Goal: Task Accomplishment & Management: Manage account settings

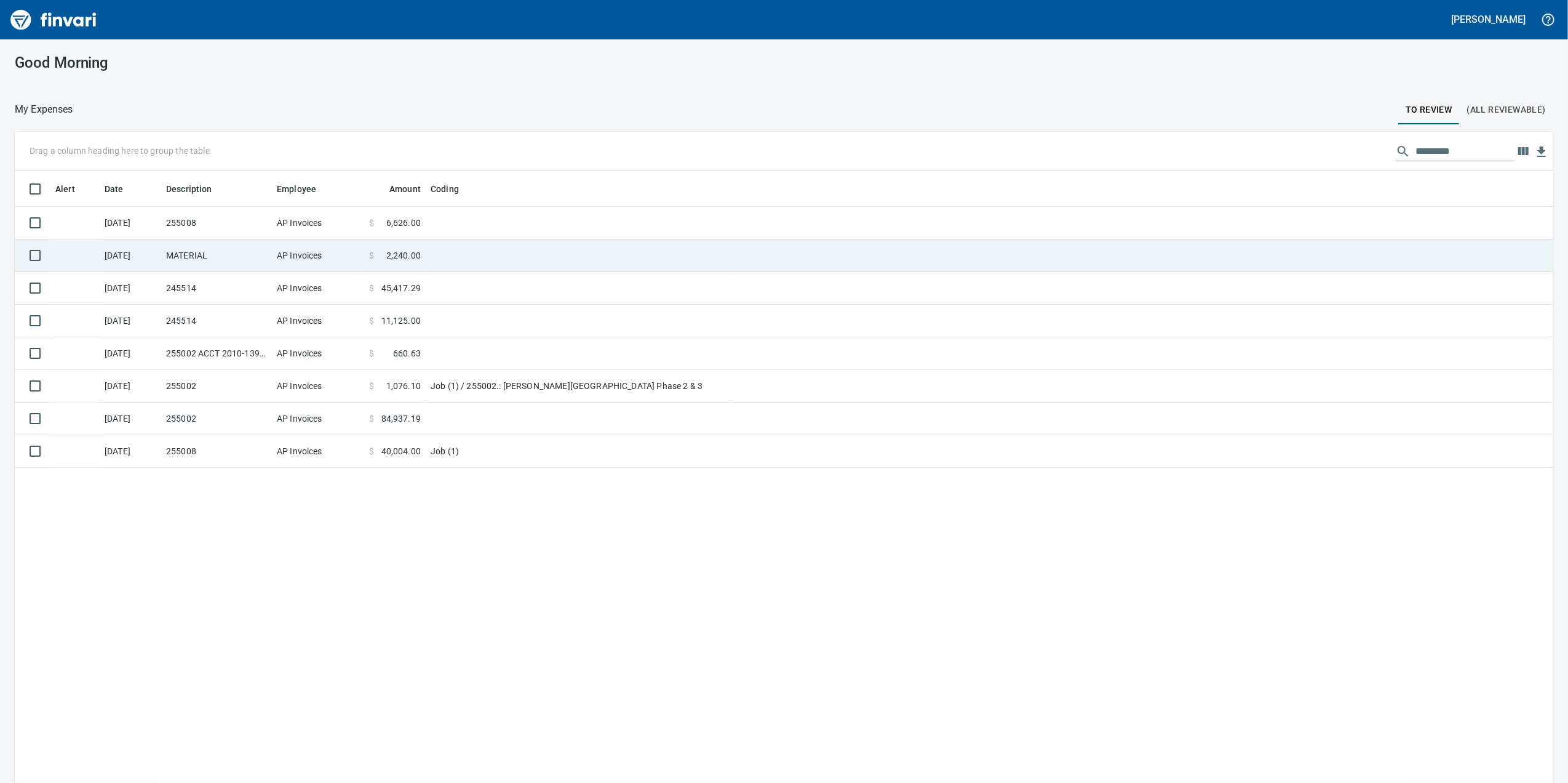
click at [235, 268] on td "MATERIAL" at bounding box center [216, 255] width 111 height 32
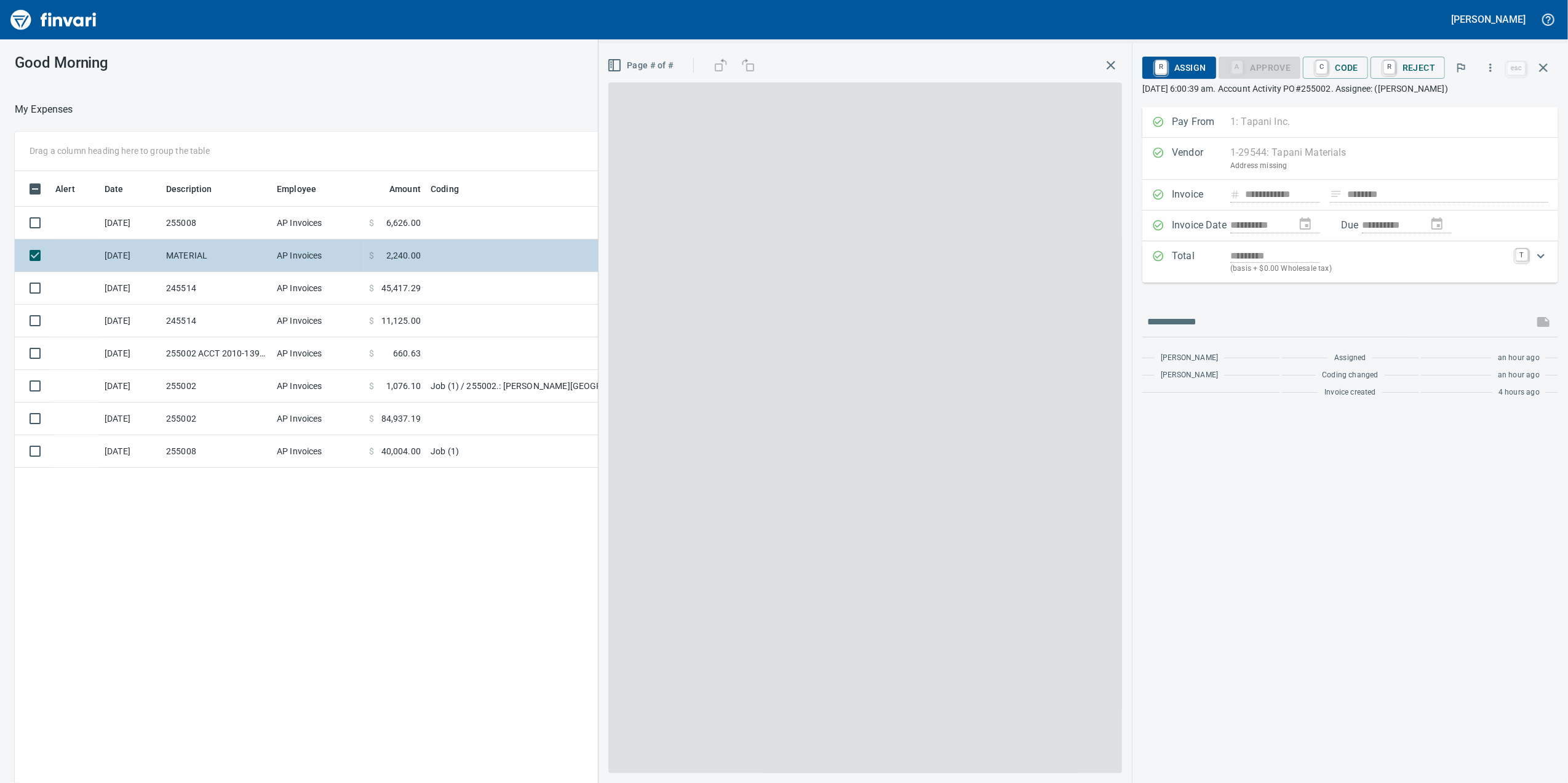
scroll to position [635, 1206]
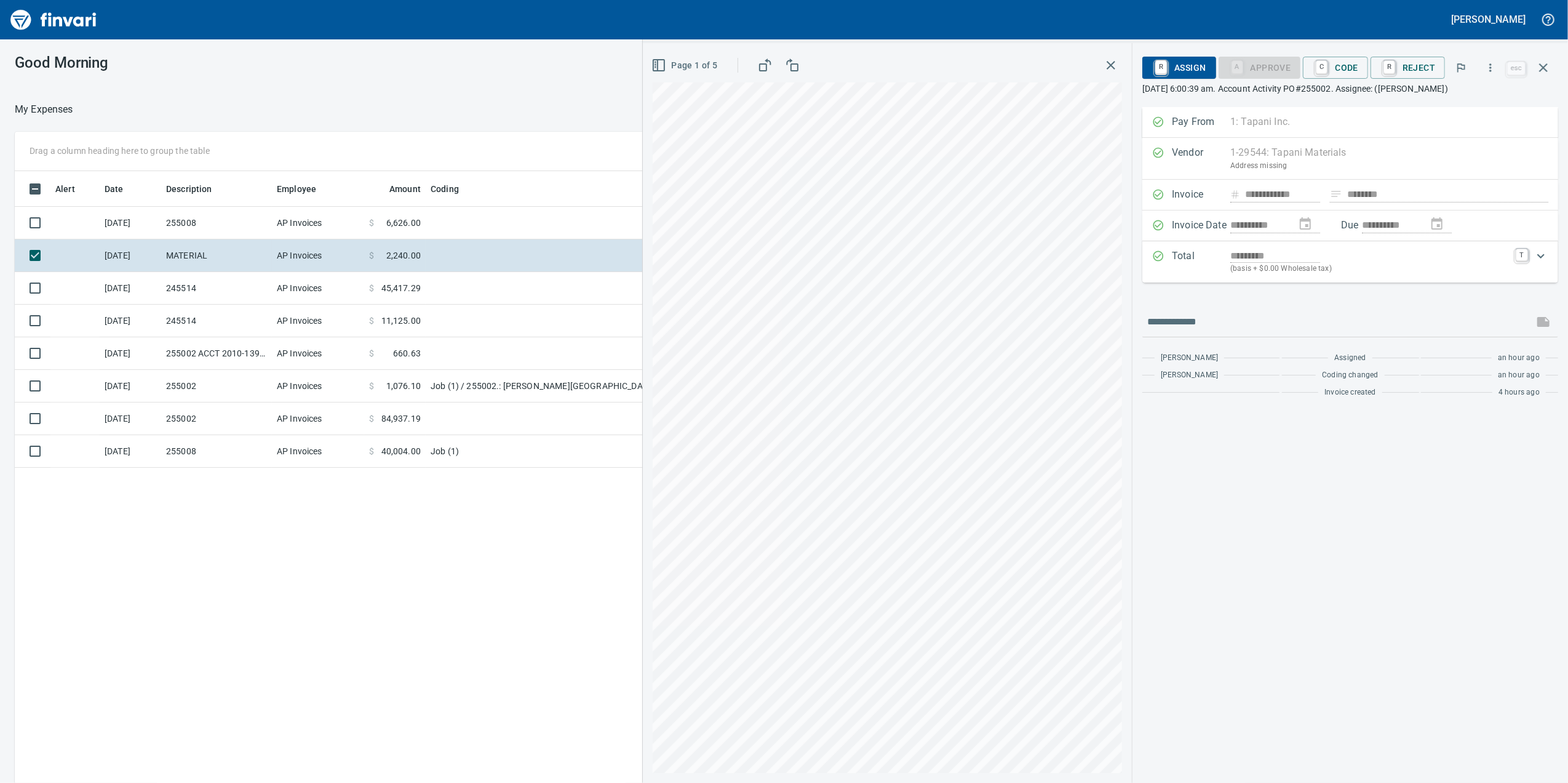
click at [666, 68] on icon "button" at bounding box center [658, 65] width 15 height 15
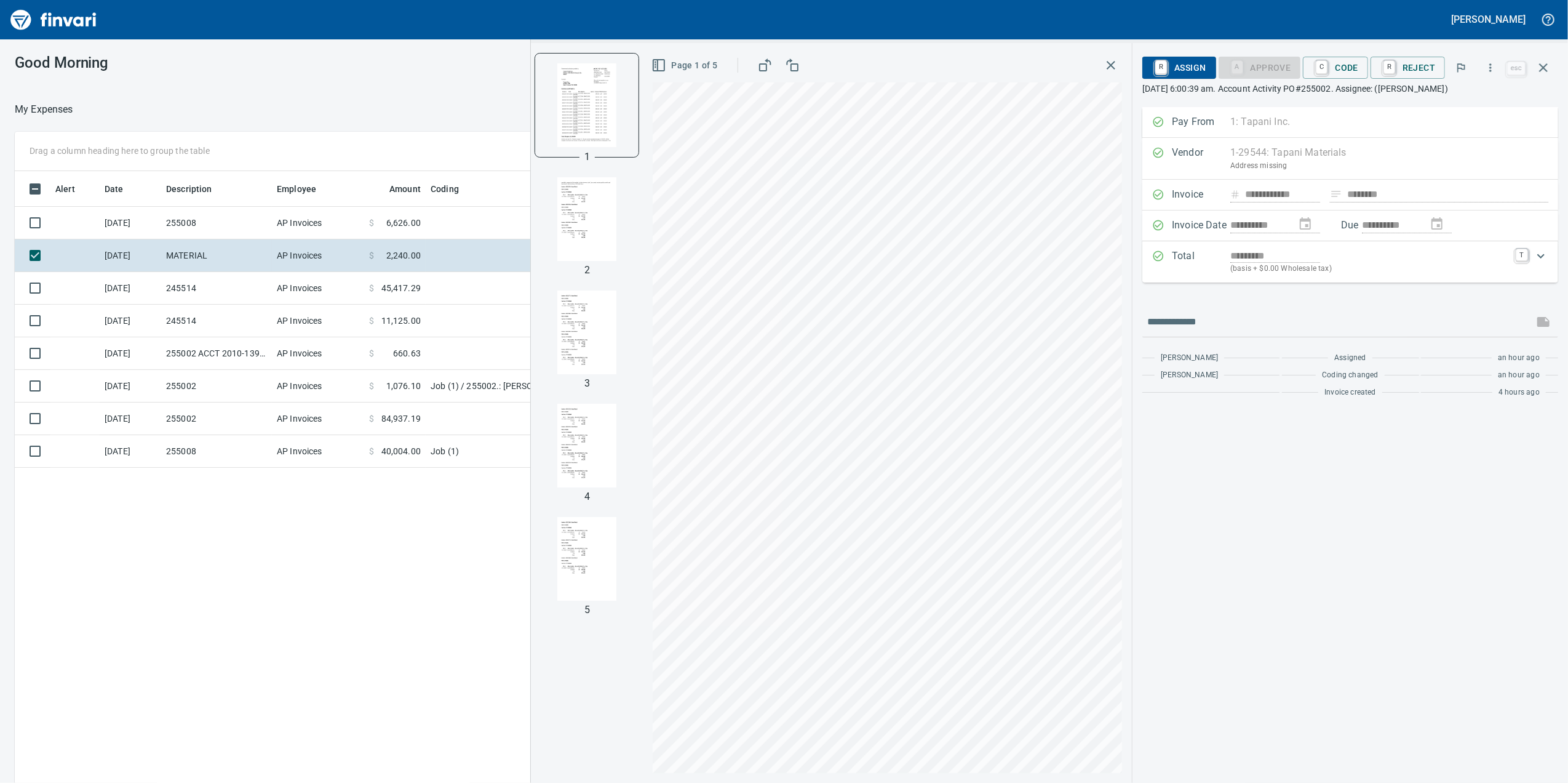
click at [586, 235] on img "button" at bounding box center [586, 218] width 83 height 84
click at [559, 310] on img "button" at bounding box center [586, 332] width 83 height 84
click at [514, 454] on td "Job (1)" at bounding box center [578, 451] width 307 height 32
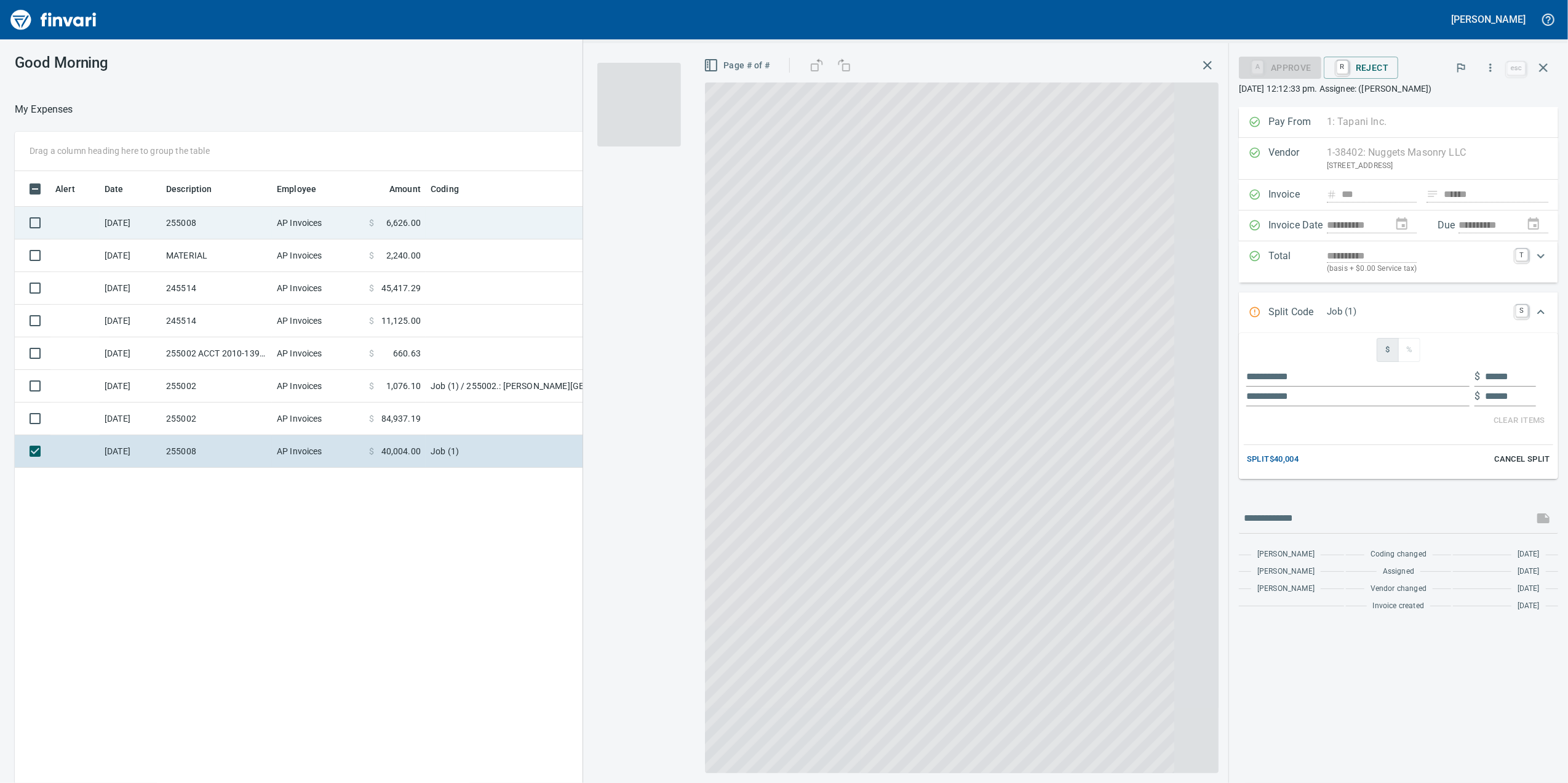
click at [394, 232] on td "$ 6,626.00" at bounding box center [395, 222] width 62 height 32
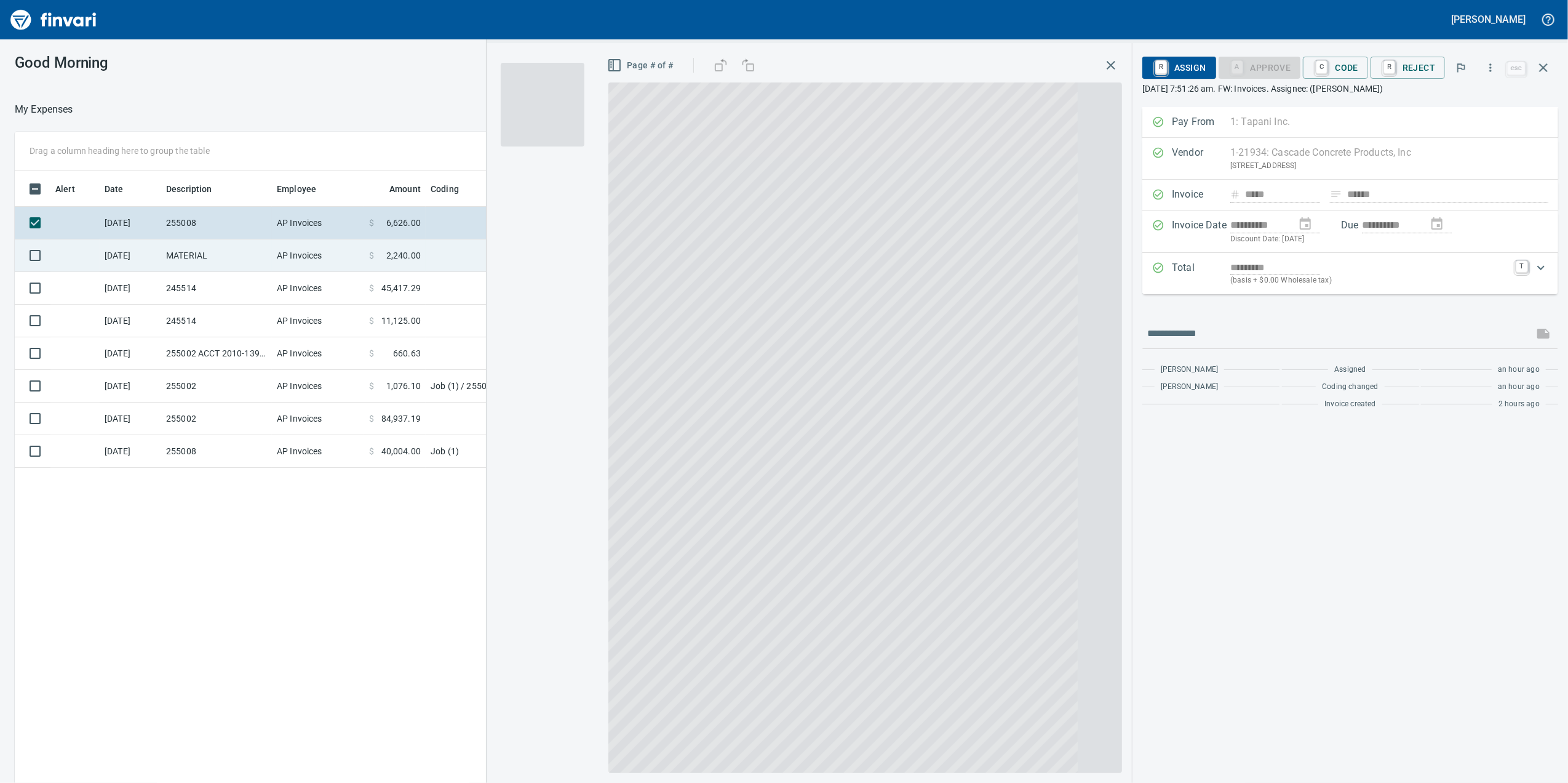
click at [389, 252] on td "$ 2,240.00" at bounding box center [395, 255] width 62 height 32
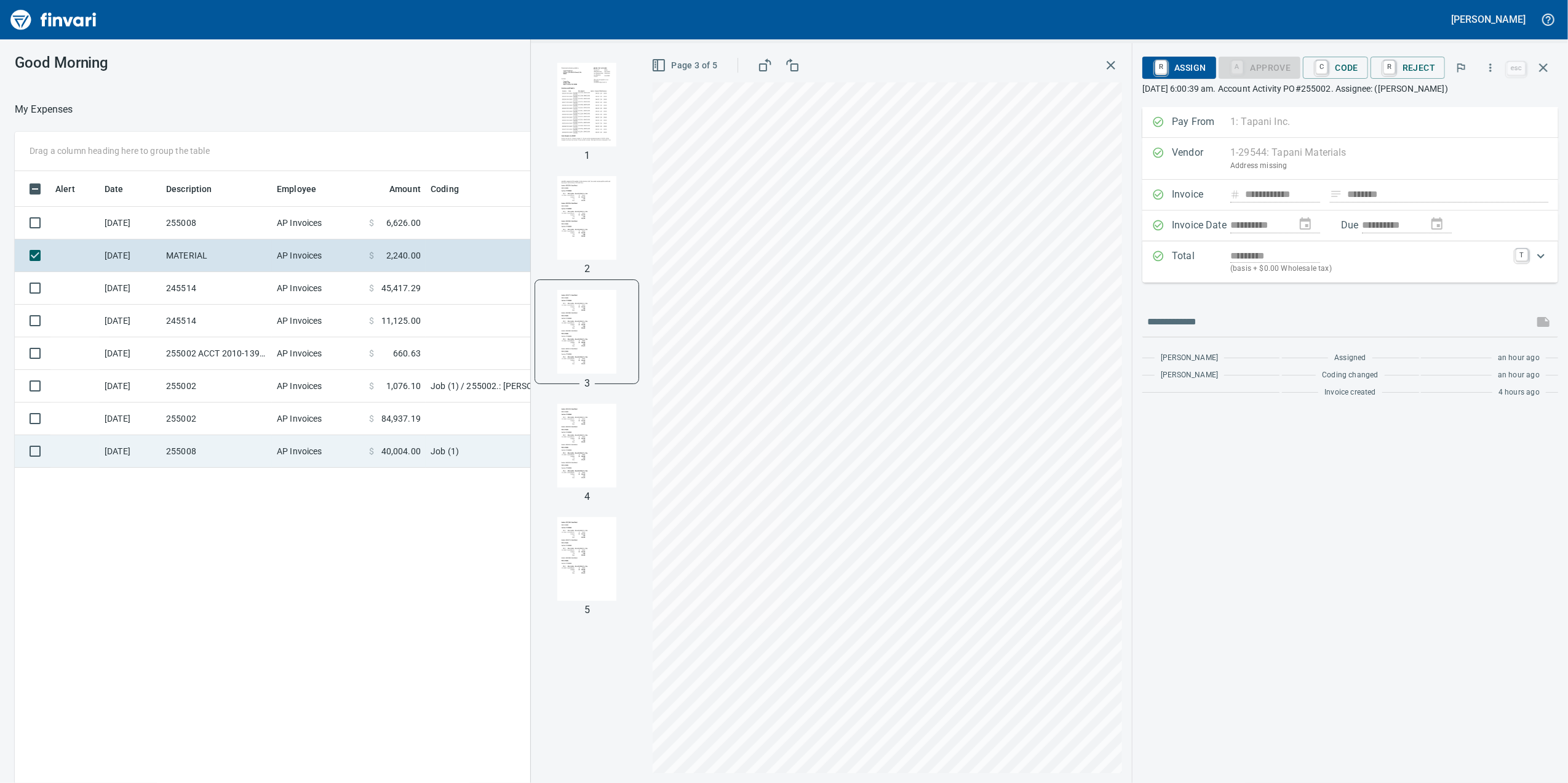
drag, startPoint x: 495, startPoint y: 461, endPoint x: 563, endPoint y: 442, distance: 70.6
click at [508, 456] on td "Job (1)" at bounding box center [578, 451] width 307 height 32
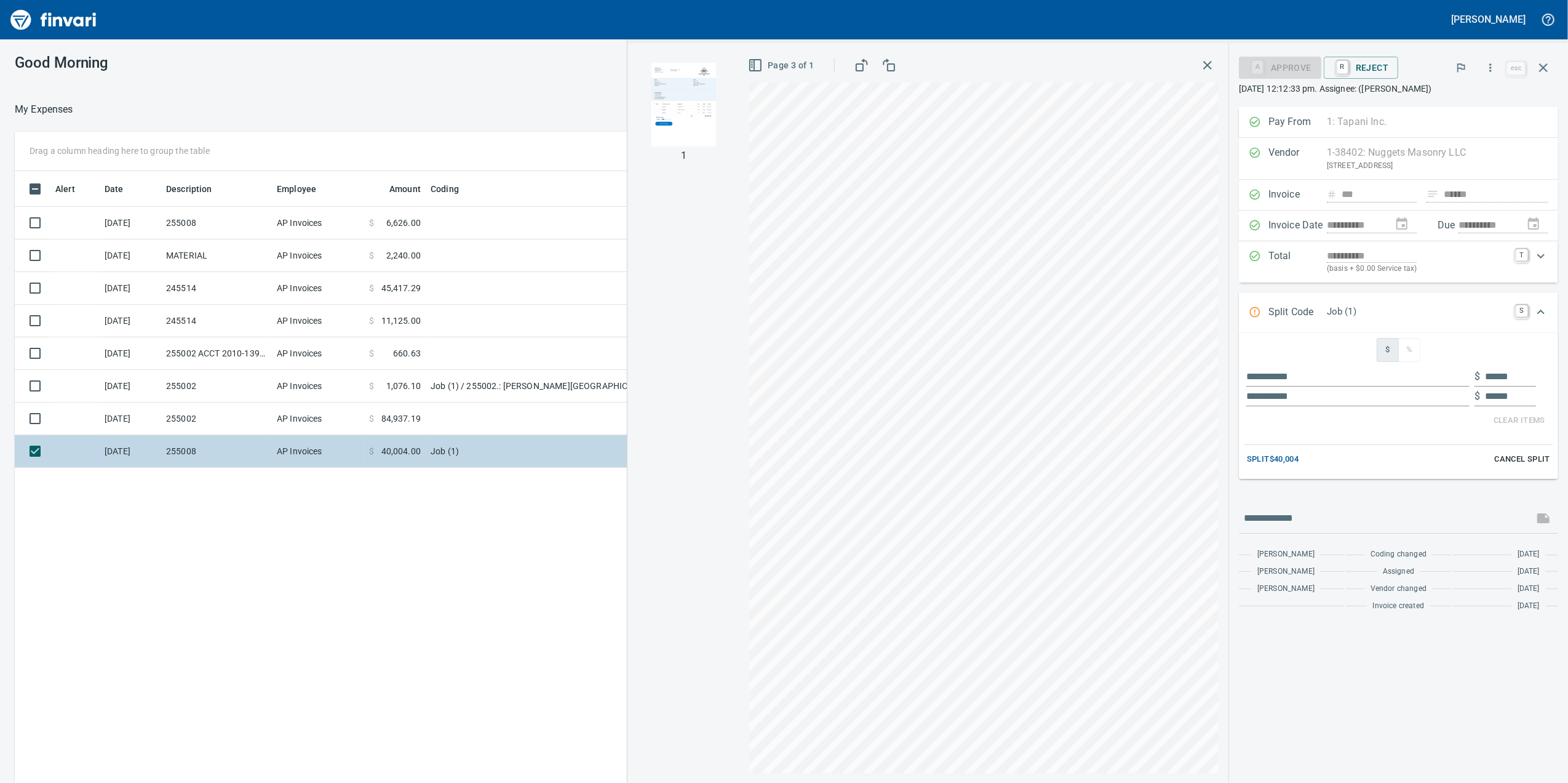
click at [564, 441] on td "Job (1)" at bounding box center [578, 451] width 307 height 32
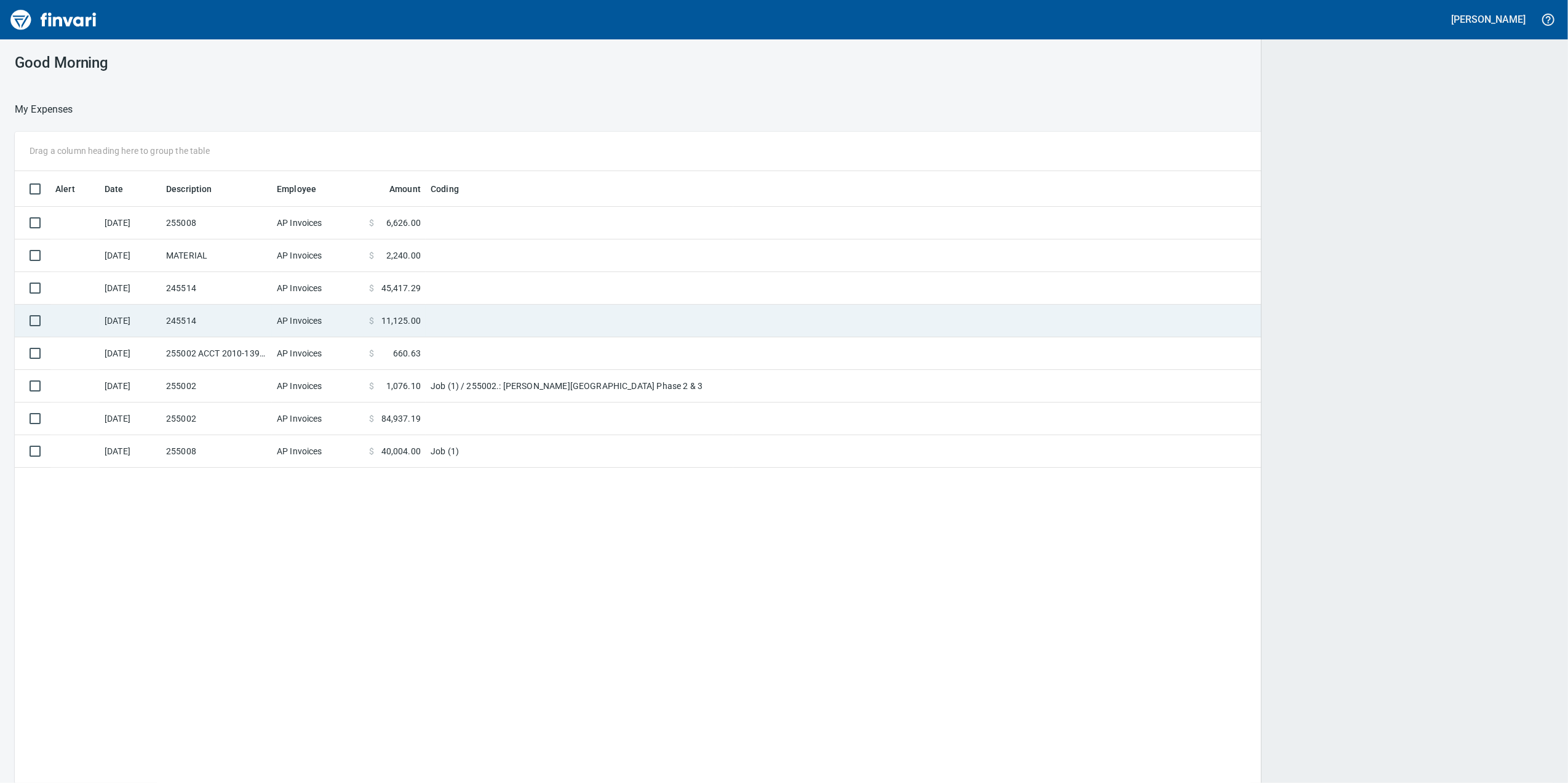
scroll to position [1, 1]
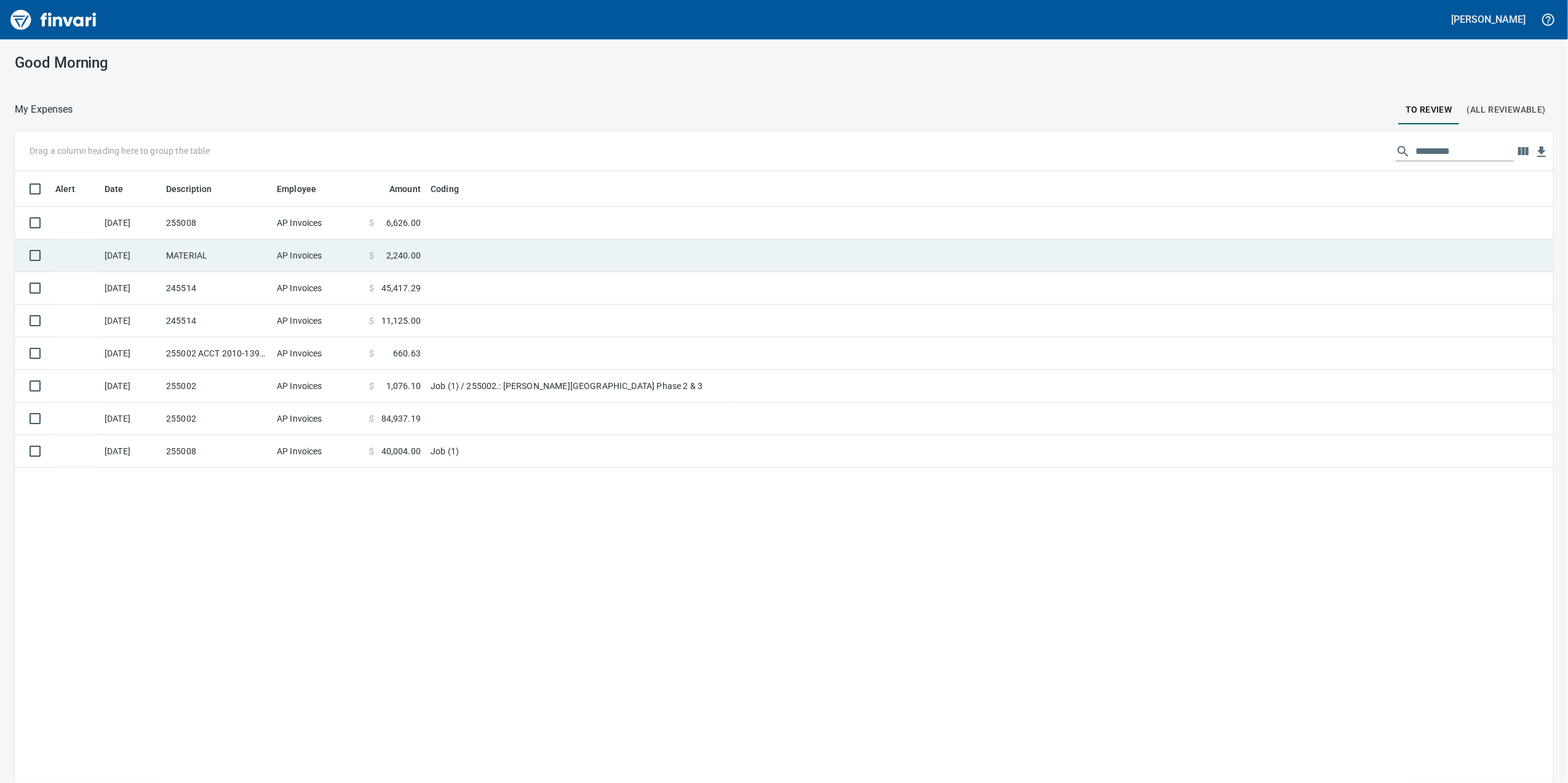
click at [466, 268] on td at bounding box center [578, 255] width 307 height 32
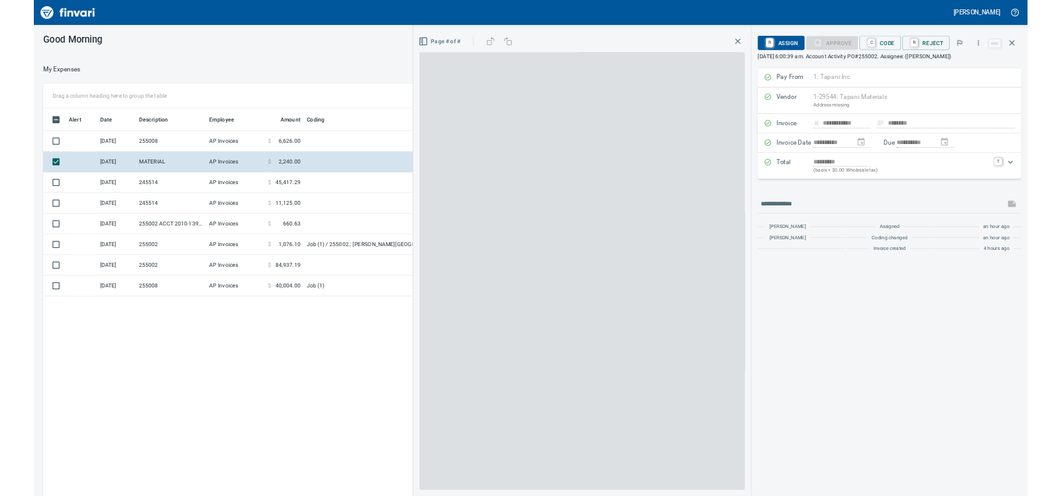
scroll to position [646, 1228]
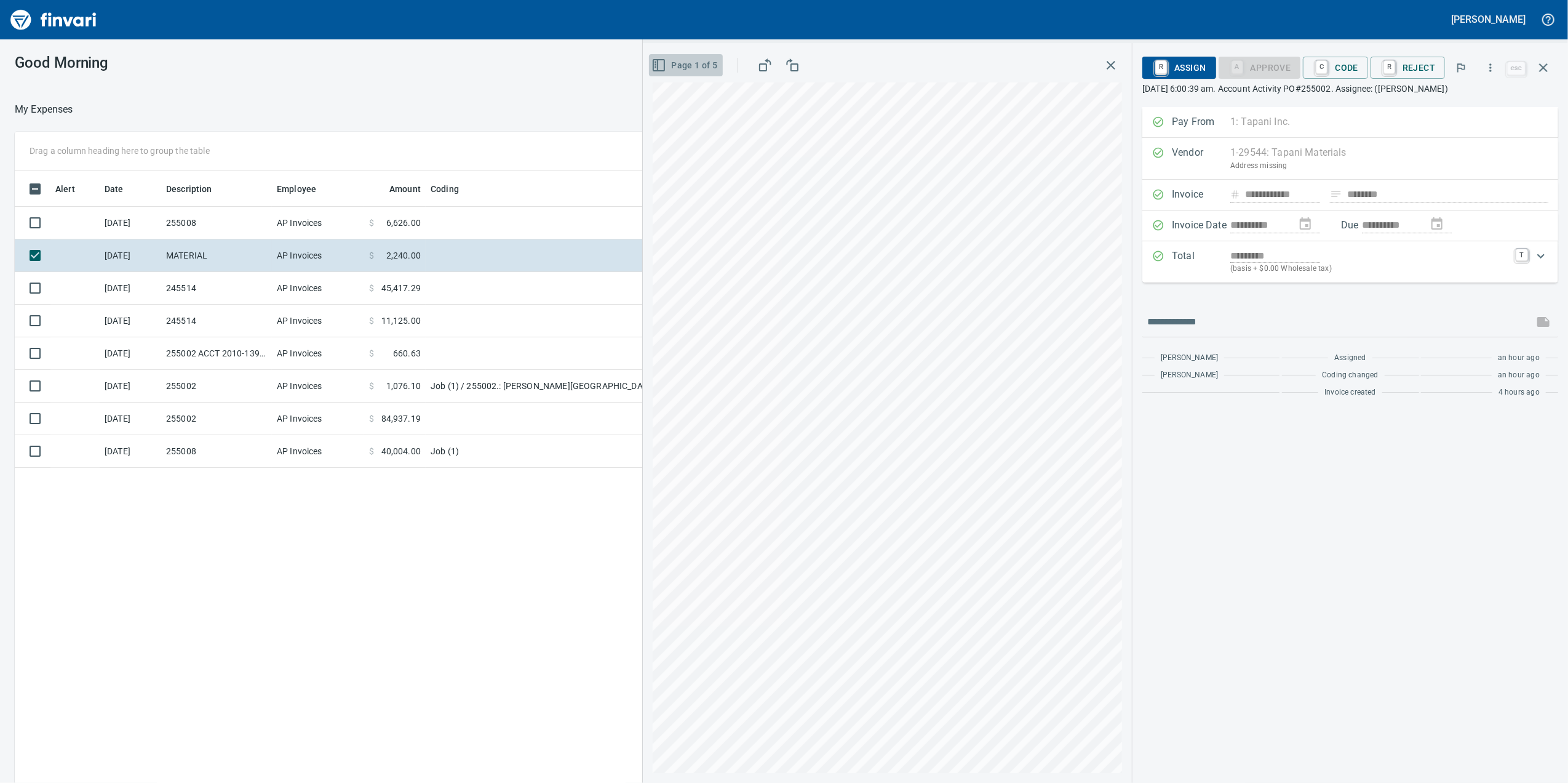
click at [676, 60] on span "Page 1 of 5" at bounding box center [685, 66] width 64 height 16
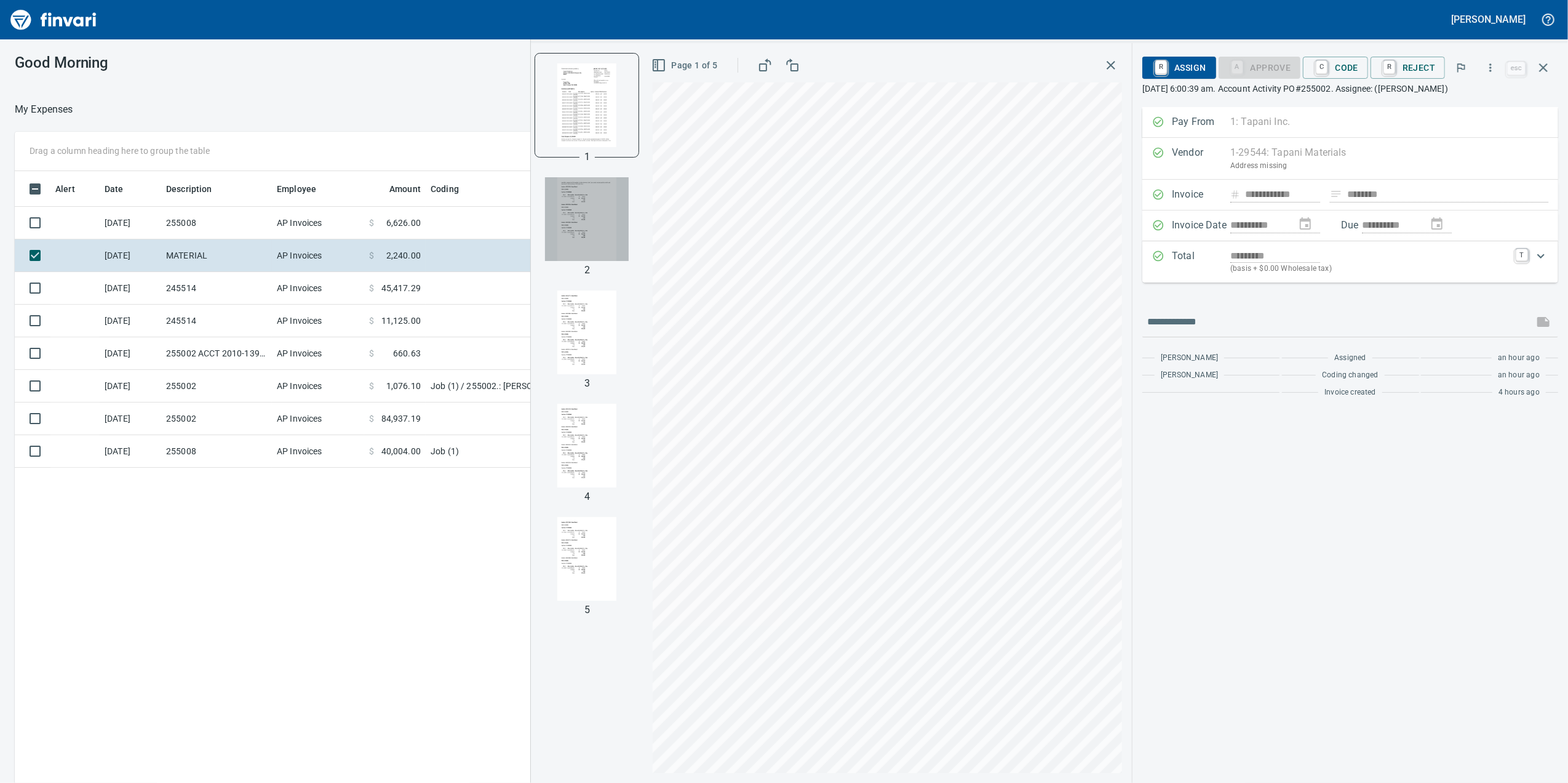
click at [589, 211] on img "button" at bounding box center [586, 218] width 83 height 84
click at [1324, 74] on link "C" at bounding box center [1322, 68] width 12 height 14
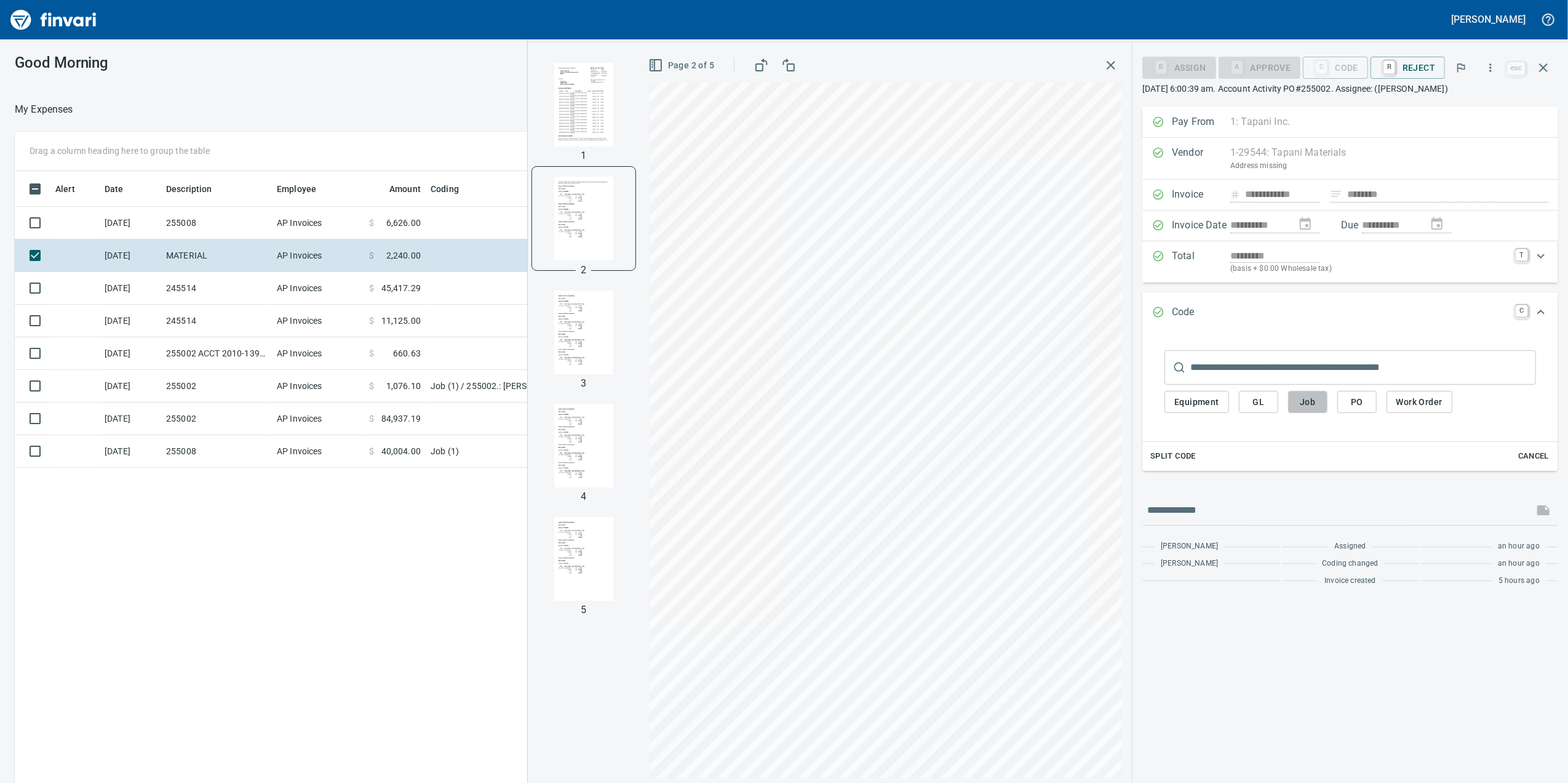
click at [1295, 405] on button "Job" at bounding box center [1308, 402] width 39 height 23
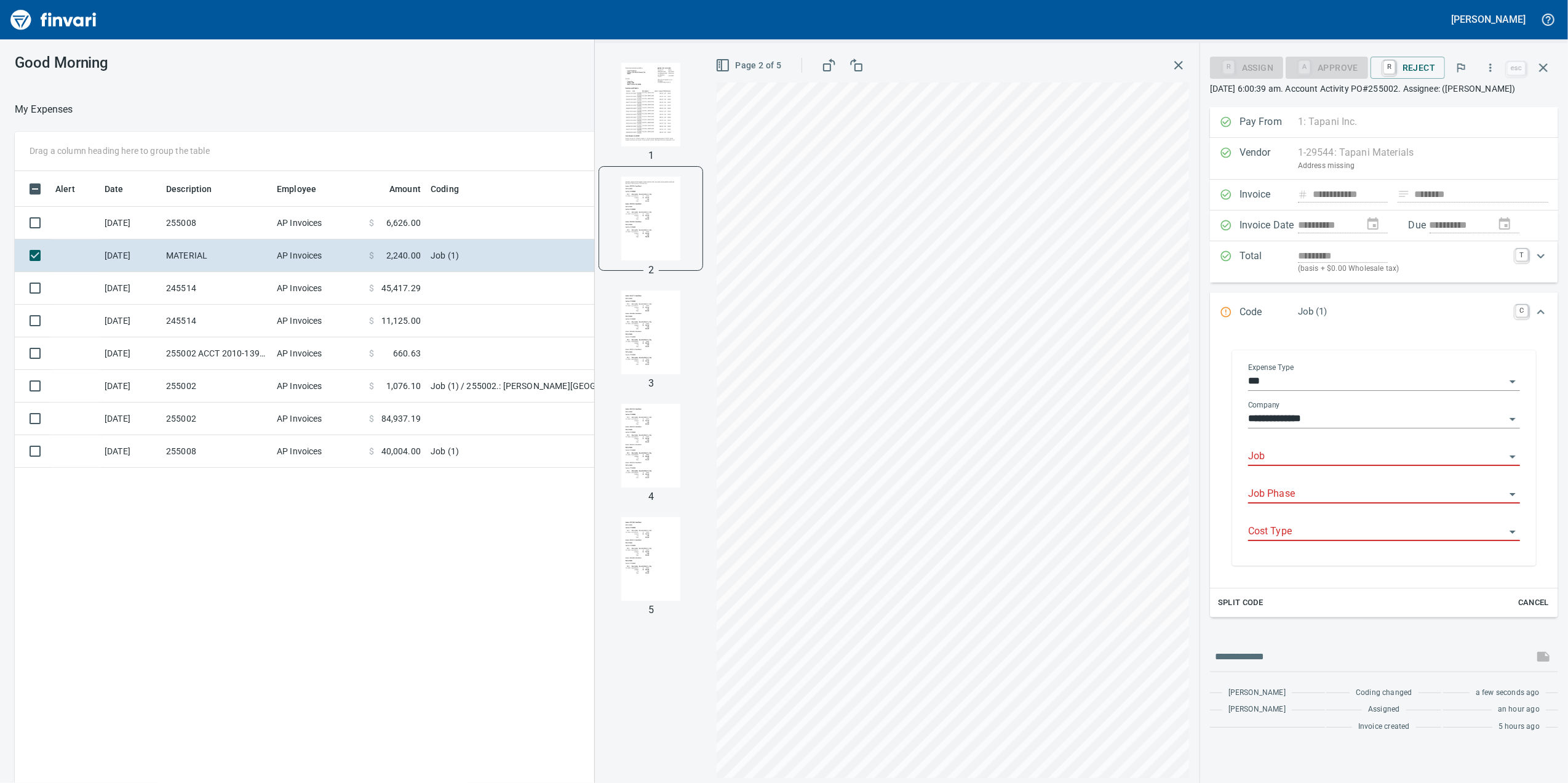
click at [1265, 466] on input "Job" at bounding box center [1377, 457] width 257 height 18
drag, startPoint x: 1286, startPoint y: 498, endPoint x: 1274, endPoint y: 518, distance: 23.3
click at [1287, 498] on li "255002.: [PERSON_NAME][GEOGRAPHIC_DATA] Phase 2 & 3" at bounding box center [1383, 503] width 272 height 29
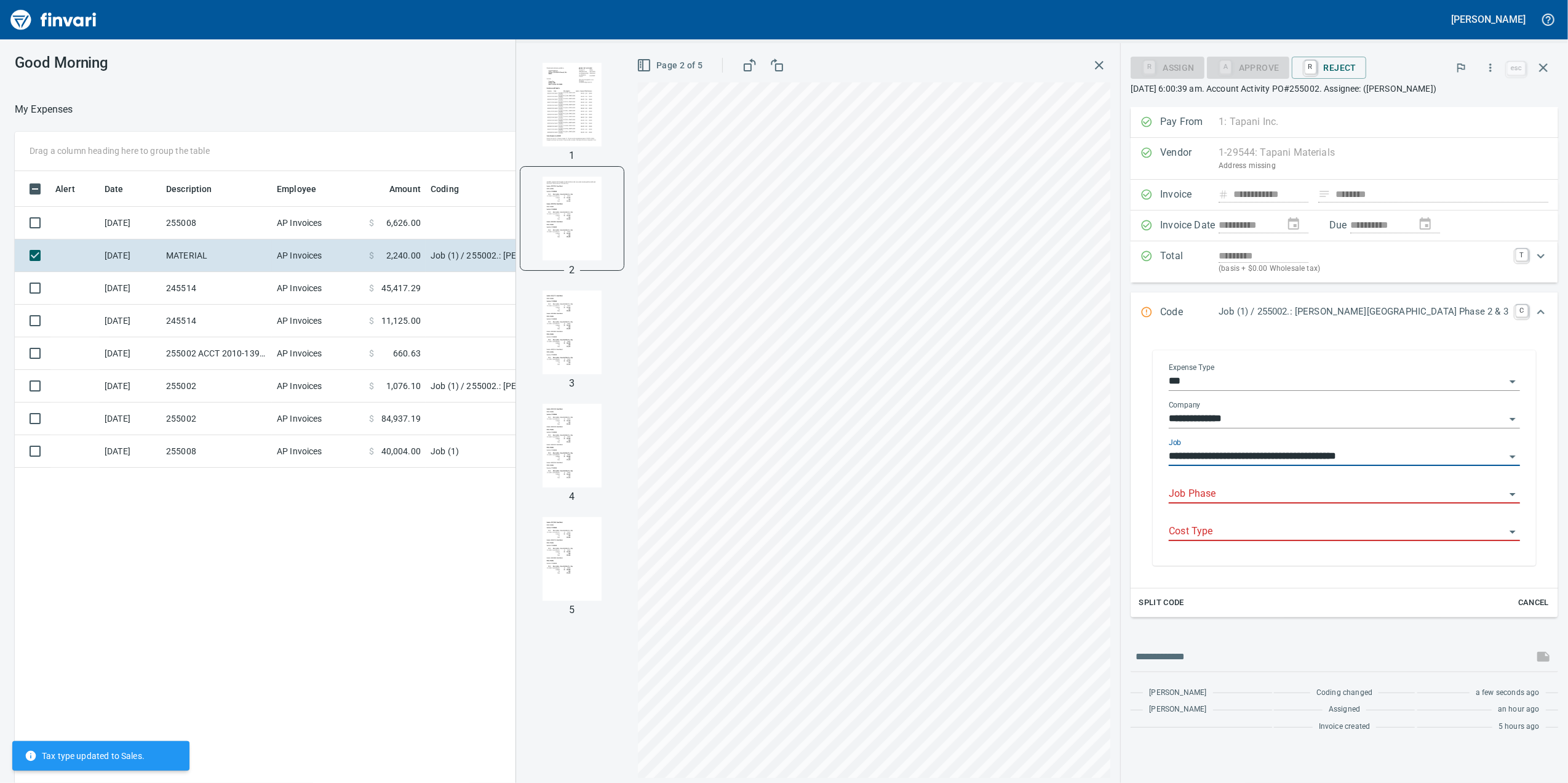
click at [1251, 503] on div at bounding box center [1344, 494] width 351 height 18
type input "**********"
paste input "**********"
type input "**********"
click at [1267, 566] on div "**********" at bounding box center [1344, 460] width 371 height 212
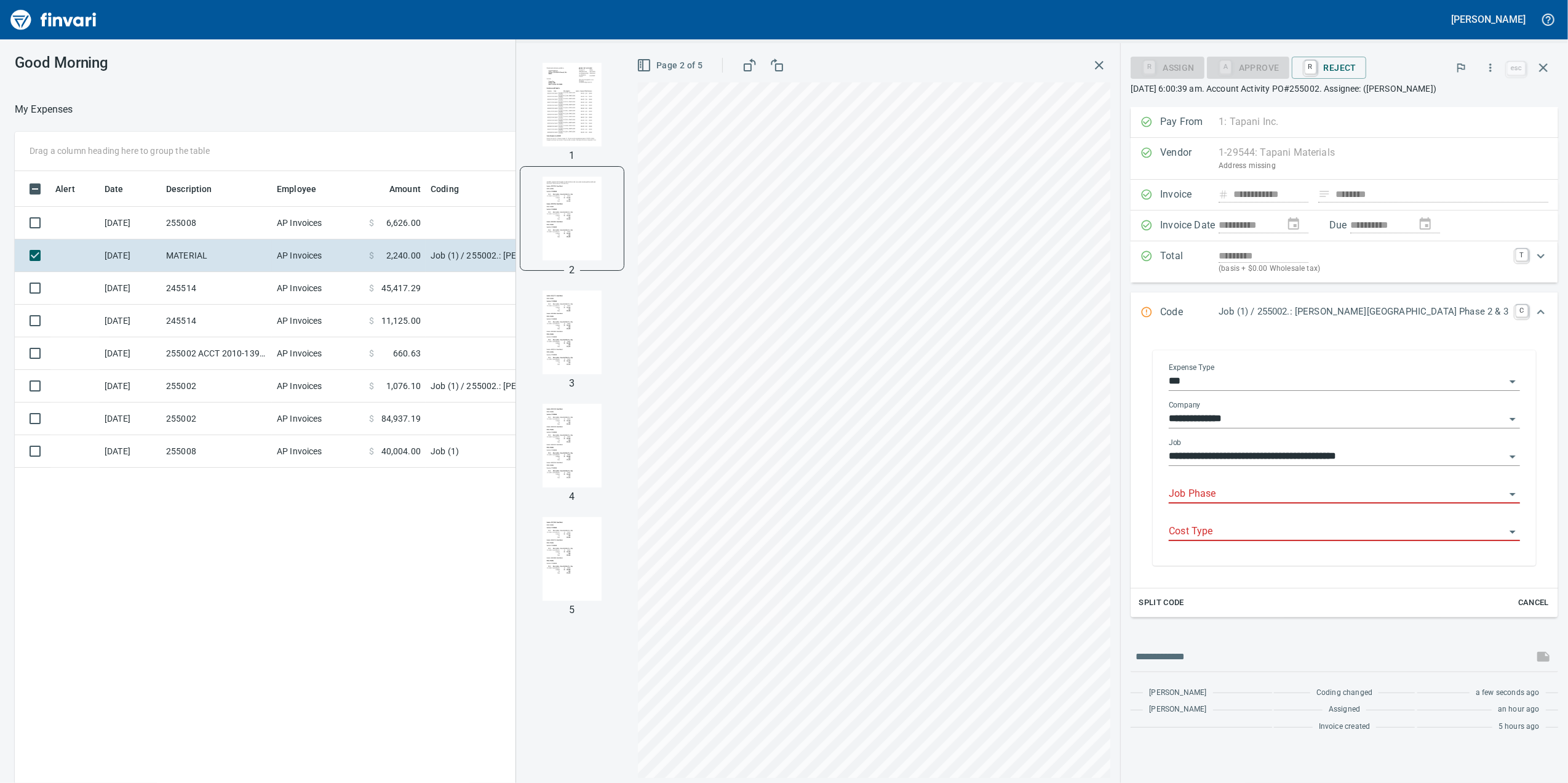
click at [1265, 503] on input "Job Phase" at bounding box center [1336, 494] width 337 height 18
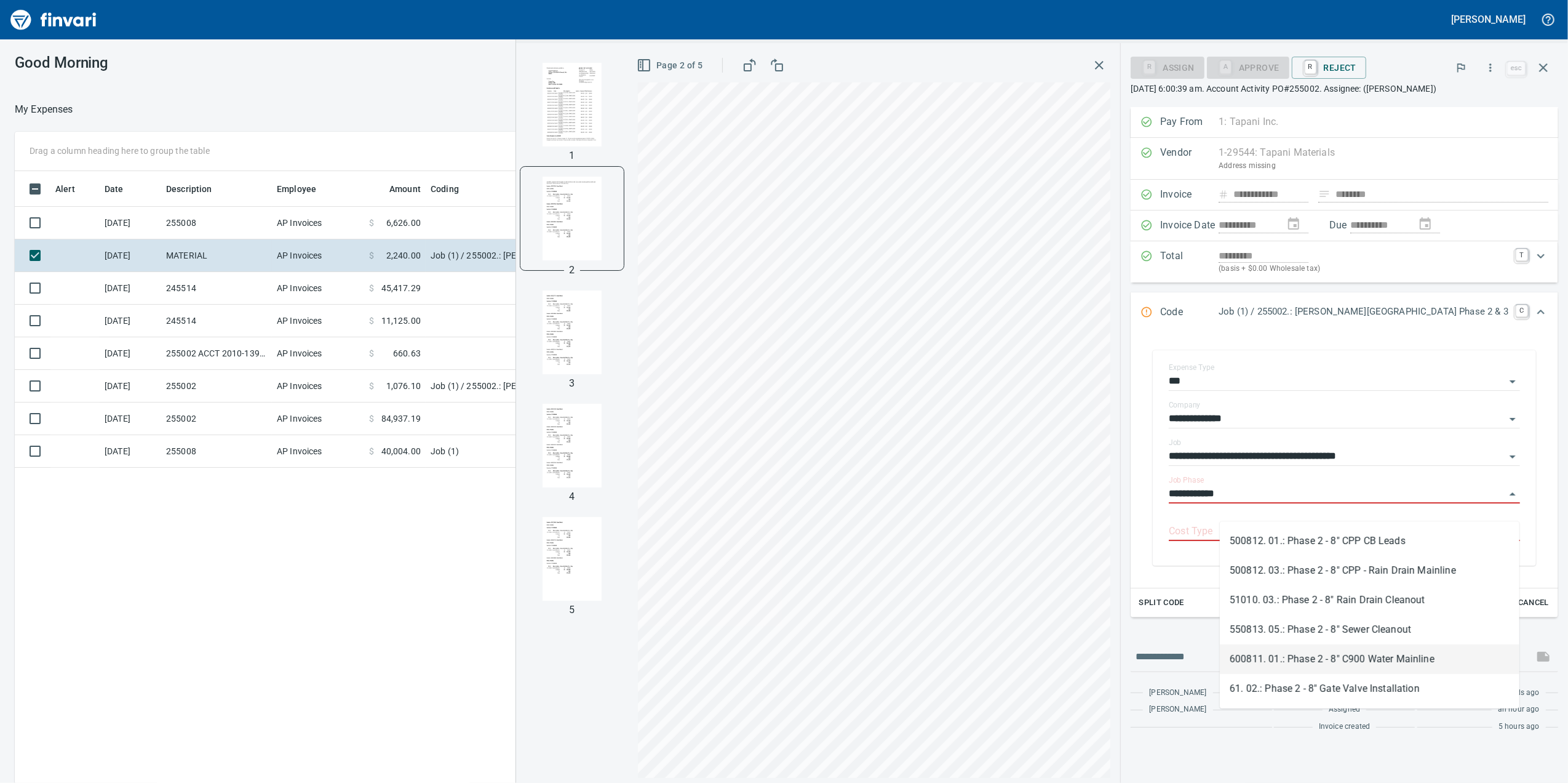
drag, startPoint x: 1411, startPoint y: 662, endPoint x: 1307, endPoint y: 745, distance: 133.1
click at [1410, 660] on li "600811. 01.: Phase 2 - 8" C900 Water Mainline" at bounding box center [1369, 659] width 299 height 29
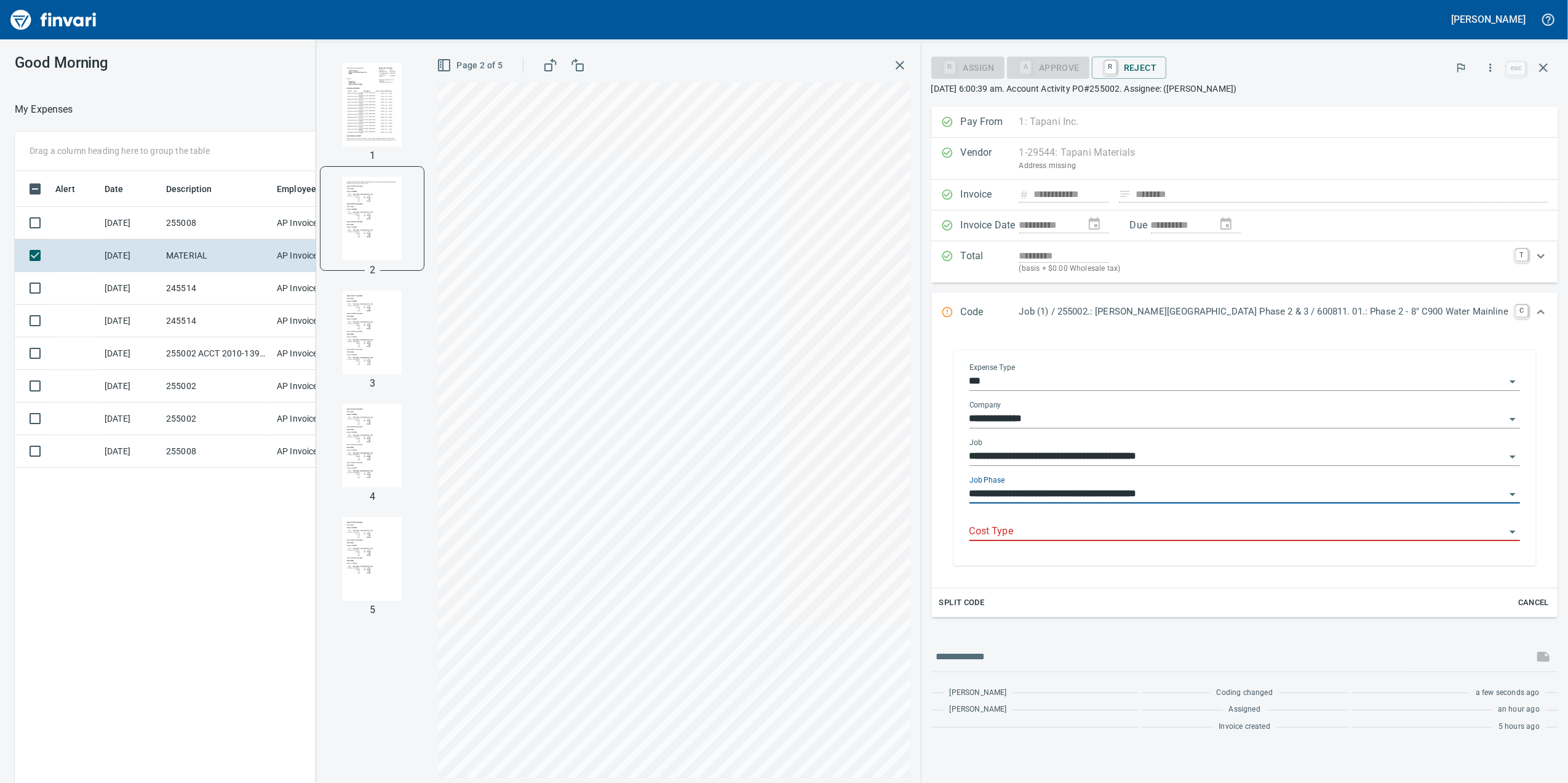
type input "**********"
click at [1169, 520] on div "**********" at bounding box center [1244, 457] width 551 height 188
drag, startPoint x: 1169, startPoint y: 520, endPoint x: 1154, endPoint y: 523, distance: 15.3
click at [1158, 525] on div "Cost Type" at bounding box center [1244, 527] width 551 height 28
click at [1154, 523] on div "Cost Type" at bounding box center [1244, 527] width 551 height 28
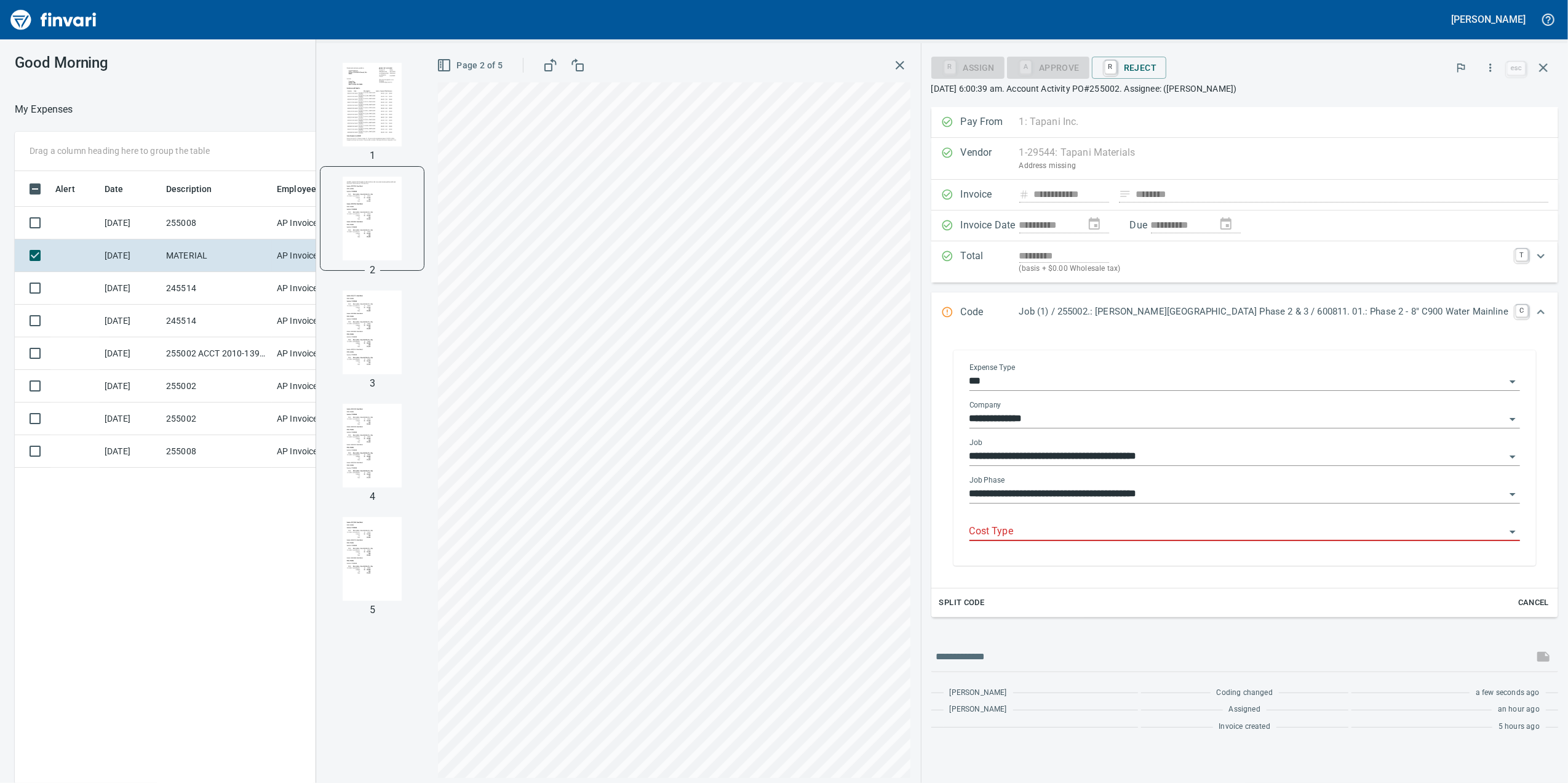
click at [1137, 545] on div "Cost Type" at bounding box center [1244, 531] width 551 height 37
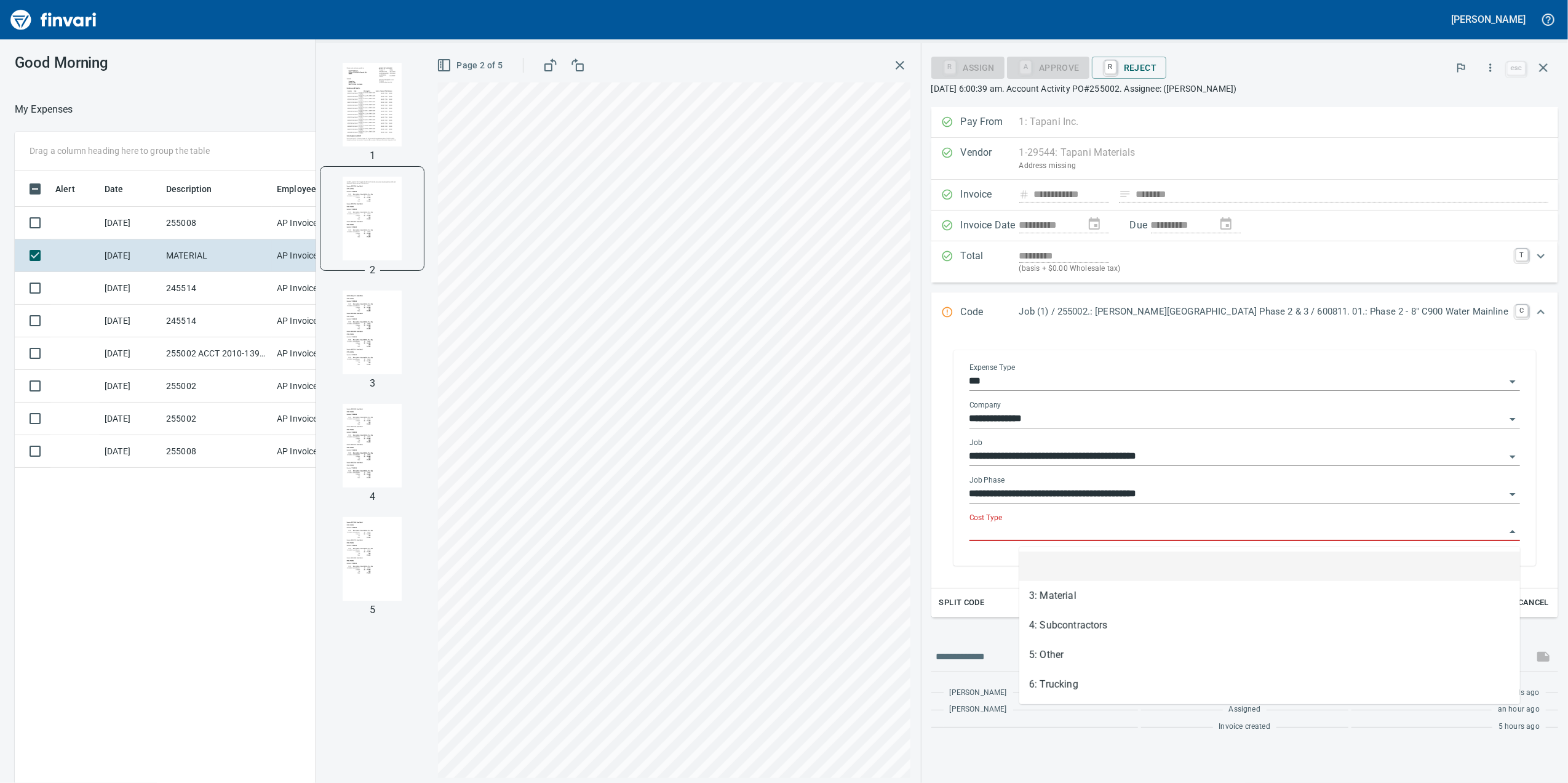
click at [1125, 528] on input "Cost Type" at bounding box center [1237, 531] width 536 height 18
click at [1086, 617] on li "4: Subcontractors" at bounding box center [1270, 625] width 501 height 29
click at [1086, 617] on div "Split Code Cancel" at bounding box center [1244, 602] width 626 height 28
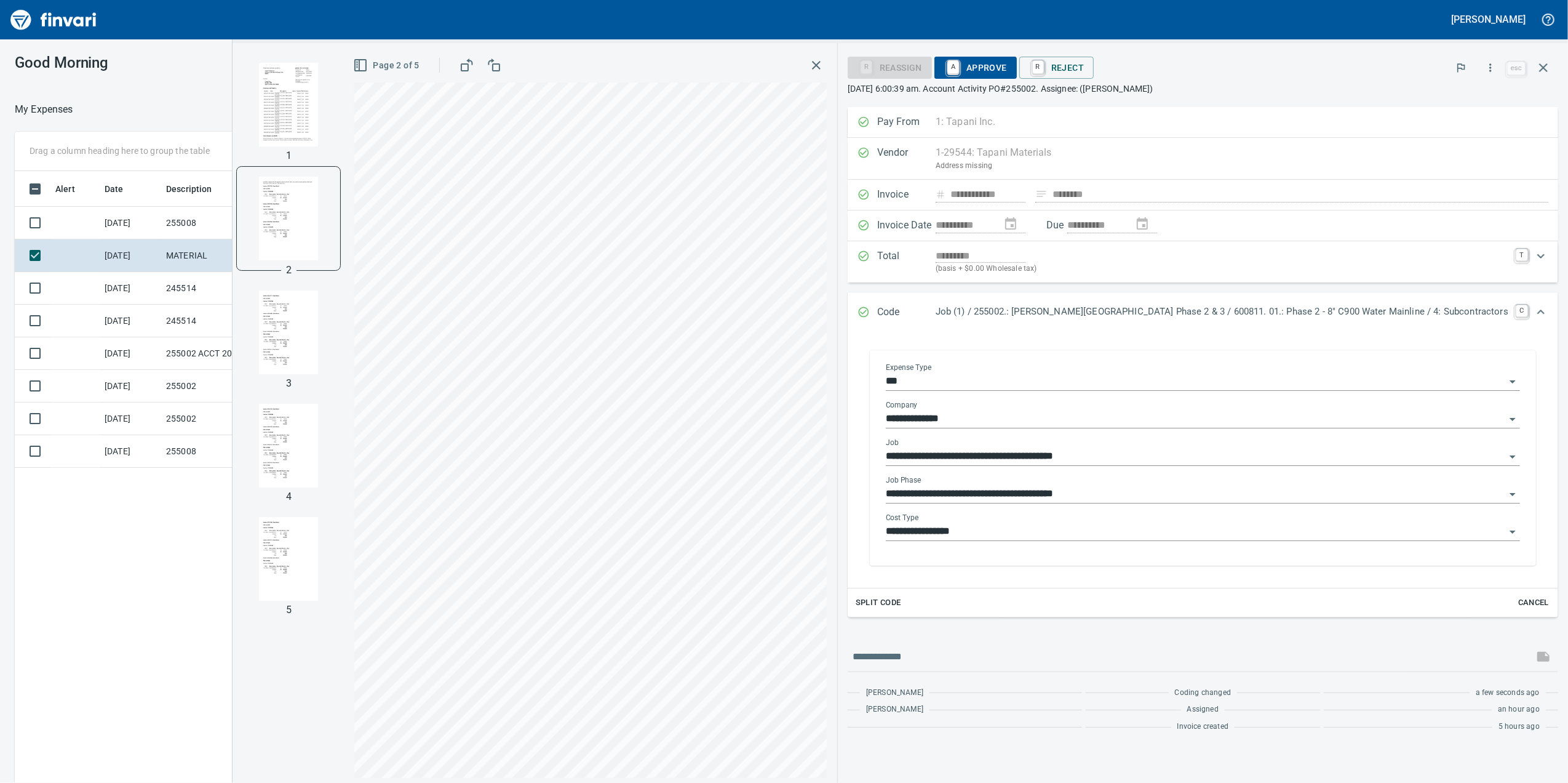
click at [1088, 539] on input "**********" at bounding box center [1195, 531] width 620 height 18
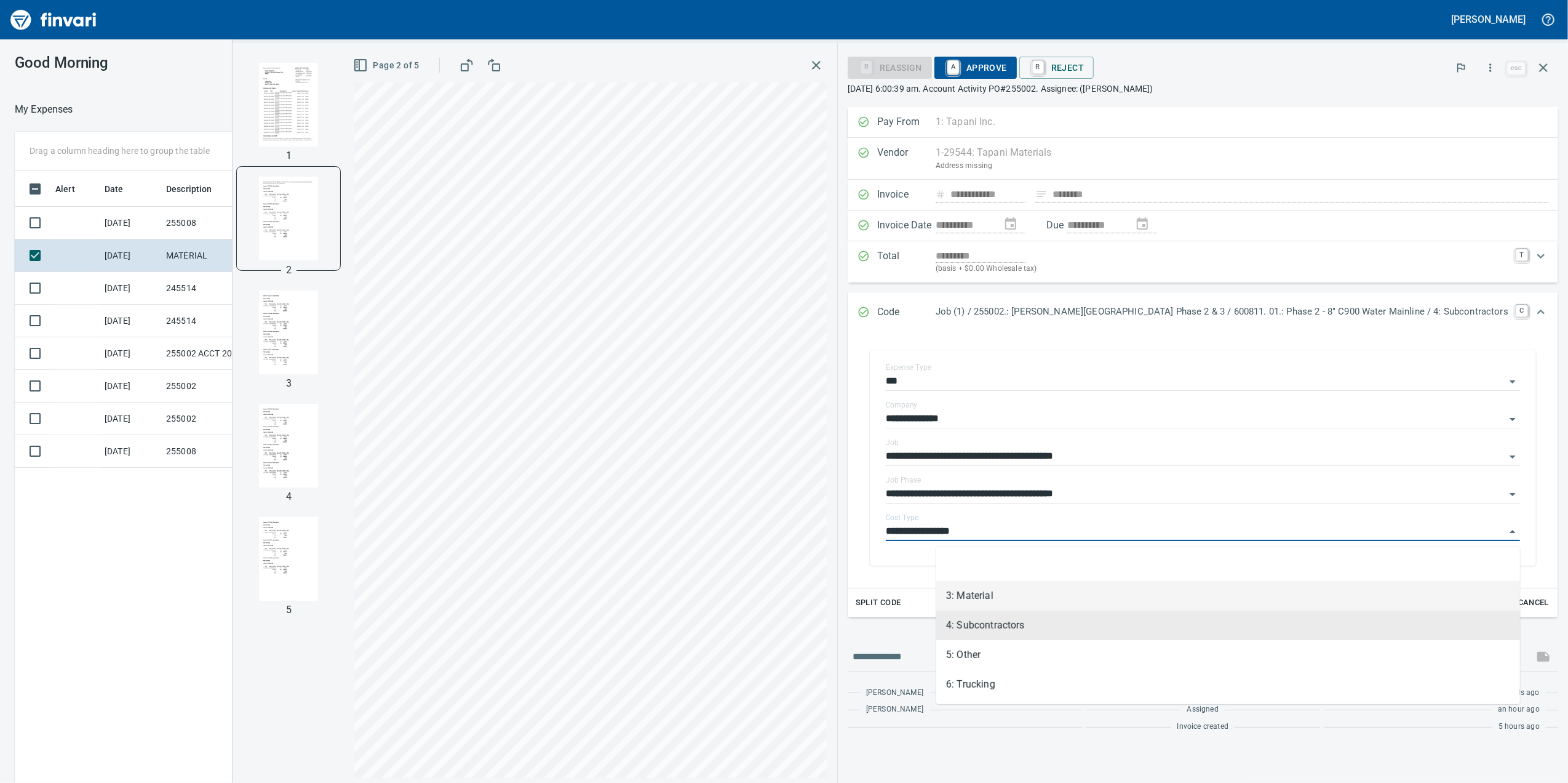
click at [1018, 595] on li "3: Material" at bounding box center [1227, 595] width 583 height 29
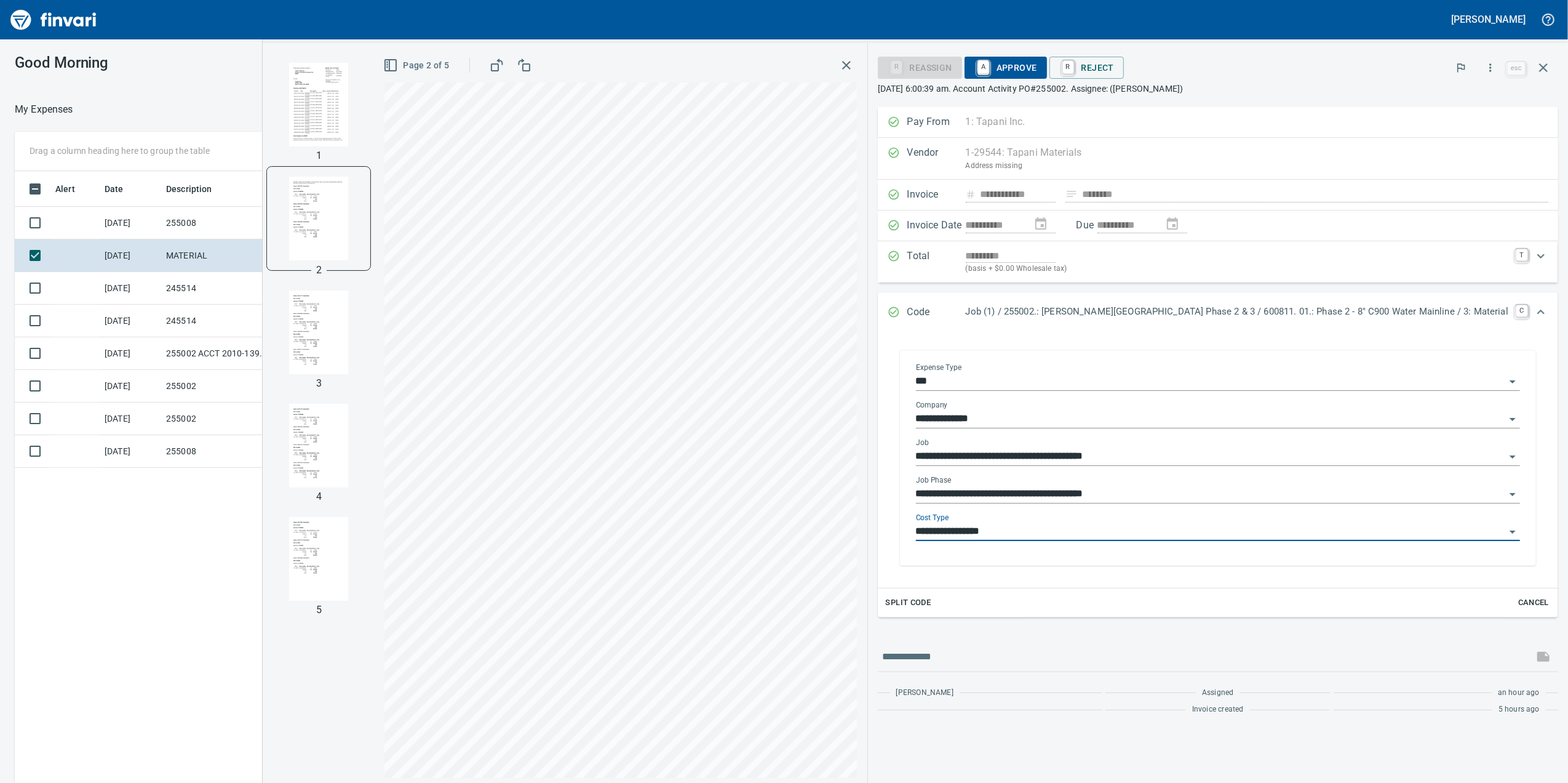
type input "**********"
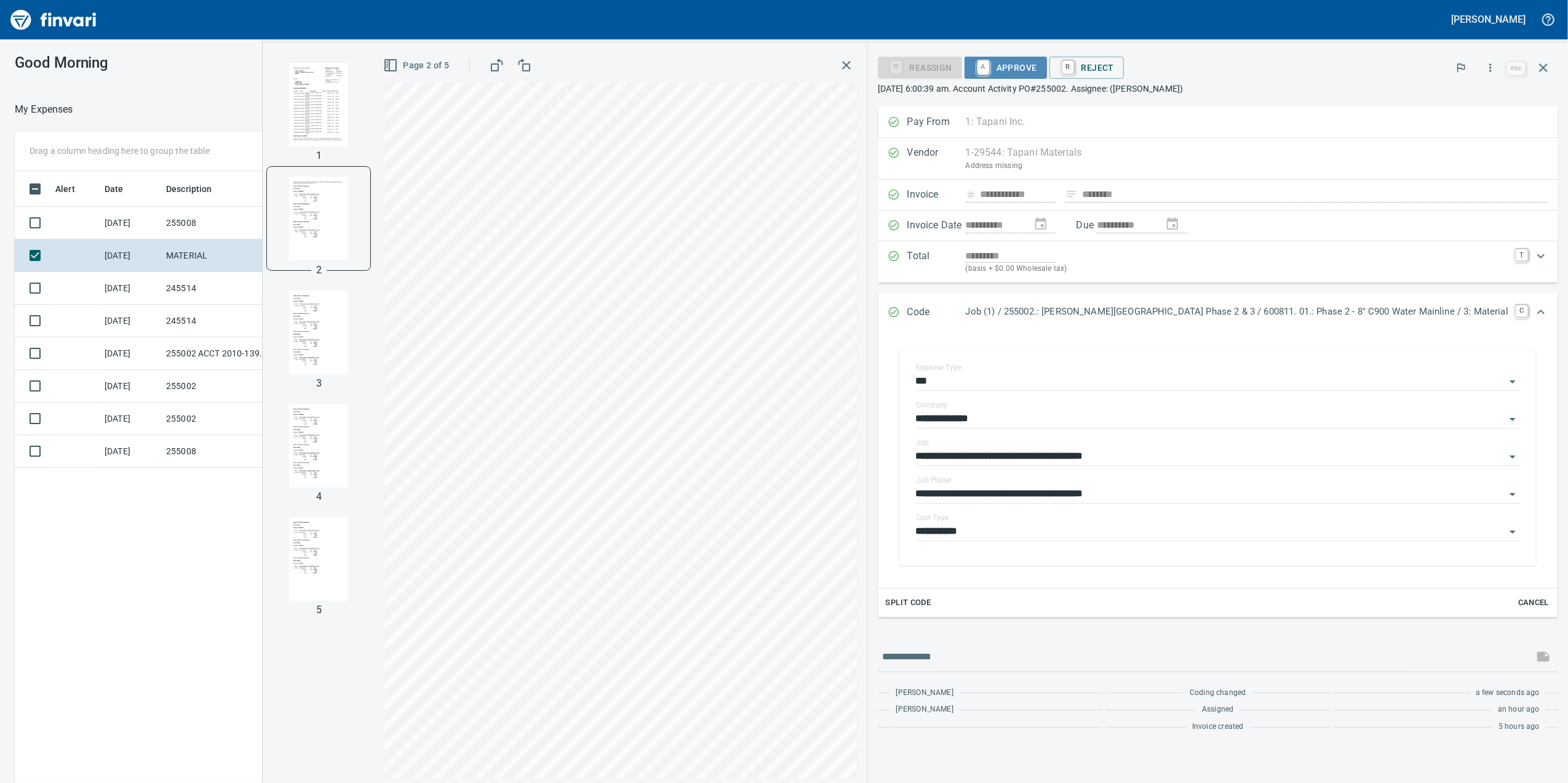
click at [1037, 73] on span "A Approve" at bounding box center [1005, 67] width 63 height 21
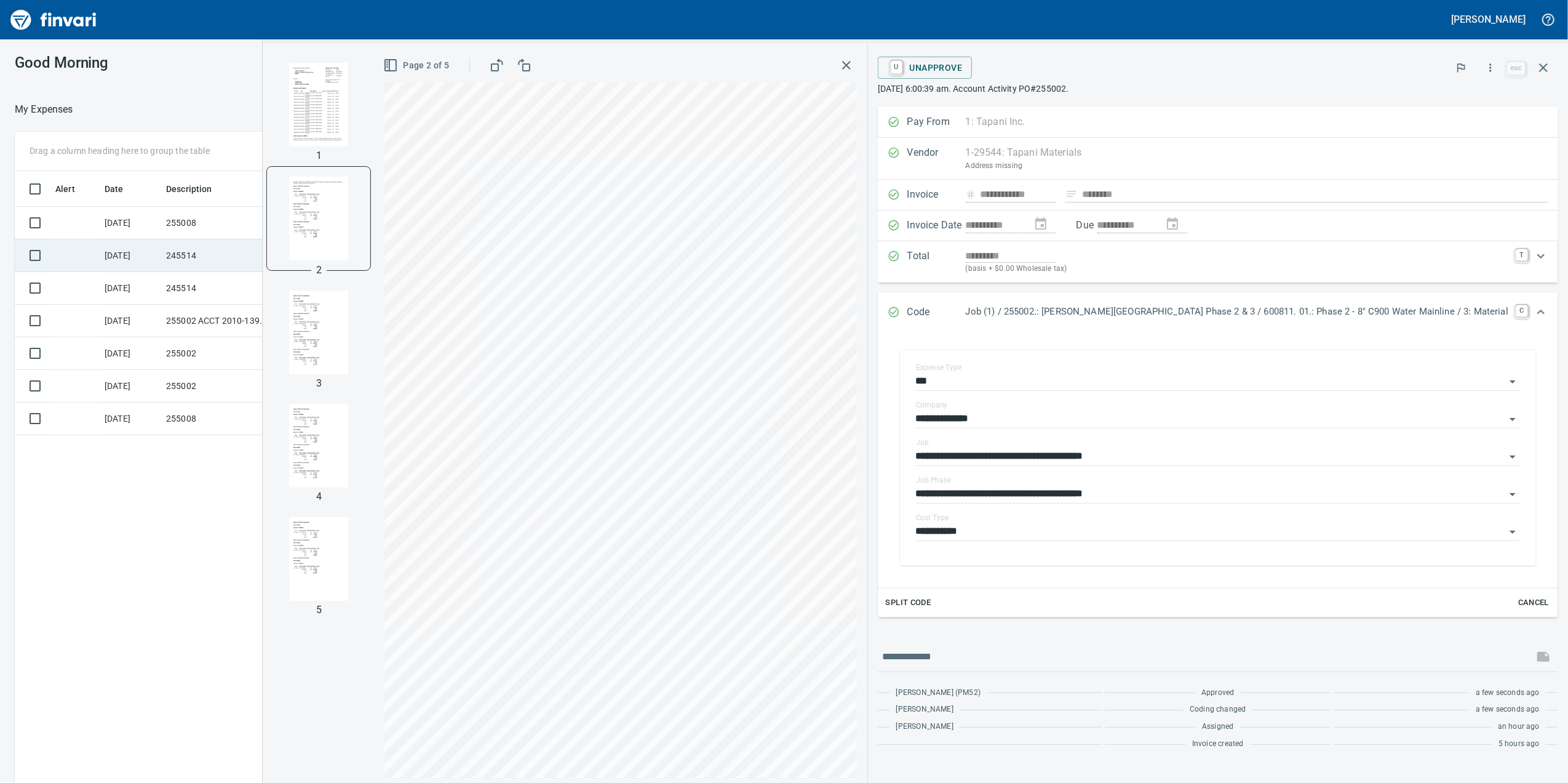
click at [229, 240] on td "245514" at bounding box center [216, 255] width 111 height 32
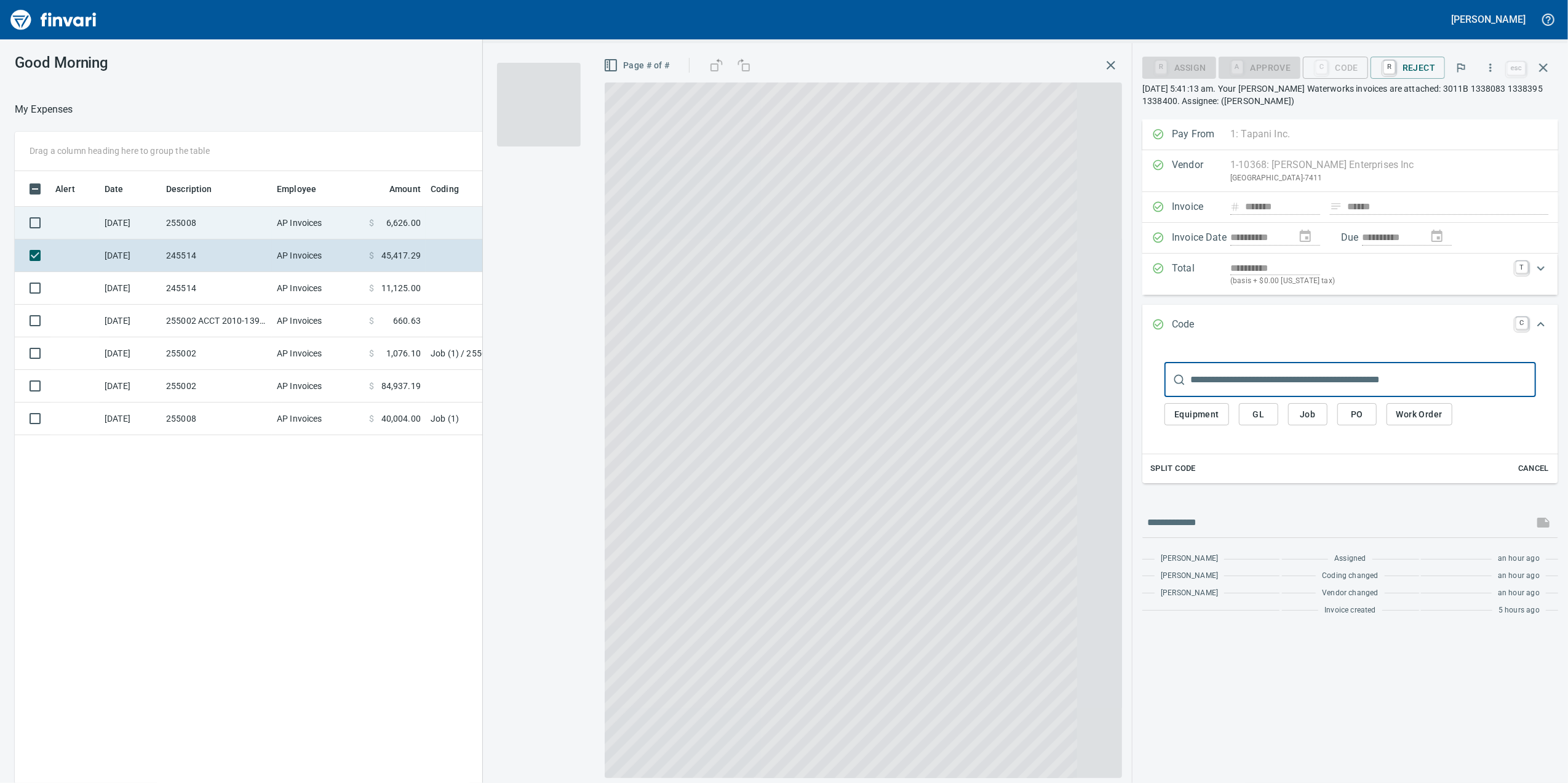
click at [233, 229] on td "255008" at bounding box center [216, 222] width 111 height 32
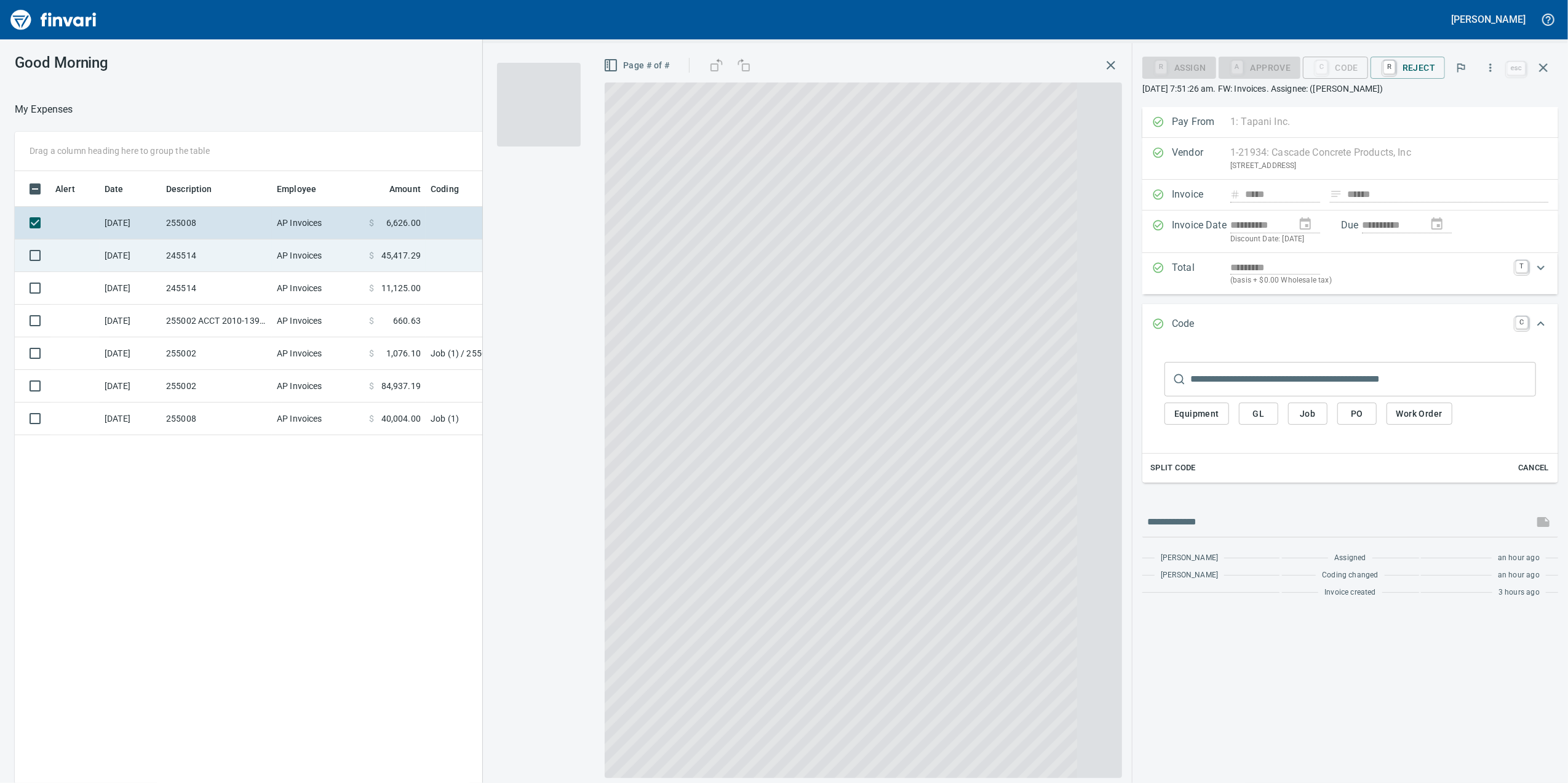
click at [359, 252] on td "AP Invoices" at bounding box center [318, 255] width 92 height 32
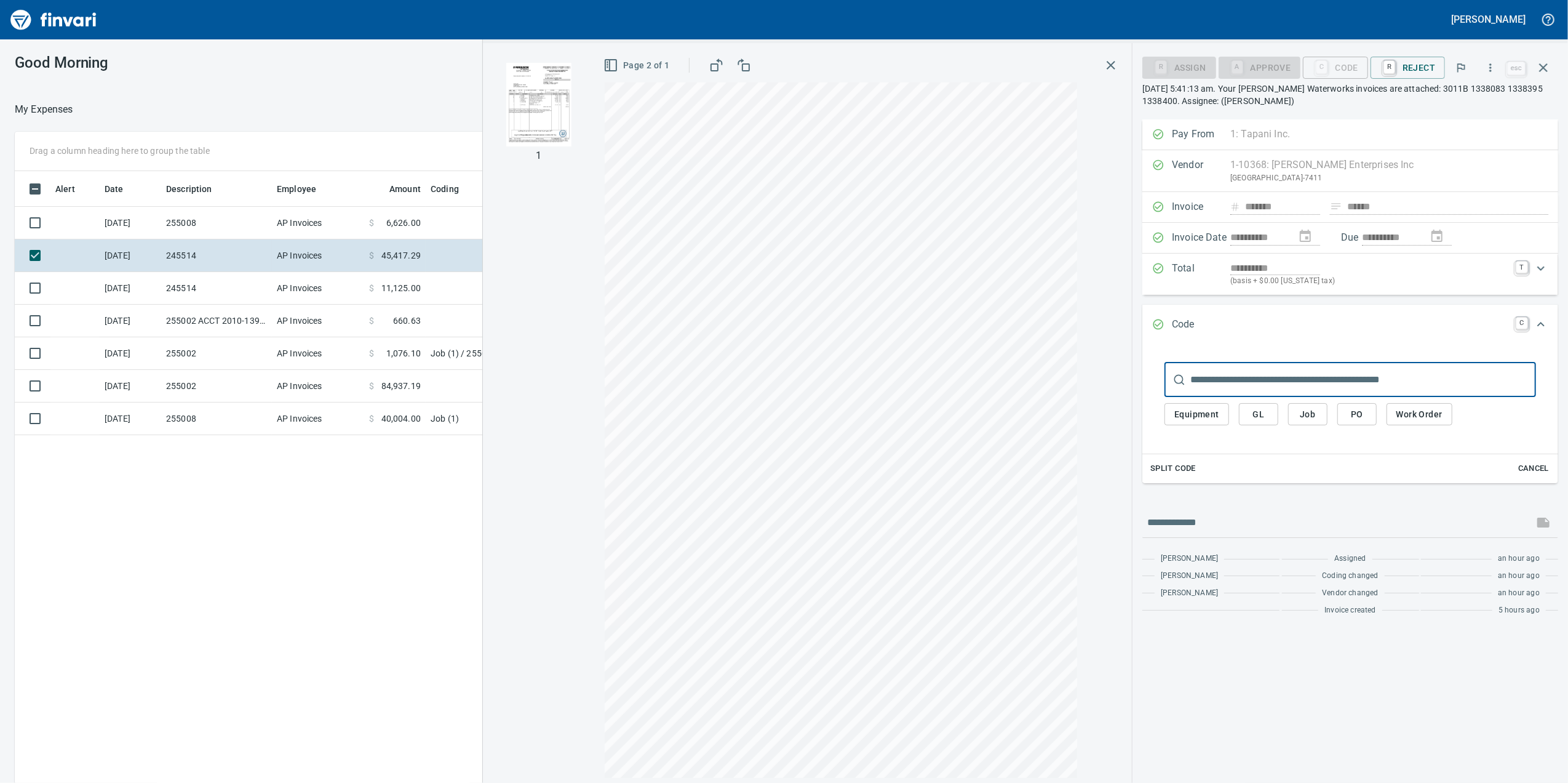
click at [534, 127] on img "button" at bounding box center [538, 104] width 83 height 84
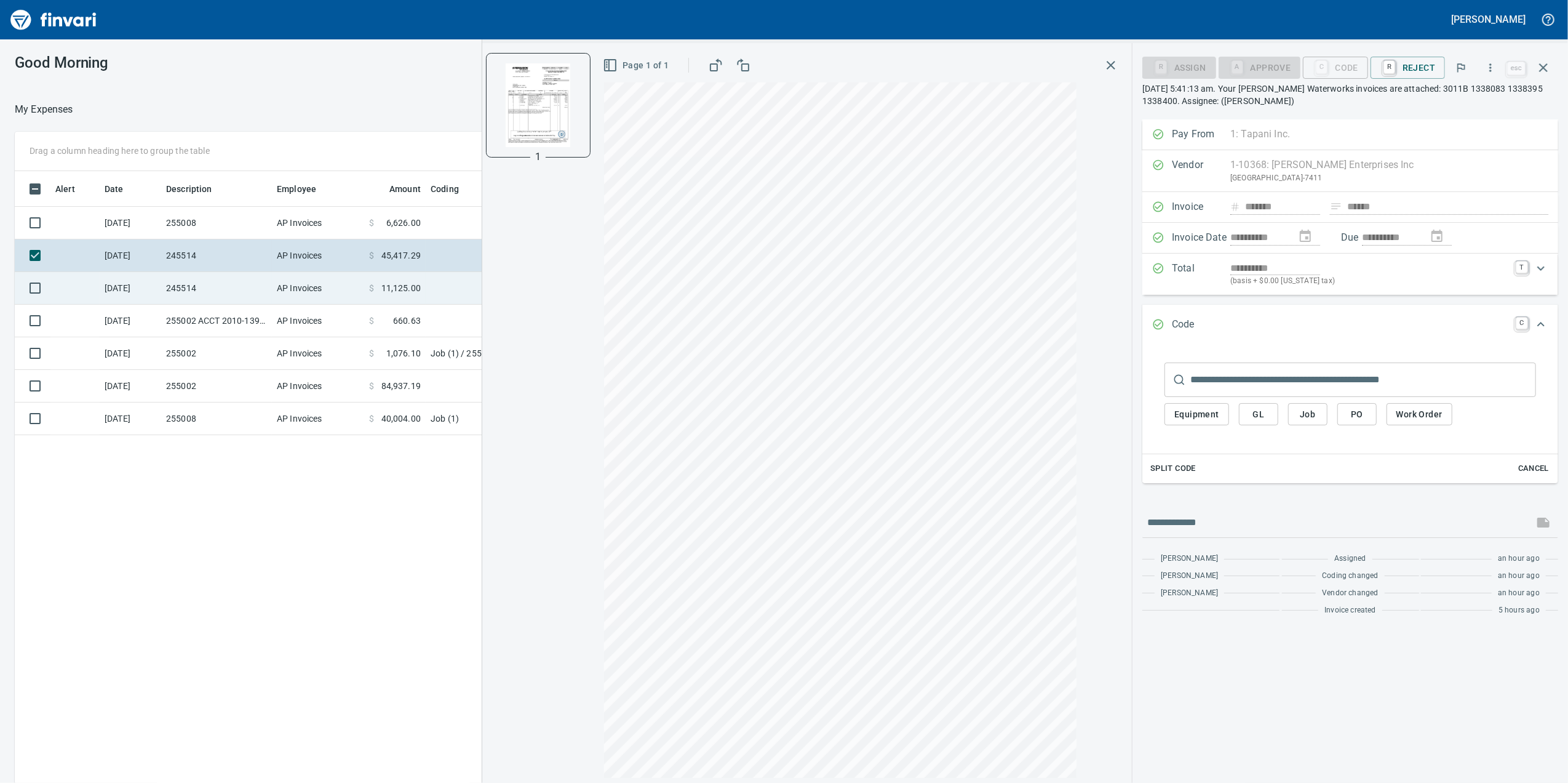
click at [384, 291] on span "11,125.00" at bounding box center [401, 288] width 39 height 13
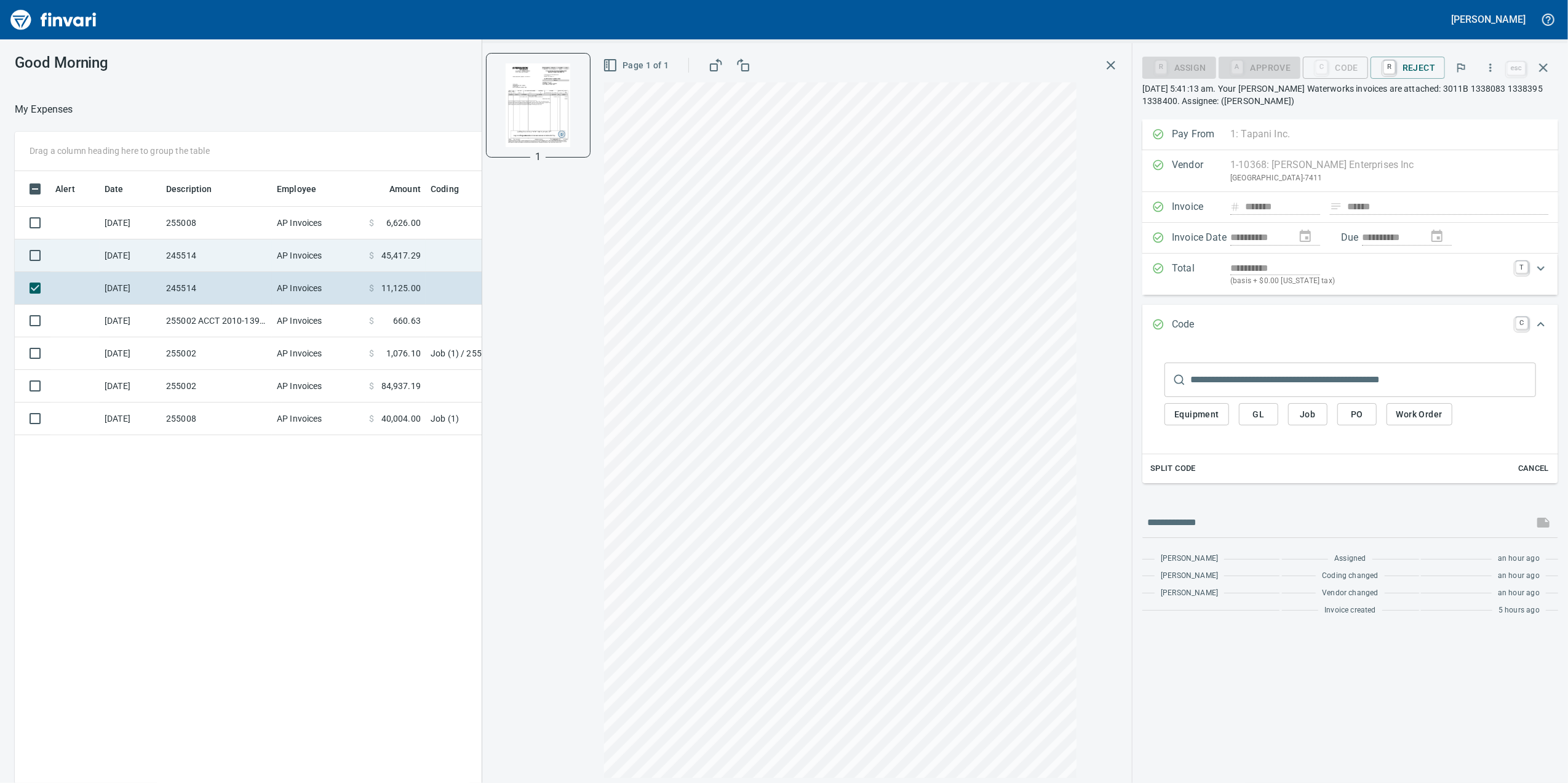
click at [208, 254] on td "245514" at bounding box center [216, 255] width 111 height 32
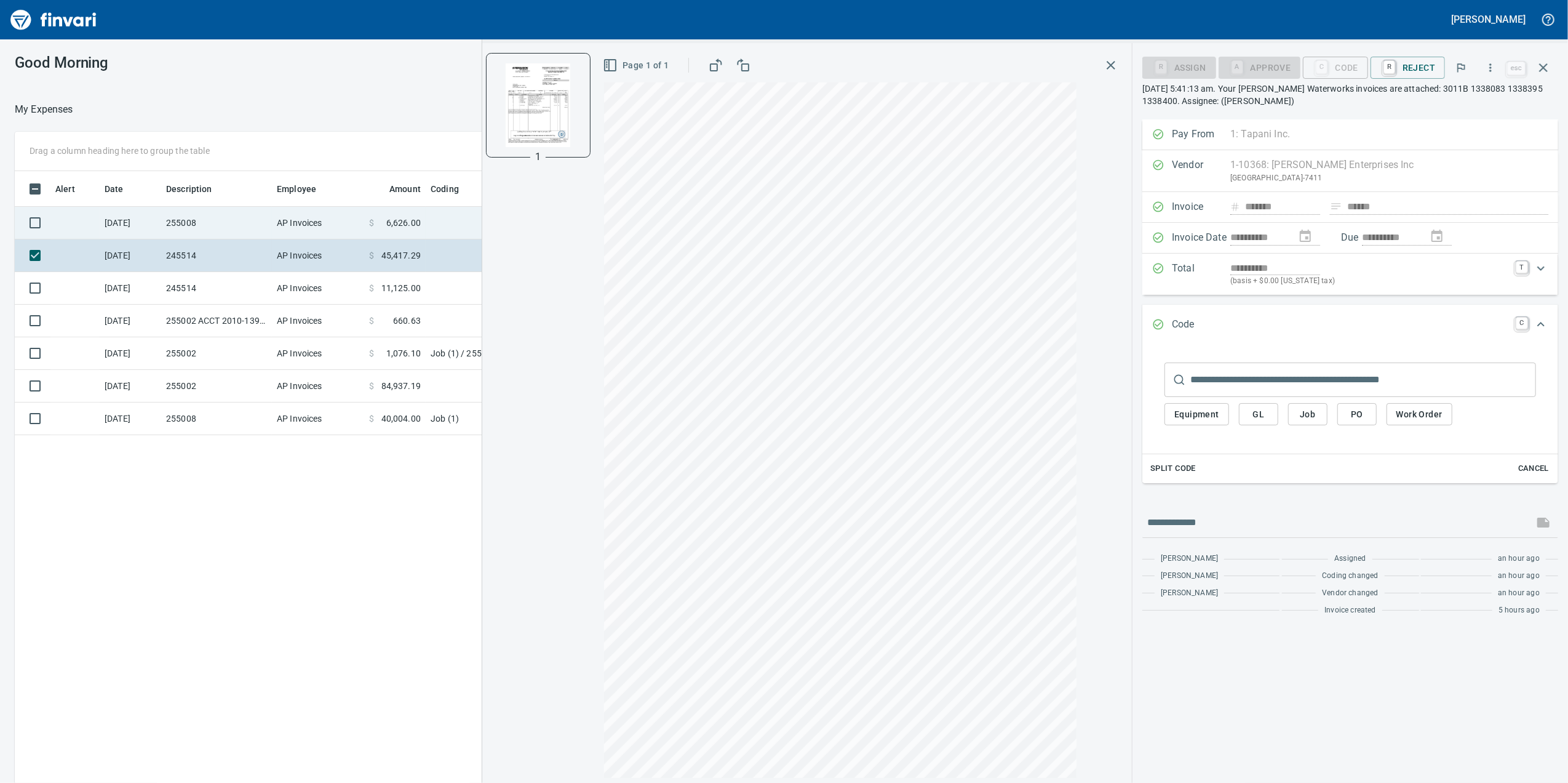
click at [198, 233] on td "255008" at bounding box center [216, 222] width 111 height 32
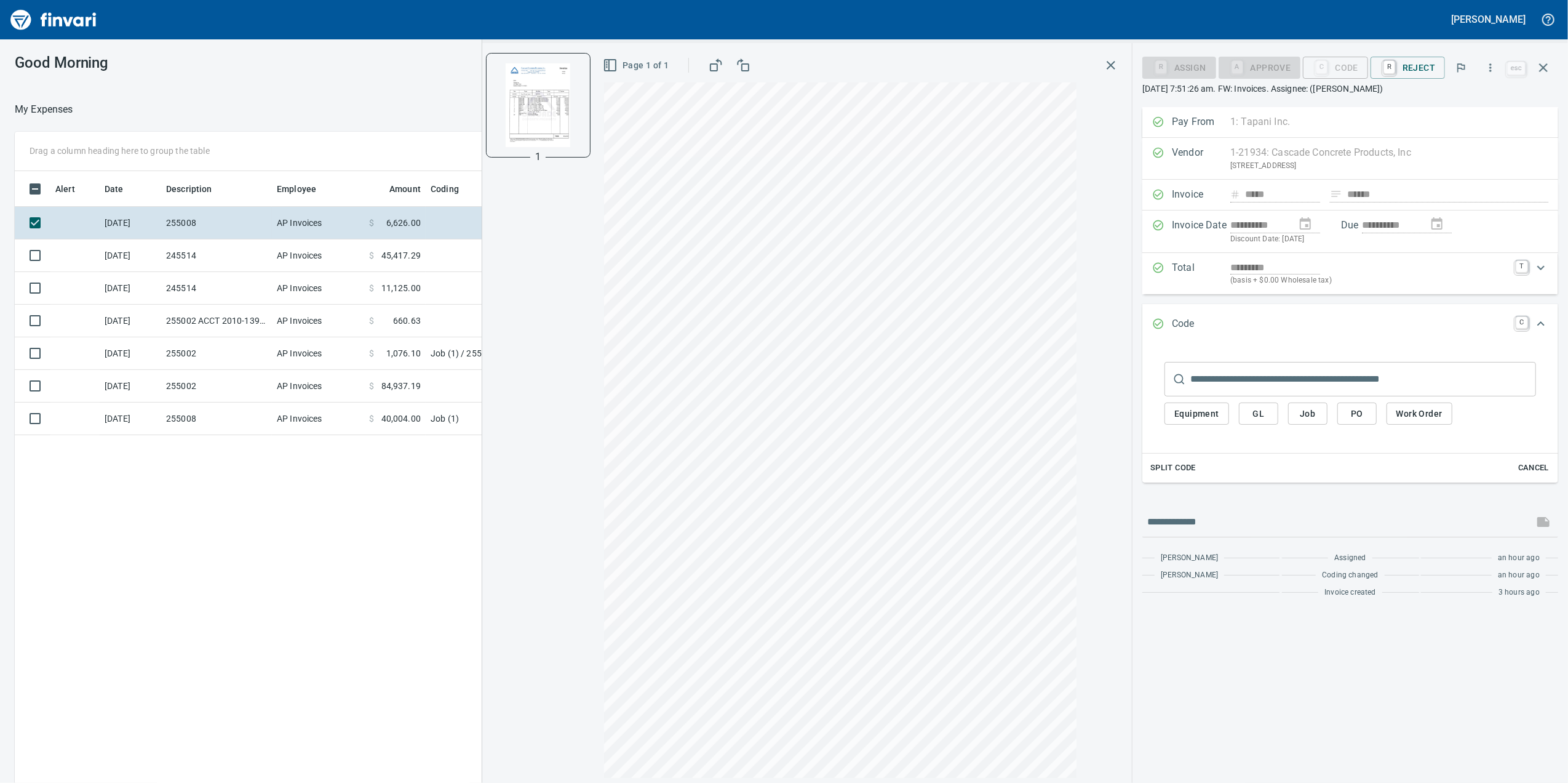
click at [1313, 408] on button "Job" at bounding box center [1308, 414] width 39 height 23
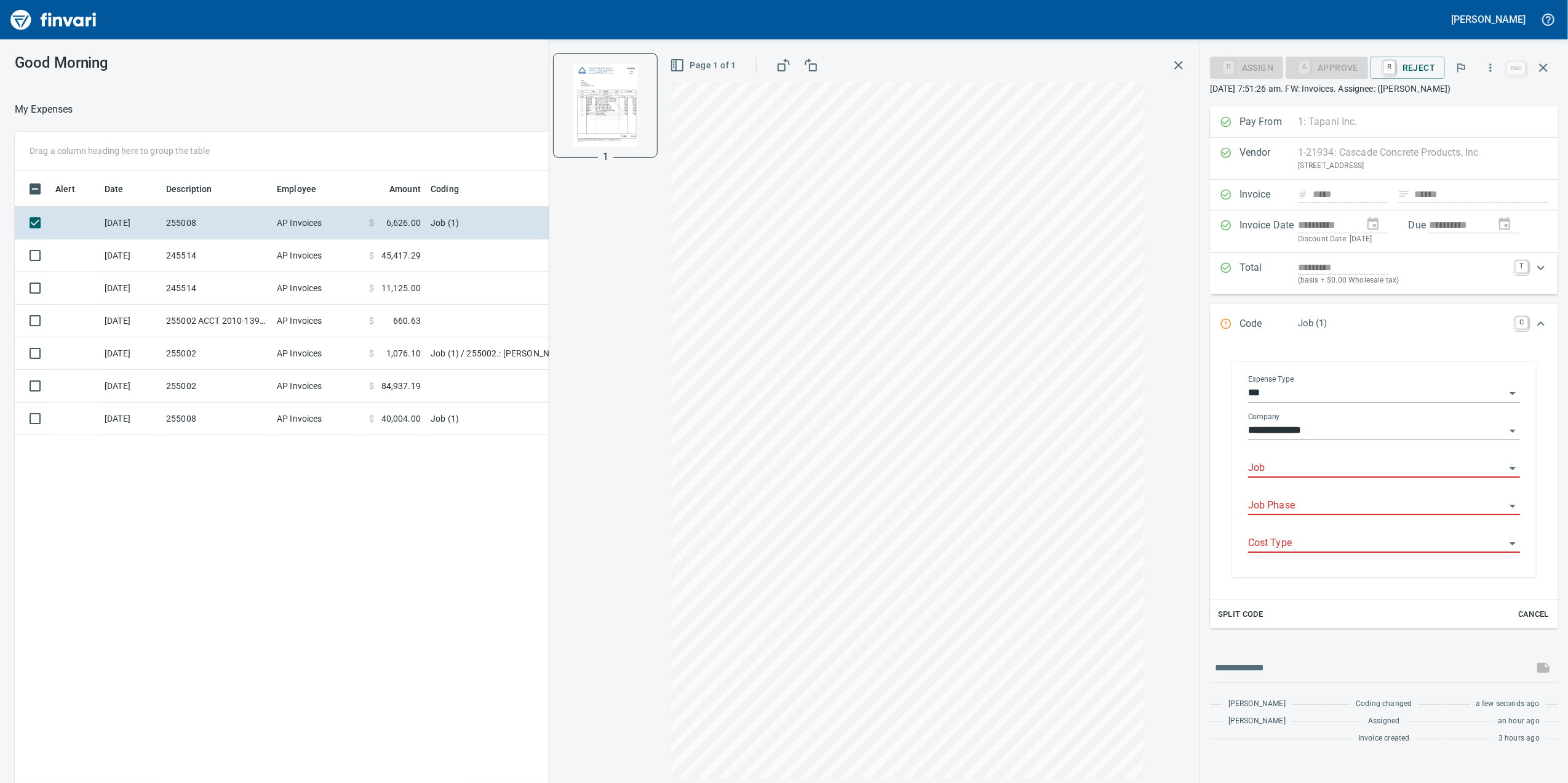
click at [1283, 466] on input "Job" at bounding box center [1377, 469] width 257 height 18
click at [1346, 492] on li "255008.: [GEOGRAPHIC_DATA]" at bounding box center [1383, 502] width 272 height 29
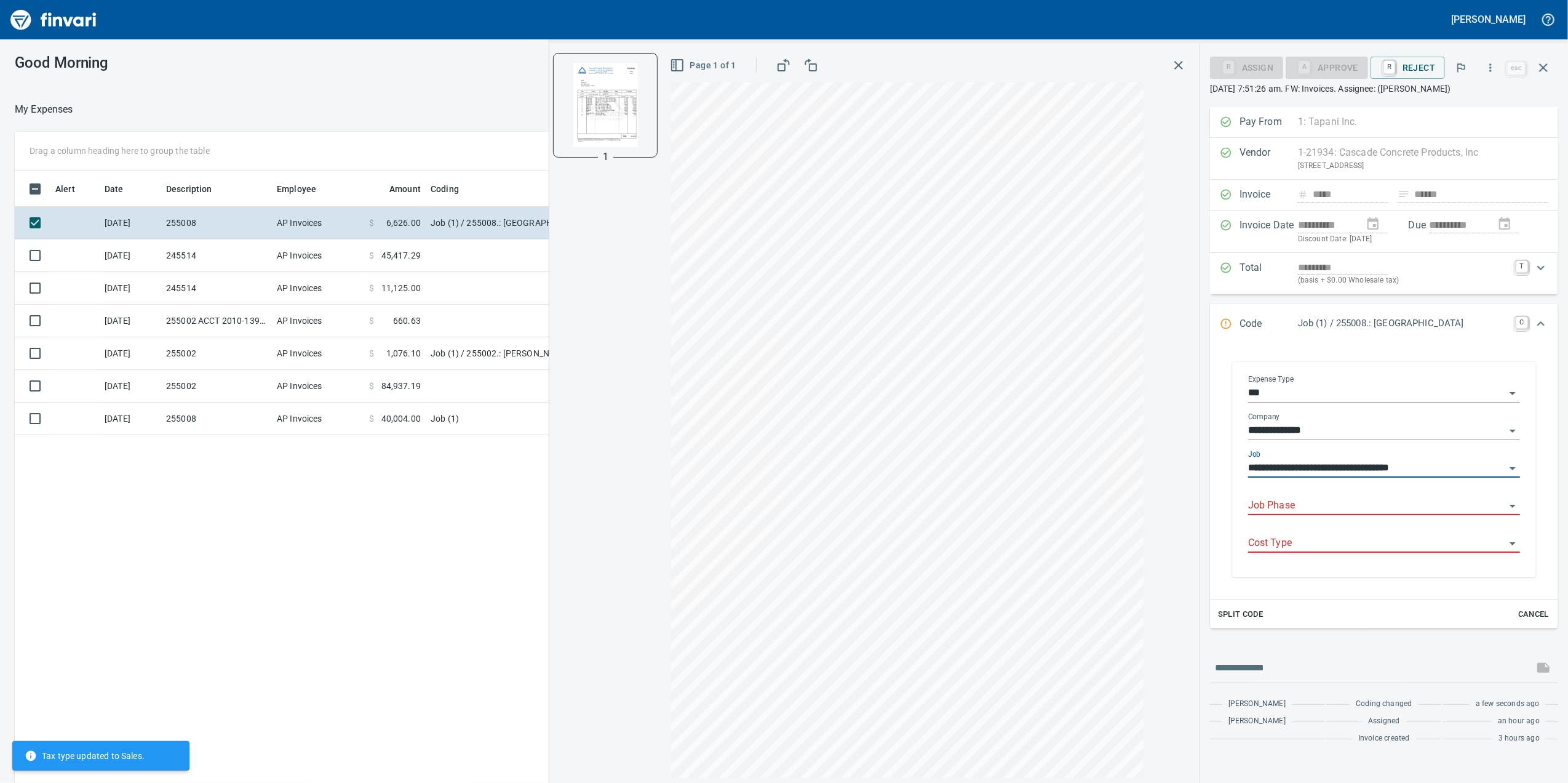
type input "**********"
click at [1310, 508] on input "Job Phase" at bounding box center [1377, 506] width 257 height 18
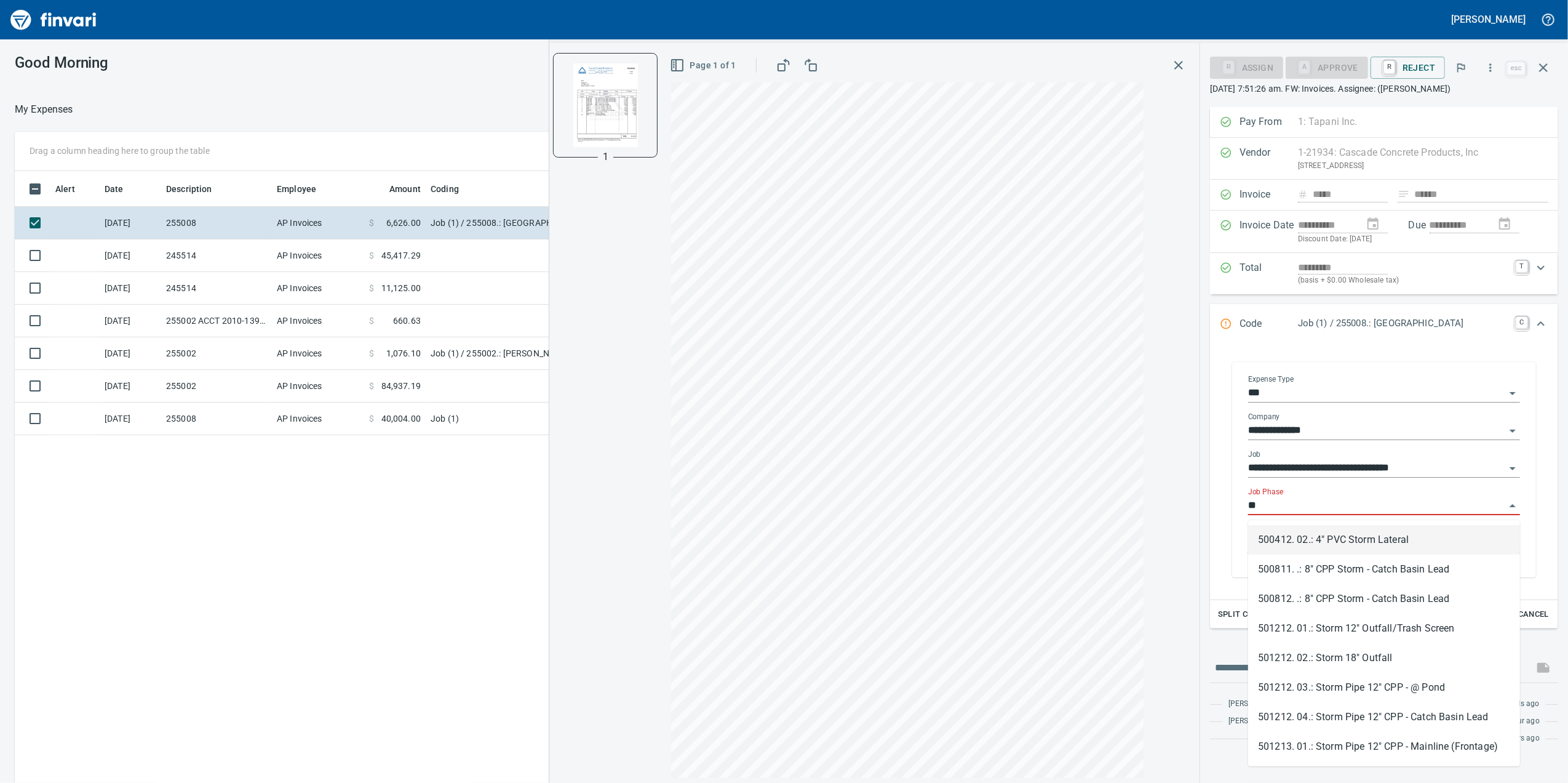
type input "*"
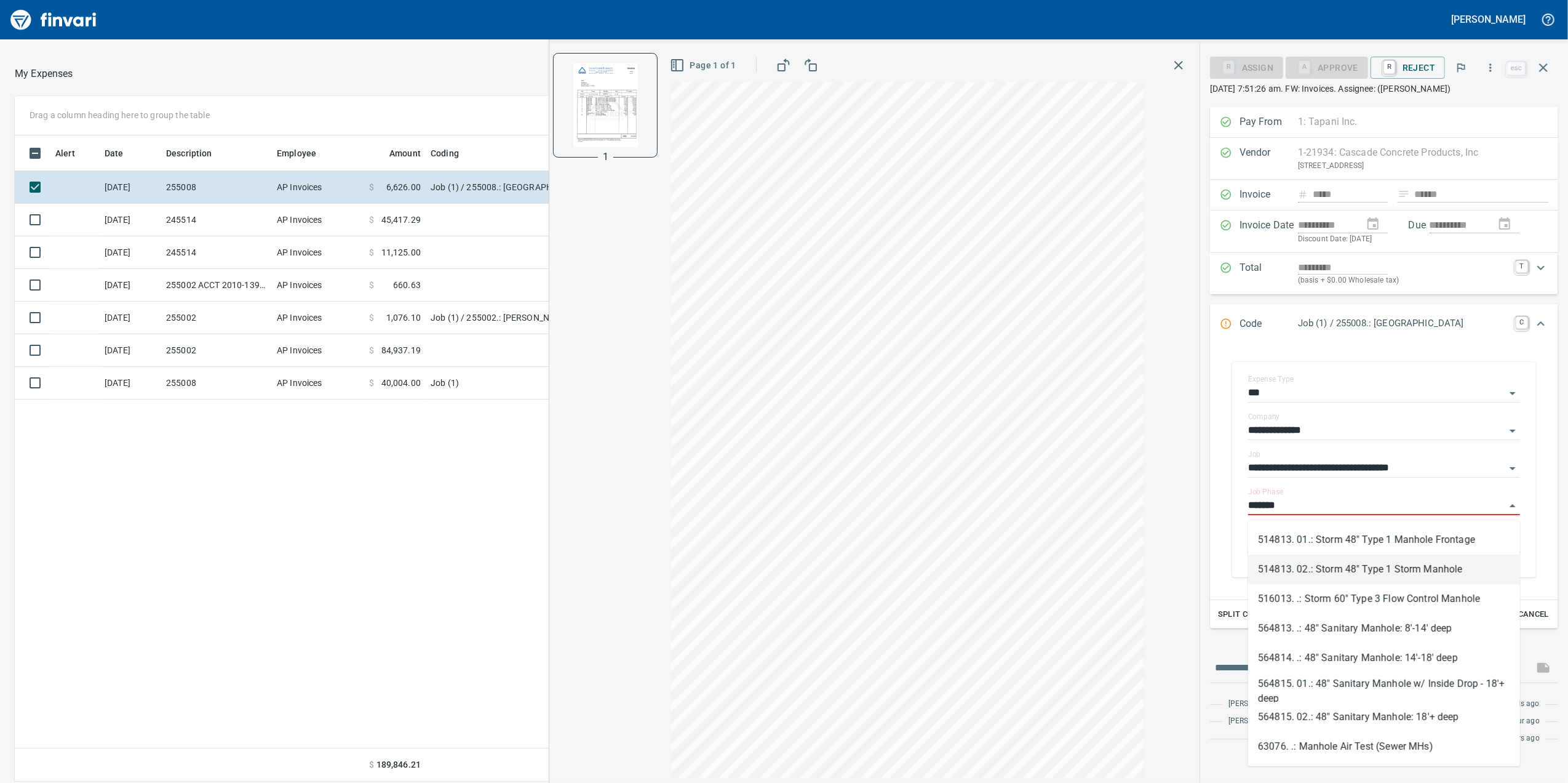
click at [1433, 565] on li "514813. 02.: Storm 48" Type 1 Storm Manhole" at bounding box center [1383, 569] width 272 height 29
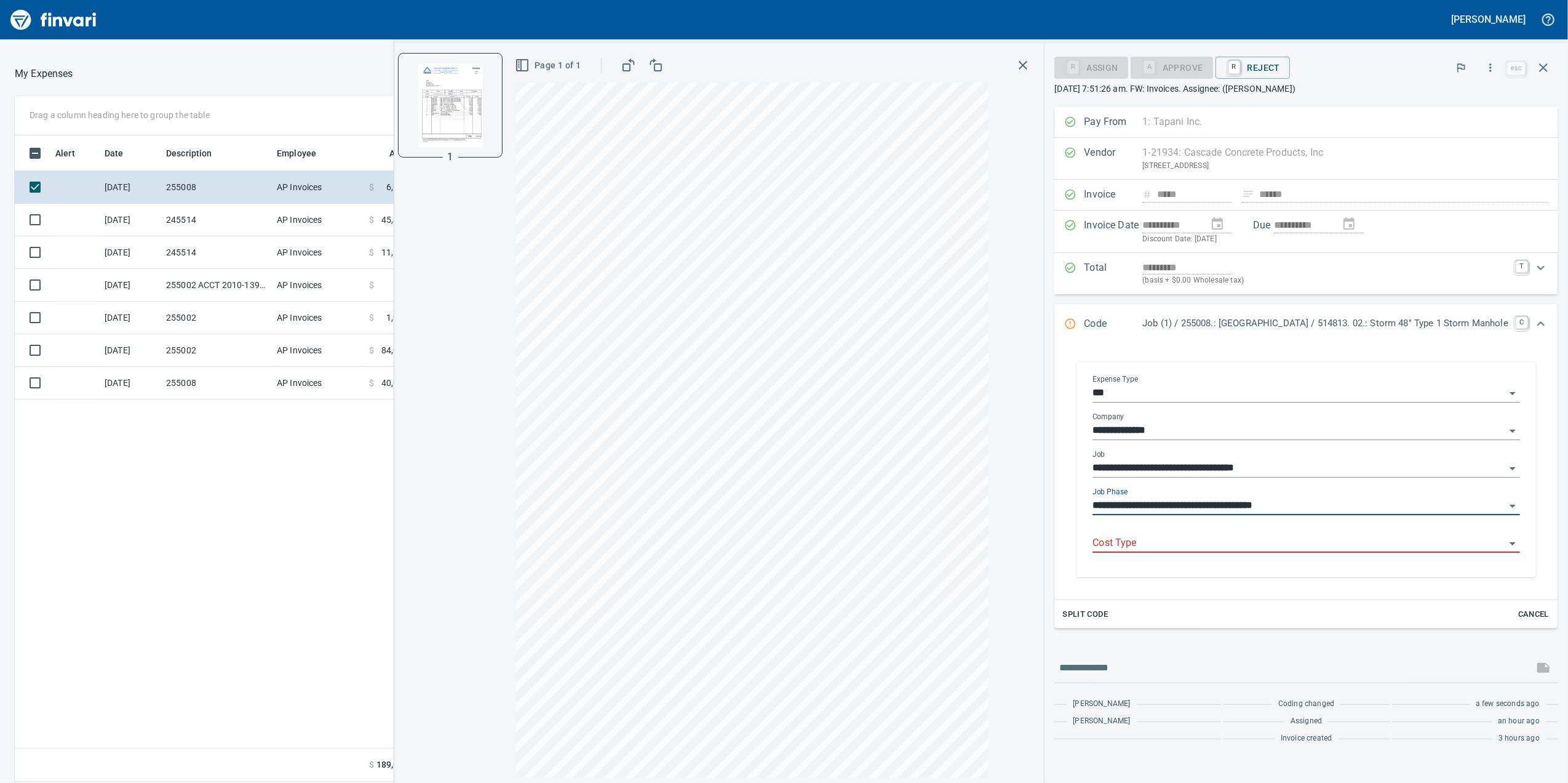
type input "**********"
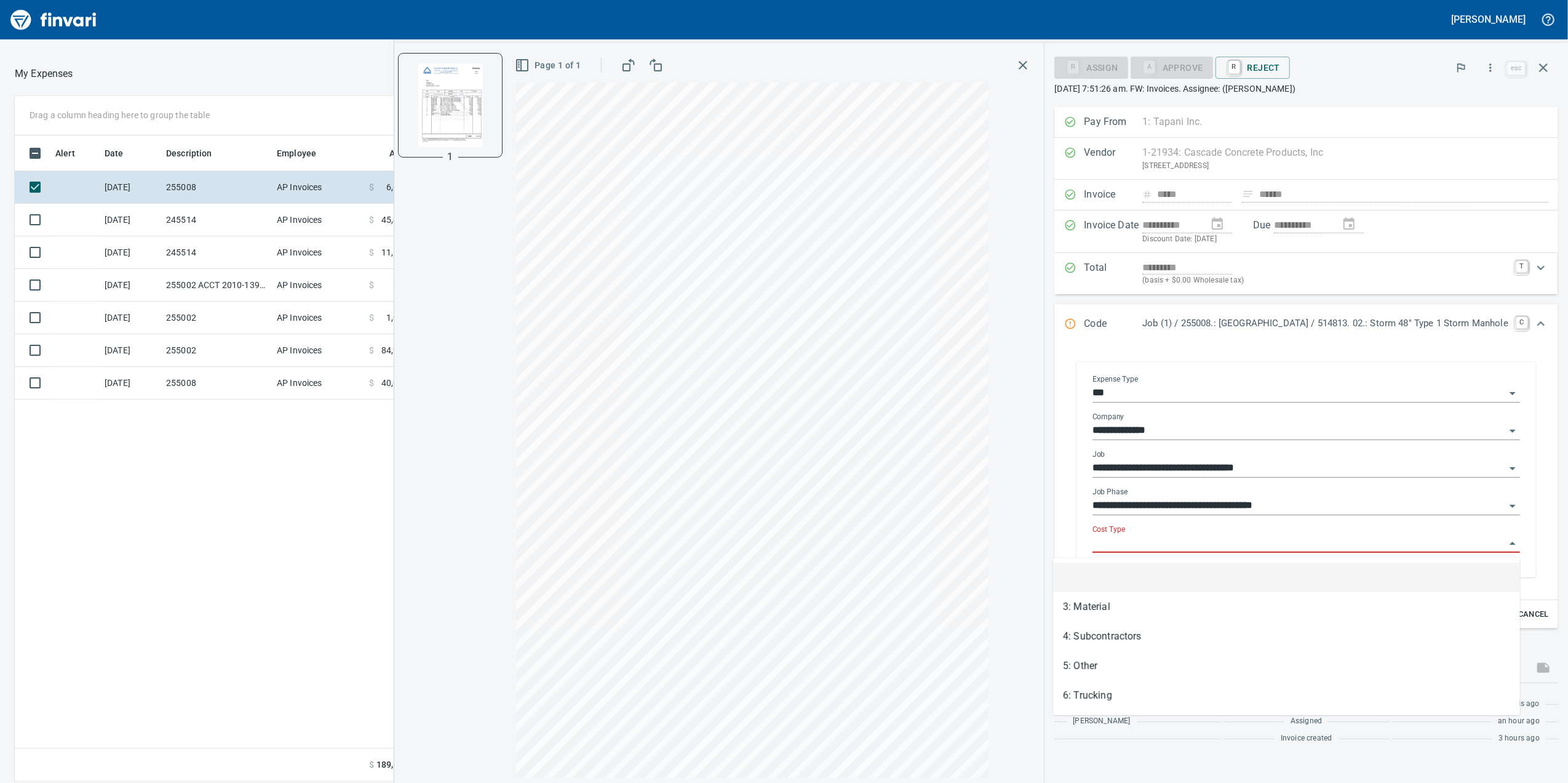
click at [1322, 539] on input "Cost Type" at bounding box center [1299, 543] width 412 height 18
click at [1251, 607] on li "3: Material" at bounding box center [1285, 607] width 466 height 29
type input "**********"
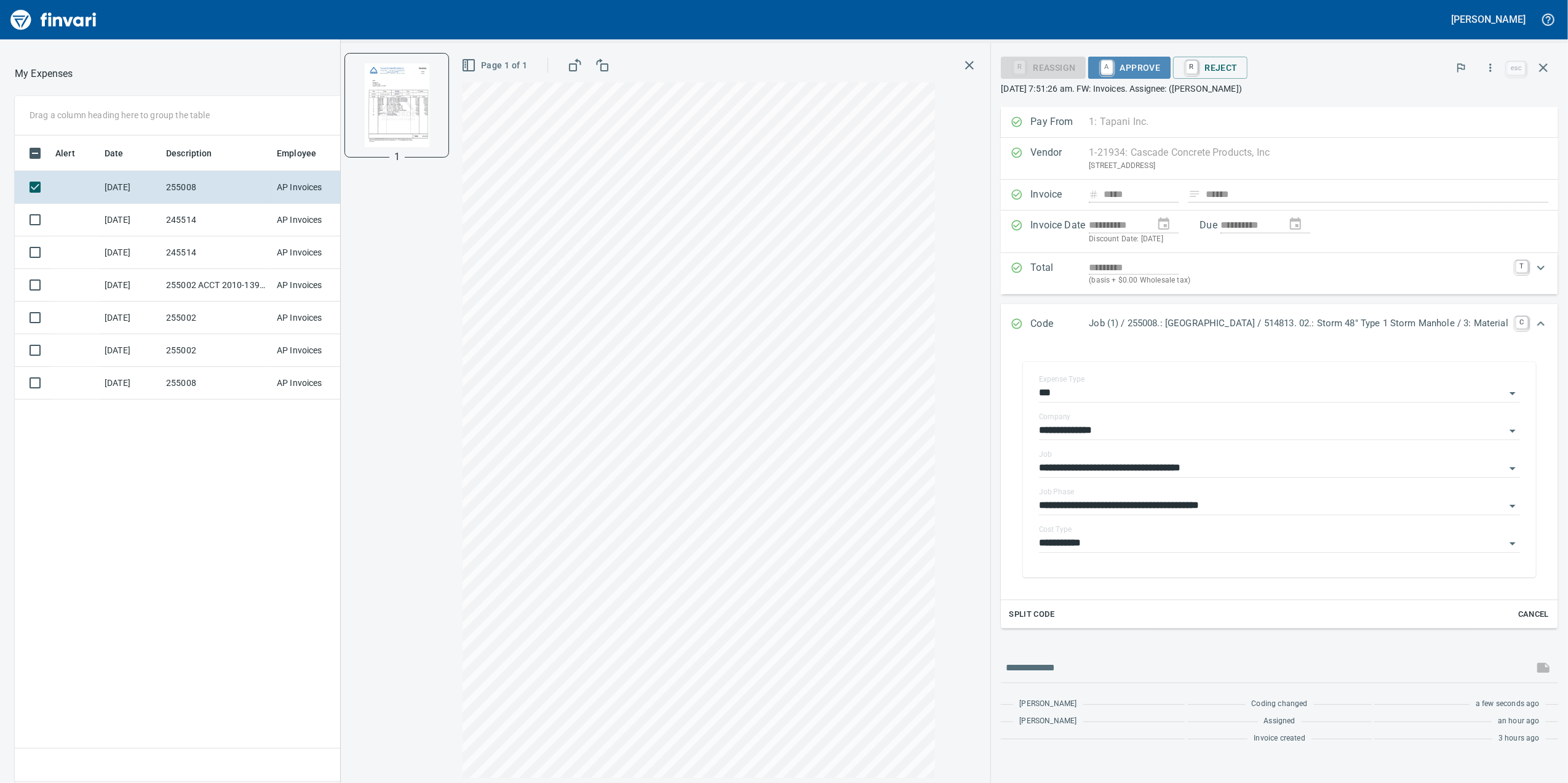
click at [1098, 59] on span "A Approve" at bounding box center [1129, 67] width 63 height 21
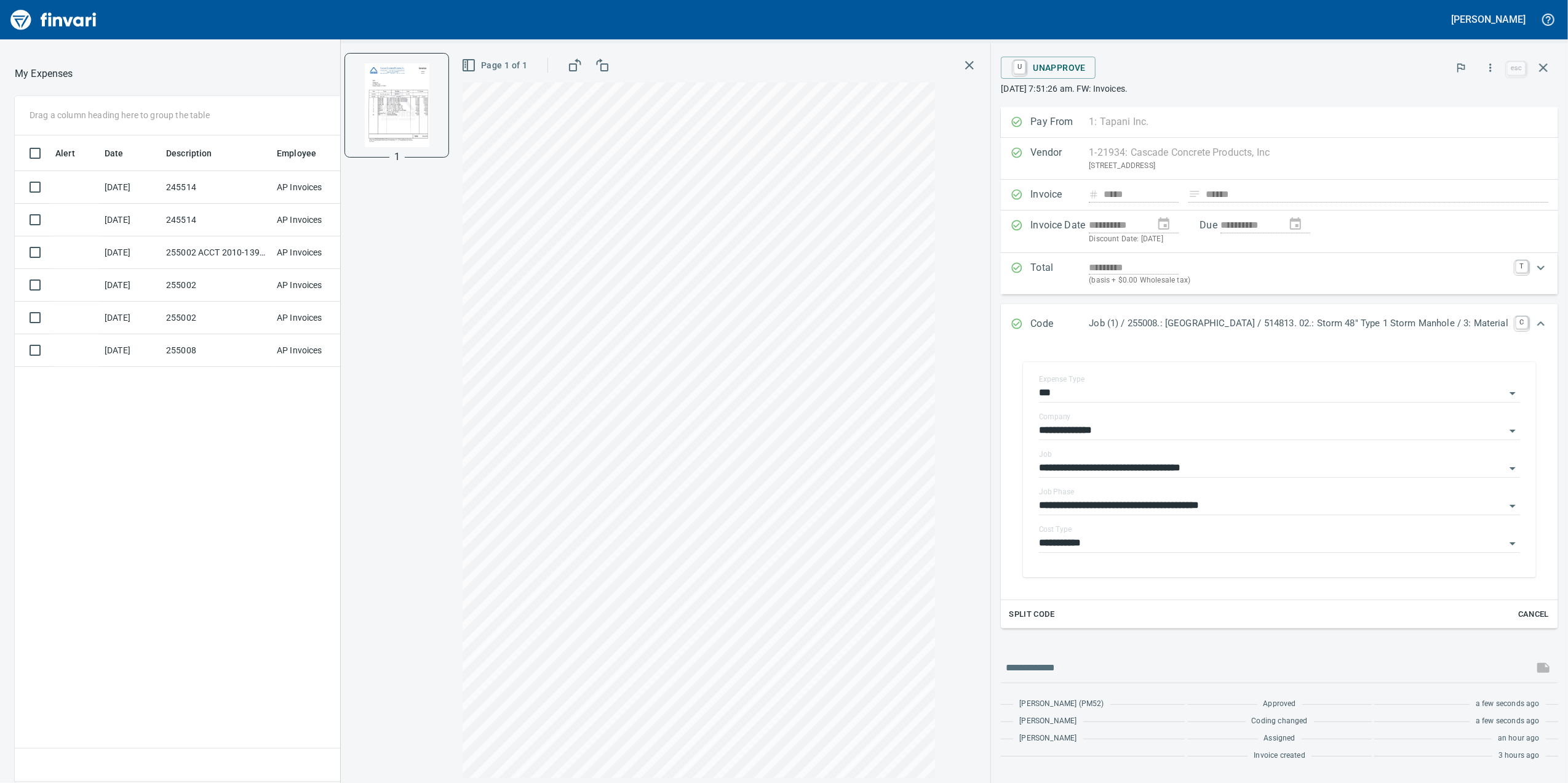
click at [918, 65] on div "Page 1 of 1" at bounding box center [721, 65] width 517 height 25
click at [962, 62] on icon "button" at bounding box center [969, 65] width 15 height 15
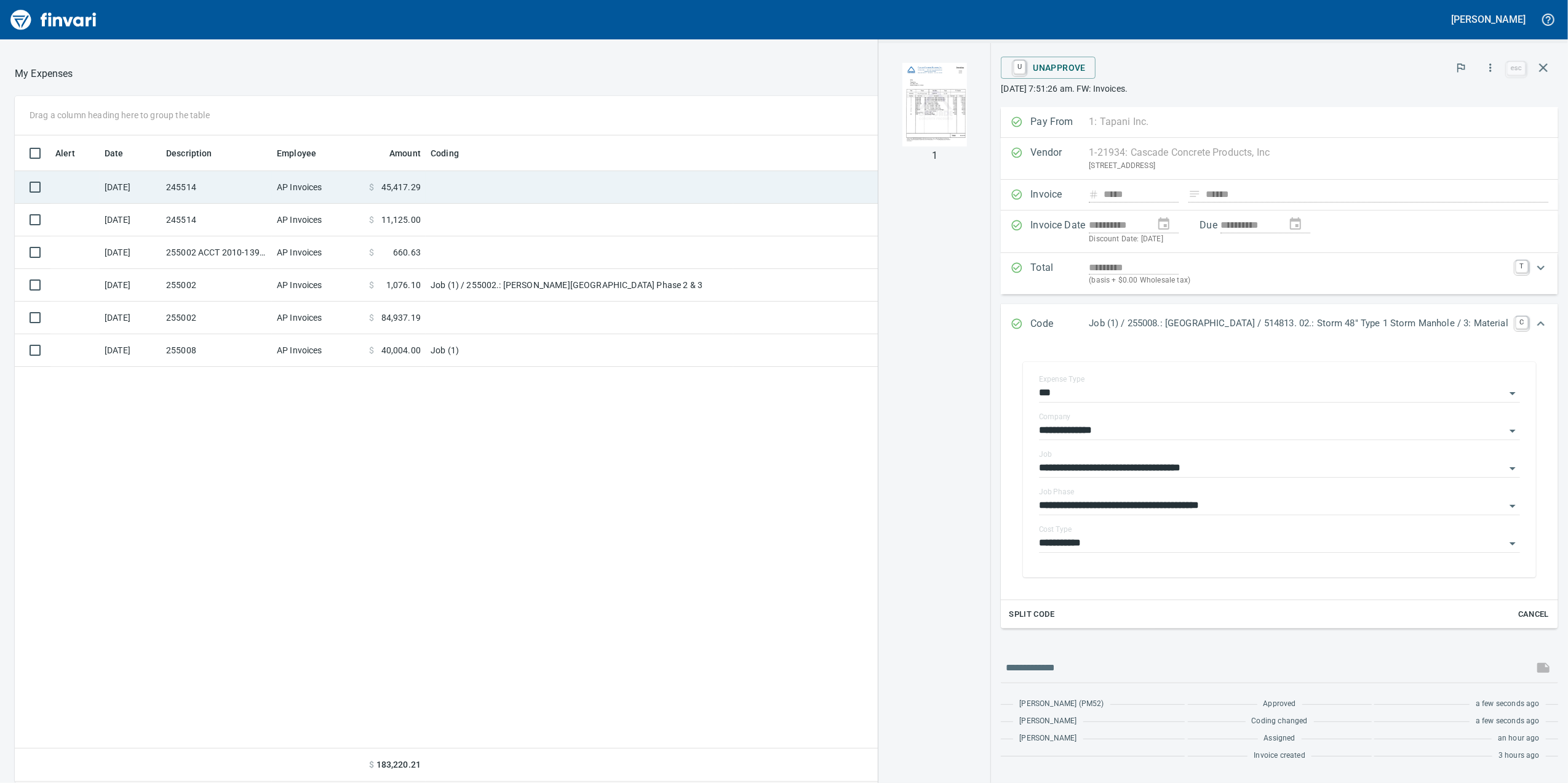
click at [268, 196] on td "245514" at bounding box center [216, 187] width 111 height 32
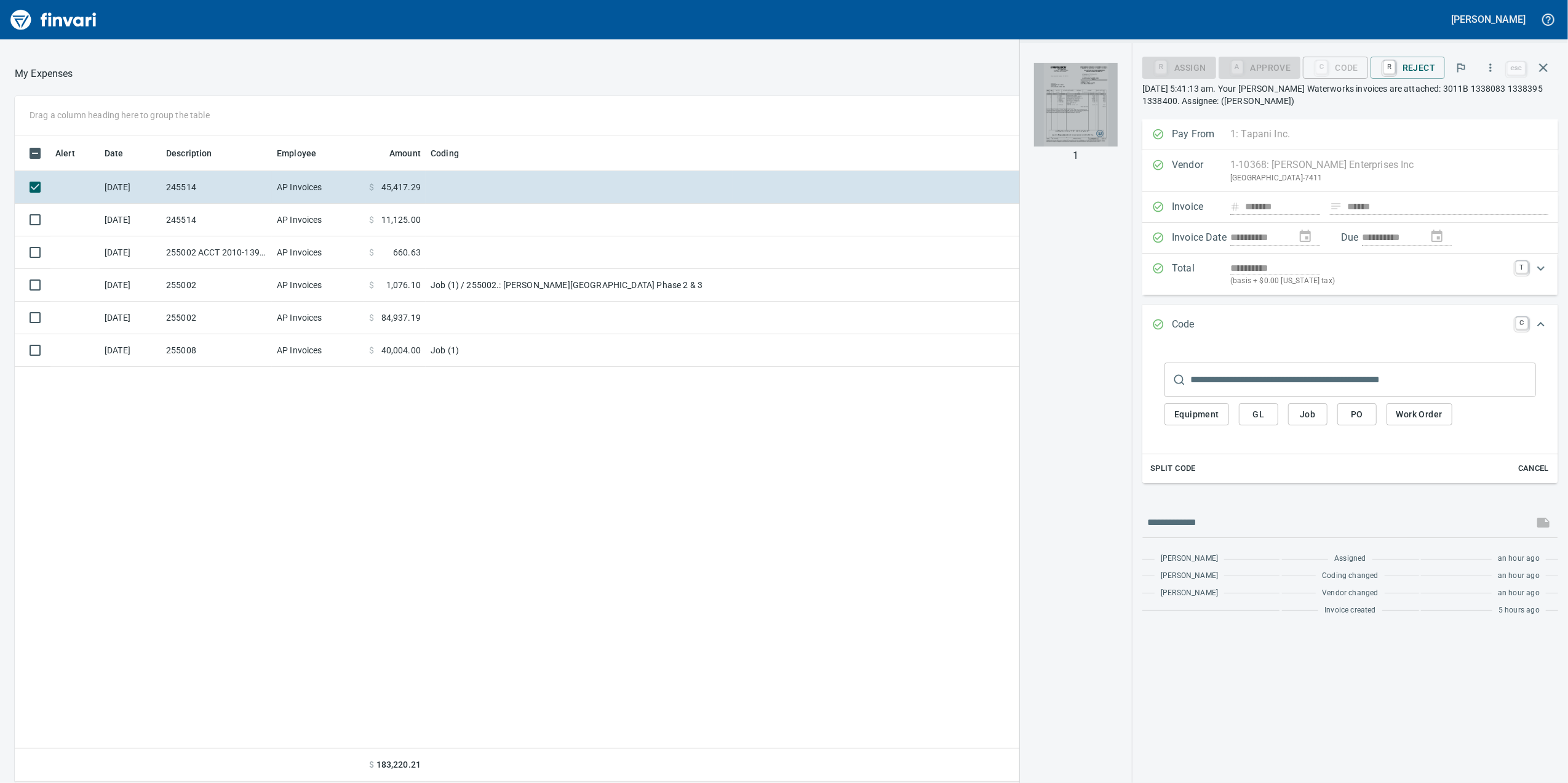
click at [1078, 89] on img "button" at bounding box center [1075, 104] width 83 height 84
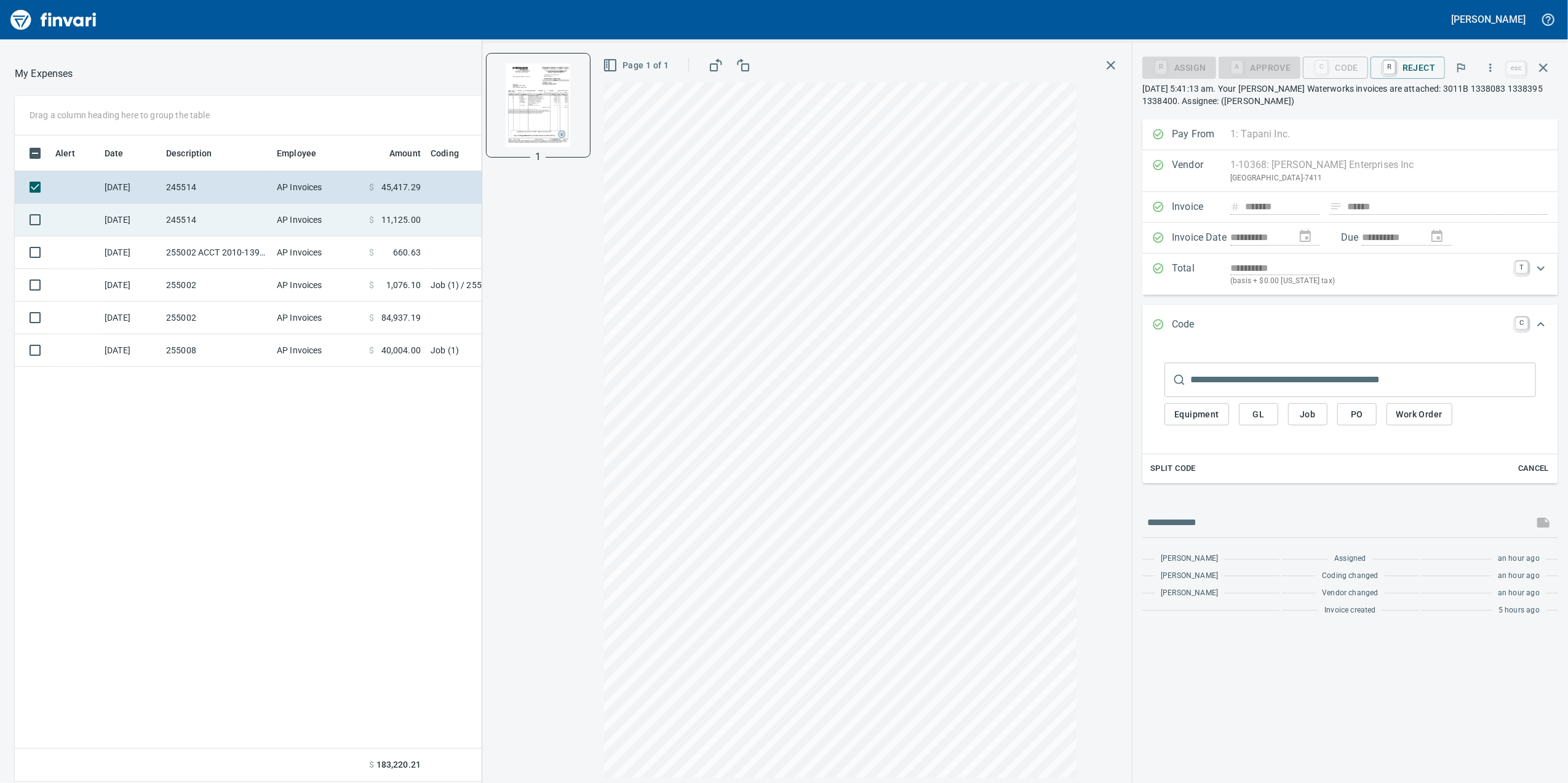
click at [313, 232] on td "AP Invoices" at bounding box center [318, 219] width 92 height 32
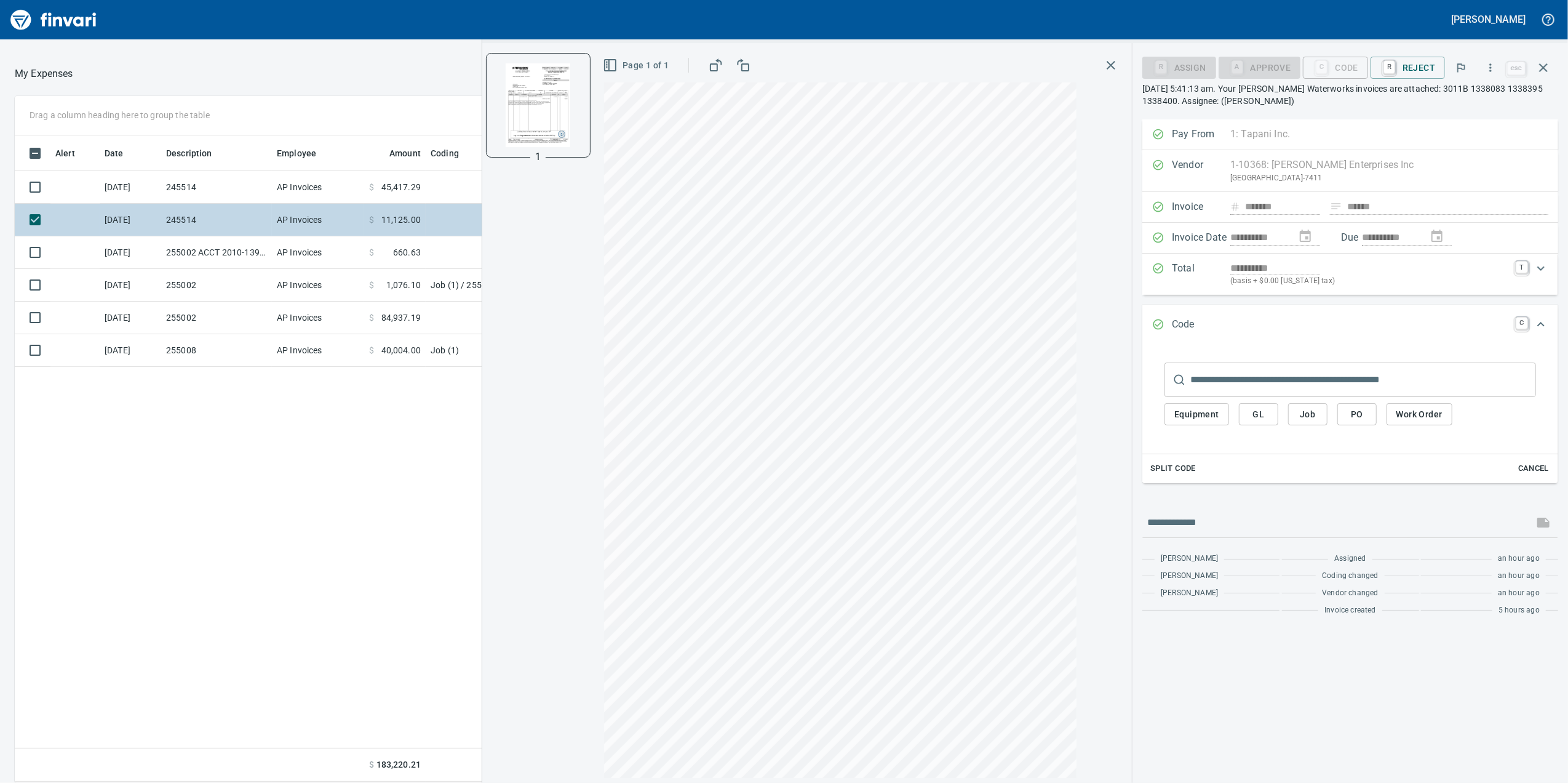
click at [310, 230] on td "AP Invoices" at bounding box center [318, 219] width 92 height 32
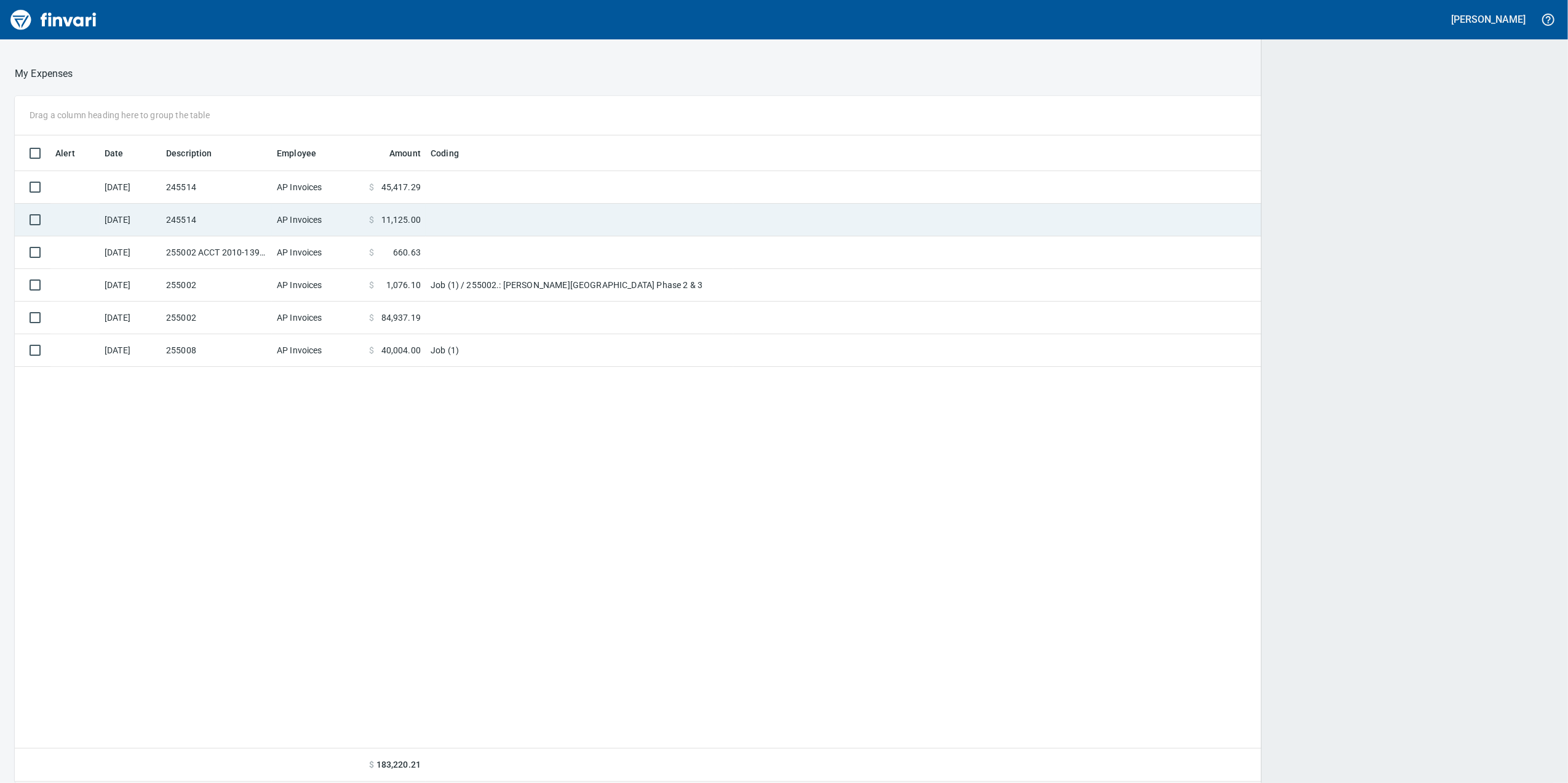
scroll to position [1, 1]
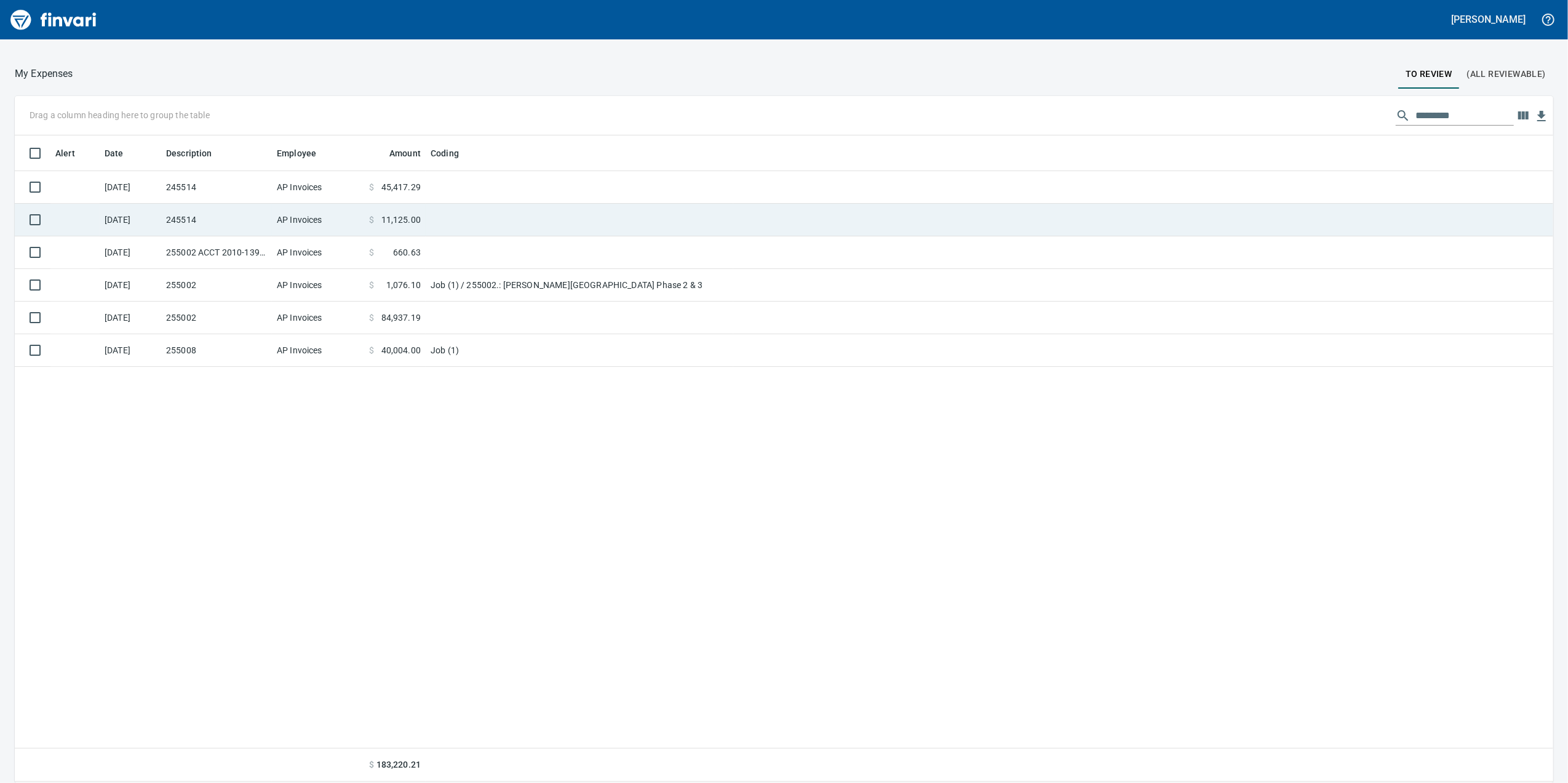
click at [310, 230] on td "AP Invoices" at bounding box center [318, 219] width 92 height 32
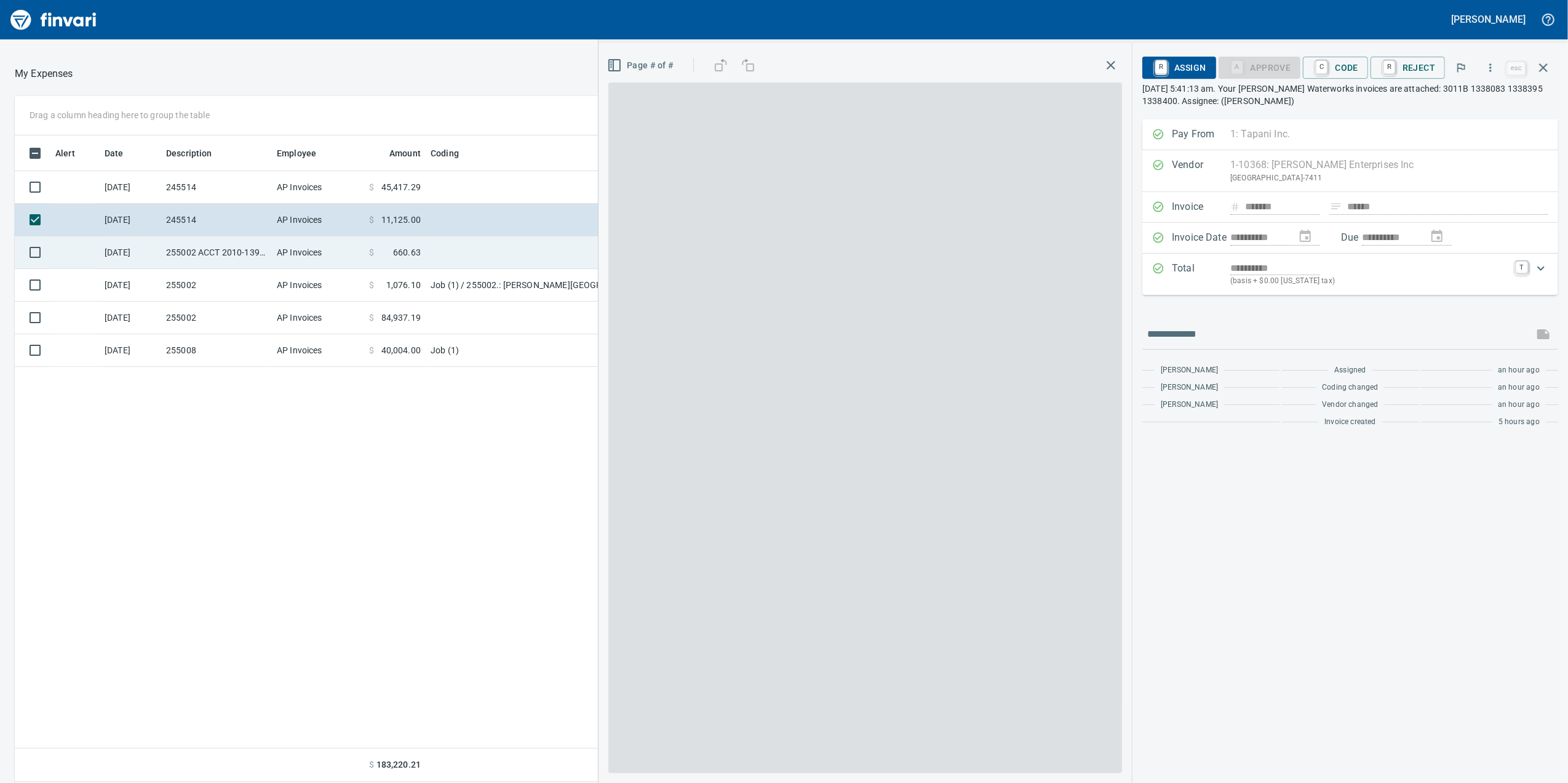
scroll to position [635, 1206]
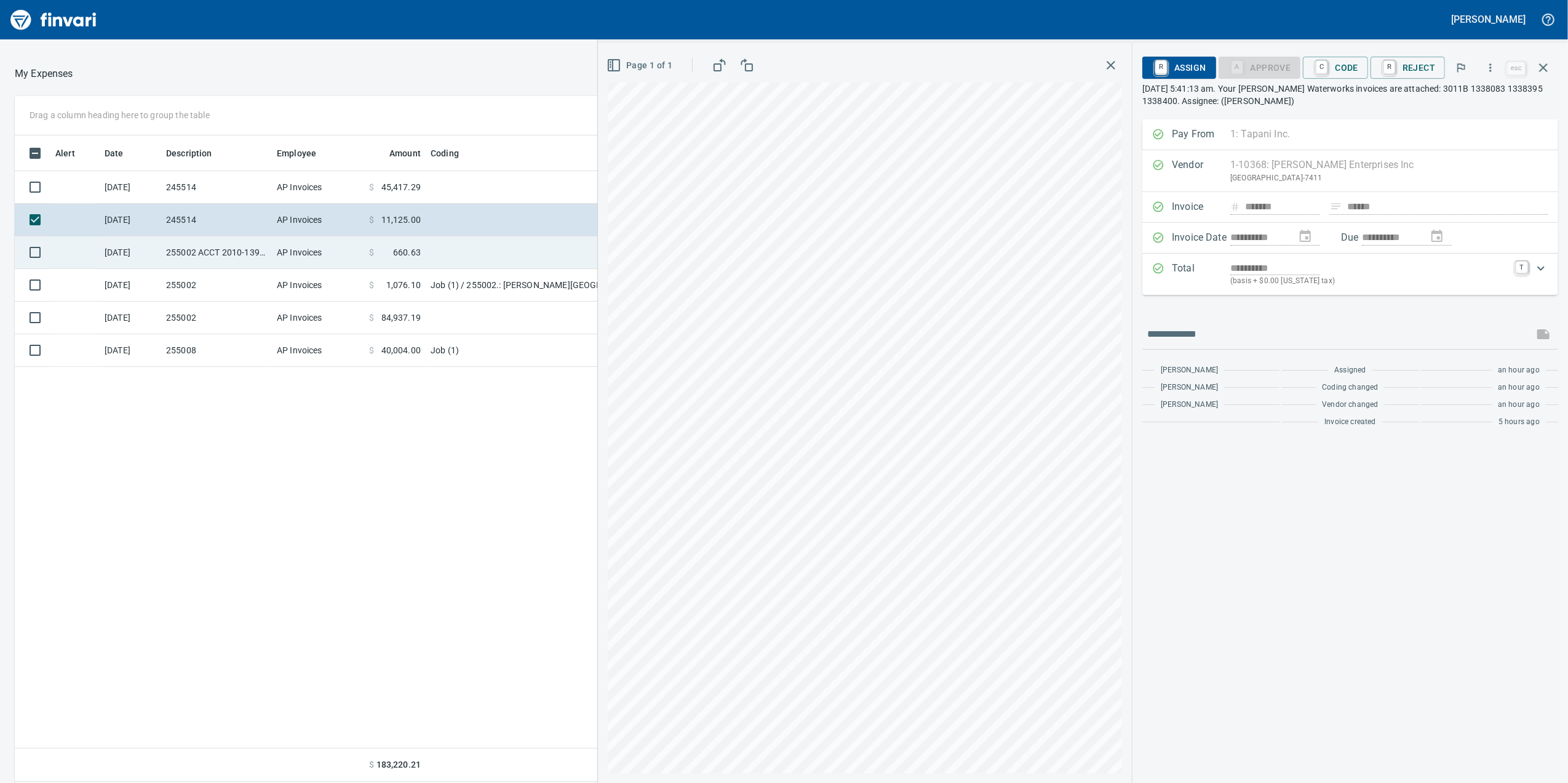
click at [305, 249] on td "AP Invoices" at bounding box center [318, 252] width 92 height 32
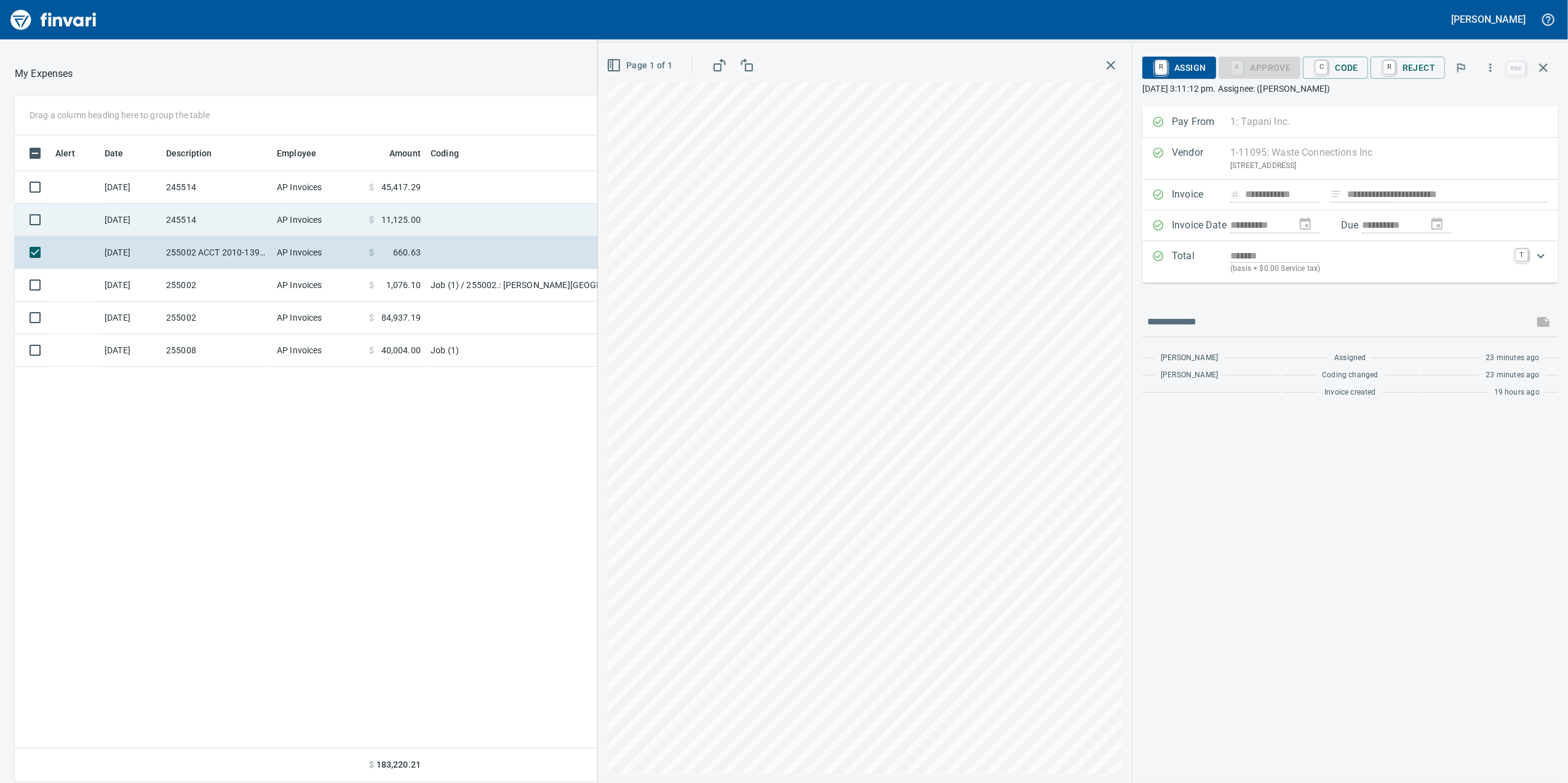
click at [342, 232] on td "AP Invoices" at bounding box center [318, 219] width 92 height 32
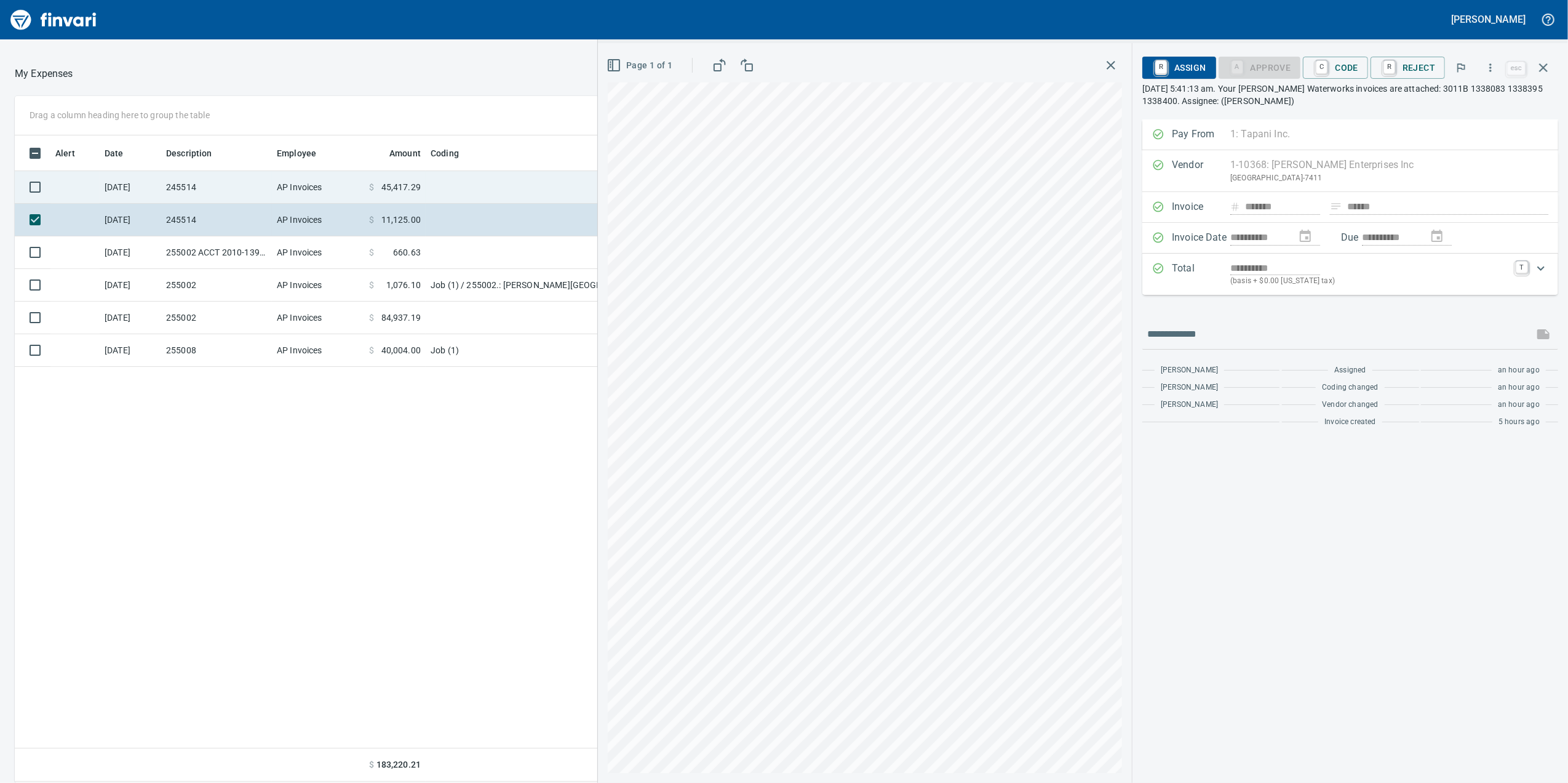
click at [405, 181] on span "45,417.29" at bounding box center [401, 187] width 39 height 13
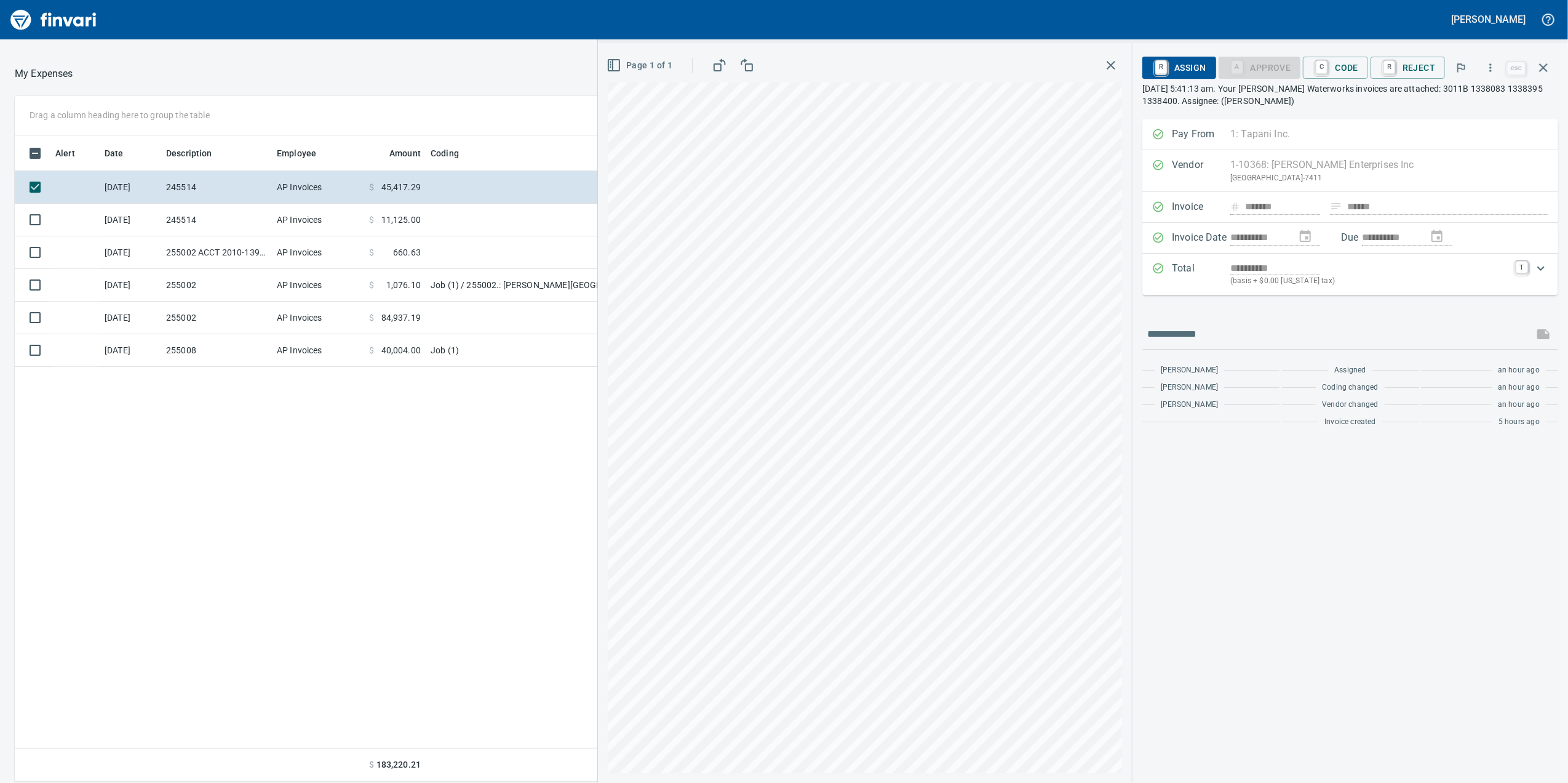
click at [1344, 75] on span "C Code" at bounding box center [1335, 67] width 45 height 21
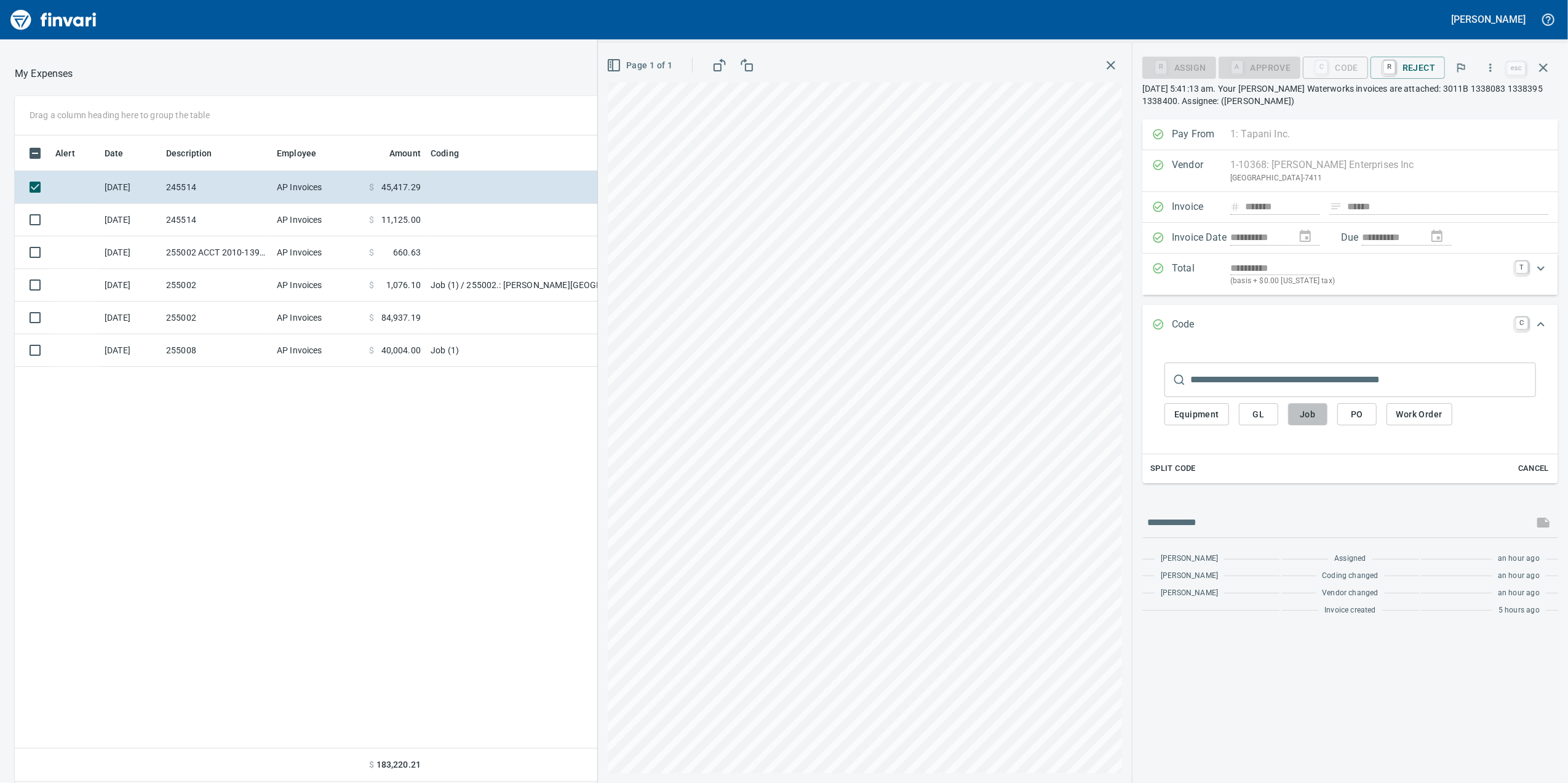
click at [1312, 418] on span "Job" at bounding box center [1308, 415] width 20 height 16
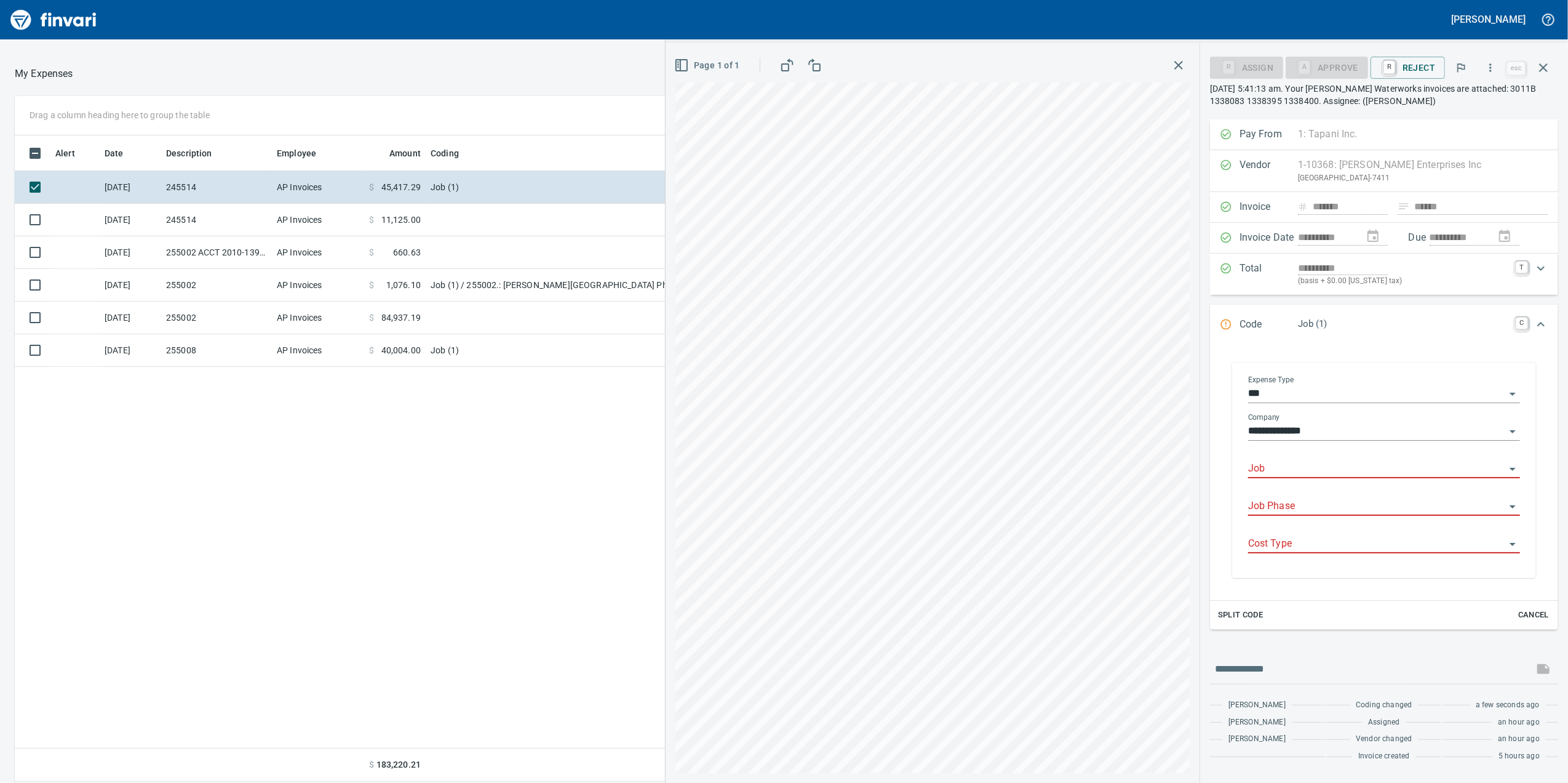
scroll to position [635, 1206]
click at [1269, 477] on input "Job" at bounding box center [1377, 470] width 257 height 18
click at [1344, 503] on li "245514.: Groundwater Development Pkg 9" at bounding box center [1383, 503] width 272 height 29
type input "**********"
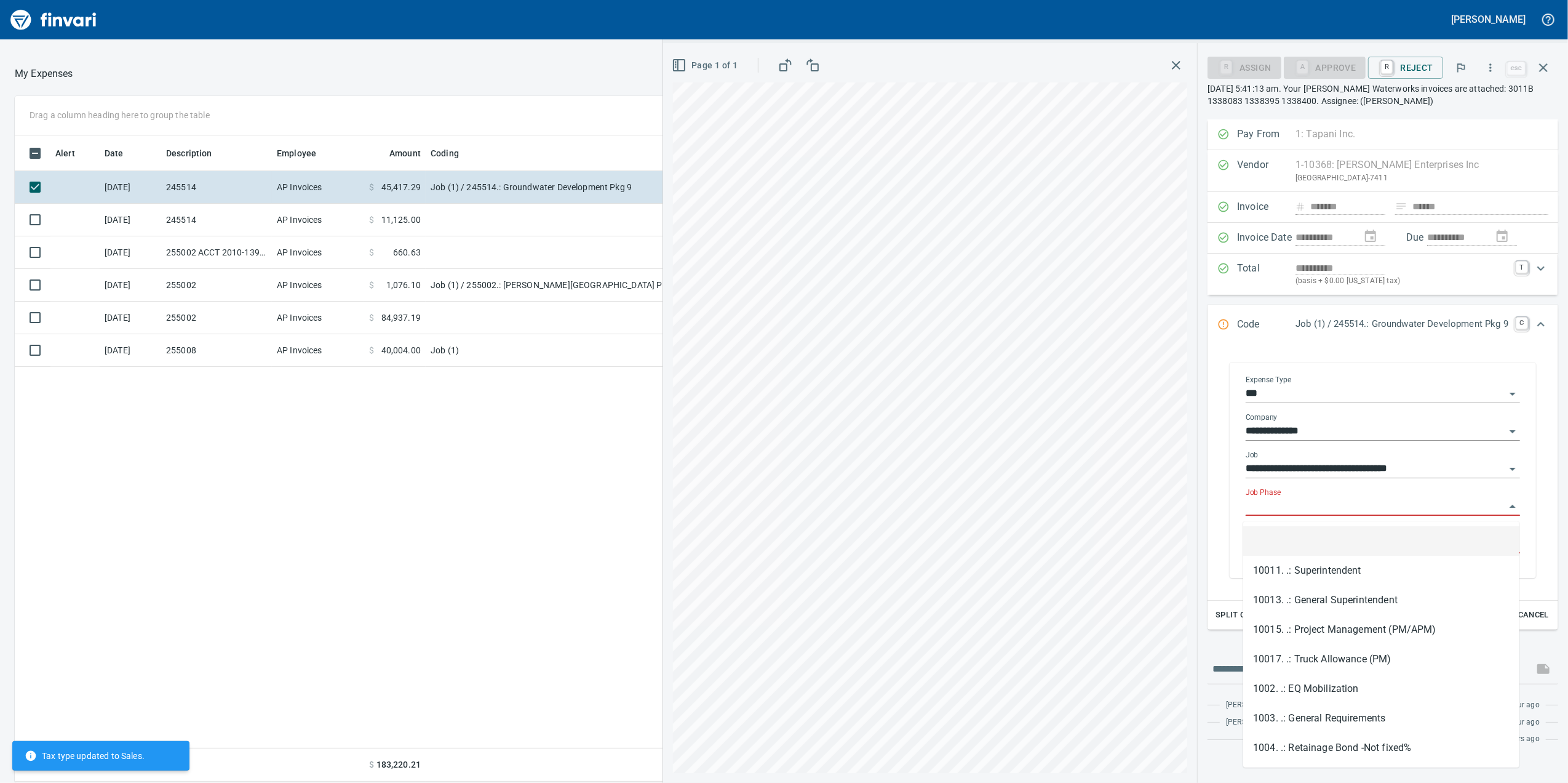
drag, startPoint x: 1325, startPoint y: 511, endPoint x: 1336, endPoint y: 505, distance: 12.5
click at [1329, 510] on input "Job Phase" at bounding box center [1376, 507] width 259 height 18
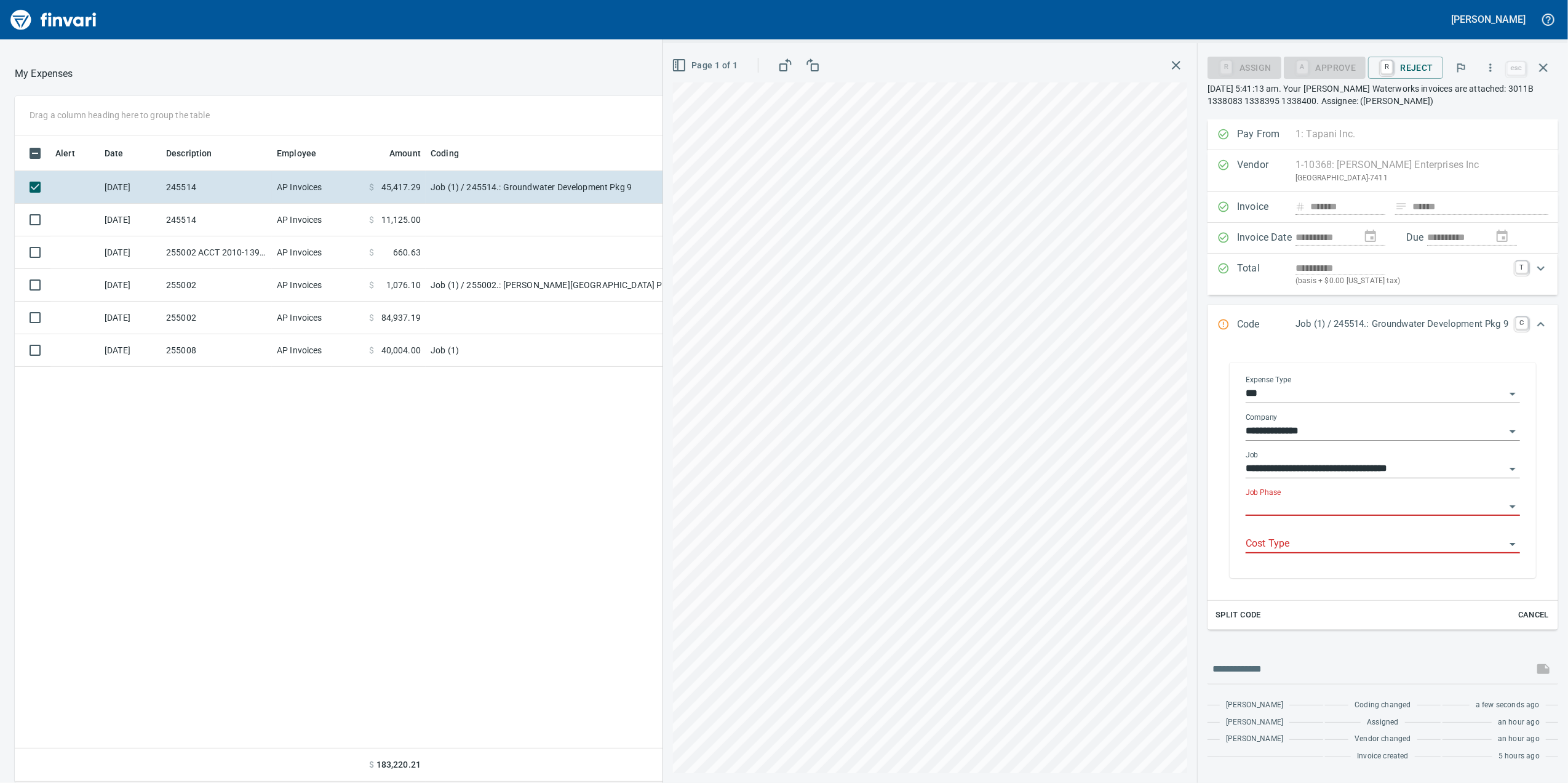
click at [1274, 508] on input "Job Phase" at bounding box center [1376, 507] width 259 height 18
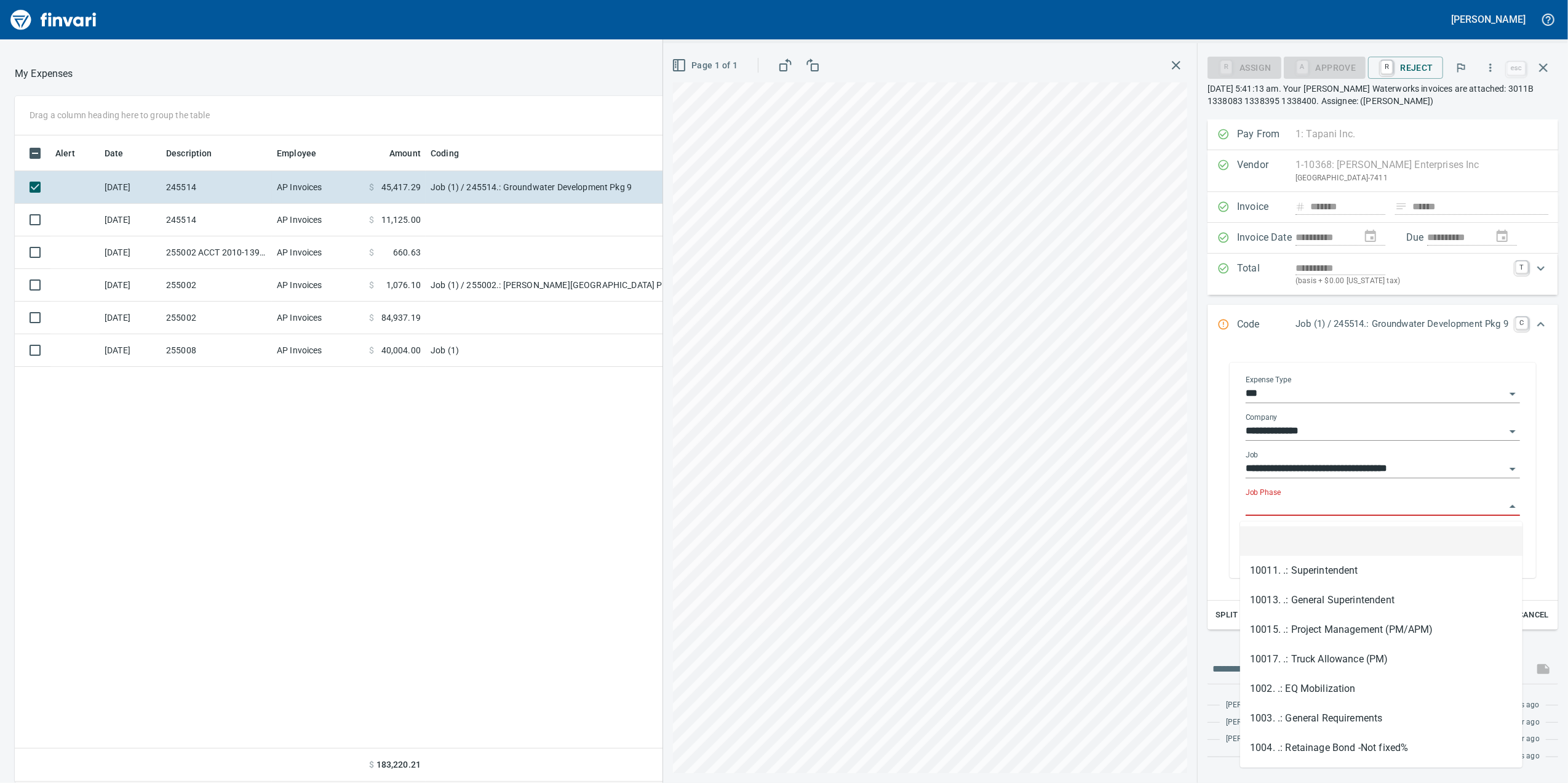
click at [1278, 501] on input "Job Phase" at bounding box center [1376, 507] width 259 height 18
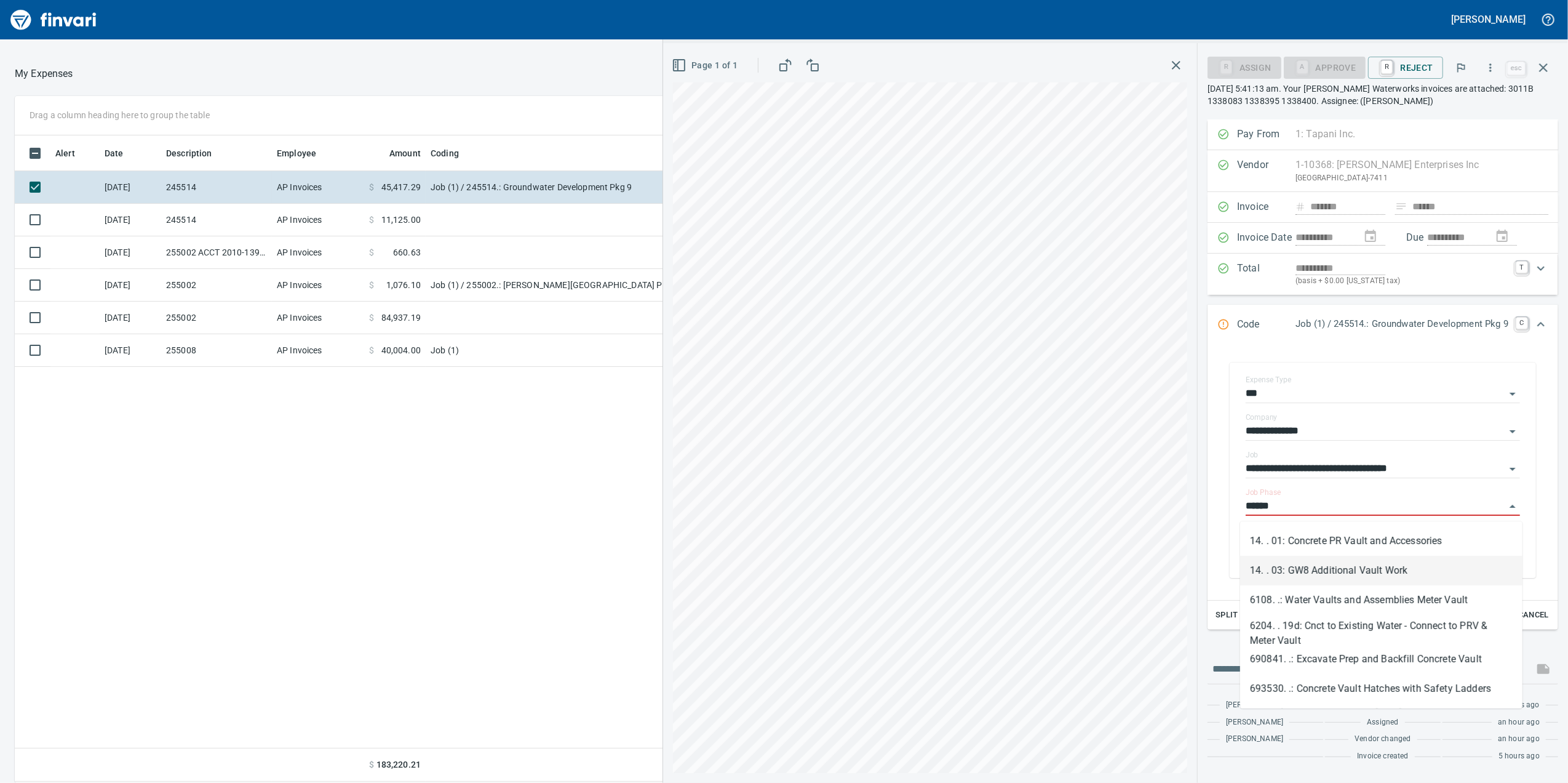
click at [1367, 563] on li "14. . 03: GW8 Additional Vault Work" at bounding box center [1381, 571] width 283 height 29
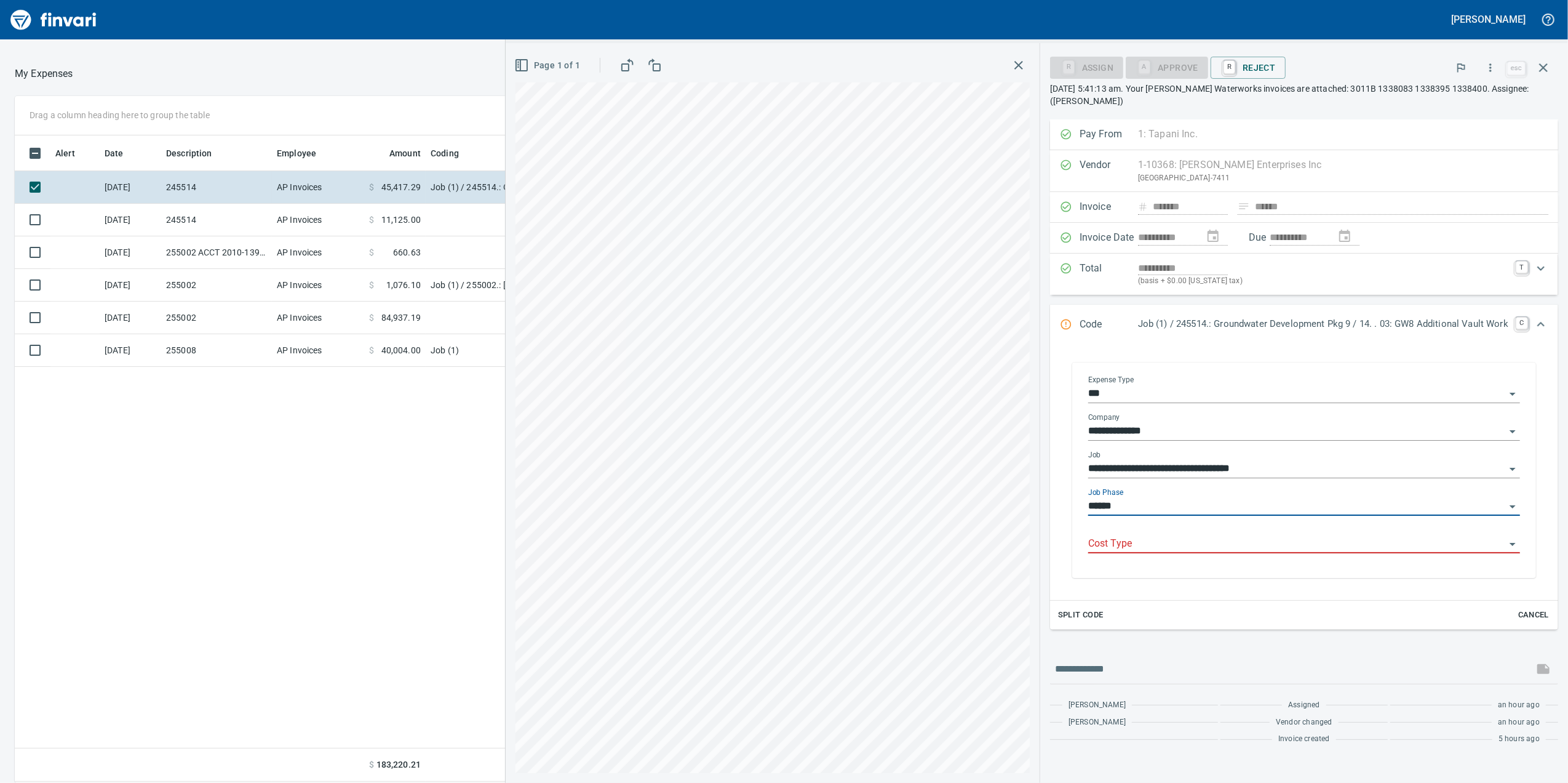
type input "**********"
click at [1287, 505] on input "**********" at bounding box center [1296, 507] width 417 height 18
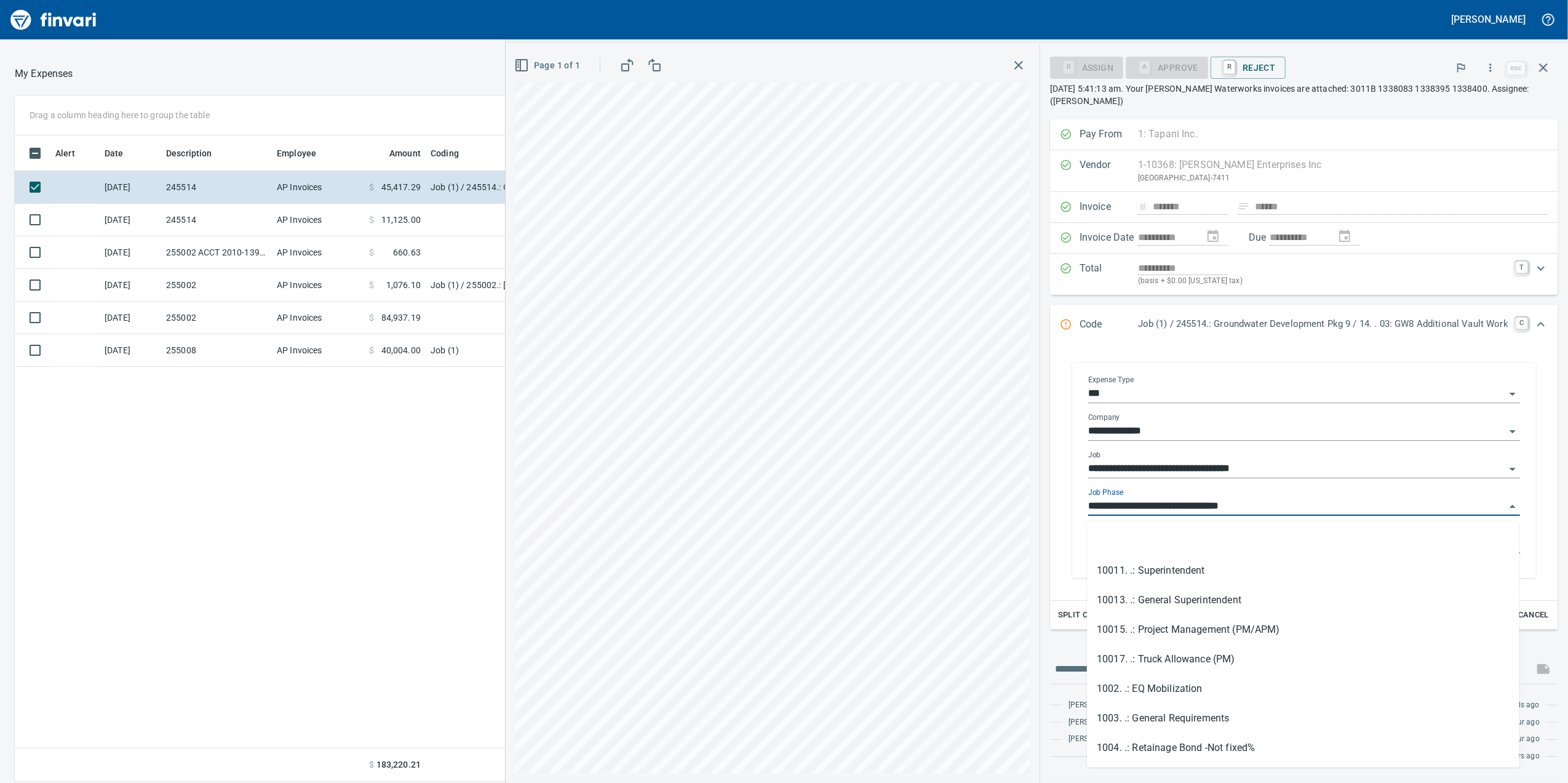
click at [791, 569] on div "**********" at bounding box center [1037, 413] width 1062 height 740
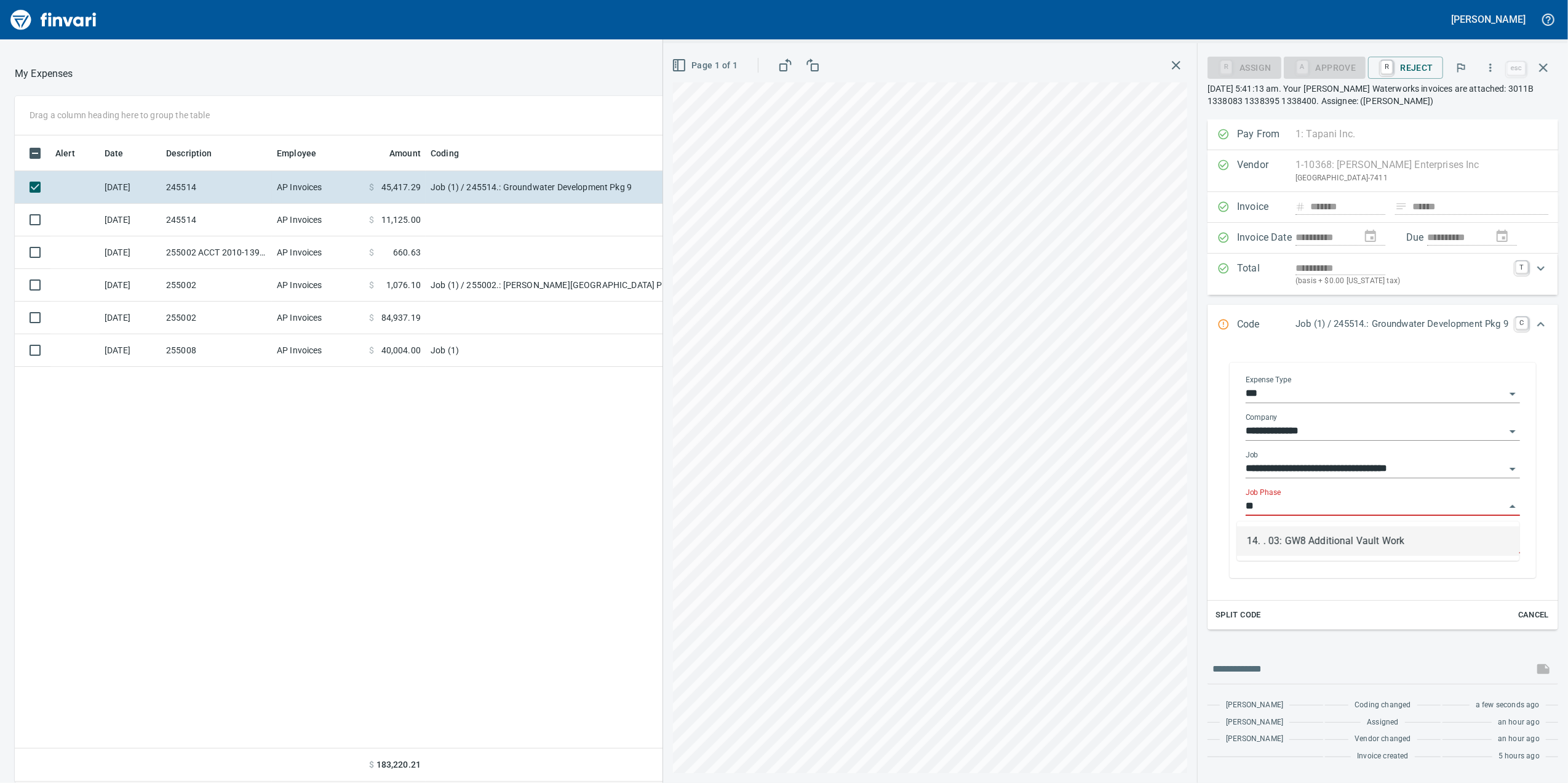
type input "*"
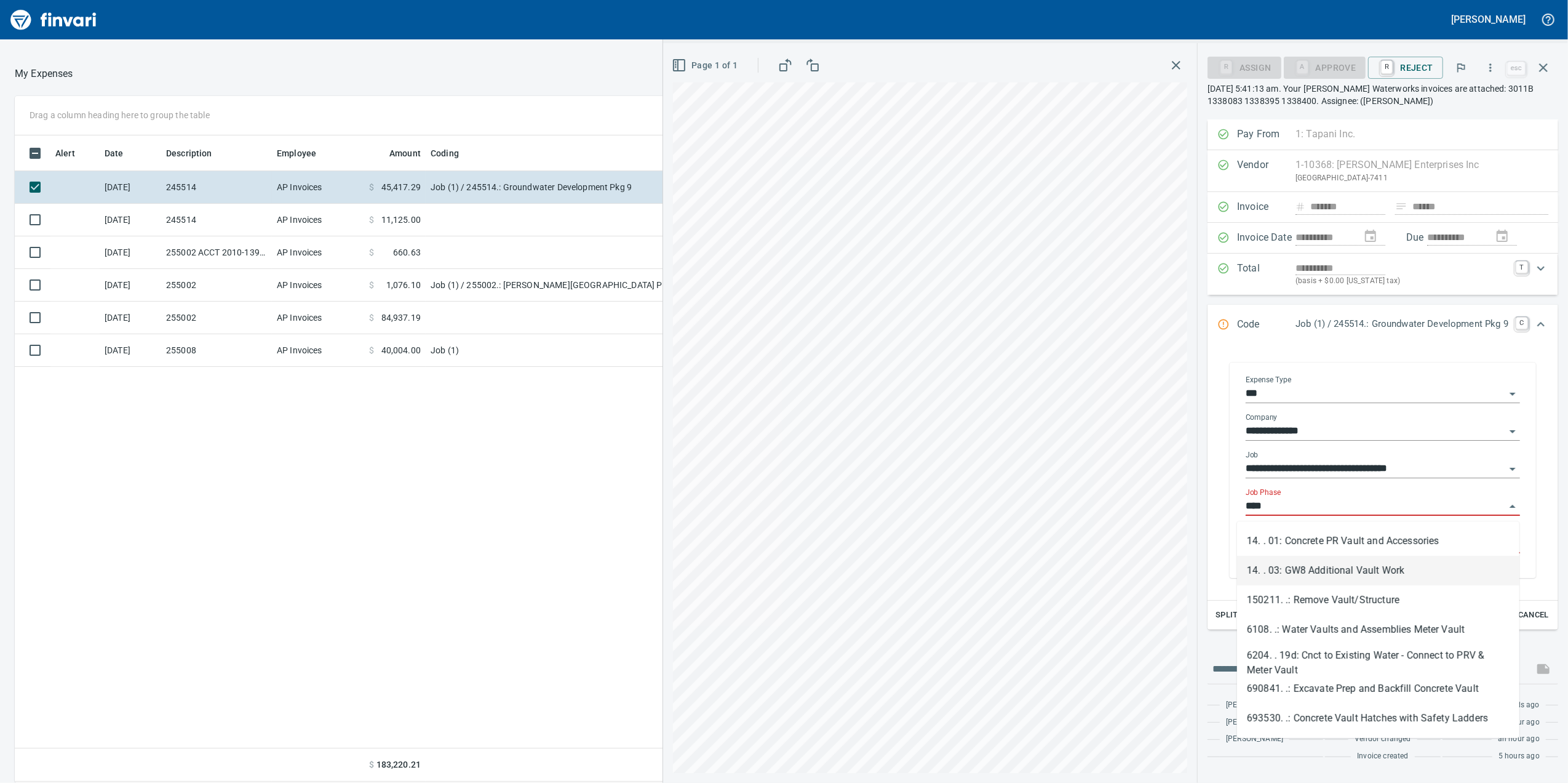
drag, startPoint x: 1348, startPoint y: 564, endPoint x: 1325, endPoint y: 555, distance: 24.7
click at [1347, 564] on li "14. . 03: GW8 Additional Vault Work" at bounding box center [1379, 571] width 283 height 29
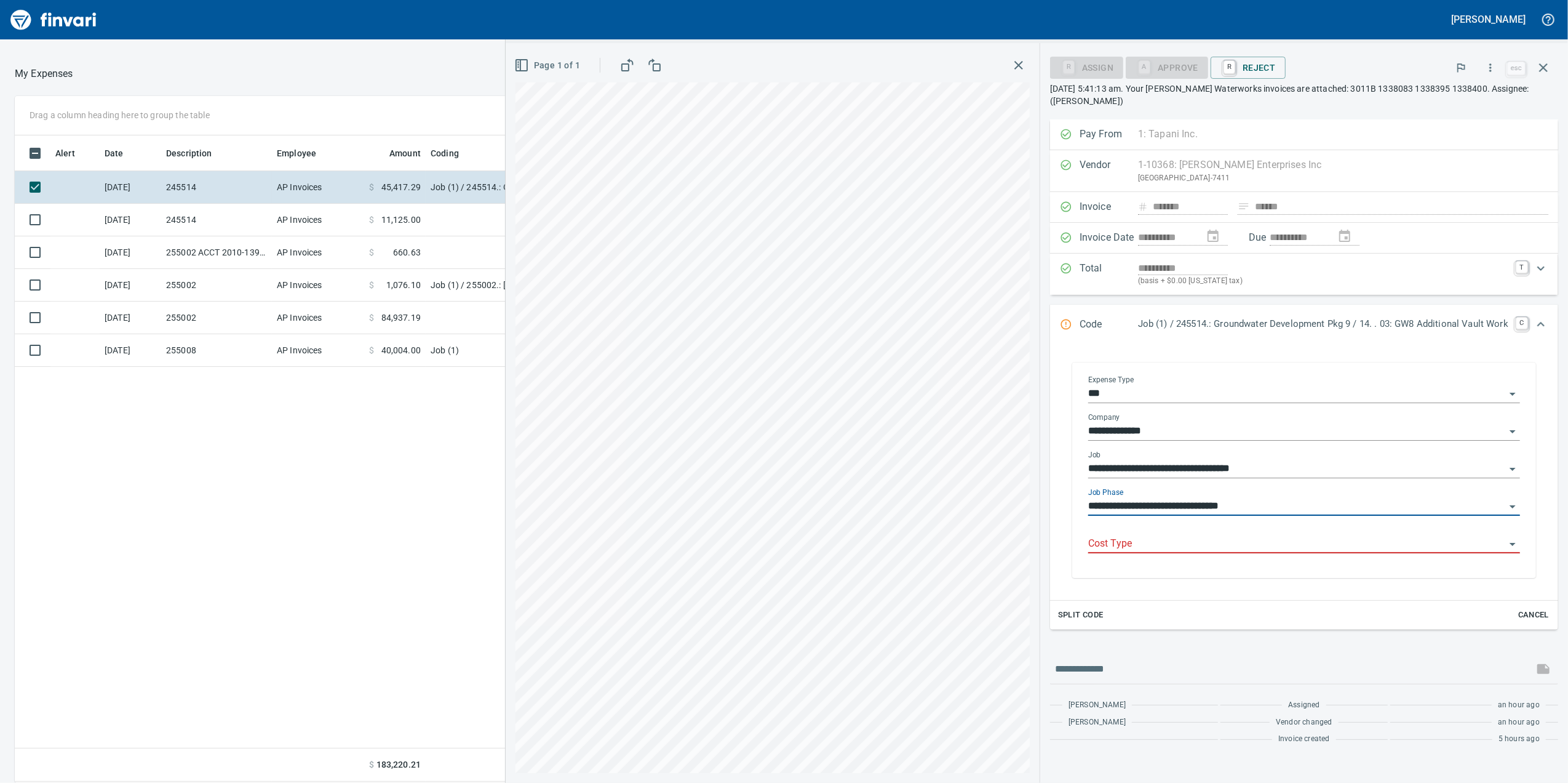
type input "**********"
click at [1307, 548] on input "Cost Type" at bounding box center [1296, 544] width 417 height 18
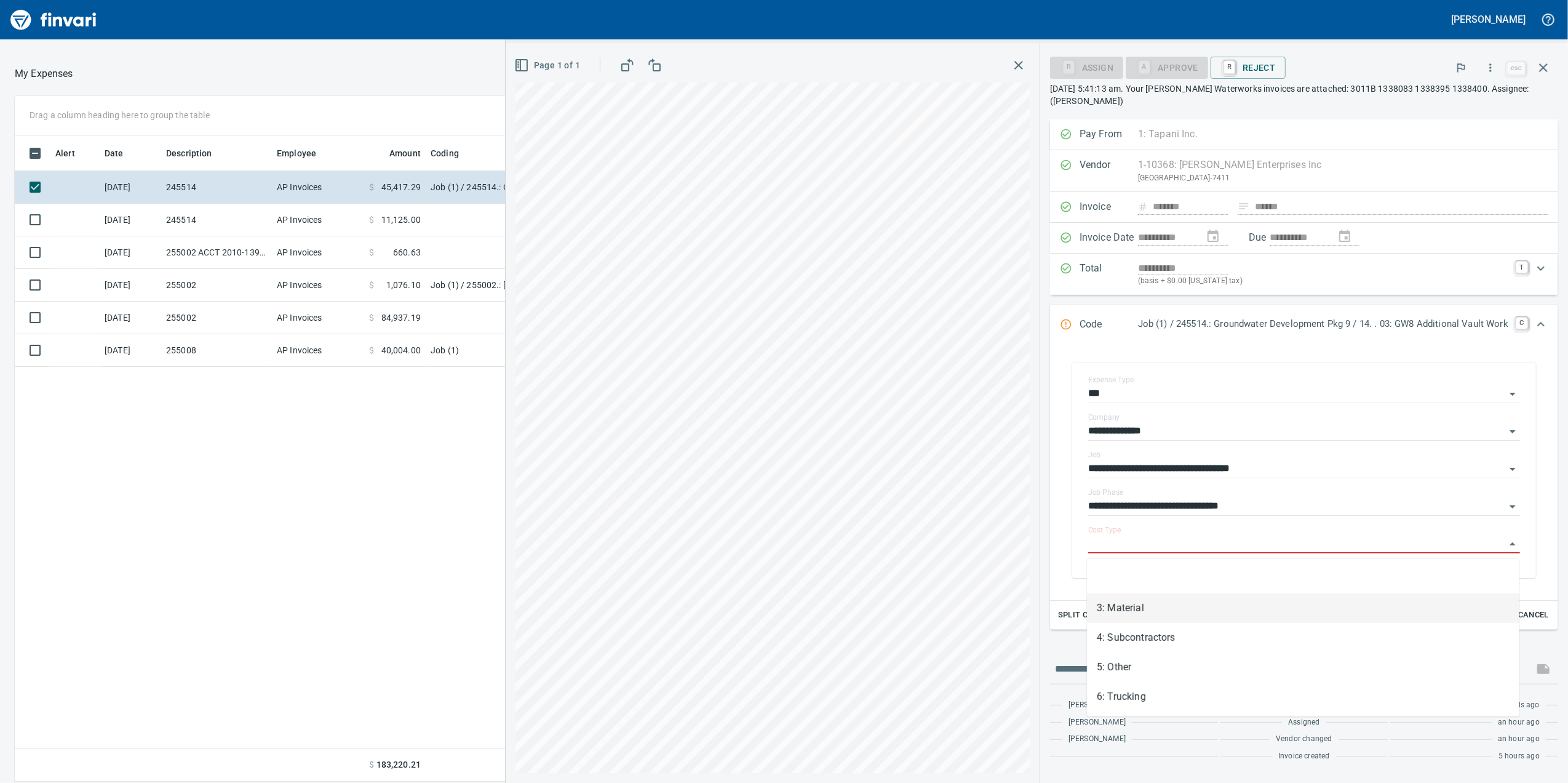
click at [1238, 605] on li "3: Material" at bounding box center [1303, 608] width 432 height 29
type input "**********"
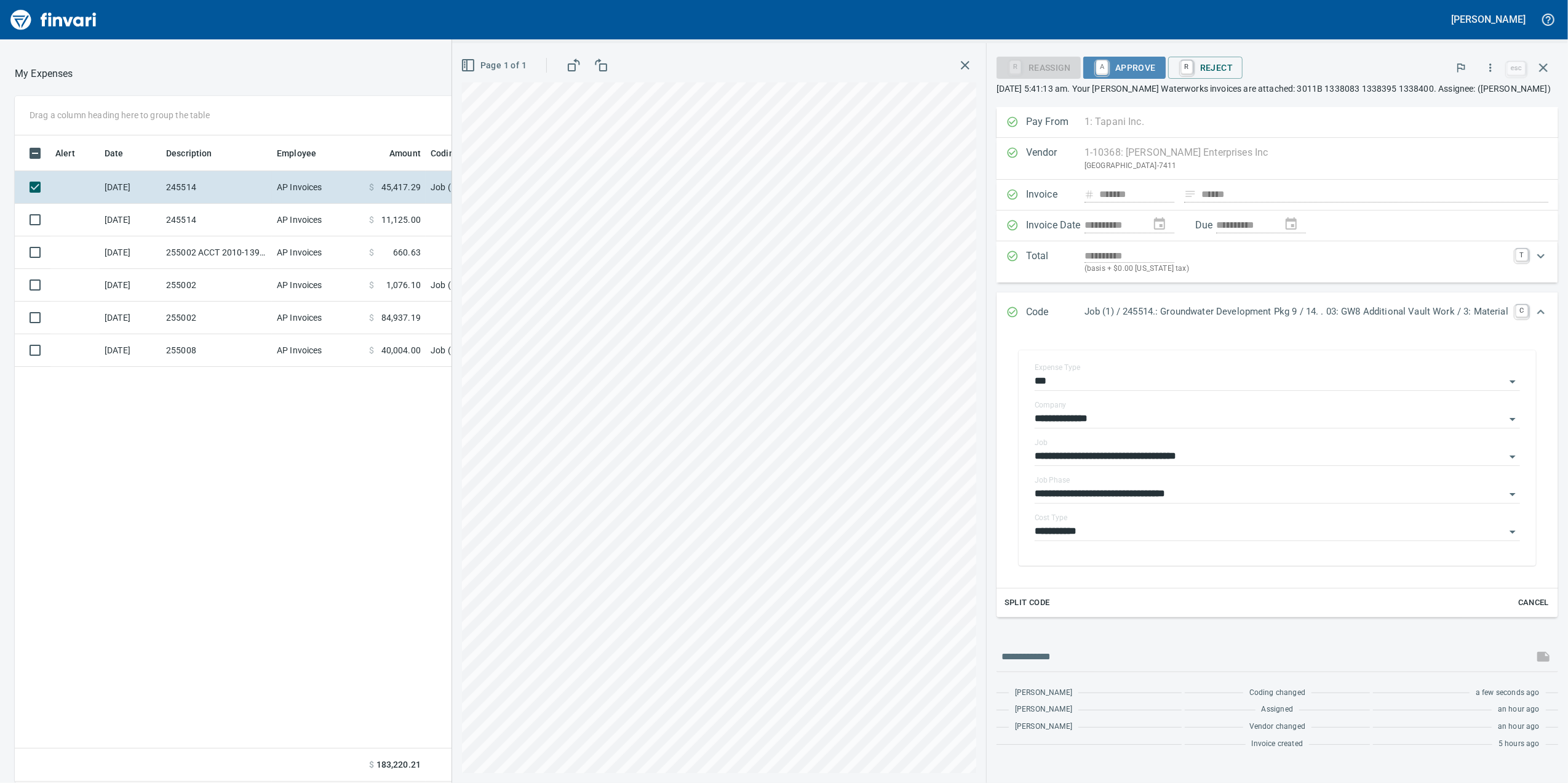
click at [1132, 70] on span "A Approve" at bounding box center [1124, 67] width 63 height 21
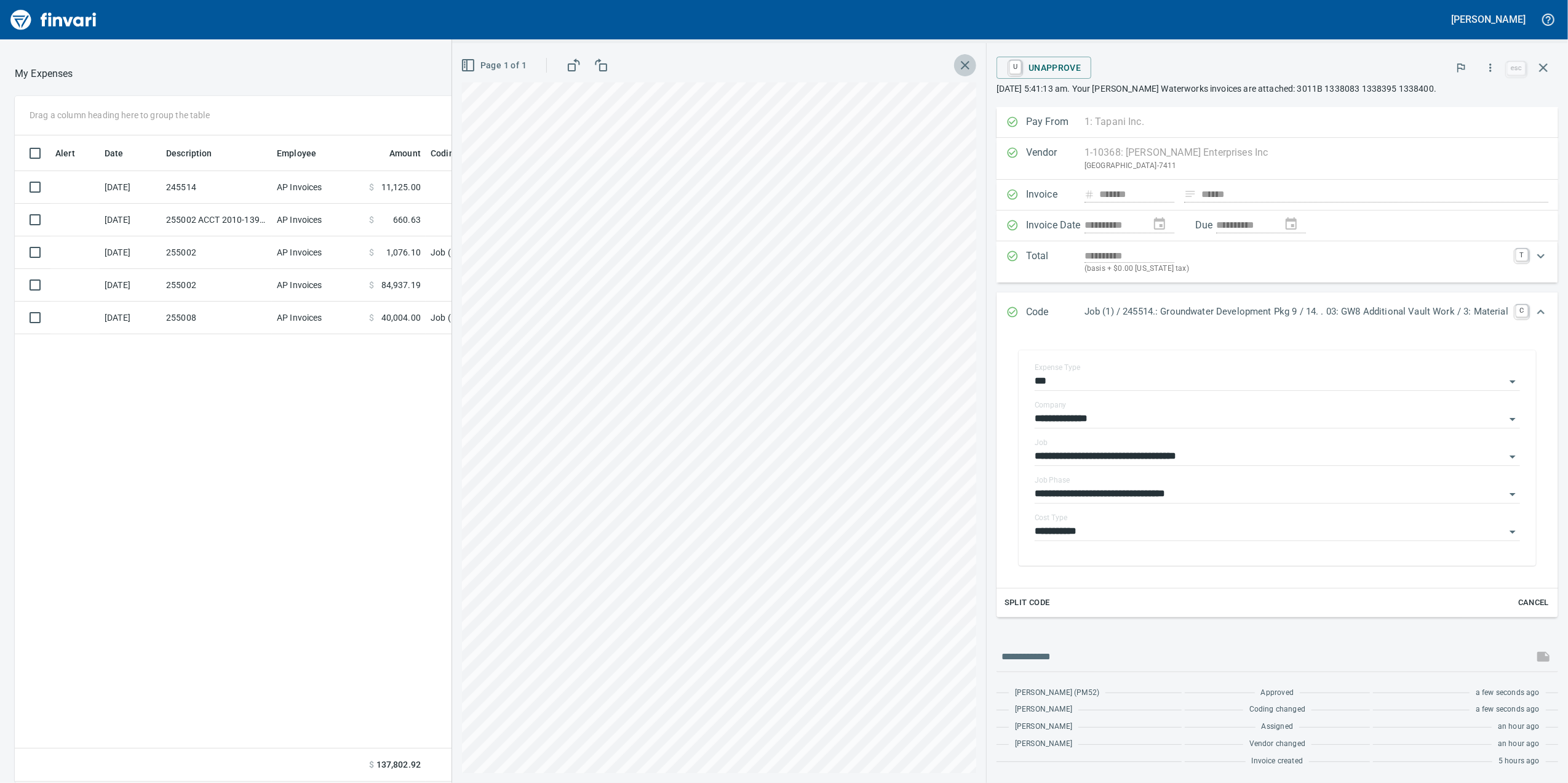
click at [959, 60] on button "button" at bounding box center [965, 65] width 23 height 23
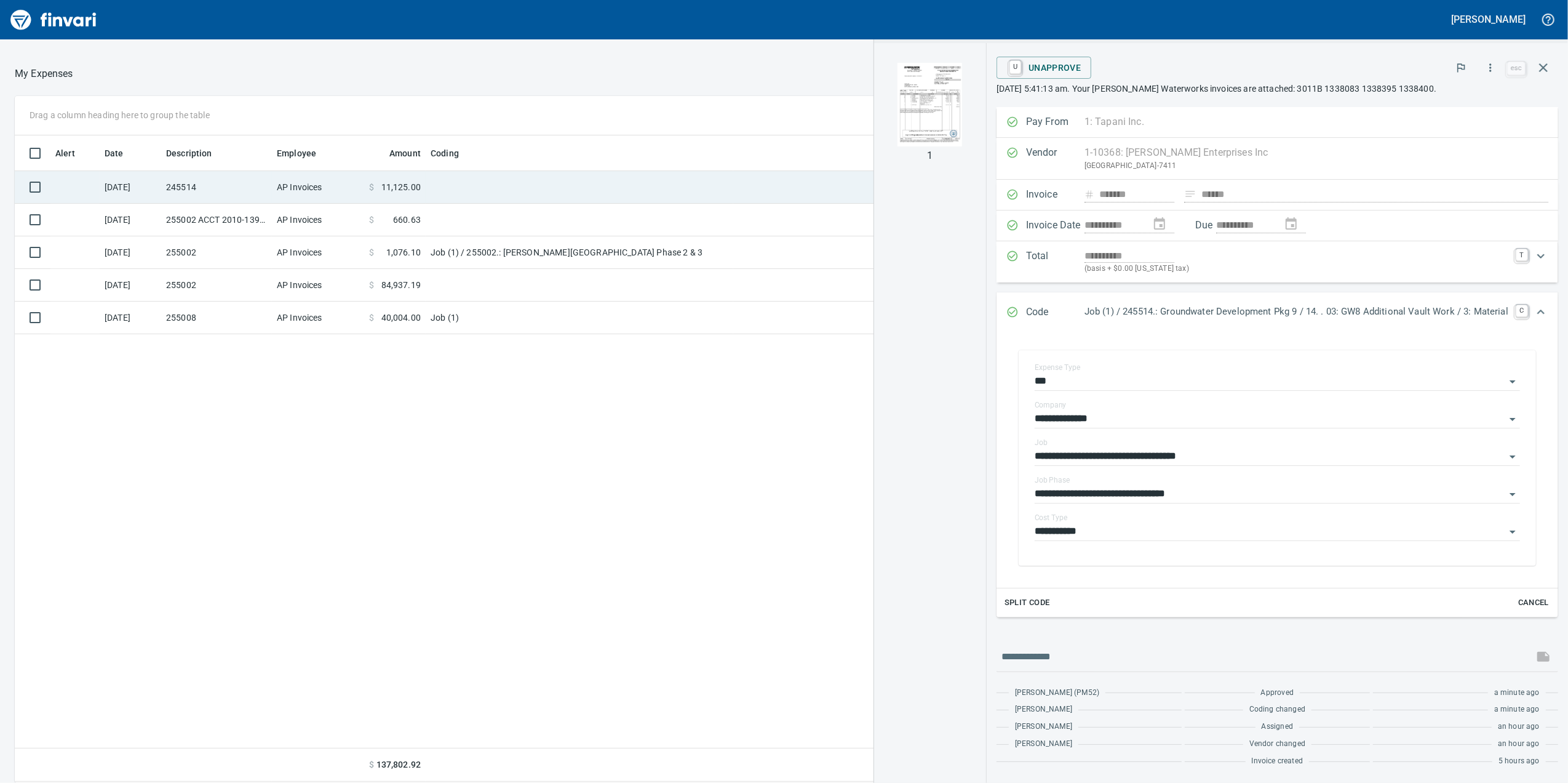
click at [429, 177] on body "**********" at bounding box center [784, 391] width 1568 height 783
click at [426, 184] on span "11,125.00" at bounding box center [409, 187] width 39 height 13
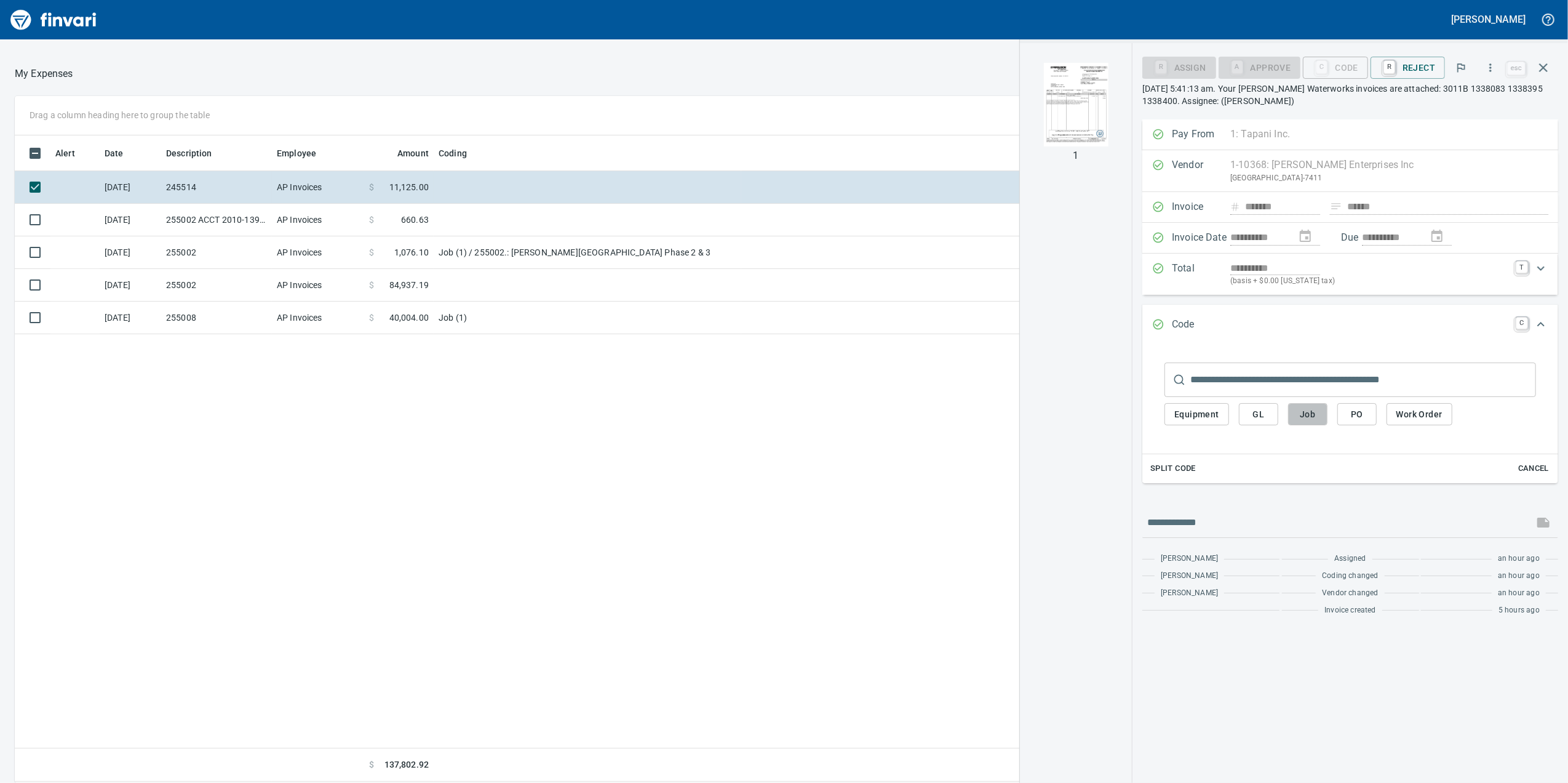
click at [1298, 418] on span "Job" at bounding box center [1308, 415] width 20 height 16
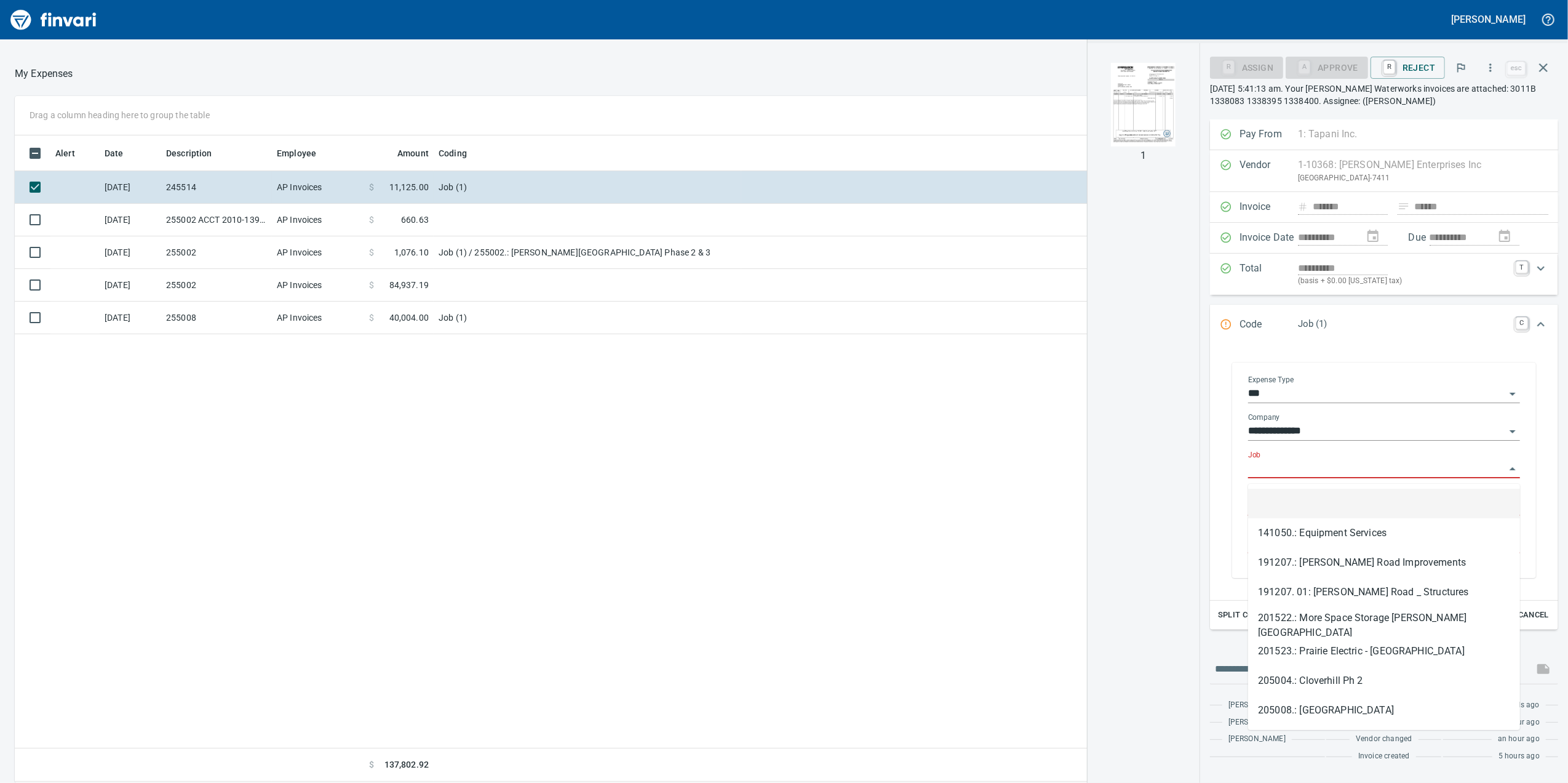
click at [1308, 471] on input "Job" at bounding box center [1377, 470] width 257 height 18
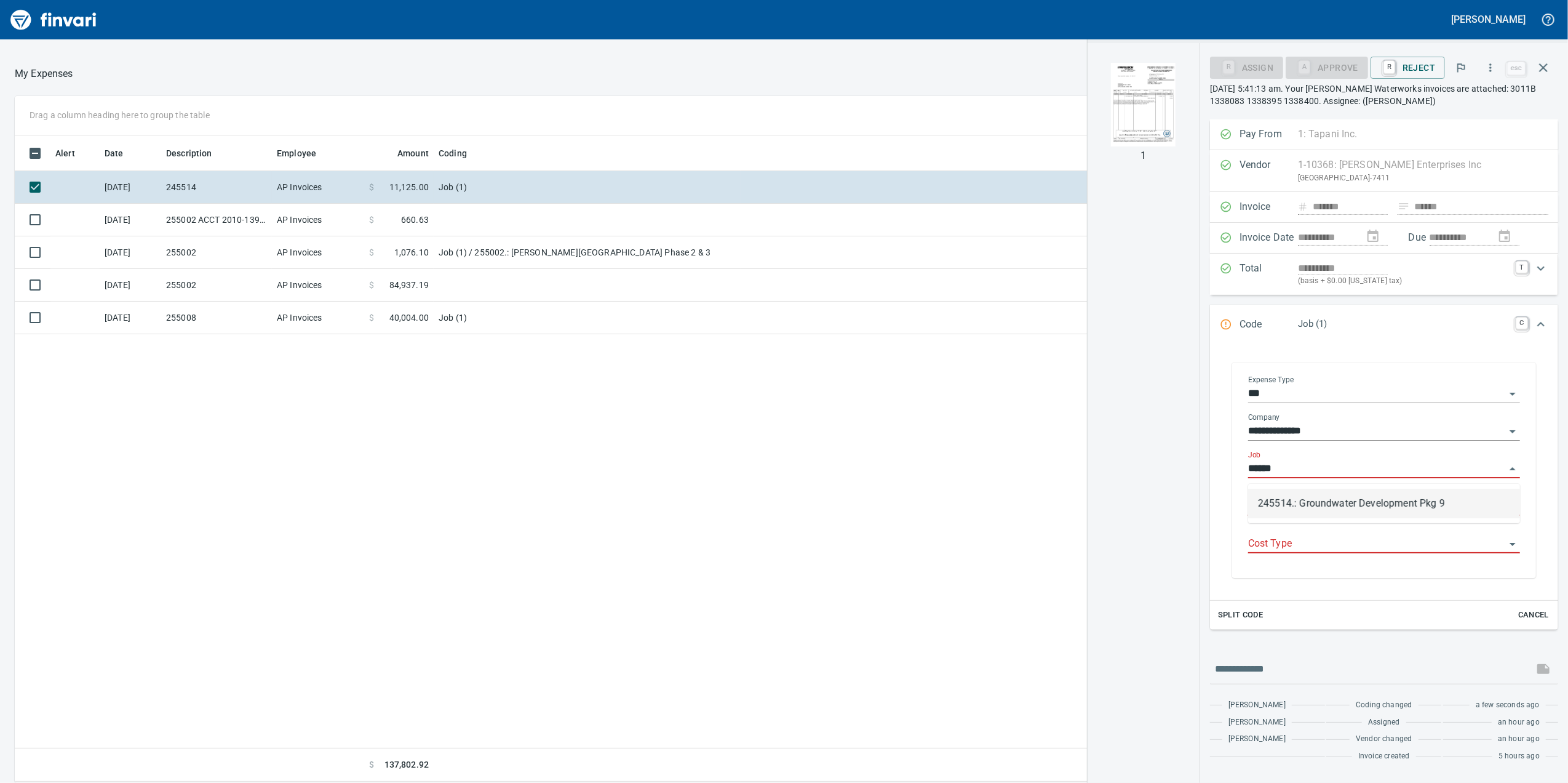
scroll to position [635, 1206]
click at [1369, 513] on li "245514.: Groundwater Development Pkg 9" at bounding box center [1383, 503] width 272 height 29
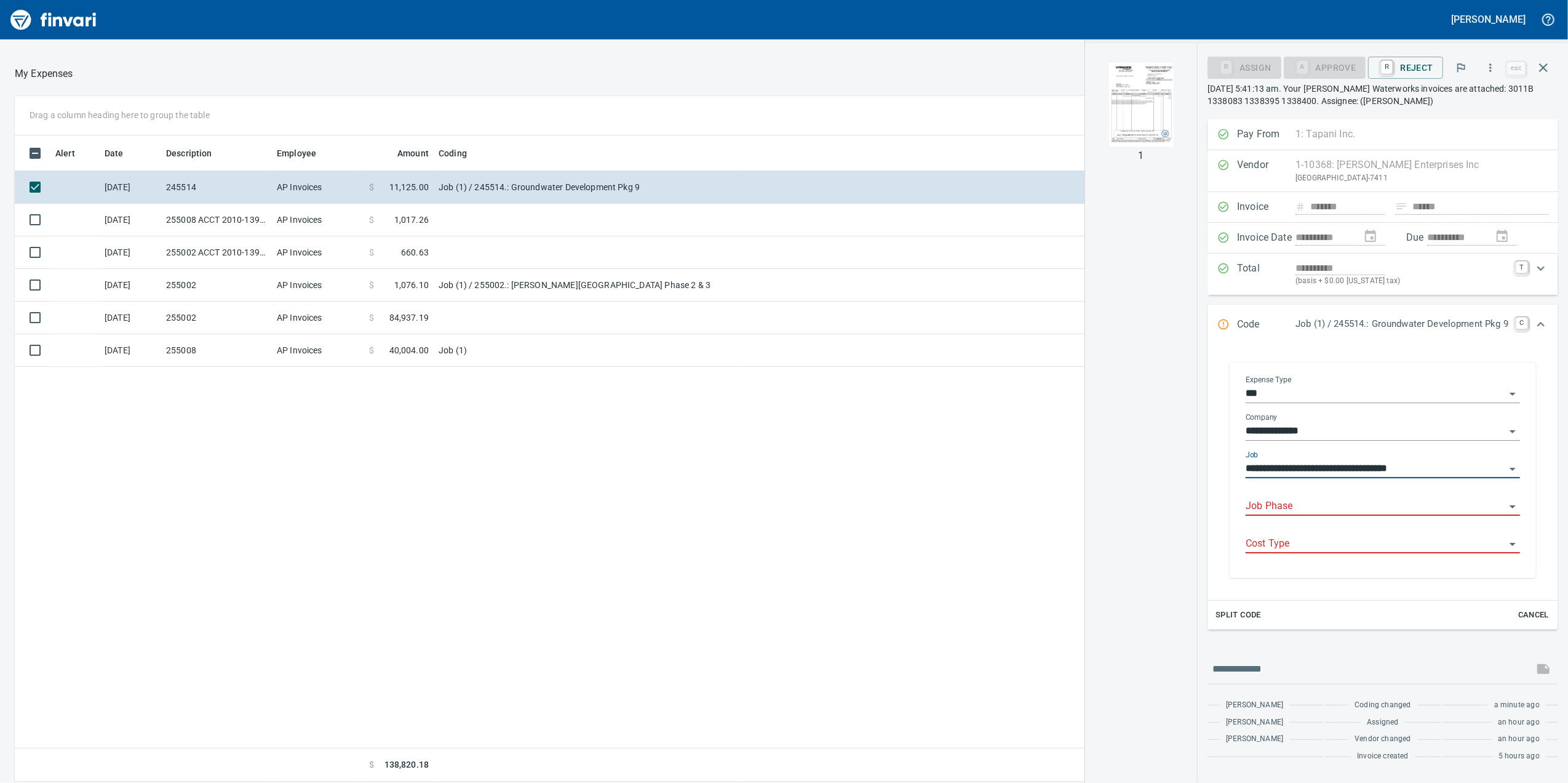
type input "**********"
click at [1347, 512] on input "Job Phase" at bounding box center [1376, 507] width 259 height 18
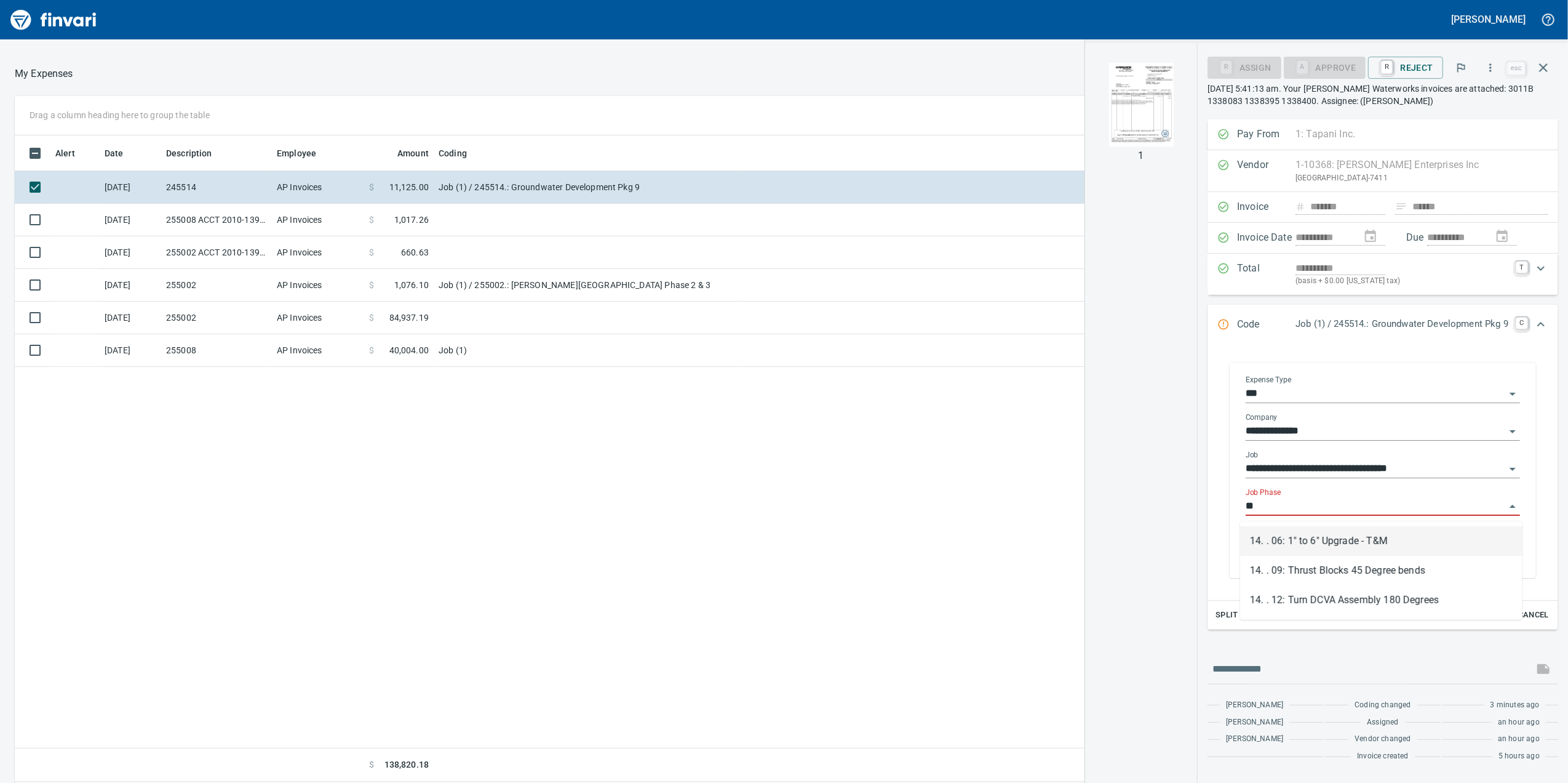
type input "*"
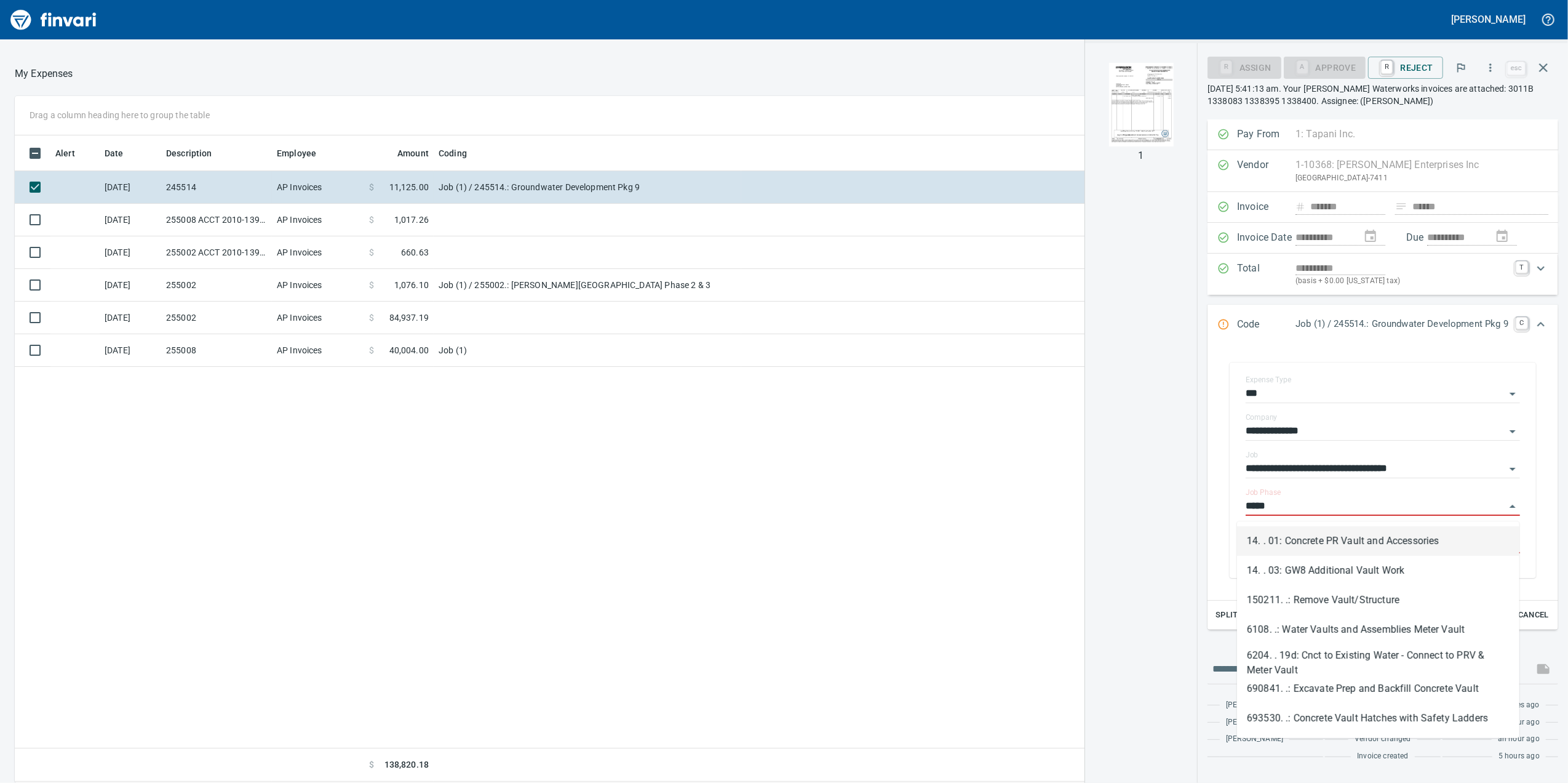
click at [1425, 549] on li "14. . 01: Concrete PR Vault and Accessories" at bounding box center [1379, 541] width 283 height 29
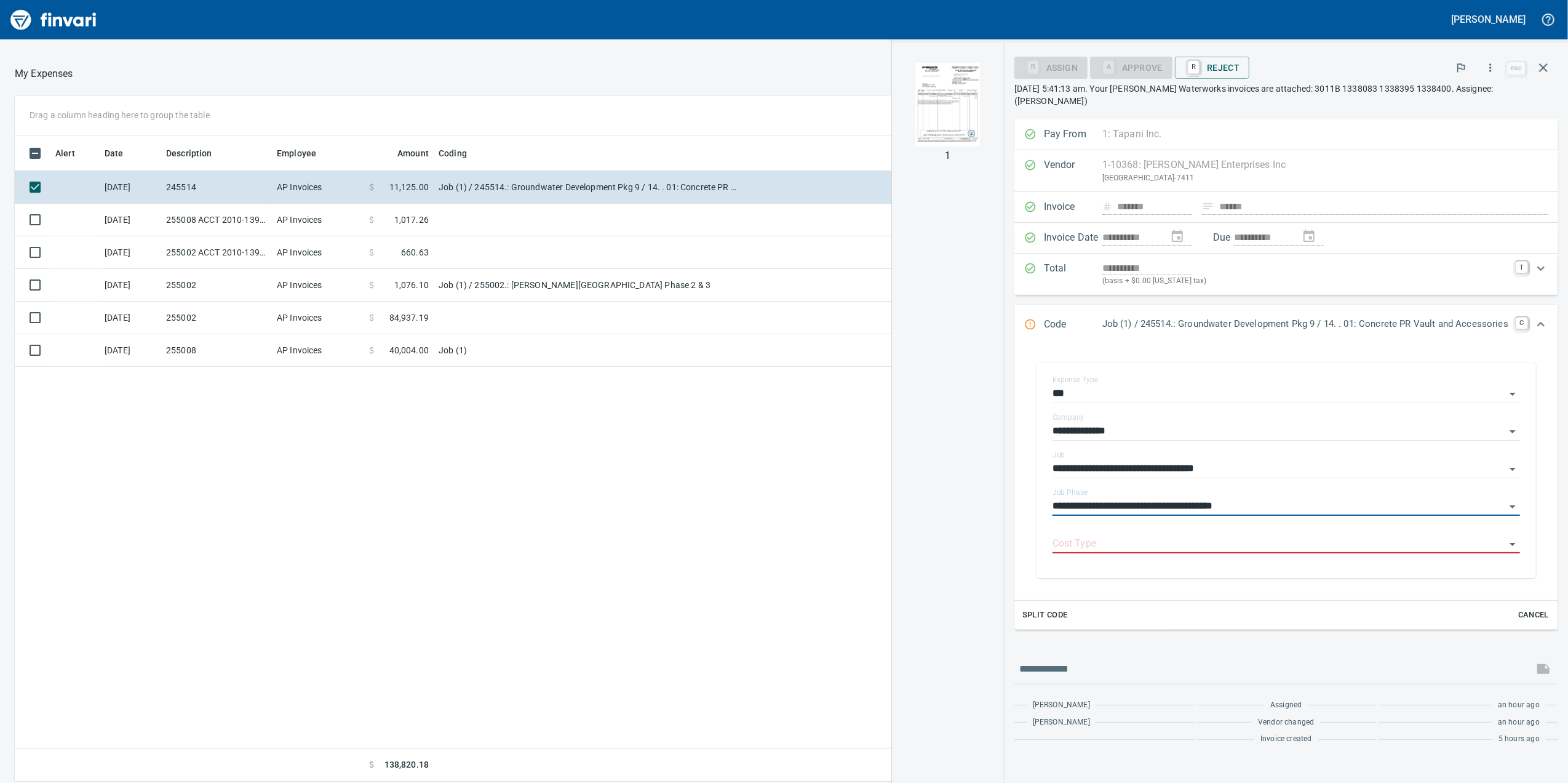
type input "**********"
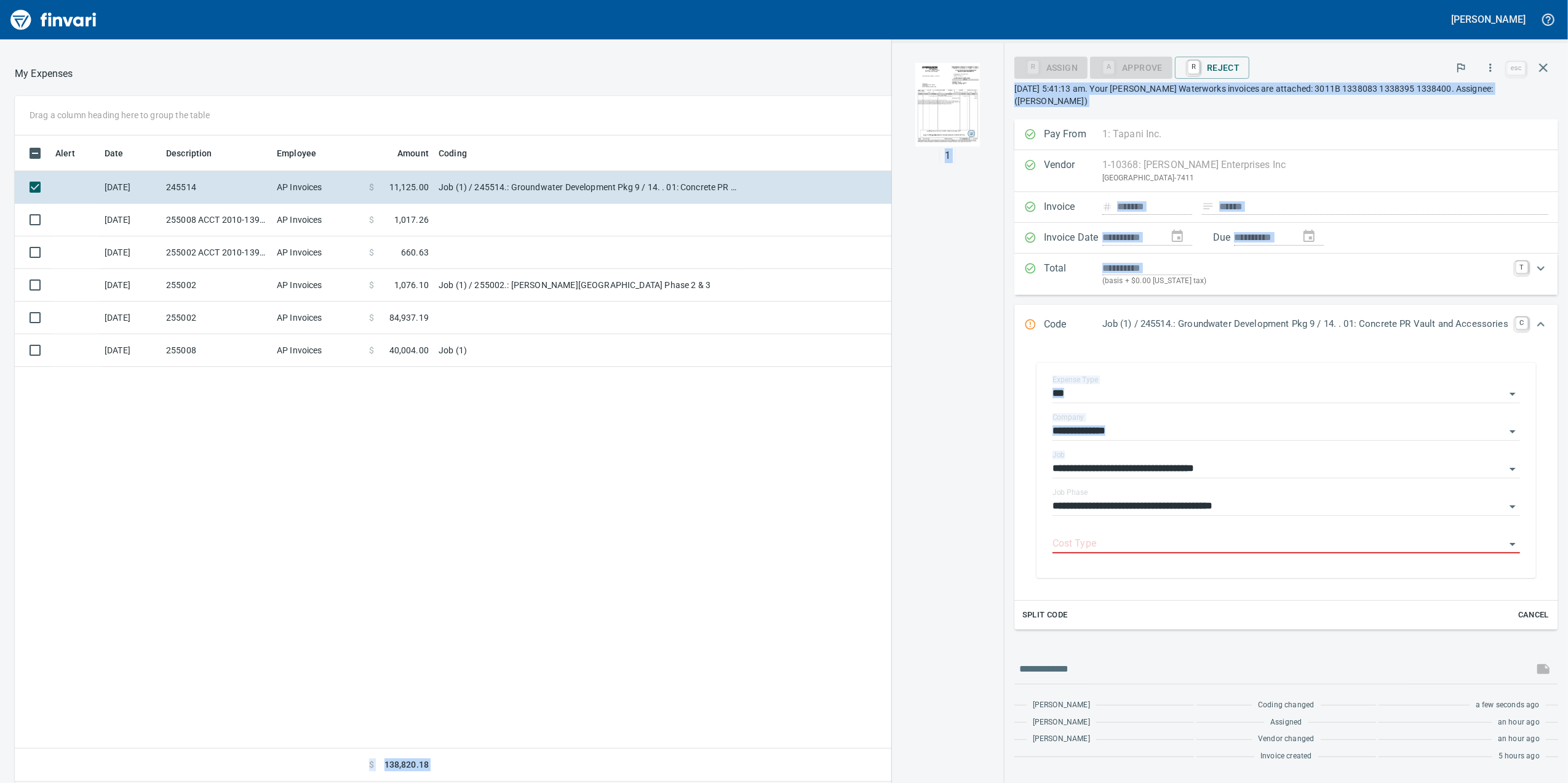
drag, startPoint x: 751, startPoint y: 667, endPoint x: 818, endPoint y: 650, distance: 69.1
click at [733, 670] on div "**********" at bounding box center [784, 439] width 1568 height 687
click at [818, 650] on div "Alert Date Description Employee Amount Coding [DATE] 245514 AP Invoices $ 11,12…" at bounding box center [629, 459] width 1230 height 646
click at [1292, 497] on div "**********" at bounding box center [1286, 502] width 467 height 28
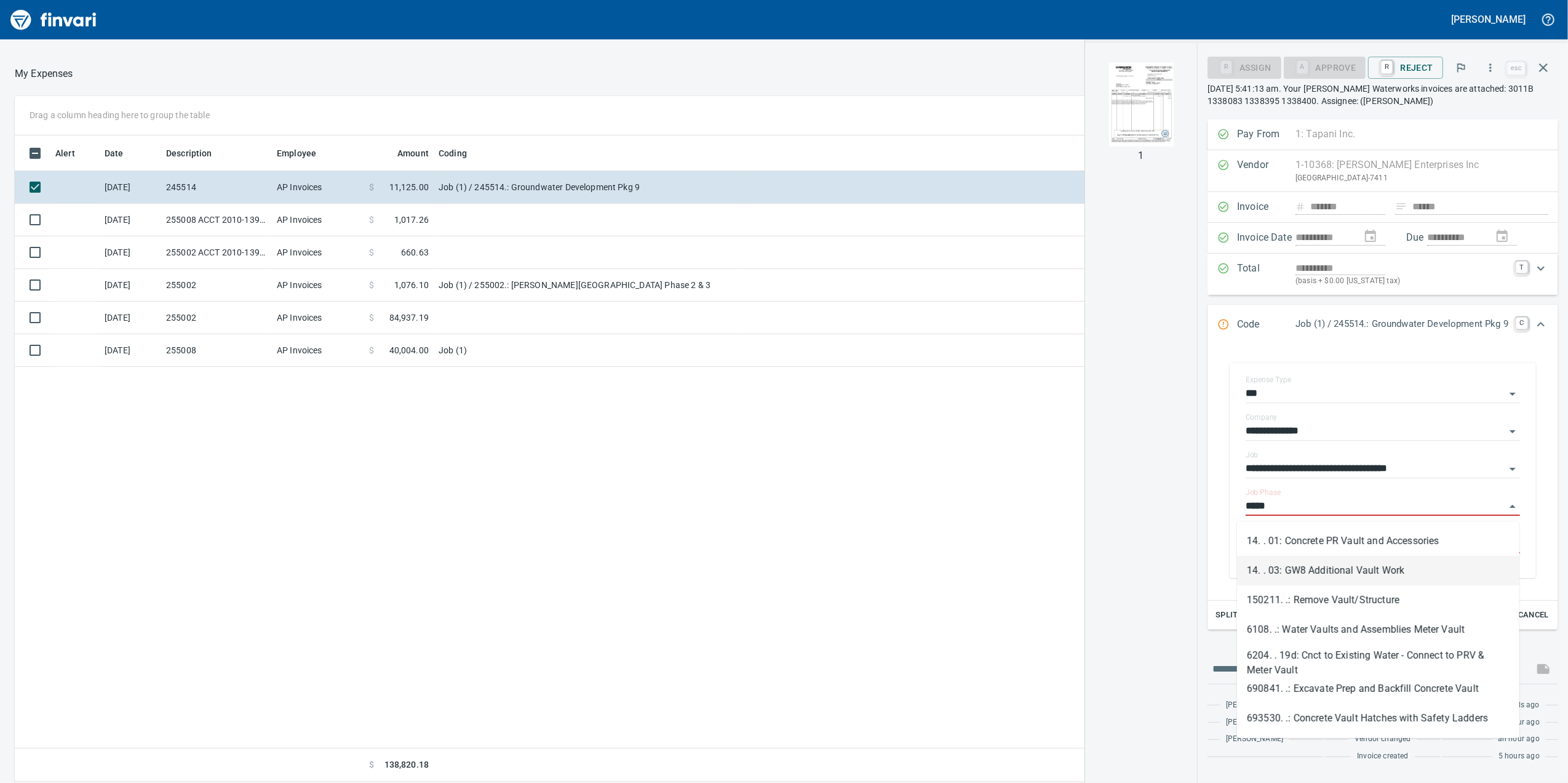
click at [1434, 564] on li "14. . 03: GW8 Additional Vault Work" at bounding box center [1379, 571] width 283 height 29
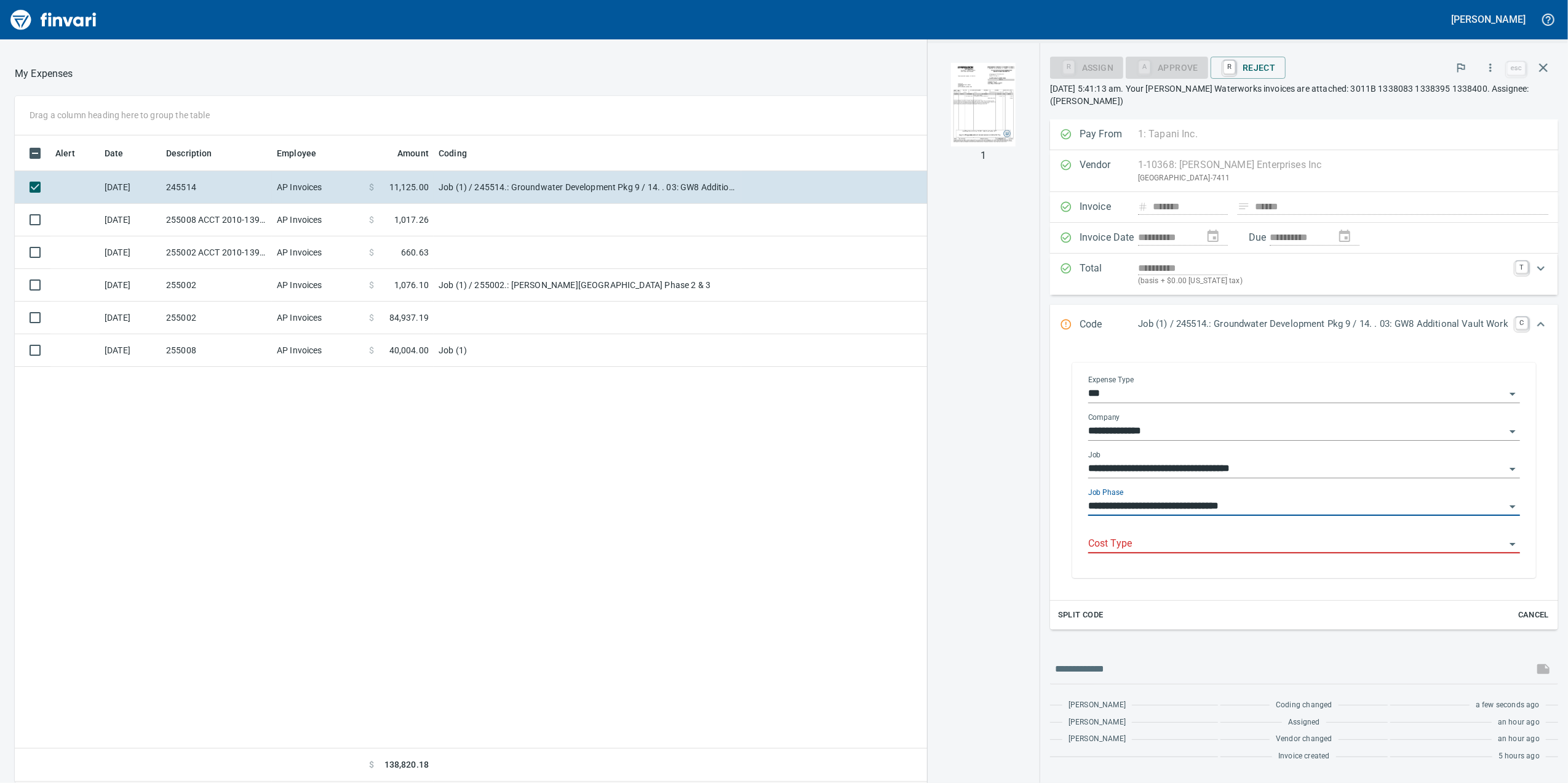
type input "**********"
click at [1147, 549] on input "Cost Type" at bounding box center [1296, 544] width 417 height 18
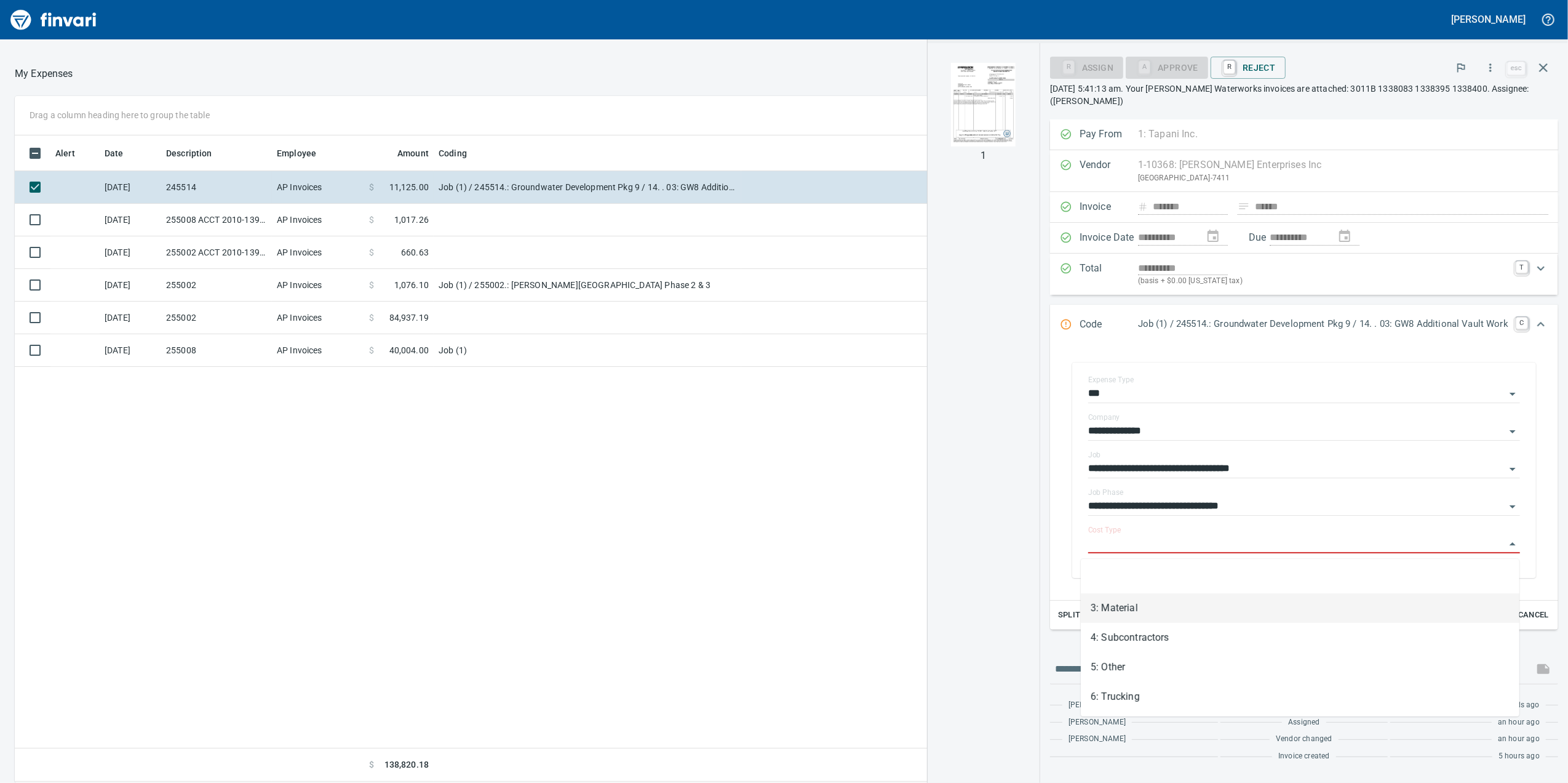
drag, startPoint x: 1109, startPoint y: 599, endPoint x: 939, endPoint y: 220, distance: 415.4
click at [1115, 597] on li "3: Material" at bounding box center [1300, 608] width 439 height 29
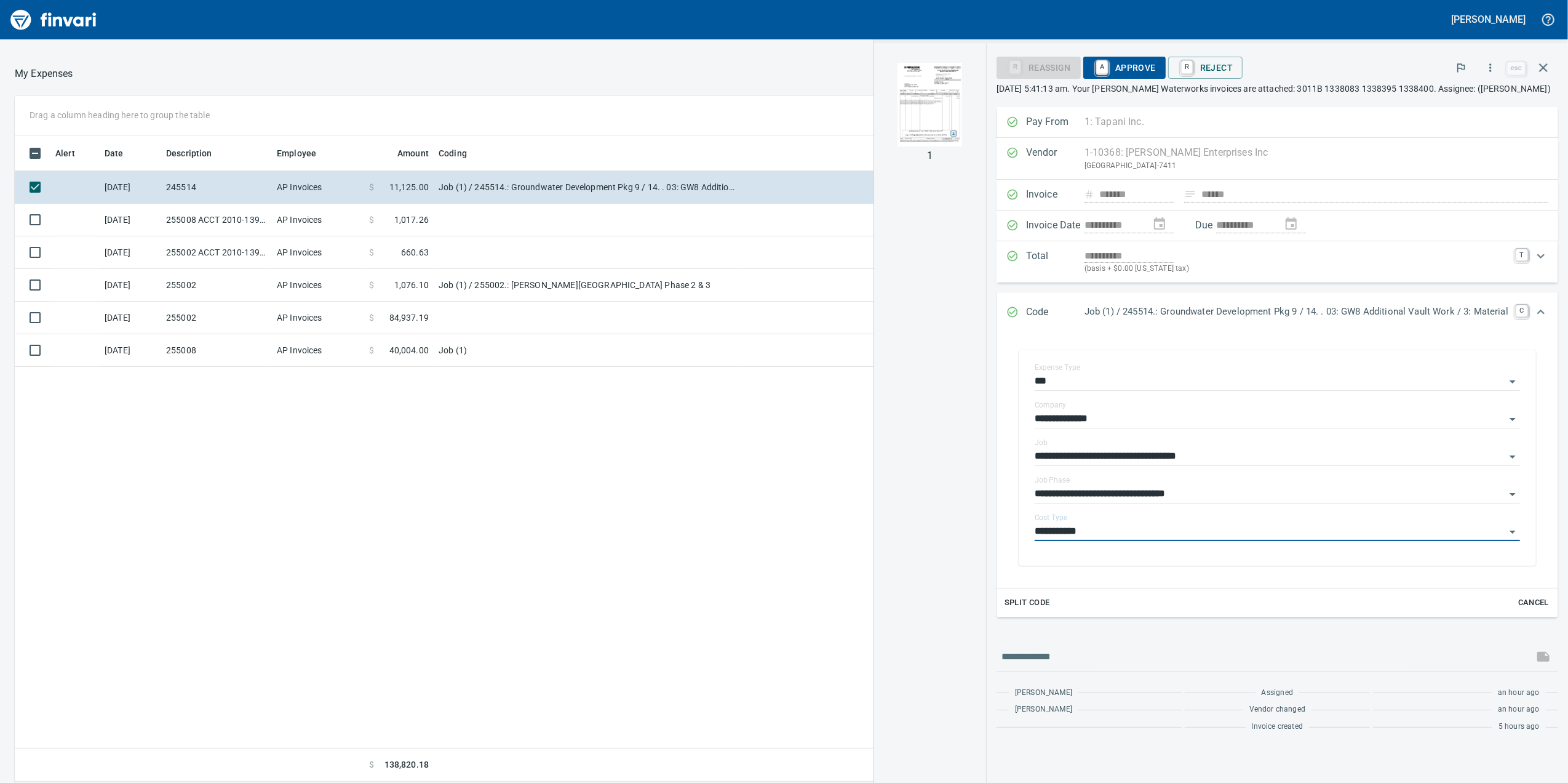
type input "**********"
drag, startPoint x: 1124, startPoint y: 68, endPoint x: 1069, endPoint y: 103, distance: 65.2
click at [1124, 67] on span "A Approve" at bounding box center [1124, 67] width 63 height 21
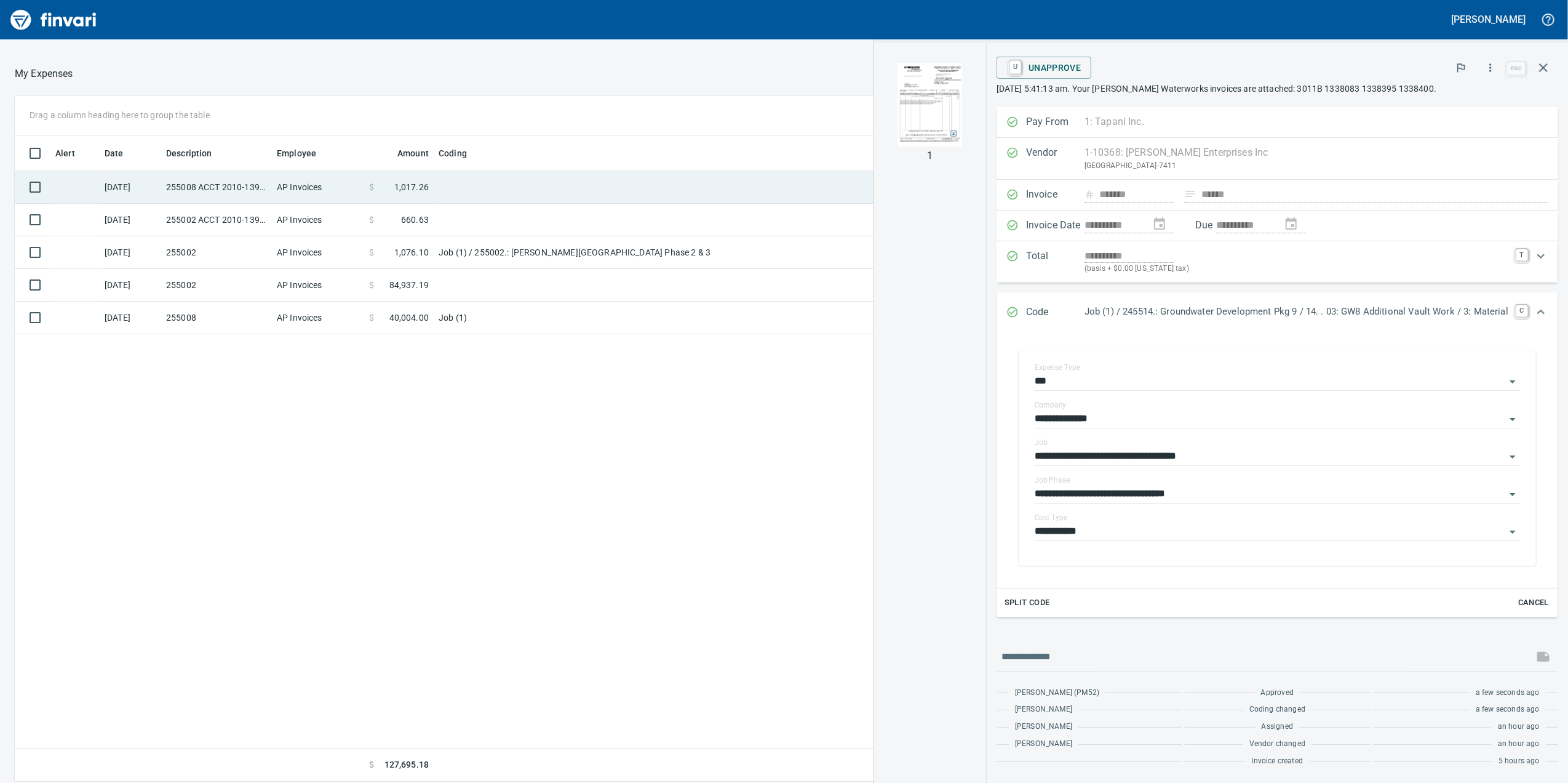
click at [566, 176] on td at bounding box center [587, 187] width 307 height 32
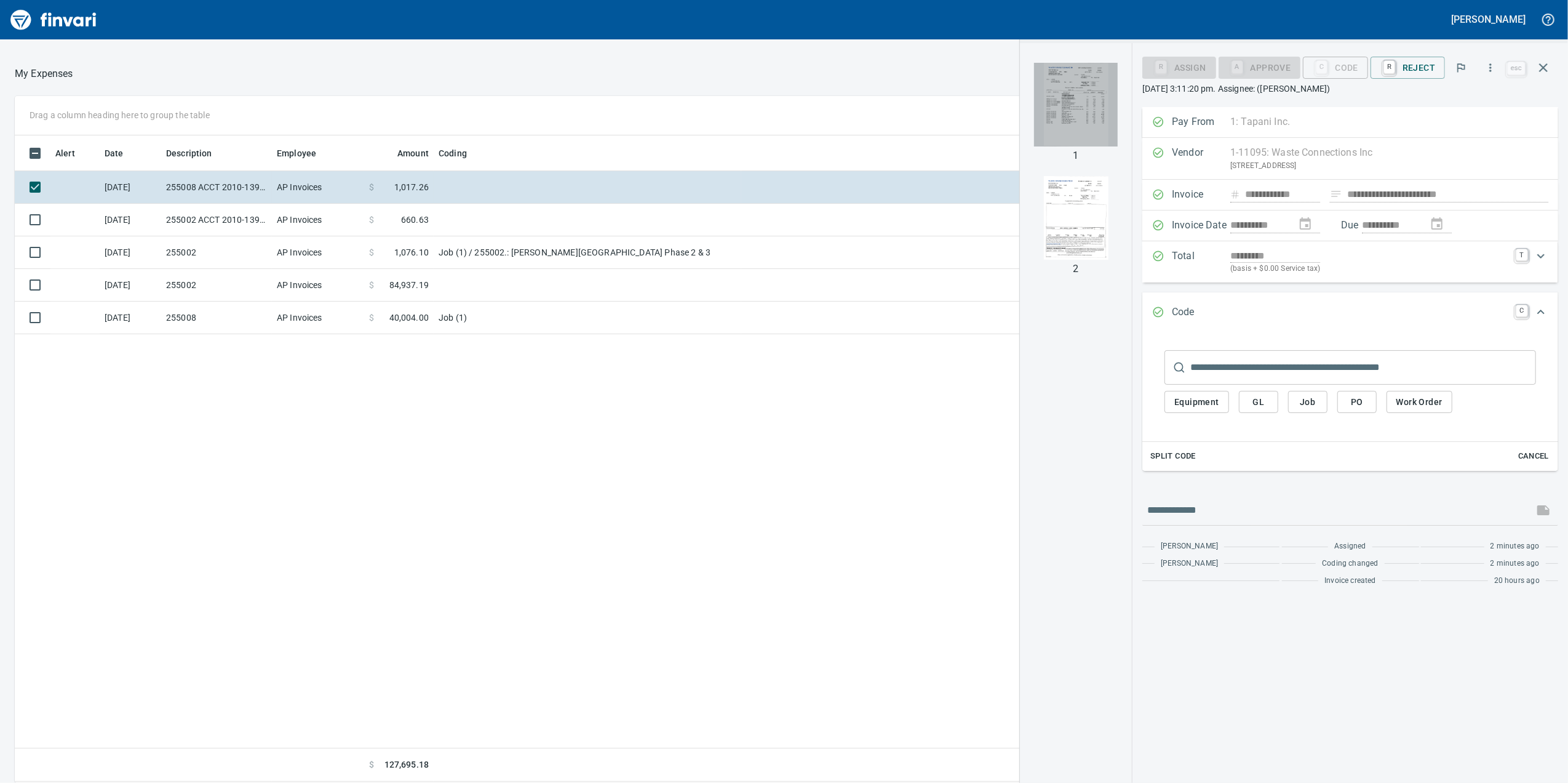
click at [1053, 119] on img "button" at bounding box center [1075, 104] width 83 height 84
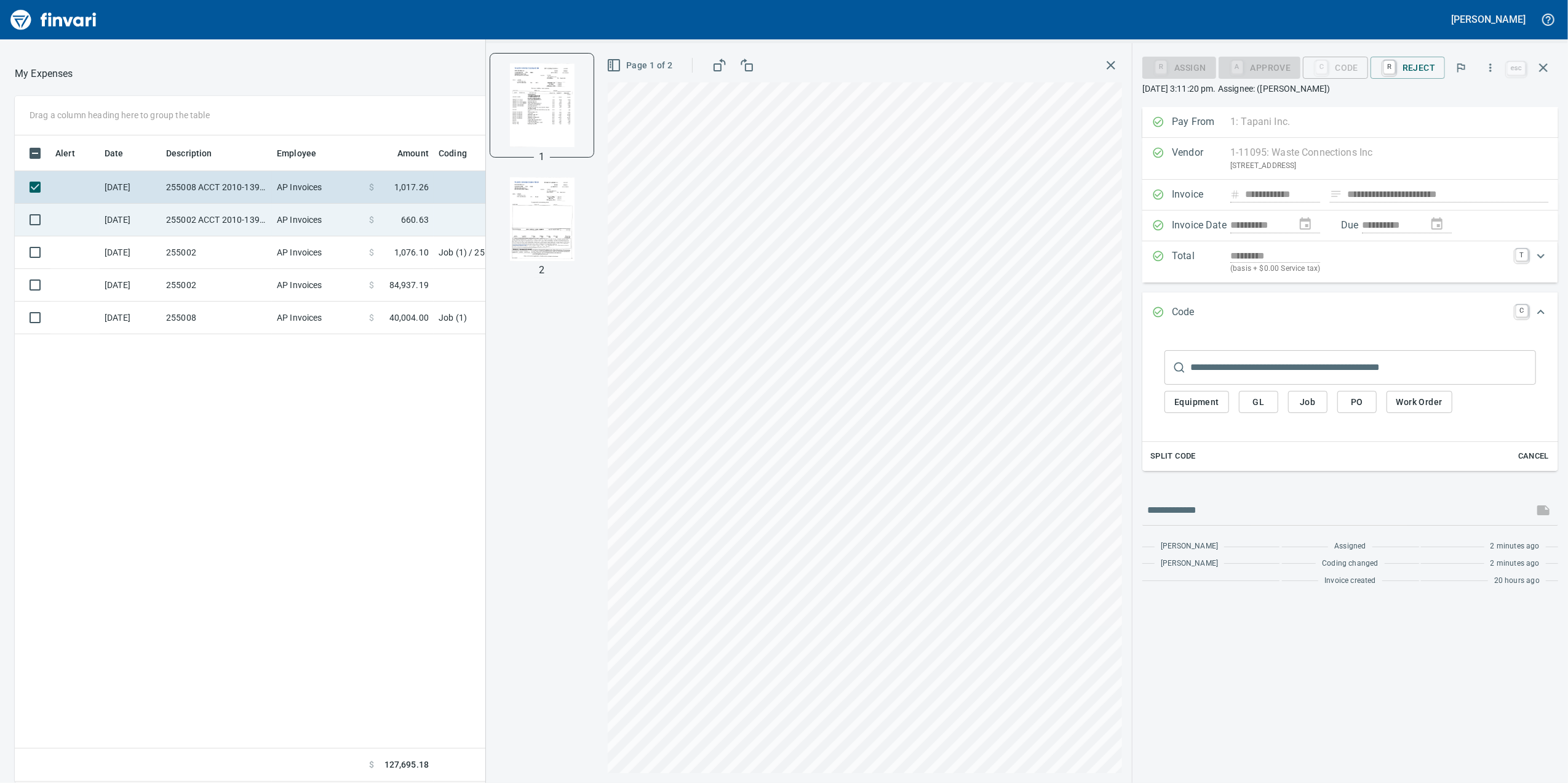
click at [395, 224] on span at bounding box center [388, 219] width 27 height 13
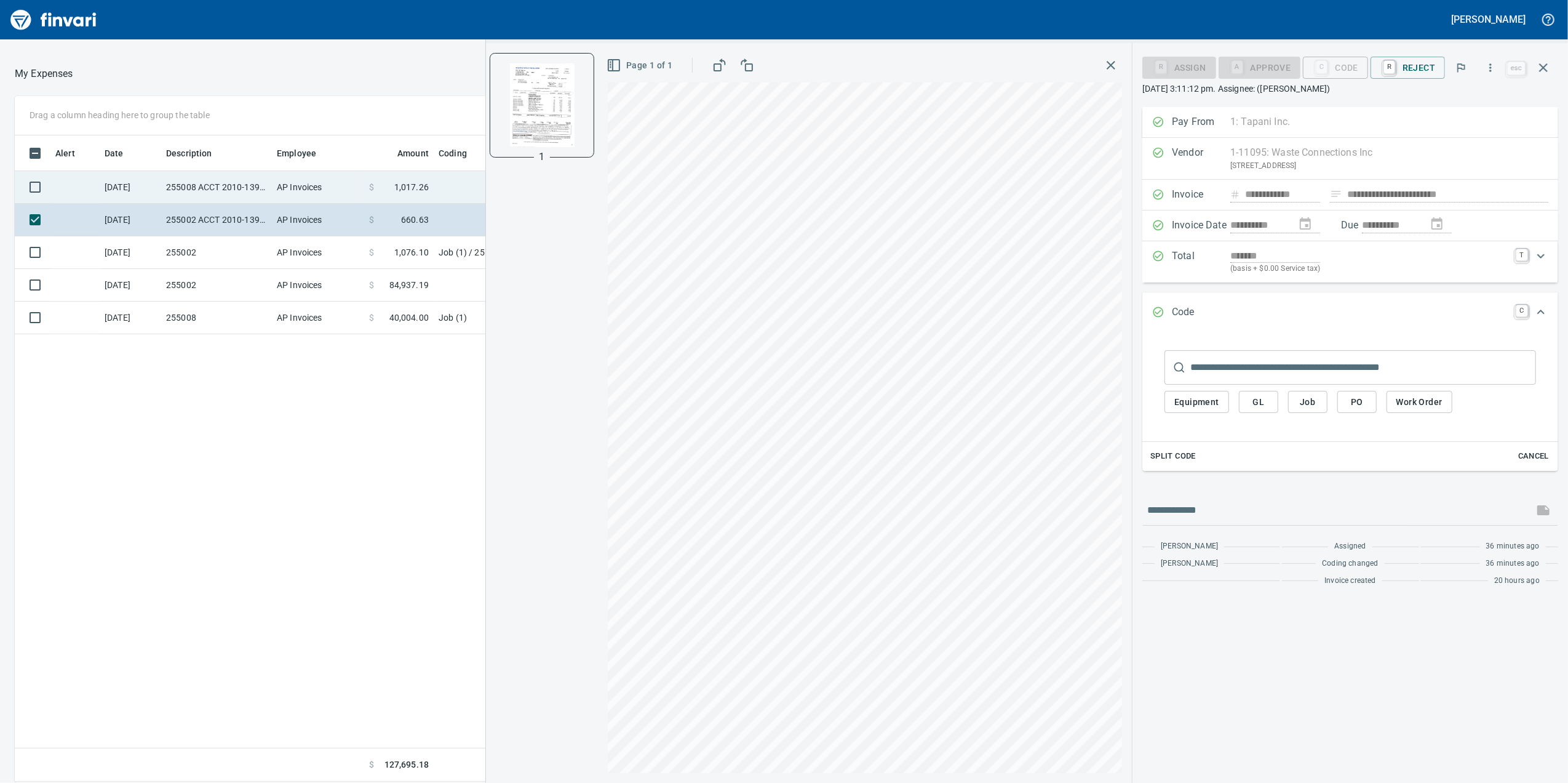
click at [385, 195] on td "$ 1,017.26" at bounding box center [399, 187] width 70 height 32
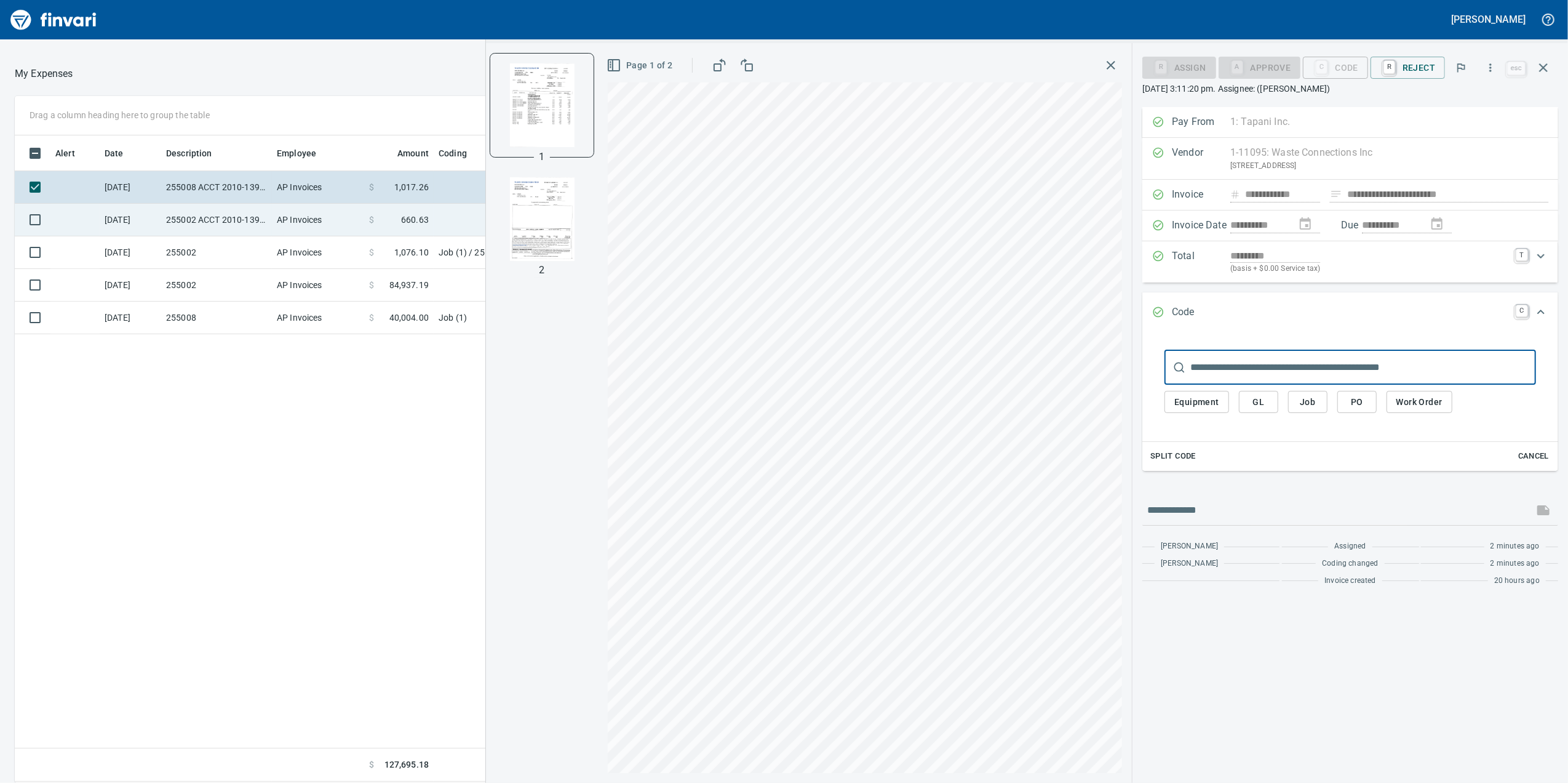
click at [387, 210] on td "$ 660.63" at bounding box center [399, 219] width 70 height 32
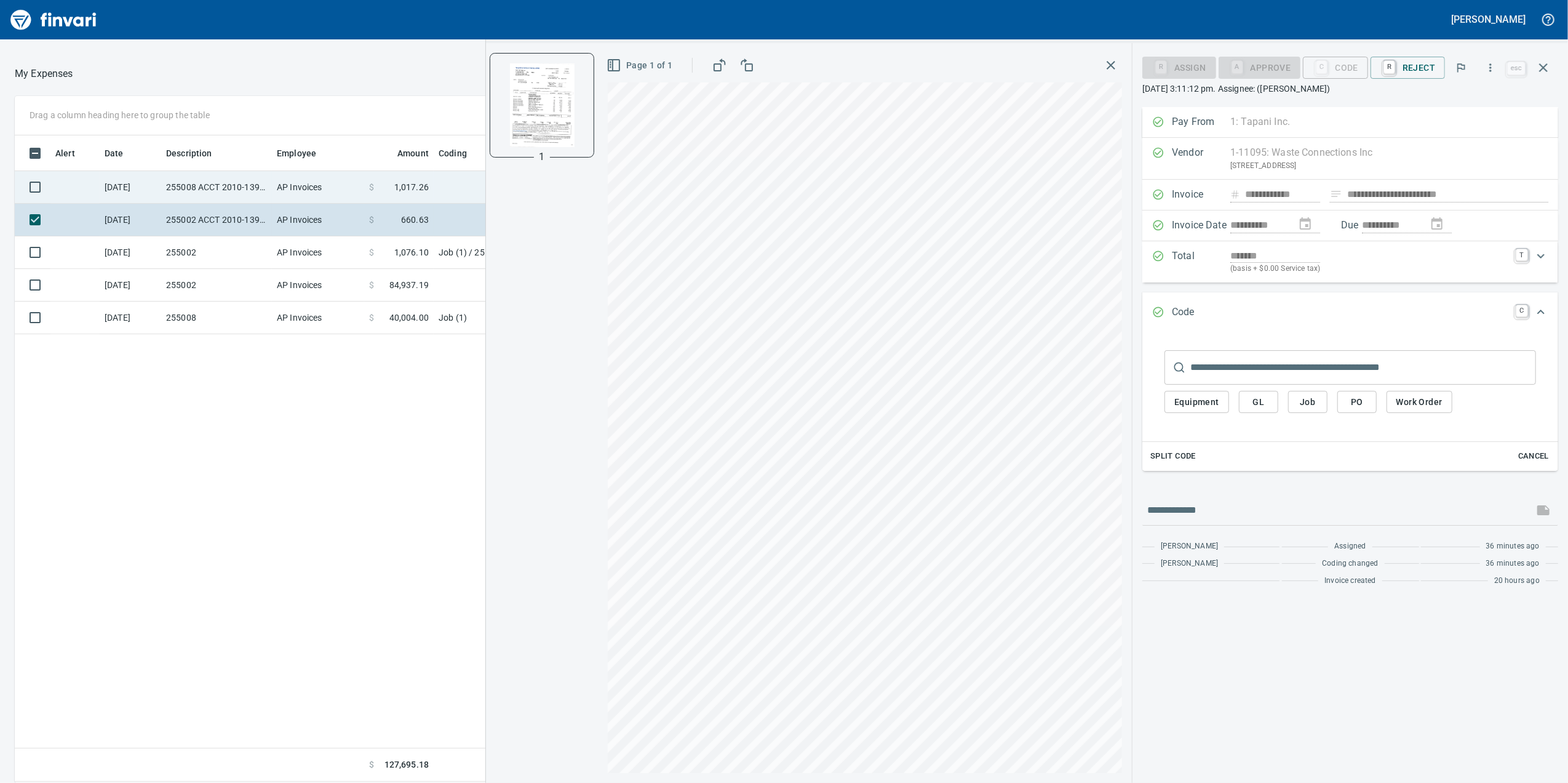
click at [358, 184] on td "AP Invoices" at bounding box center [318, 187] width 92 height 32
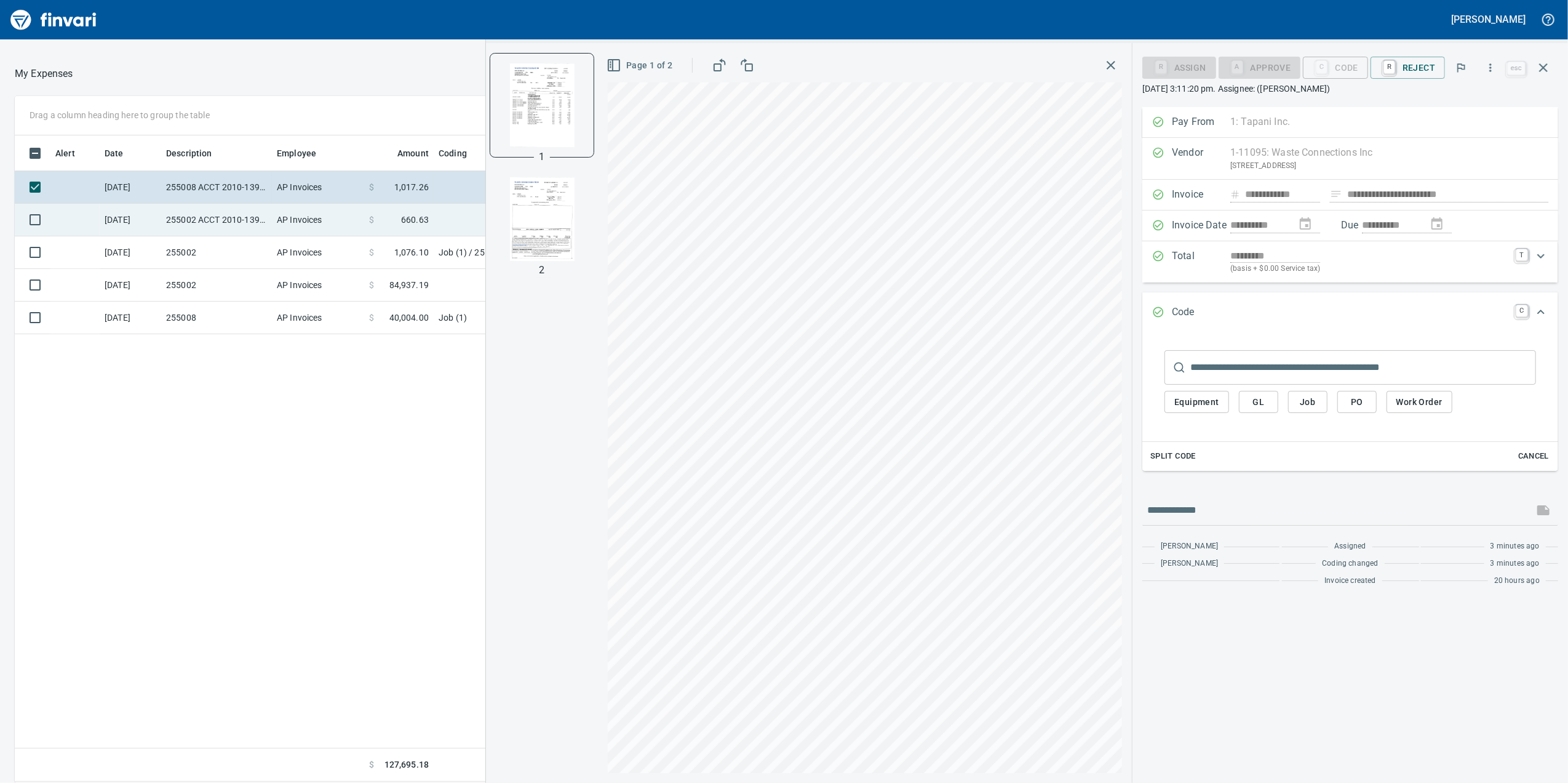
click at [353, 203] on td "AP Invoices" at bounding box center [318, 219] width 92 height 32
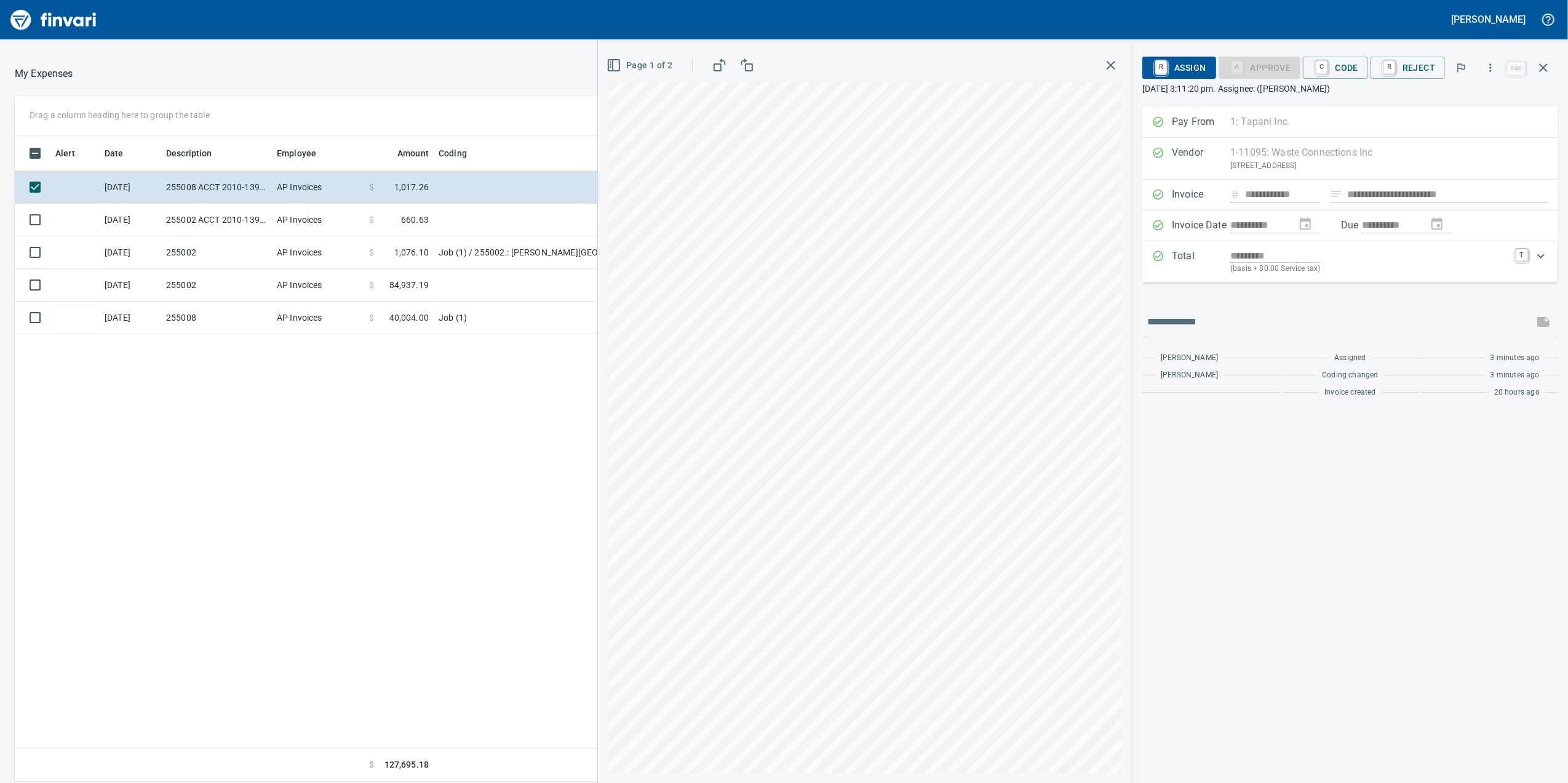
scroll to position [635, 1206]
click at [622, 72] on span "Page 1 of 2" at bounding box center [640, 66] width 64 height 16
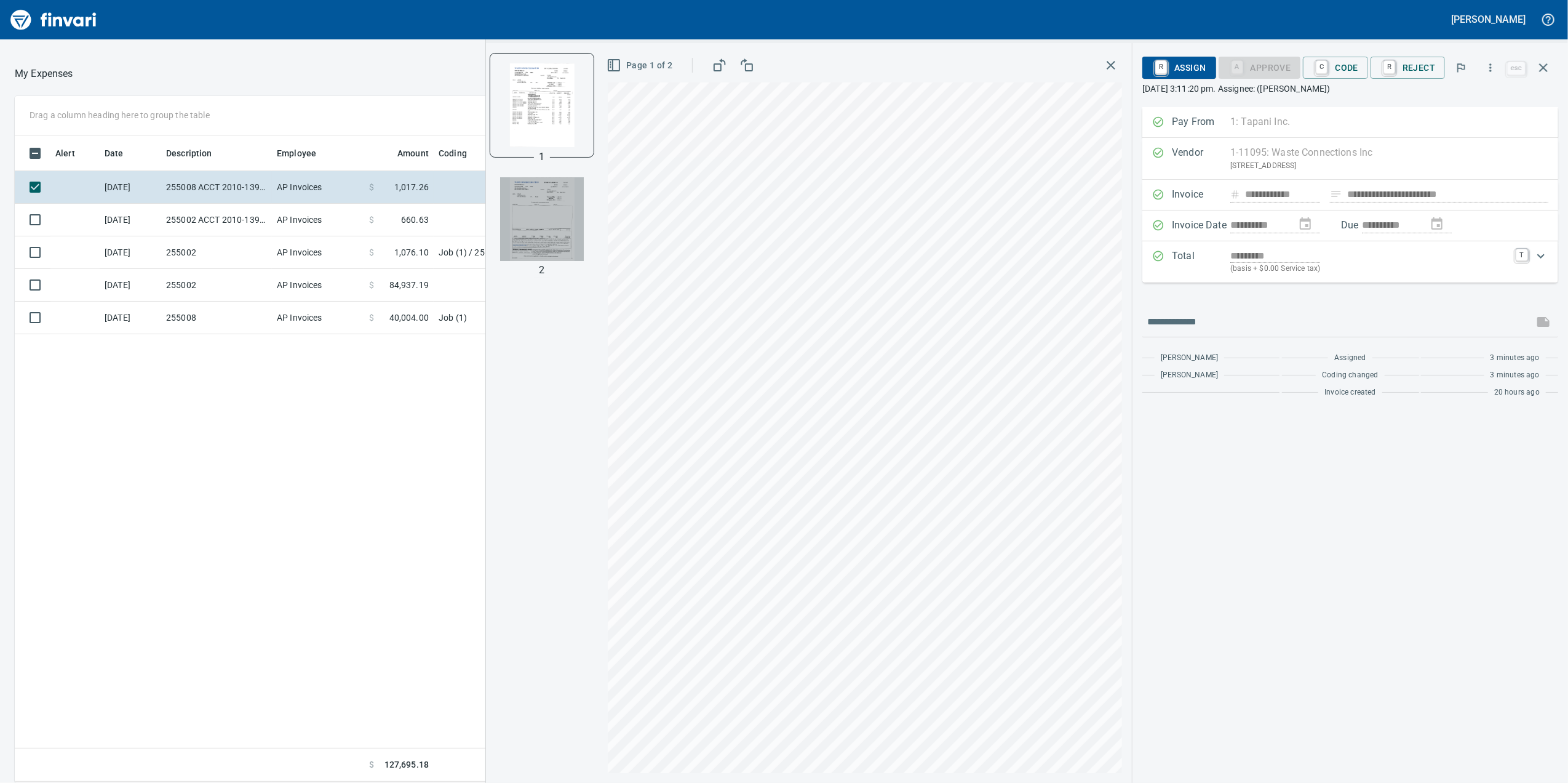
click at [527, 247] on img "button" at bounding box center [541, 218] width 83 height 84
click at [1454, 266] on p "(basis + $0.00 Service tax)" at bounding box center [1369, 268] width 278 height 13
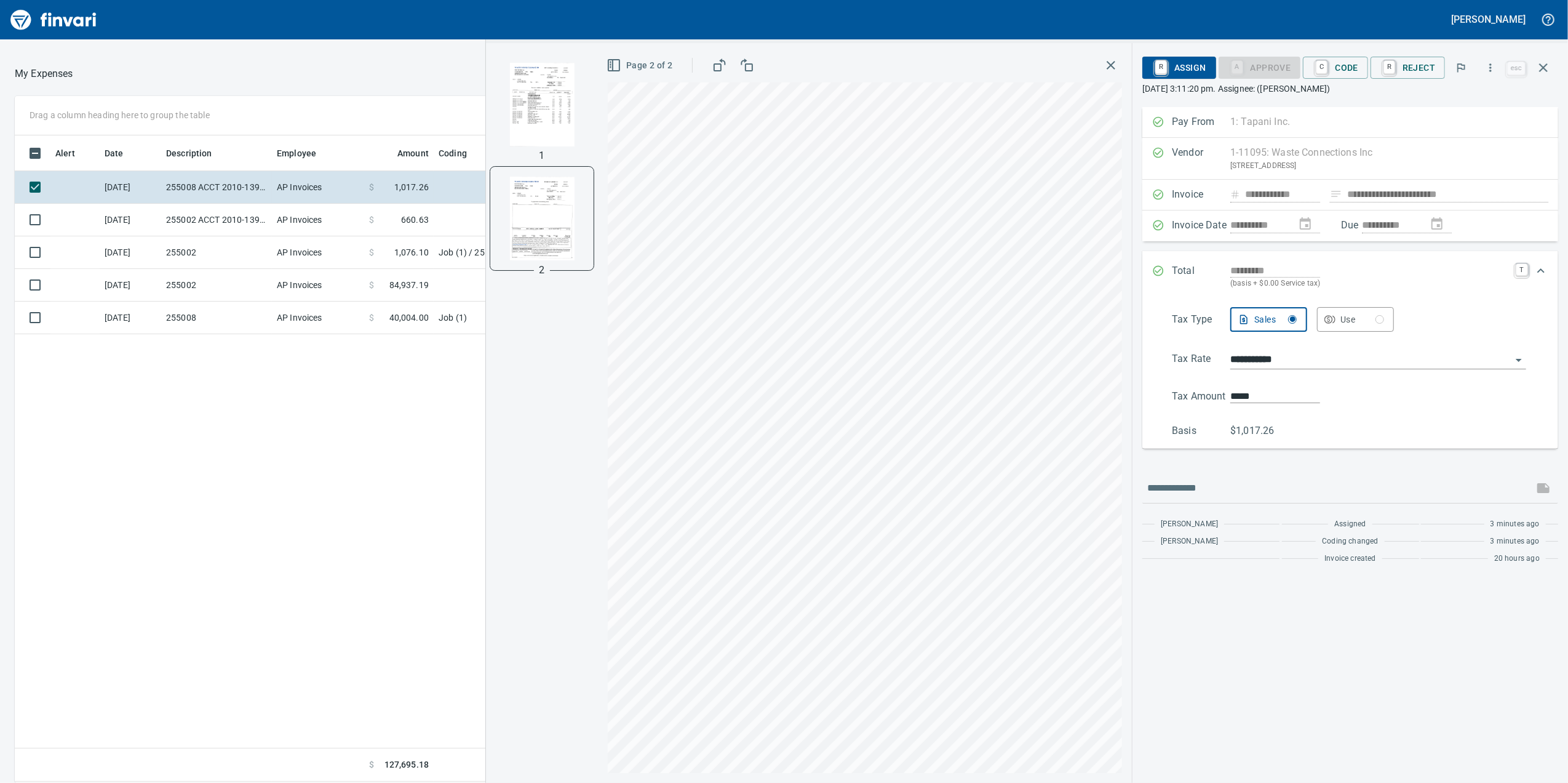
click at [1469, 278] on div "*********" at bounding box center [1369, 270] width 278 height 14
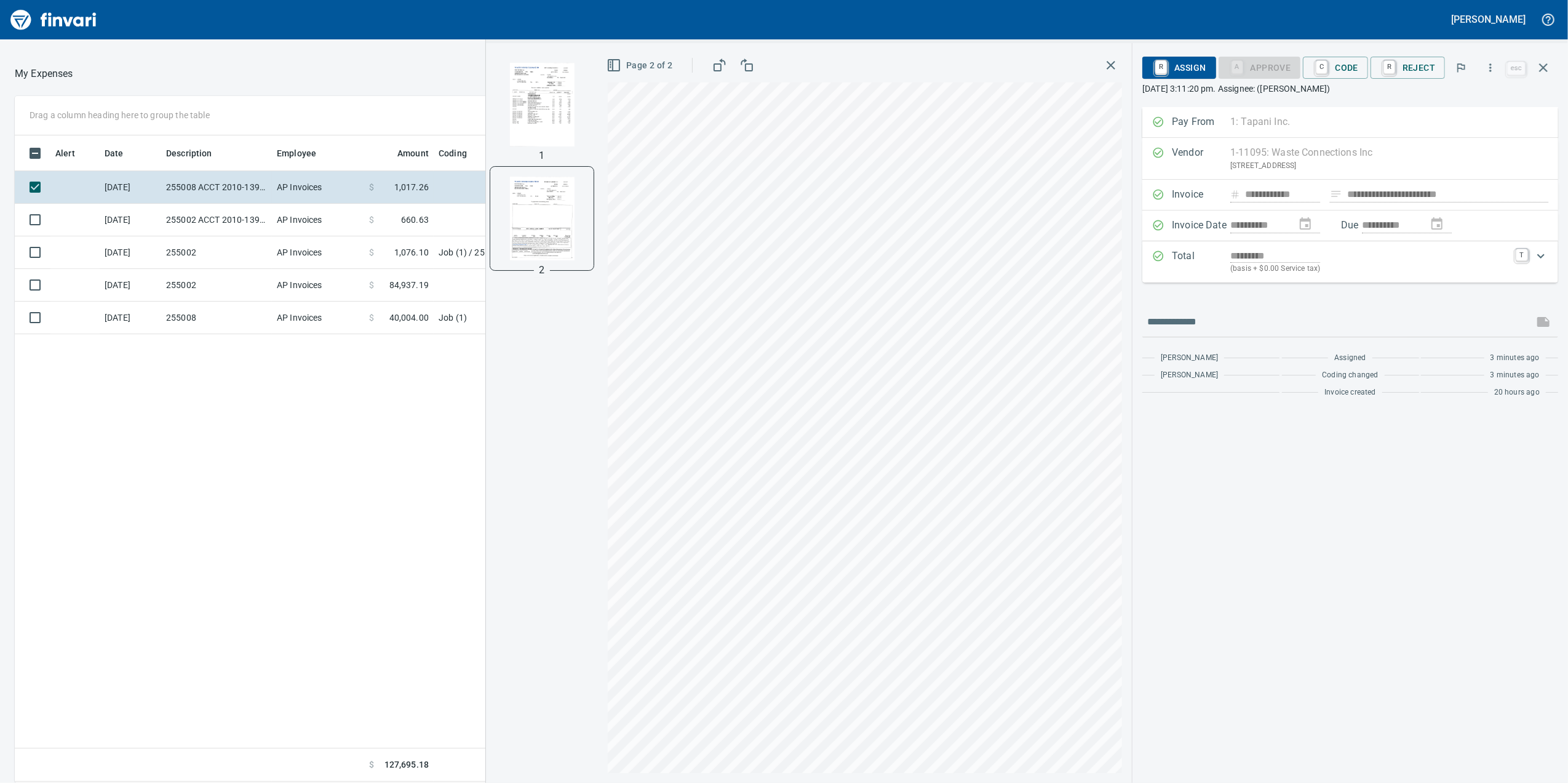
click at [580, 124] on img "button" at bounding box center [541, 104] width 83 height 84
click at [558, 133] on img "button" at bounding box center [541, 105] width 83 height 84
drag, startPoint x: 539, startPoint y: 209, endPoint x: 566, endPoint y: 200, distance: 28.5
click at [540, 207] on img "button" at bounding box center [541, 218] width 83 height 84
click at [1336, 70] on span "C Code" at bounding box center [1335, 67] width 45 height 21
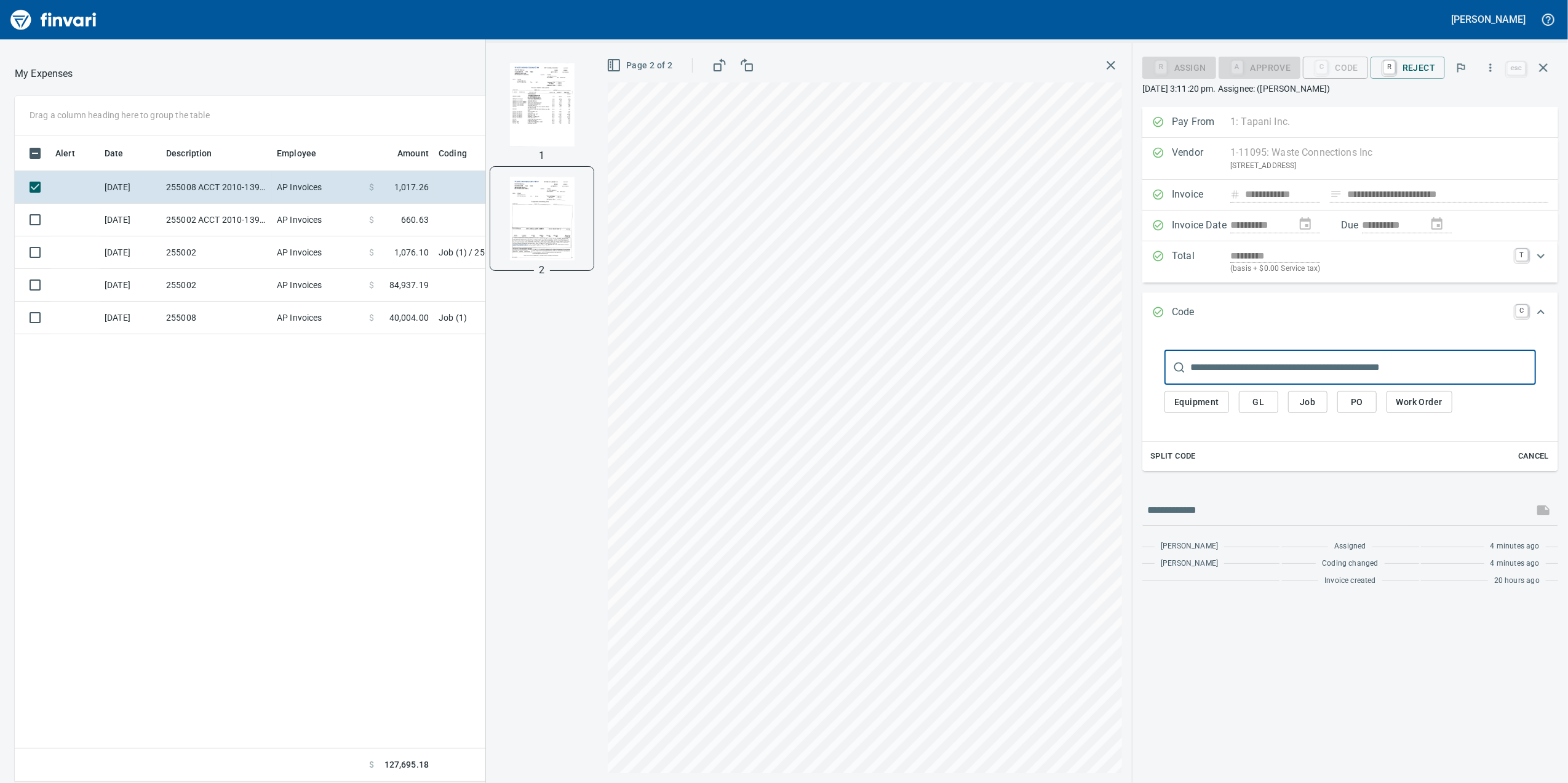
click at [1292, 397] on button "Job" at bounding box center [1308, 402] width 39 height 23
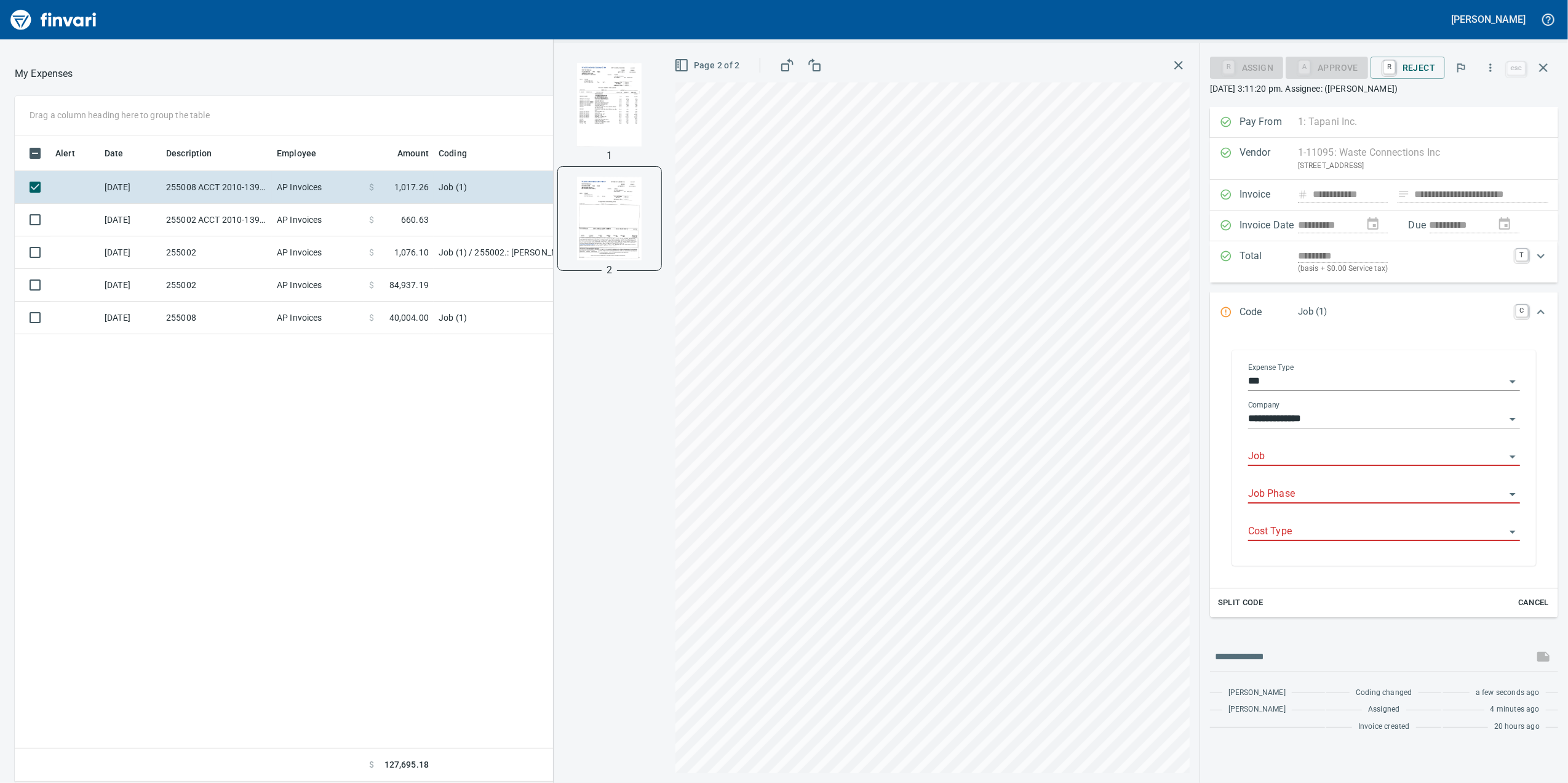
click at [1312, 451] on input "Job" at bounding box center [1377, 457] width 257 height 18
click at [1379, 500] on li "255008.: [GEOGRAPHIC_DATA]" at bounding box center [1383, 491] width 272 height 29
type input "**********"
click at [1271, 493] on input "Job Phase" at bounding box center [1377, 494] width 257 height 18
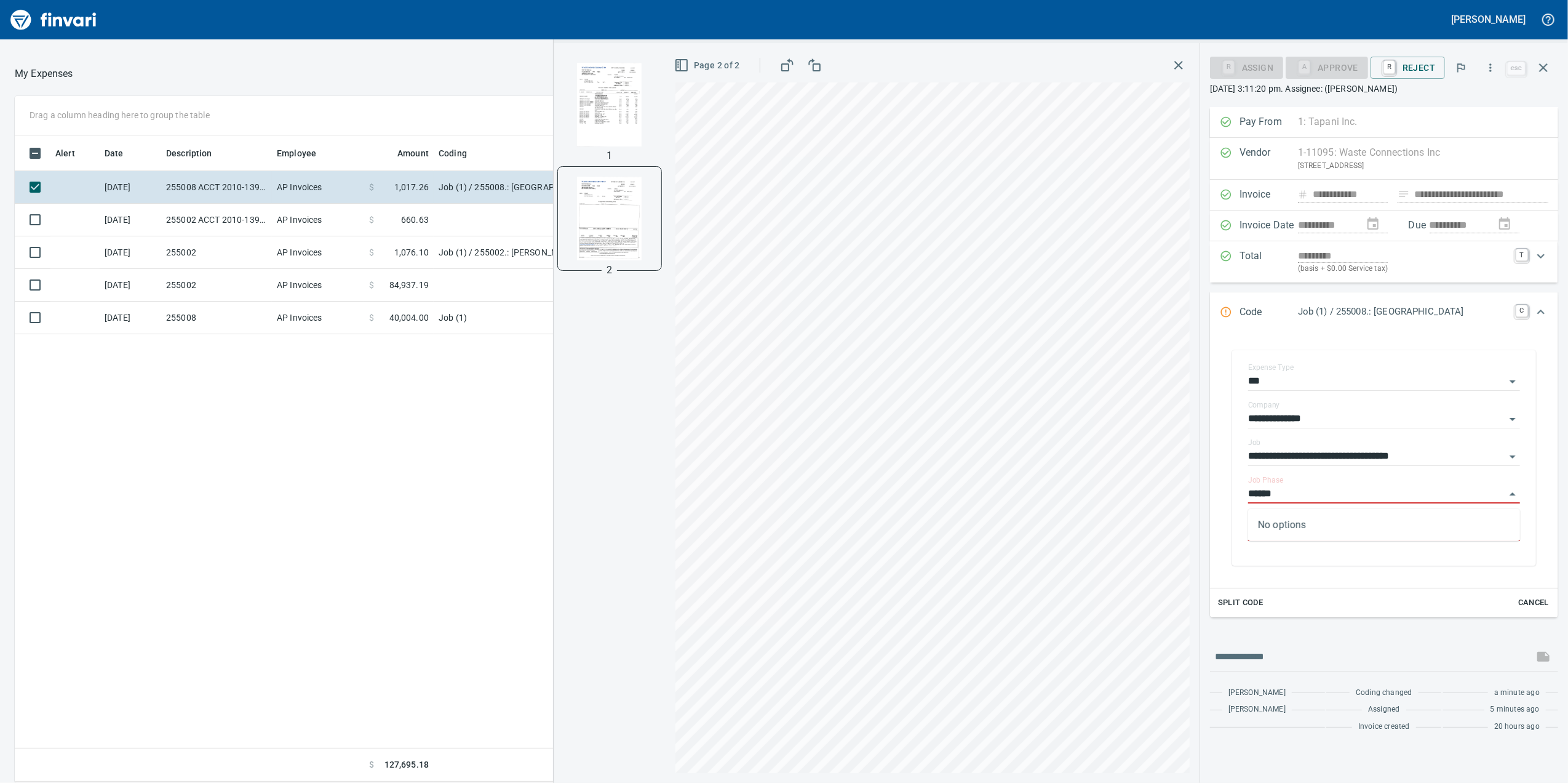
type input "*****"
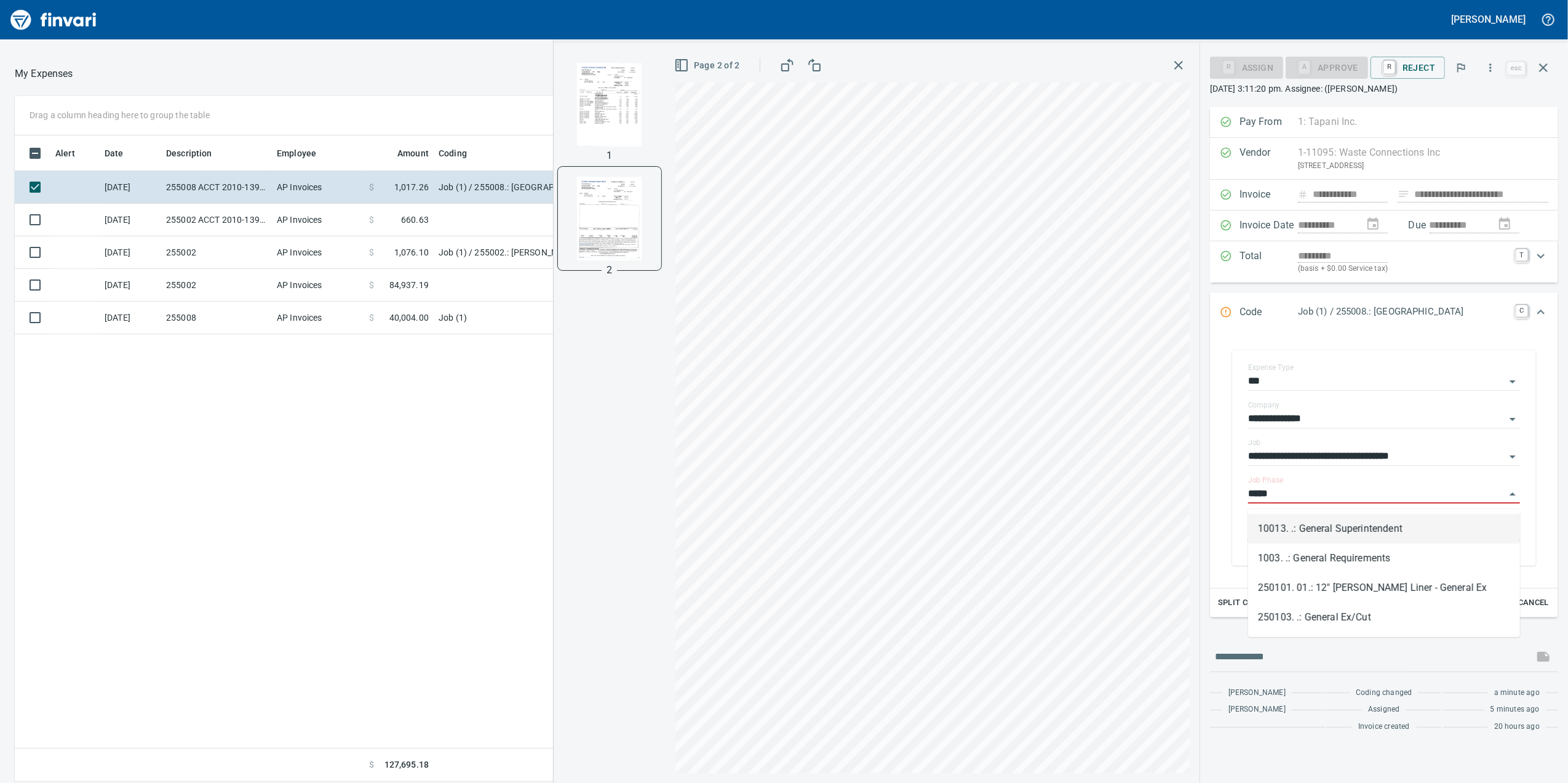
click at [1120, 558] on div "**********" at bounding box center [1060, 413] width 1014 height 740
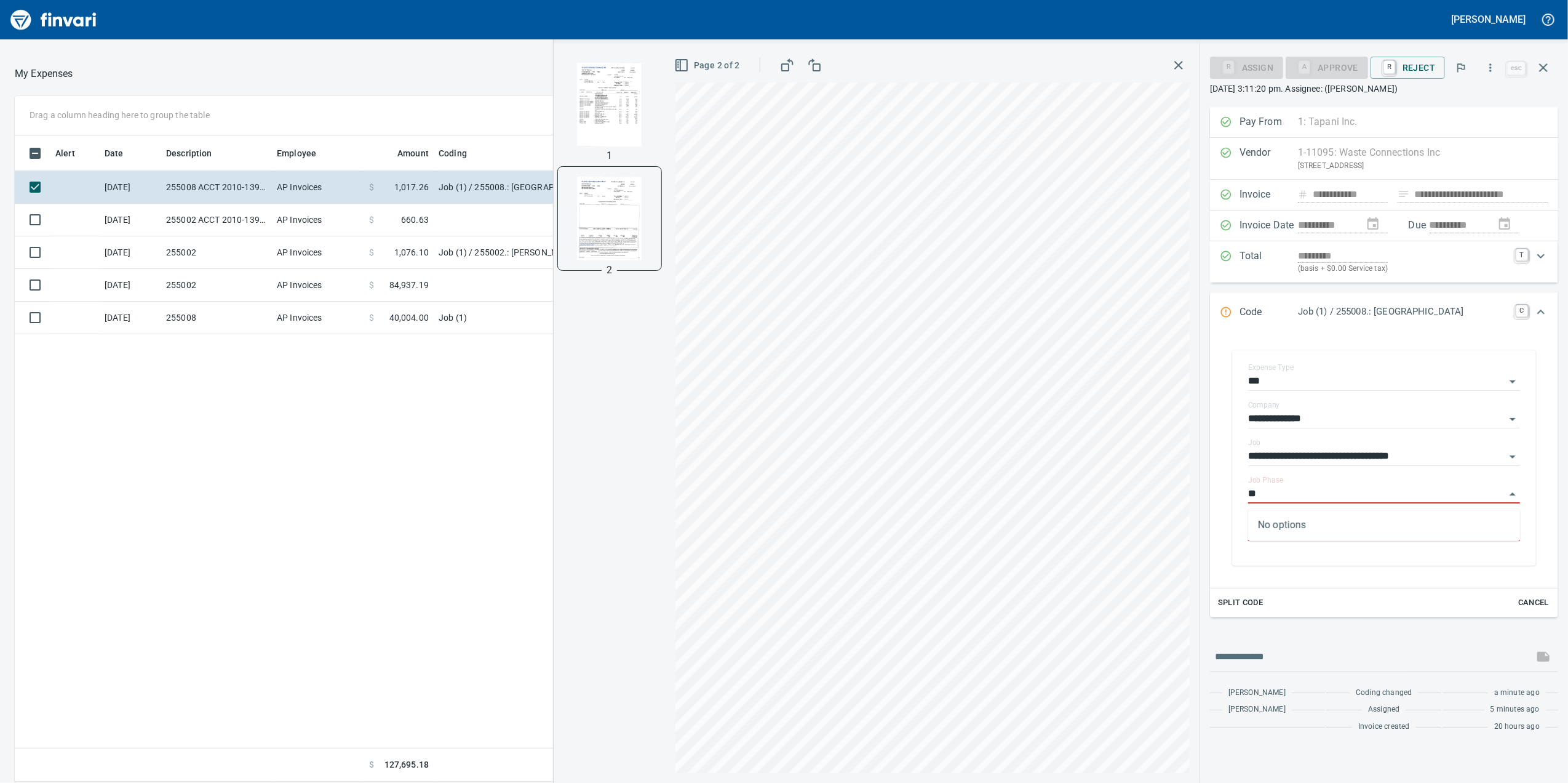
type input "*"
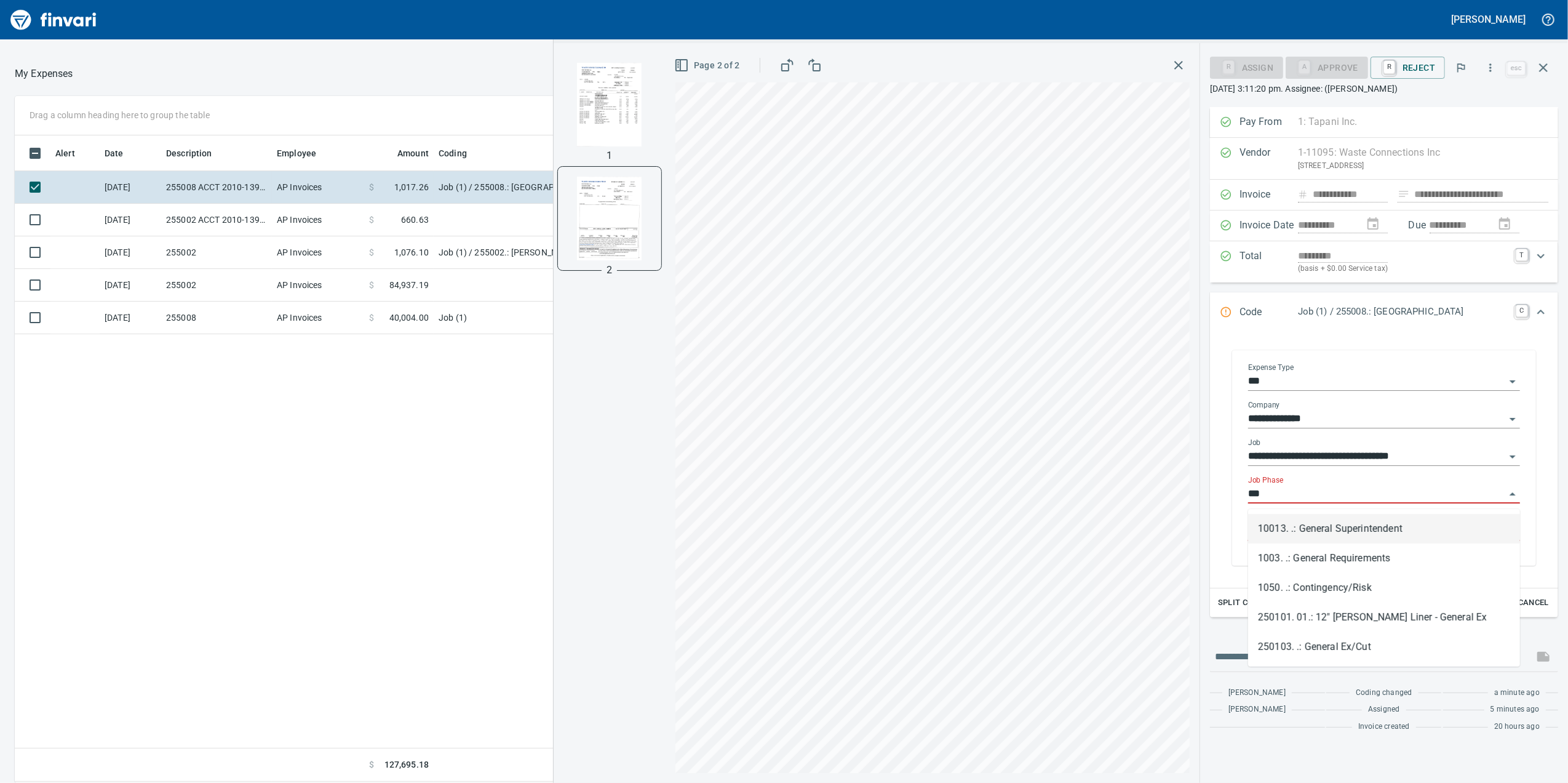
click at [1356, 534] on li "10013. .: General Superintendent" at bounding box center [1383, 529] width 272 height 29
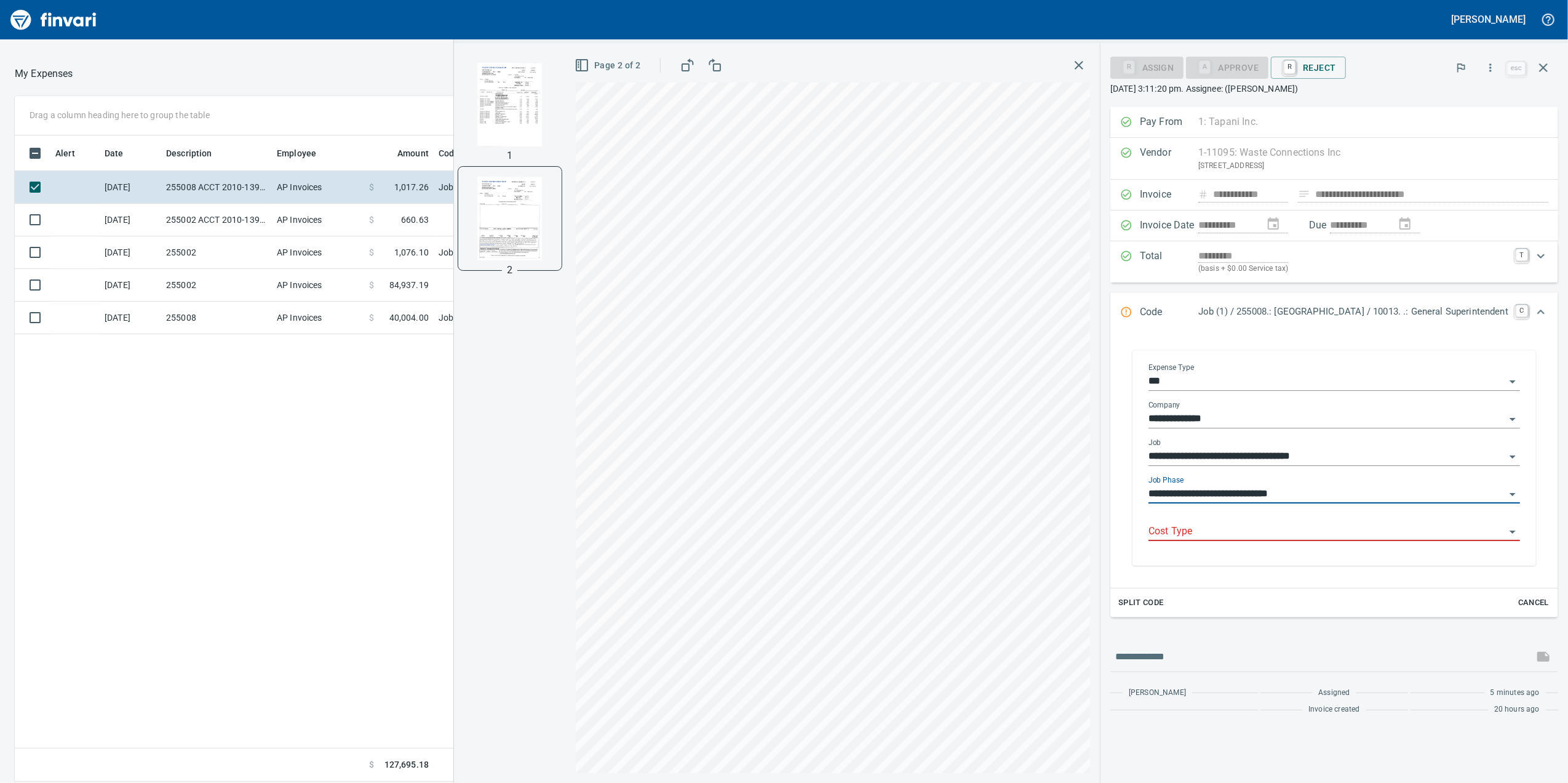
type input "**********"
click at [1358, 532] on input "Cost Type" at bounding box center [1326, 531] width 356 height 18
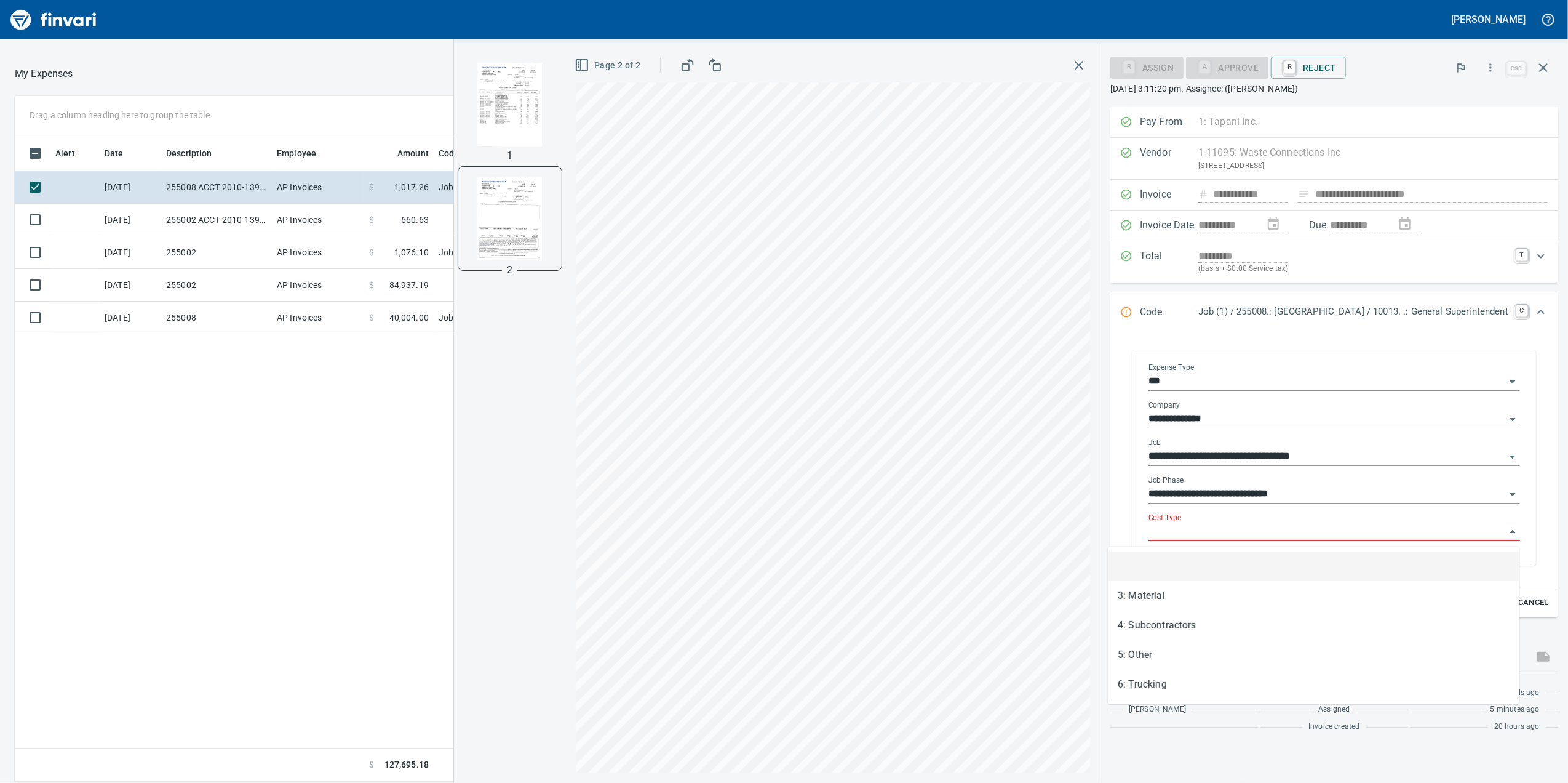
click at [944, 510] on div "**********" at bounding box center [1010, 413] width 1113 height 740
click at [1246, 493] on input "**********" at bounding box center [1326, 494] width 356 height 18
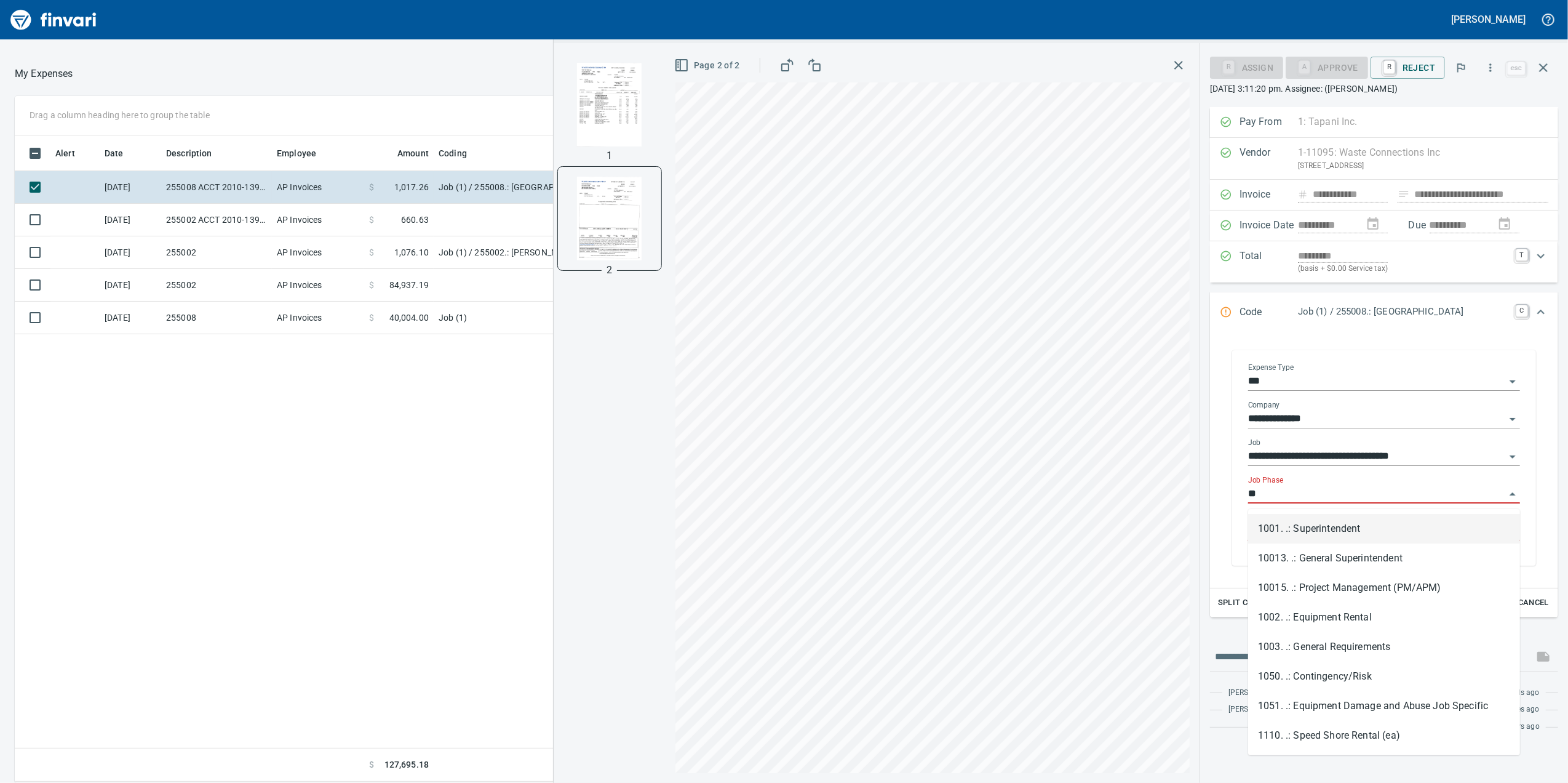
type input "*"
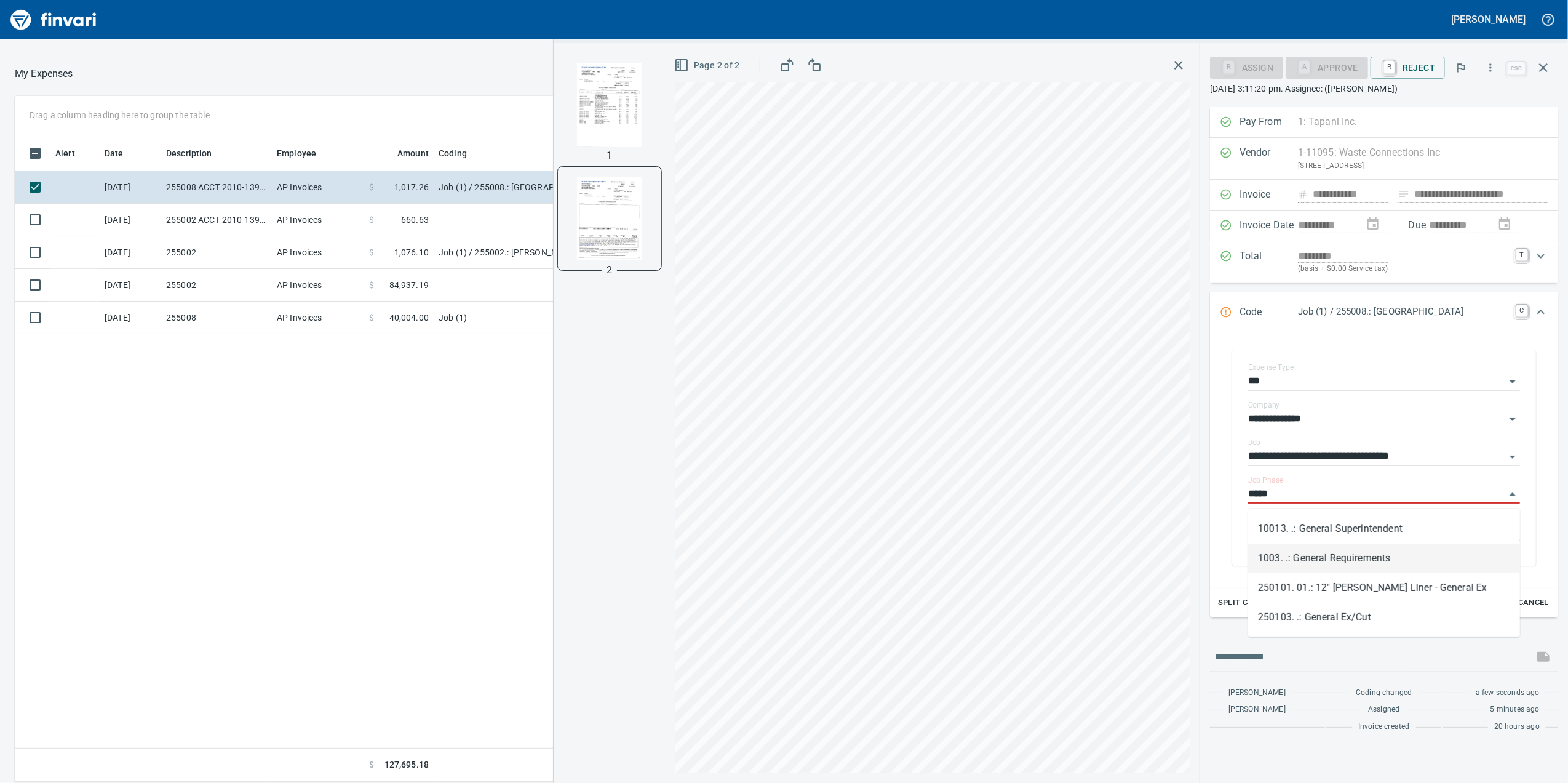
click at [1368, 556] on li "1003. .: General Requirements" at bounding box center [1383, 558] width 272 height 29
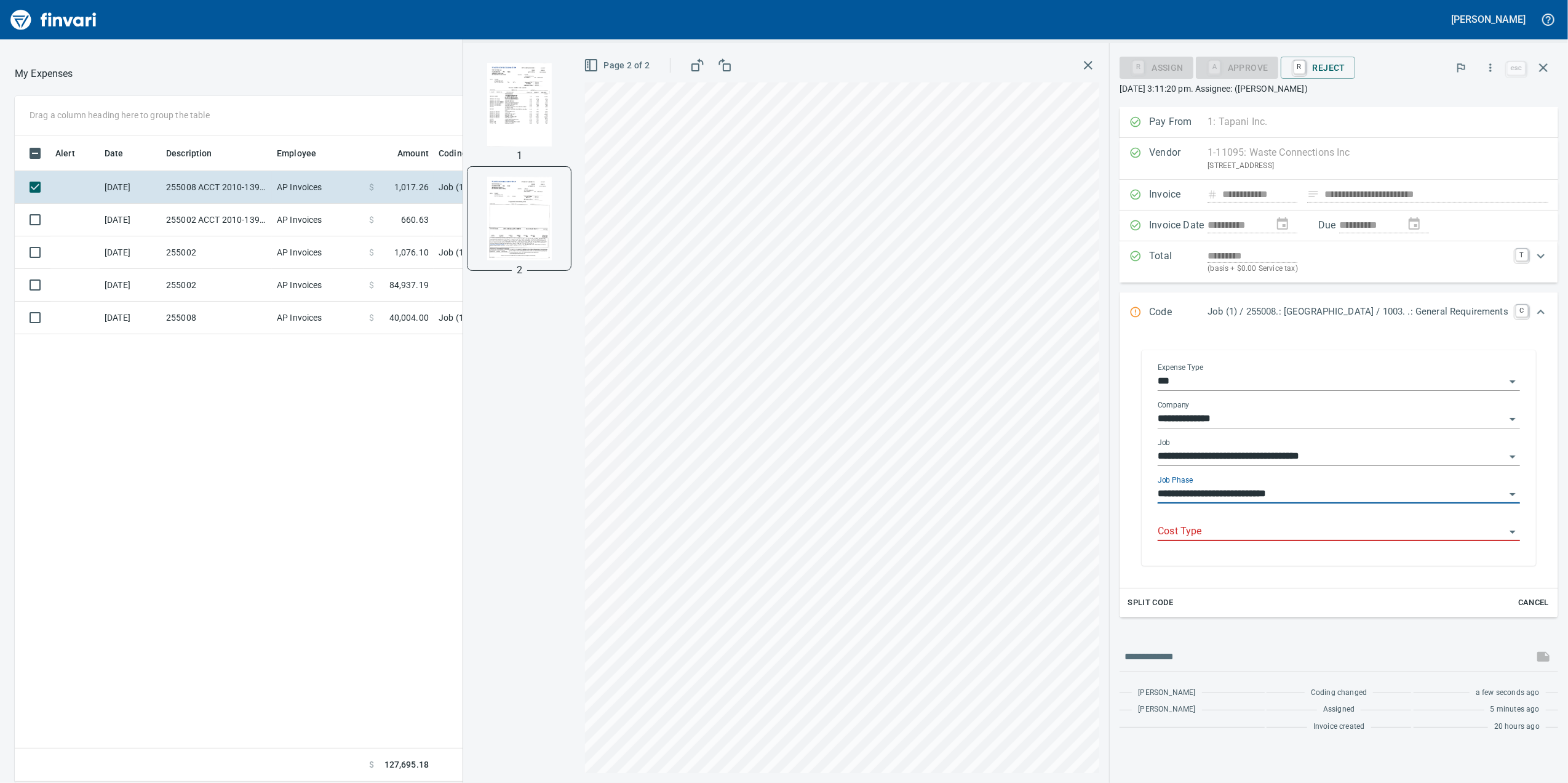
type input "**********"
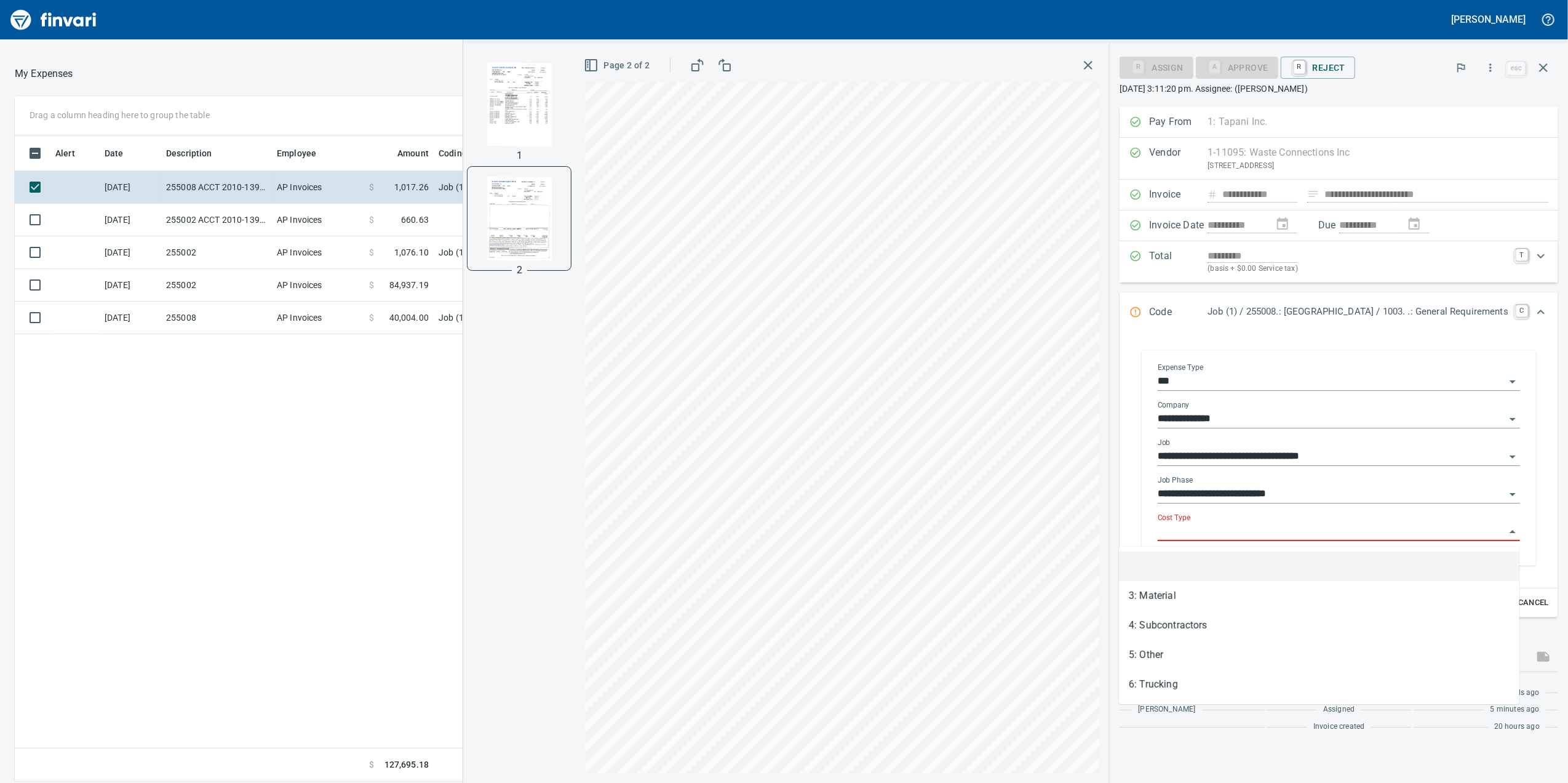
click at [1308, 540] on input "Cost Type" at bounding box center [1331, 531] width 348 height 18
click at [1299, 536] on input "Cost Type" at bounding box center [1331, 531] width 348 height 18
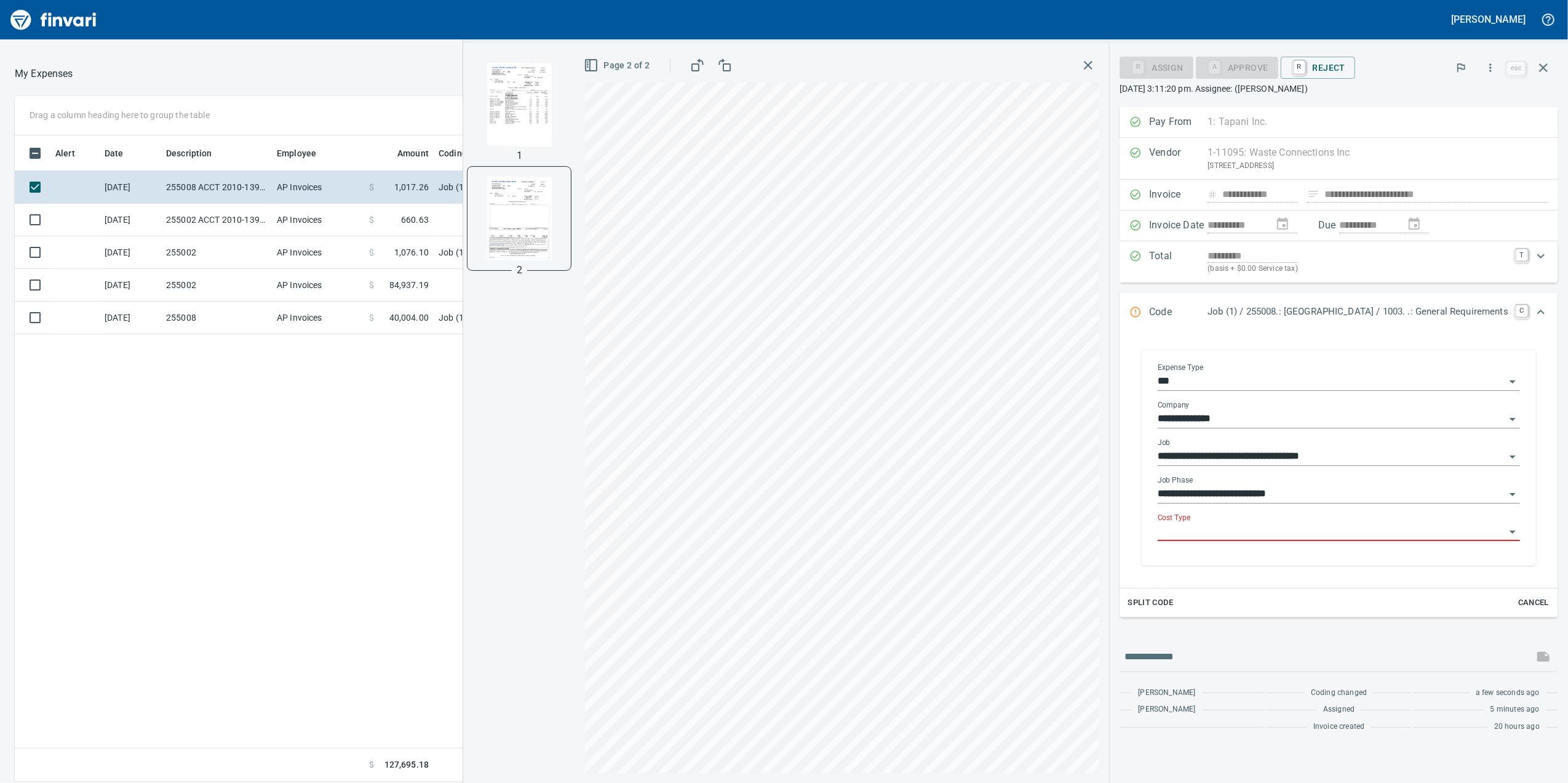
click at [1299, 536] on input "Cost Type" at bounding box center [1331, 531] width 348 height 18
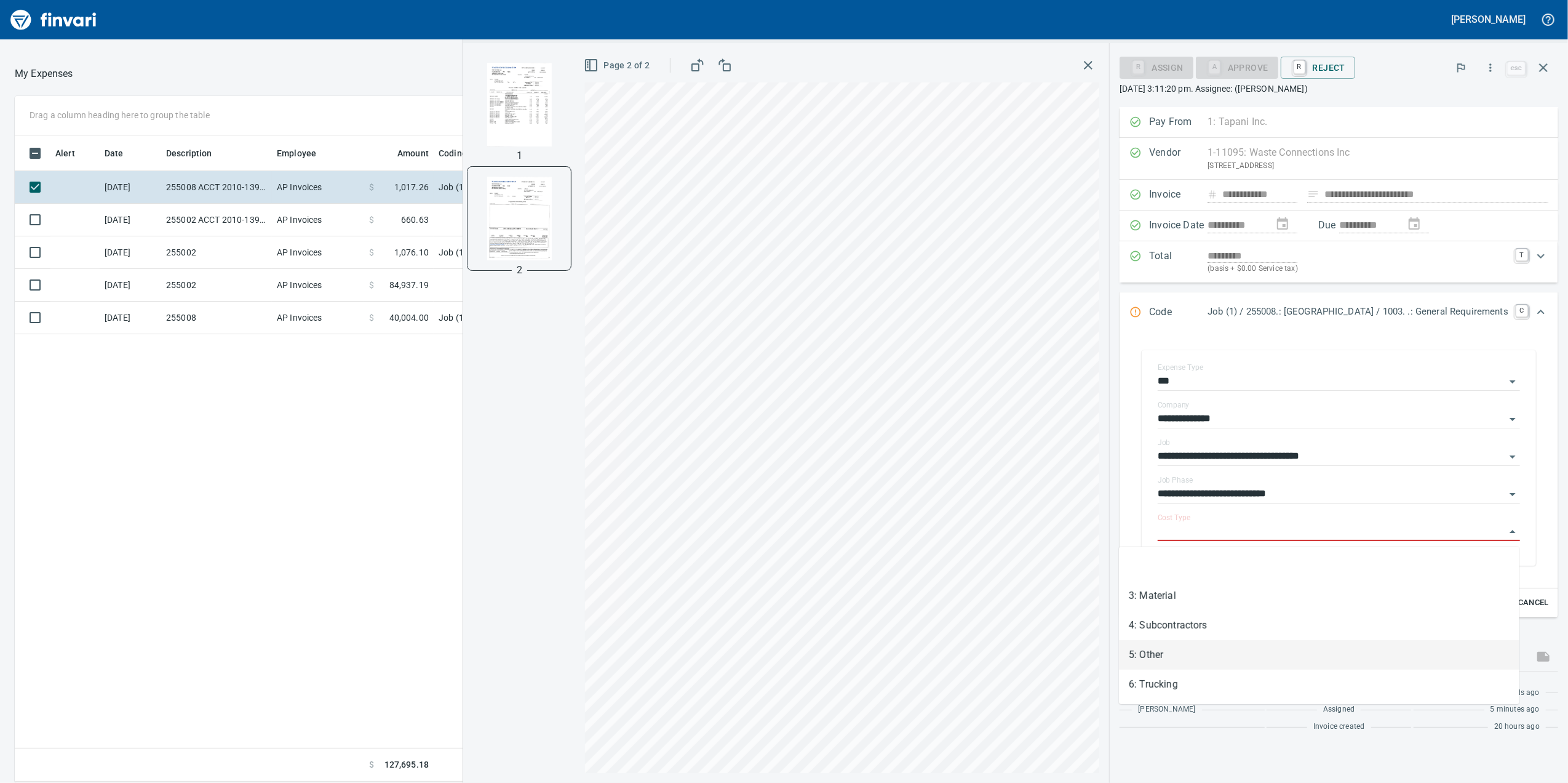
click at [1196, 648] on li "5: Other" at bounding box center [1319, 654] width 401 height 29
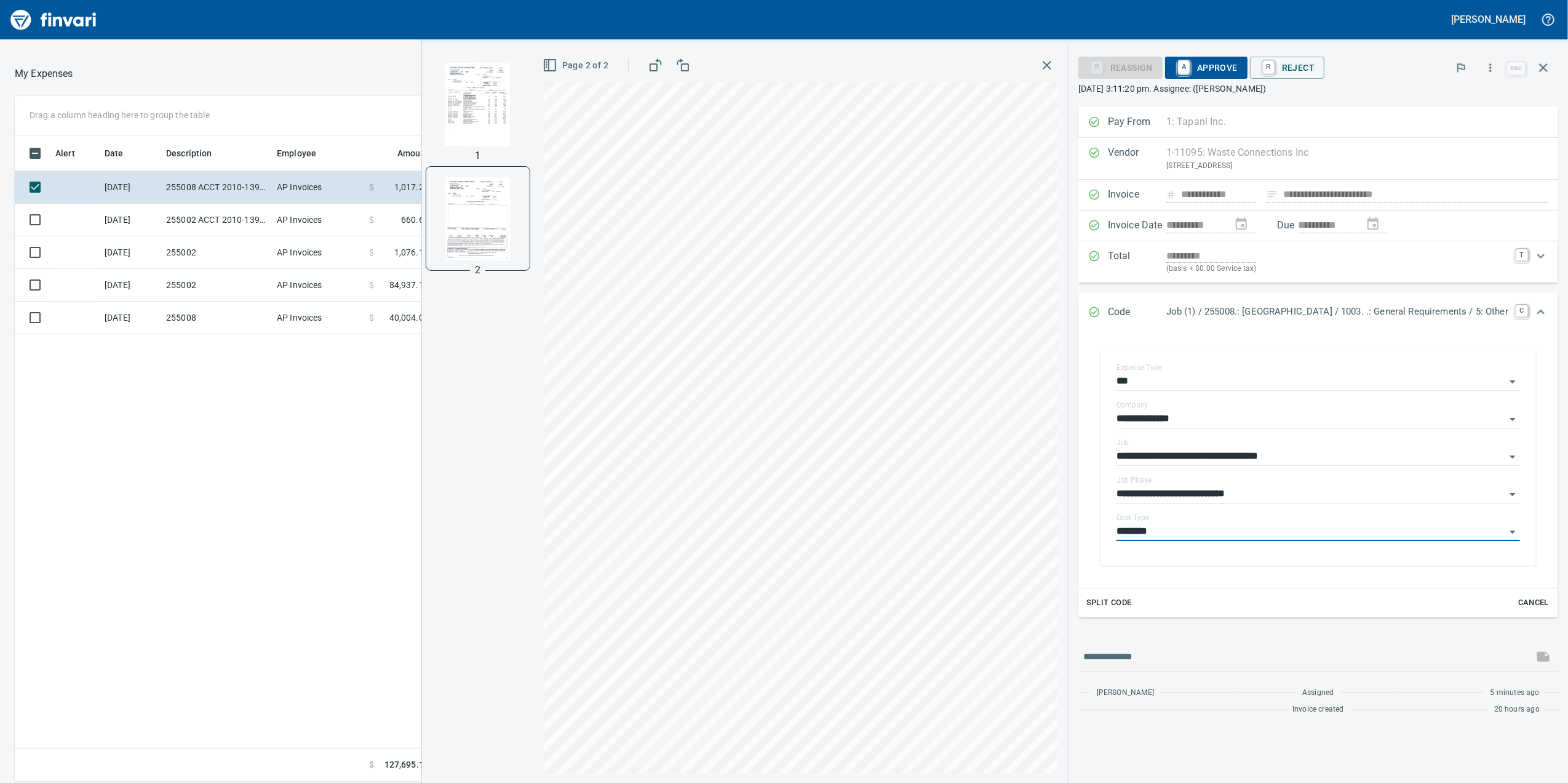
type input "********"
drag, startPoint x: 1176, startPoint y: 68, endPoint x: 1066, endPoint y: 508, distance: 453.5
click at [1176, 69] on span "A Approve" at bounding box center [1206, 67] width 63 height 21
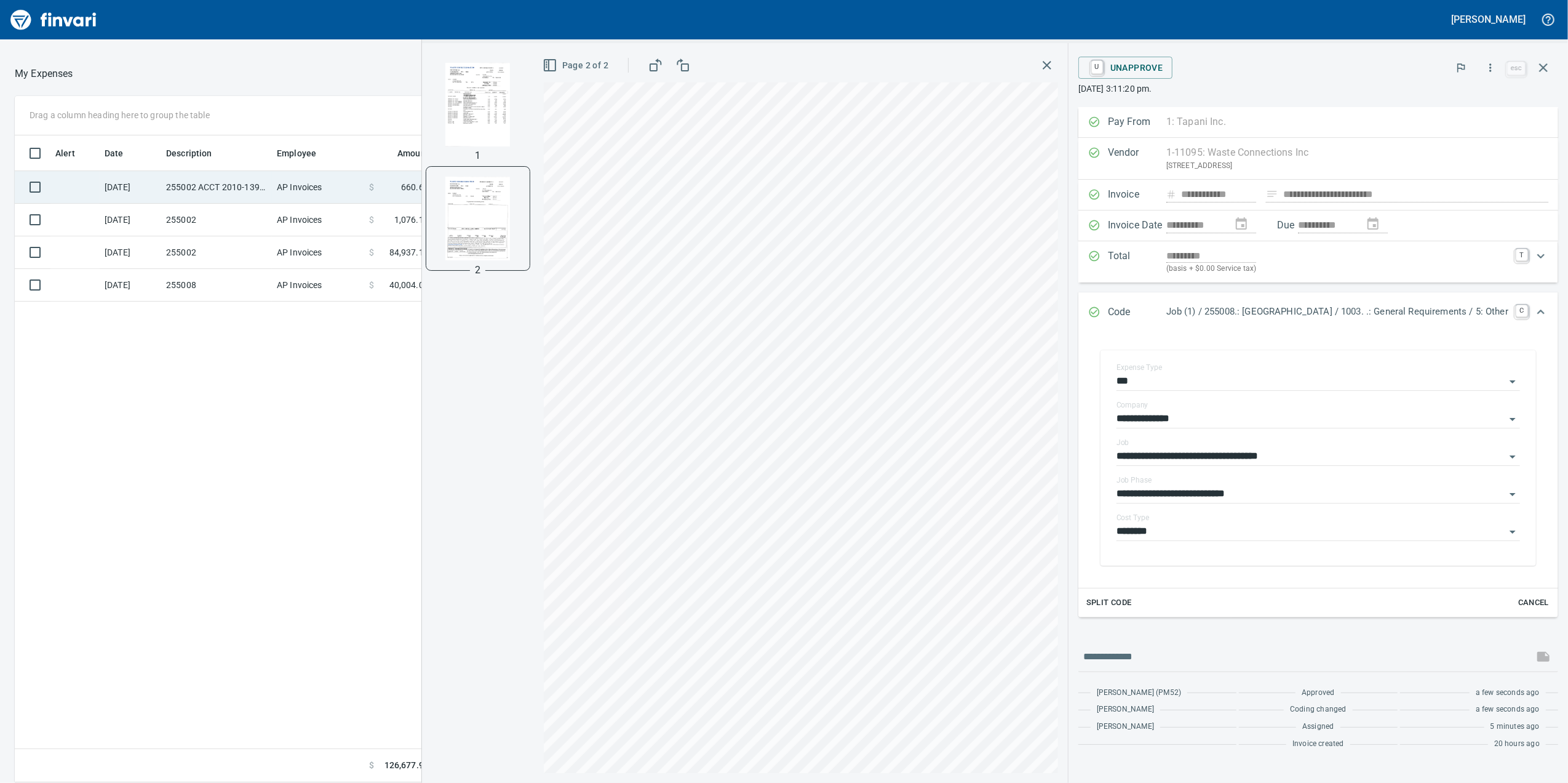
click at [217, 181] on td "255002 ACCT 2010-1391591" at bounding box center [216, 187] width 111 height 32
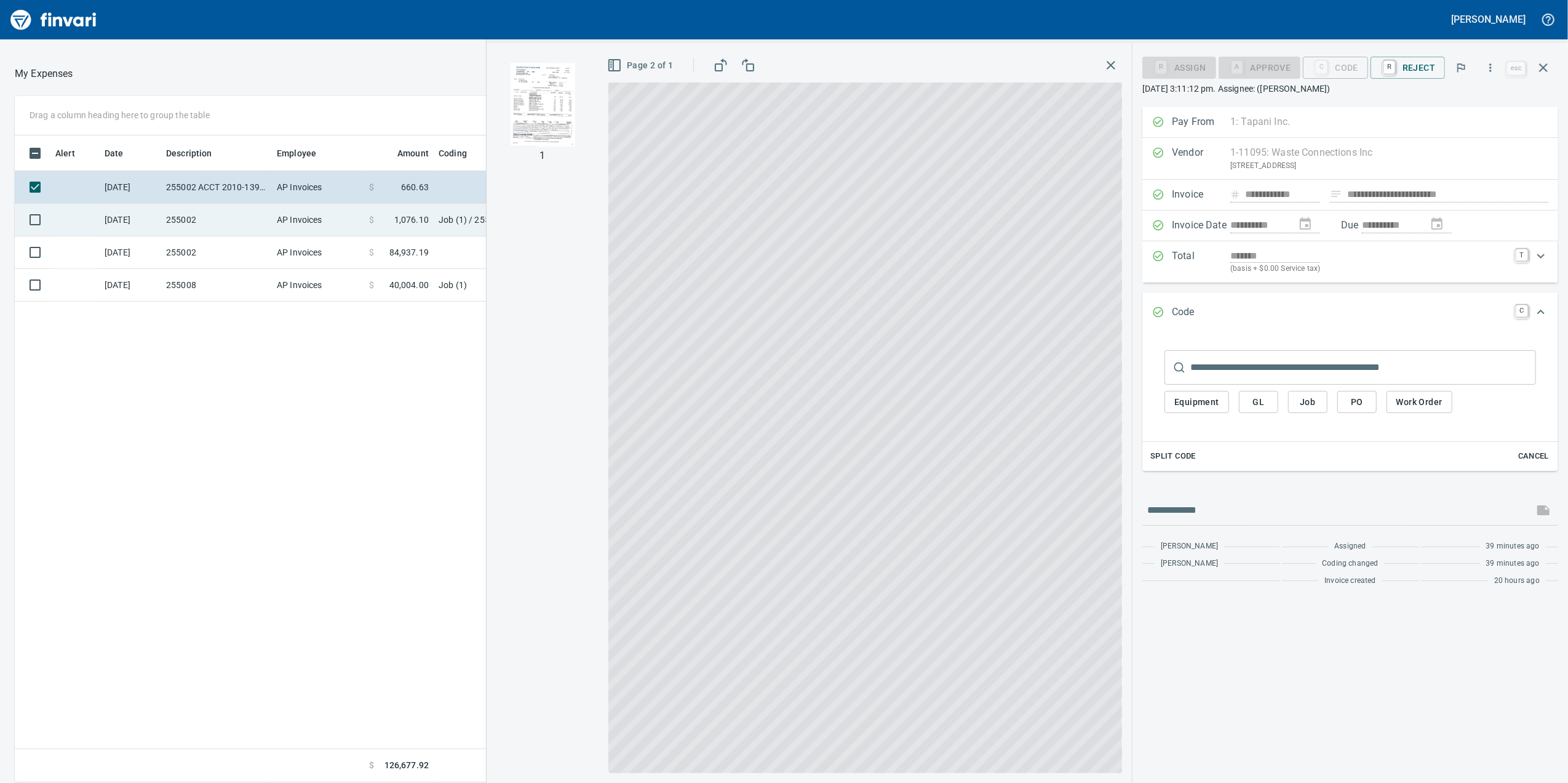
click at [291, 220] on td "AP Invoices" at bounding box center [318, 219] width 92 height 32
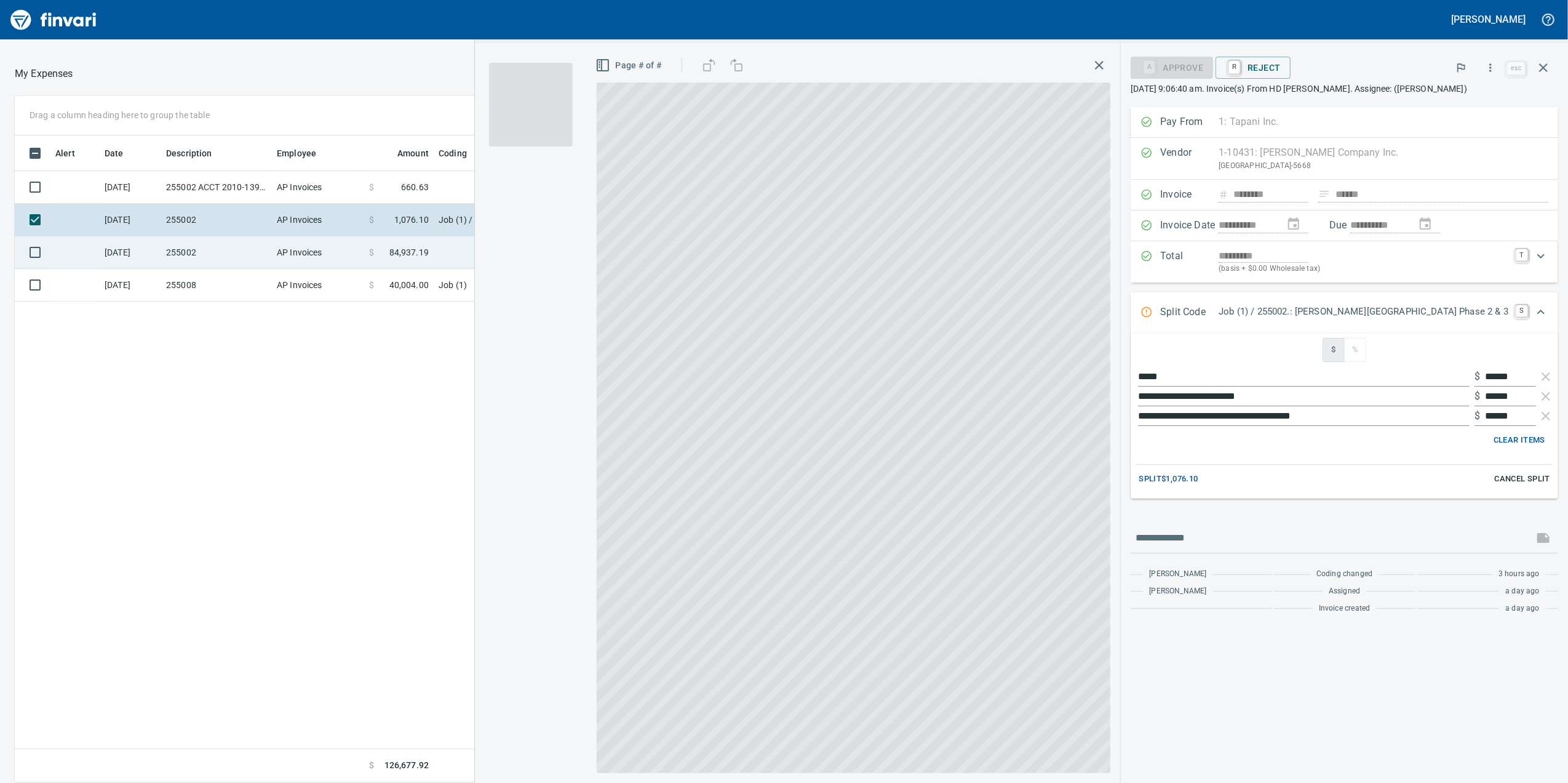
click at [303, 252] on td "AP Invoices" at bounding box center [318, 252] width 92 height 32
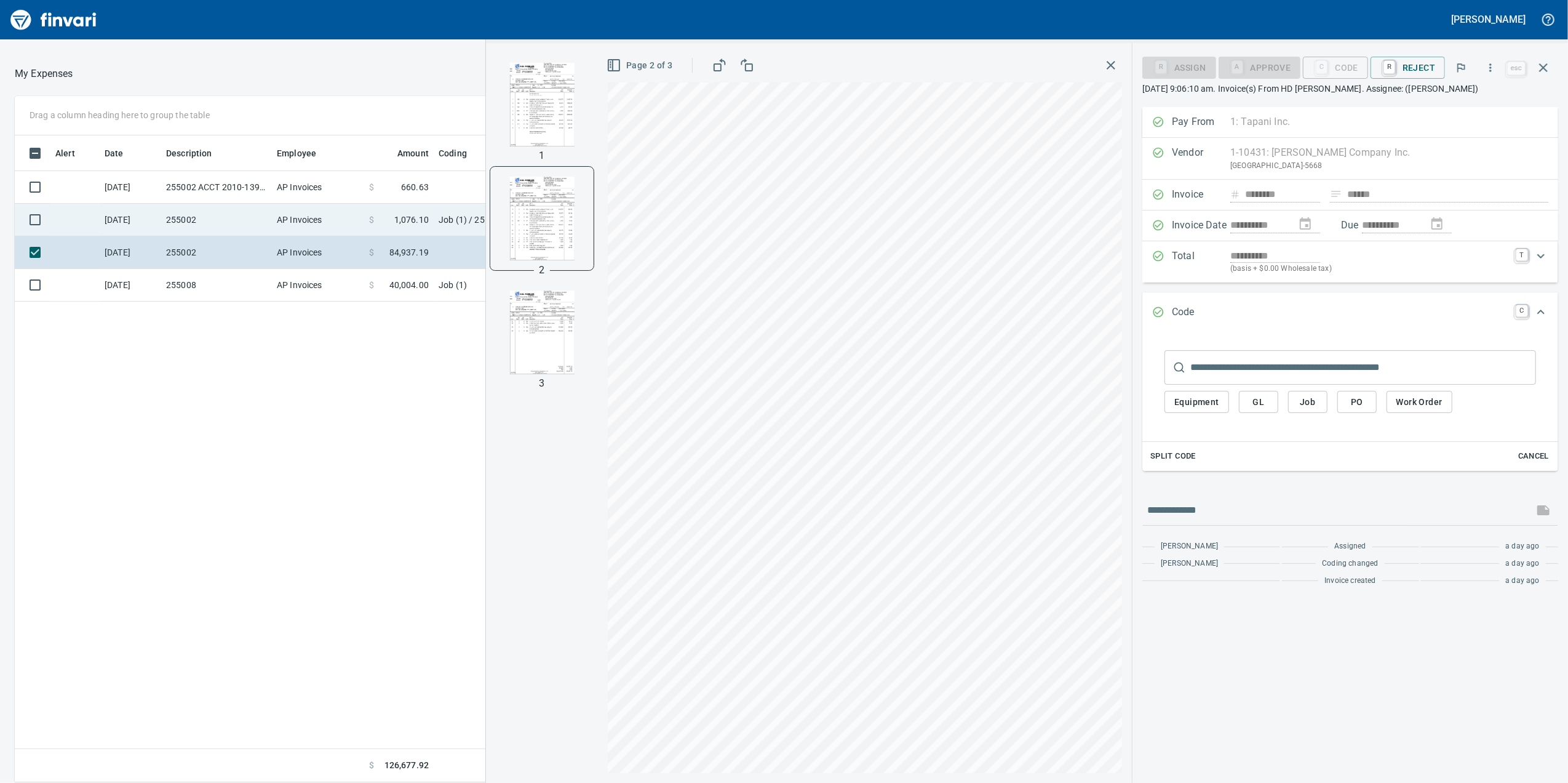
click at [291, 215] on td "AP Invoices" at bounding box center [318, 219] width 92 height 32
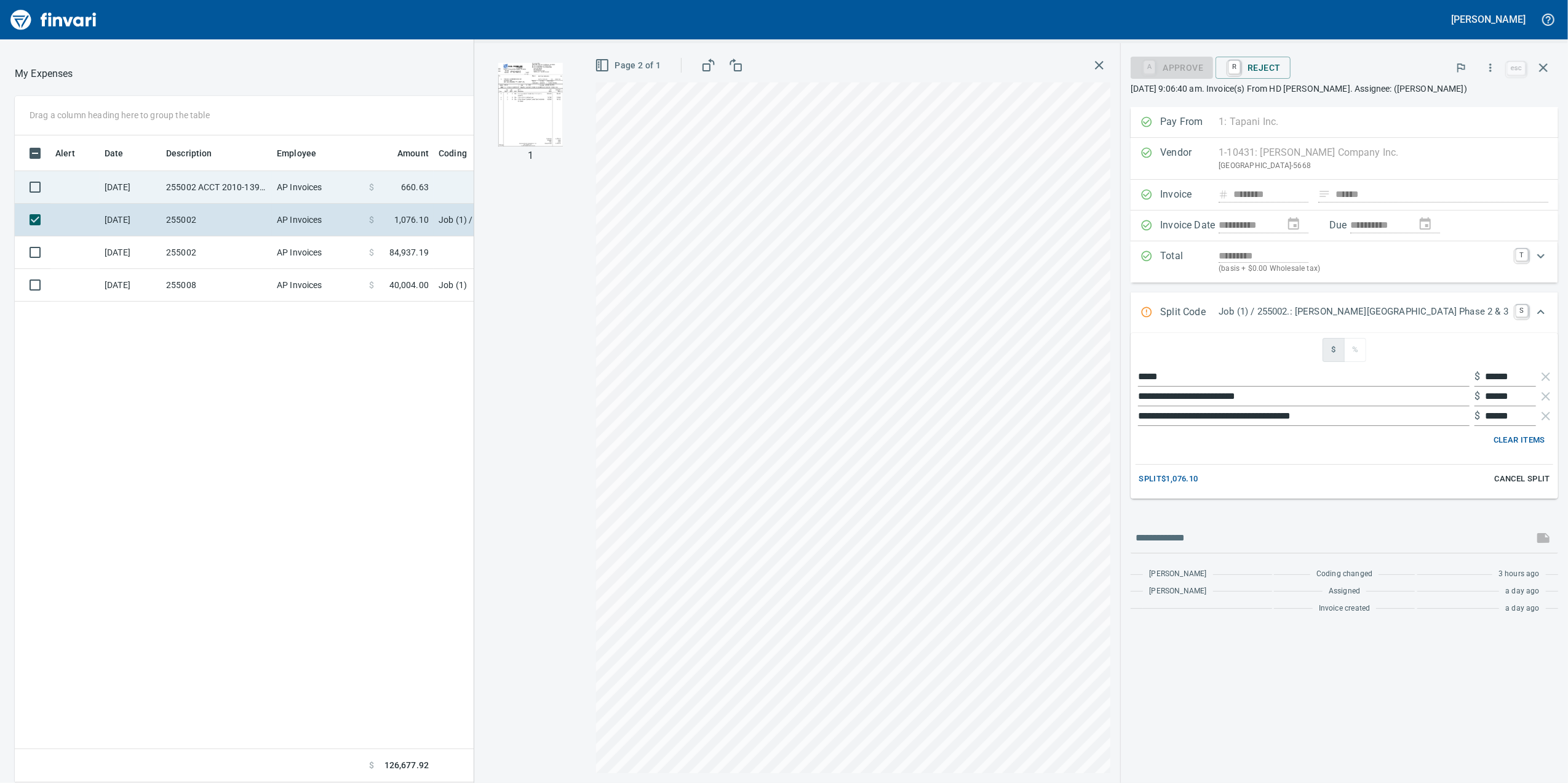
click at [247, 186] on td "255002 ACCT 2010-1391591" at bounding box center [216, 187] width 111 height 32
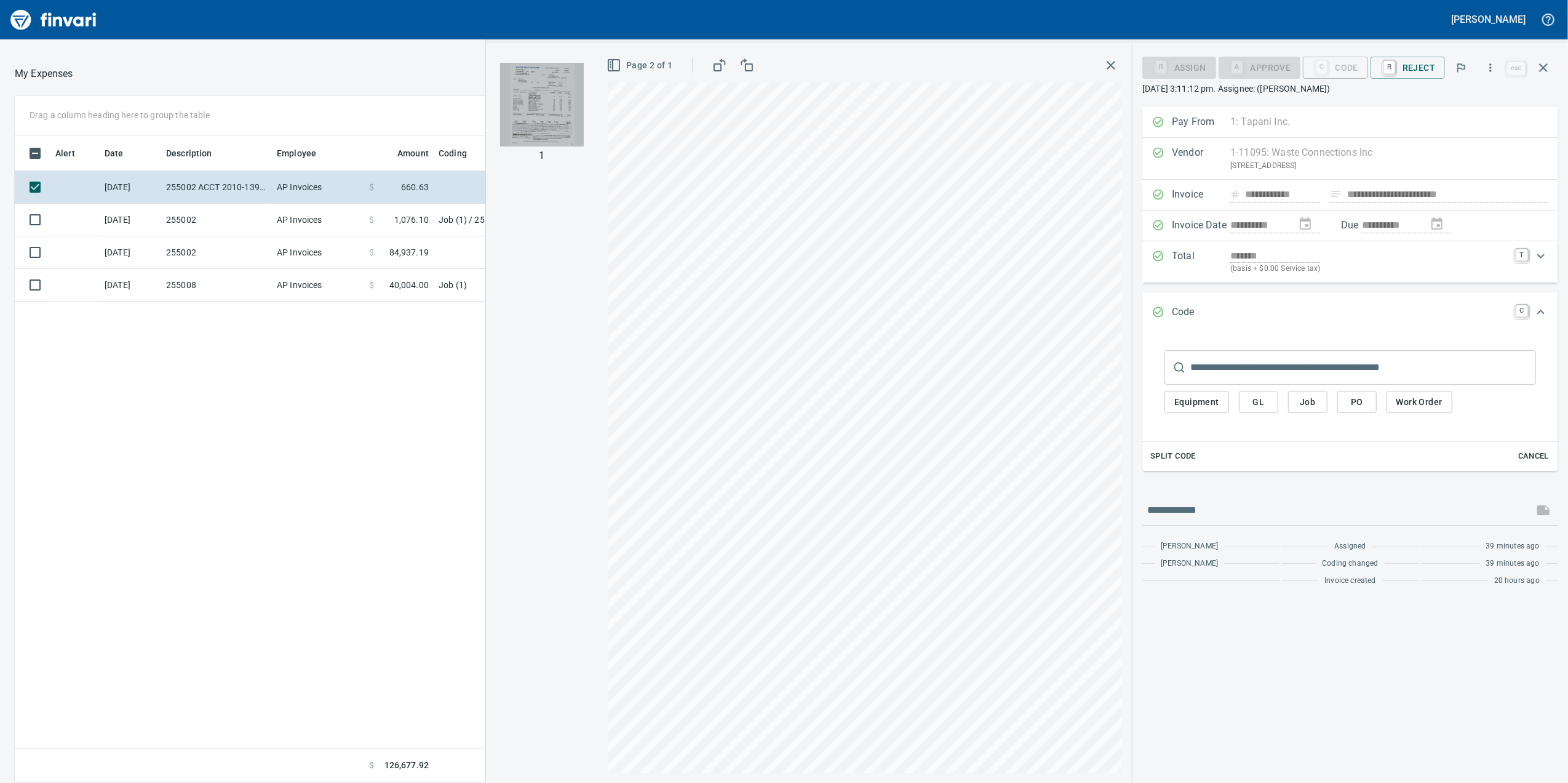
click at [544, 104] on img "button" at bounding box center [541, 104] width 83 height 84
click at [1305, 410] on span "Job" at bounding box center [1308, 403] width 20 height 16
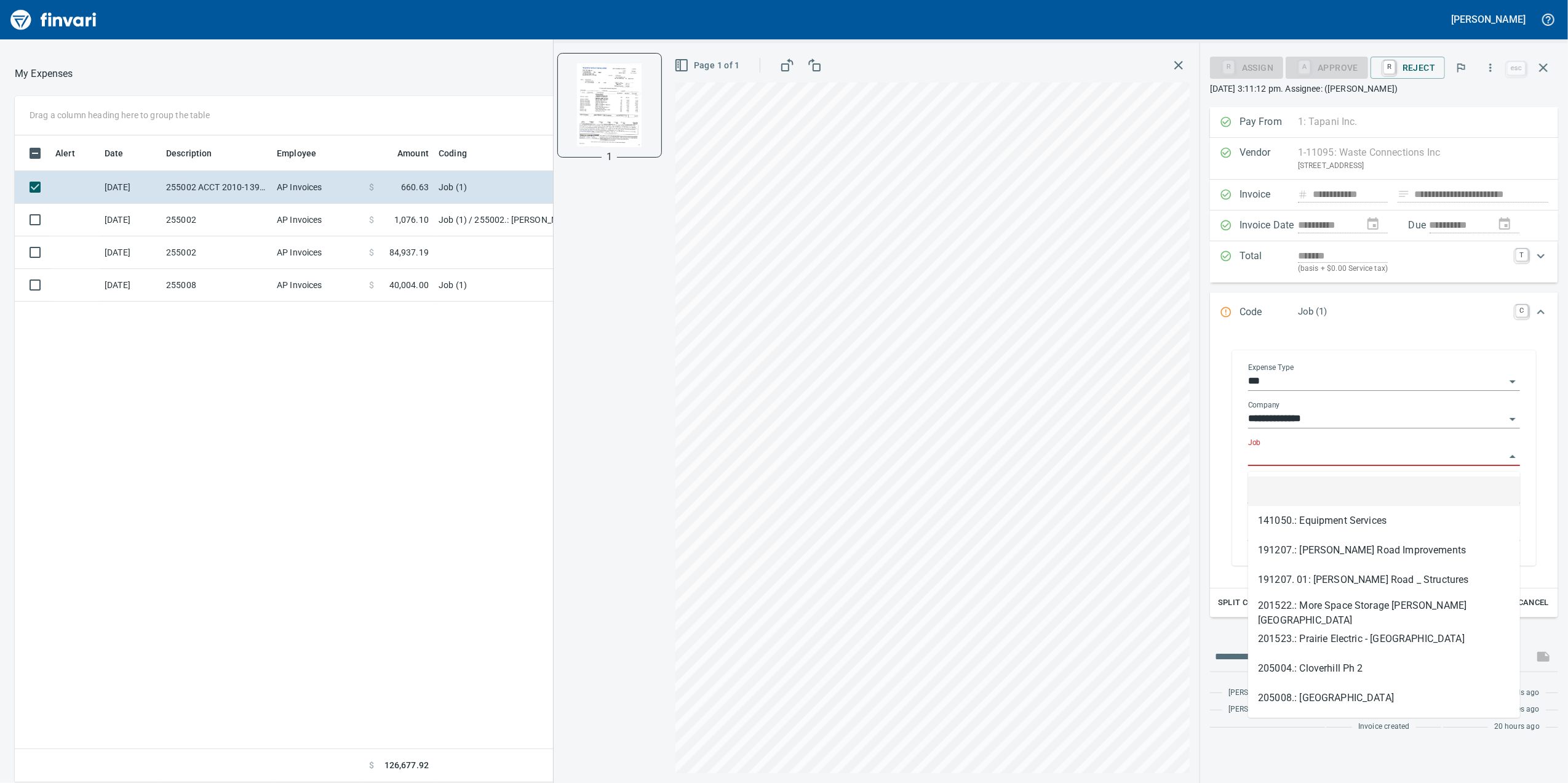
scroll to position [635, 1206]
click at [1274, 454] on input "Job" at bounding box center [1377, 457] width 257 height 18
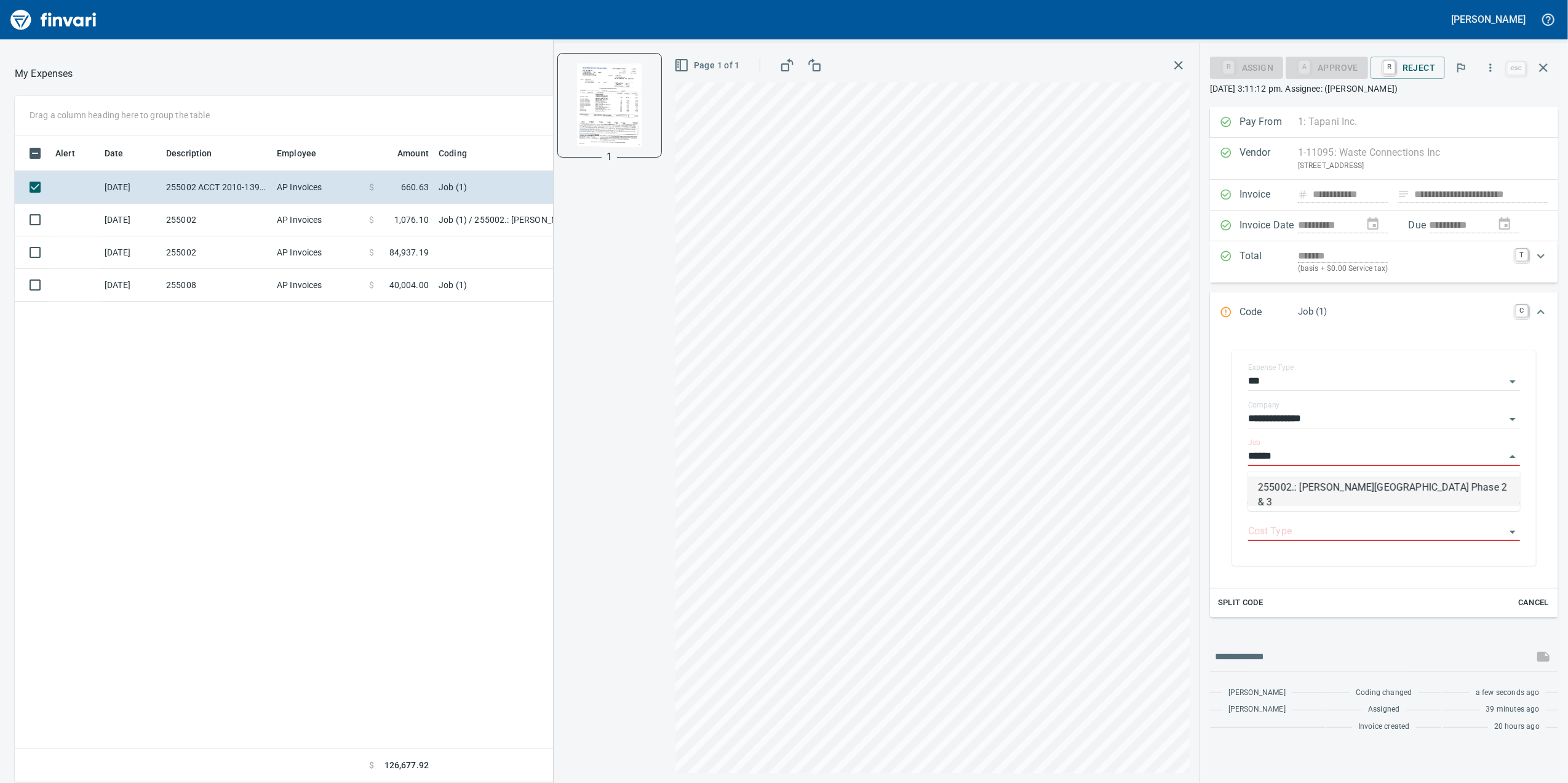
click at [1353, 490] on li "255002.: [PERSON_NAME][GEOGRAPHIC_DATA] Phase 2 & 3" at bounding box center [1383, 491] width 272 height 29
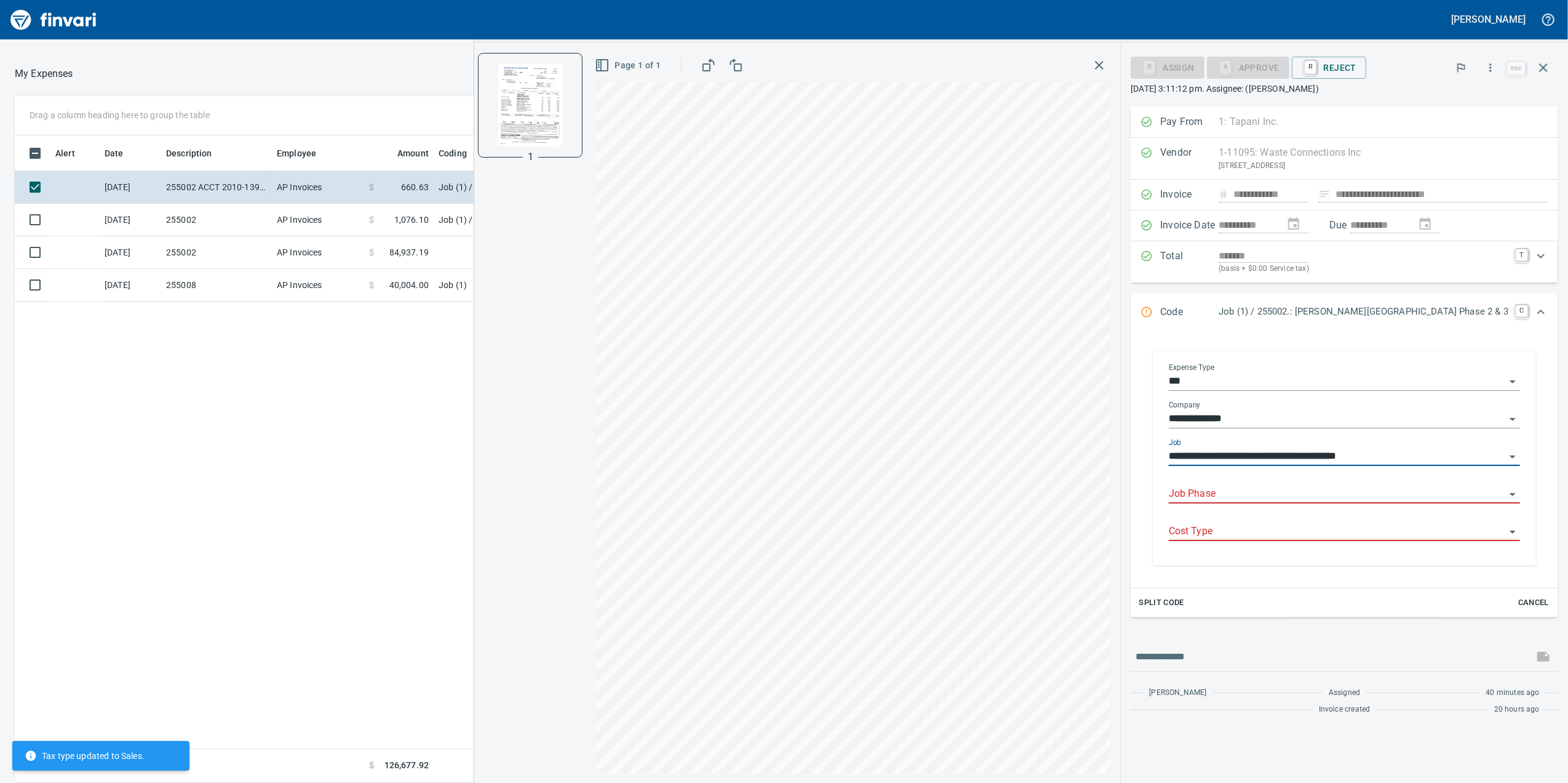
type input "**********"
click at [1334, 503] on input "Job Phase" at bounding box center [1336, 494] width 337 height 18
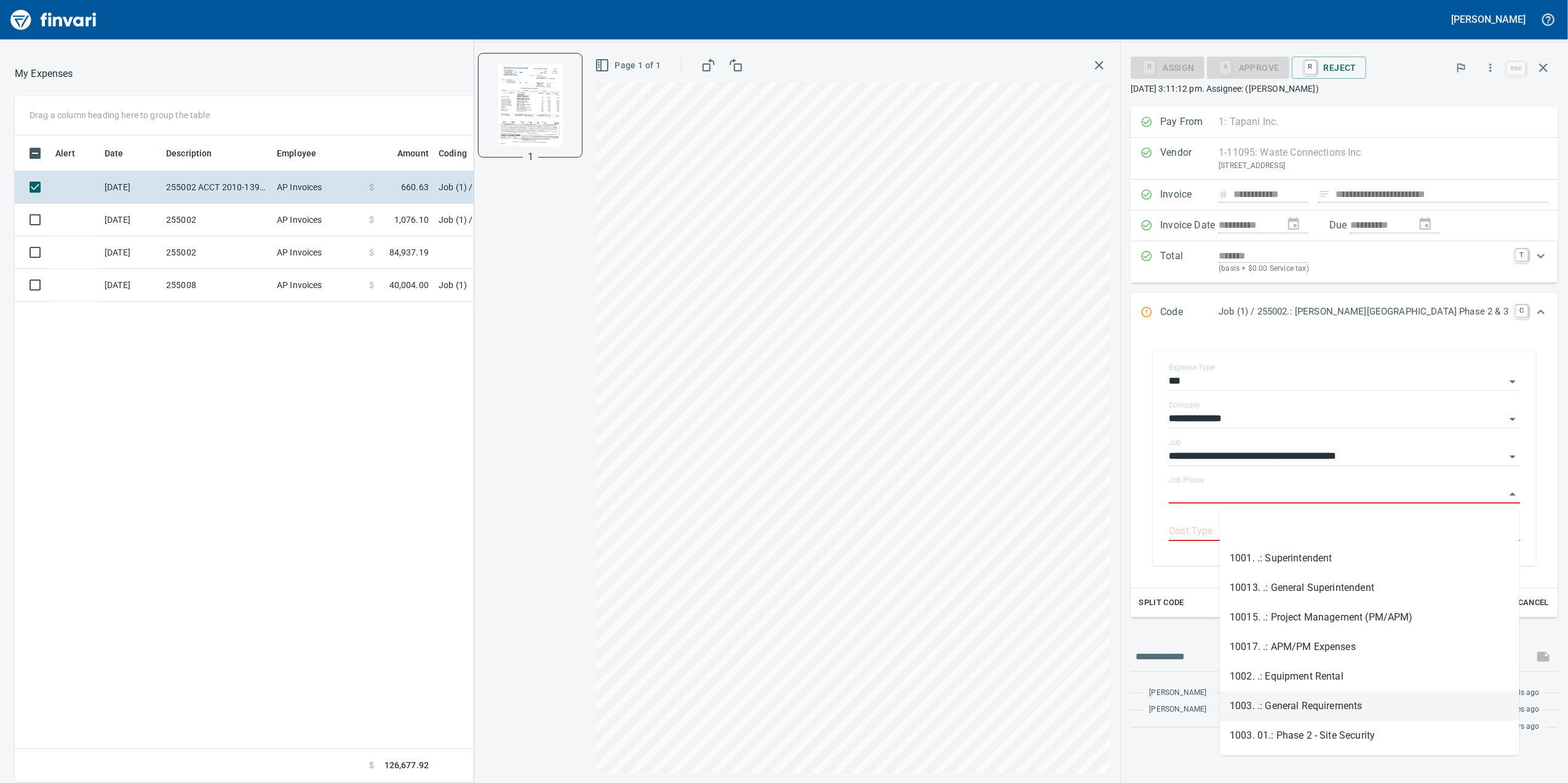
click at [1356, 704] on li "1003. .: General Requirements" at bounding box center [1369, 705] width 299 height 29
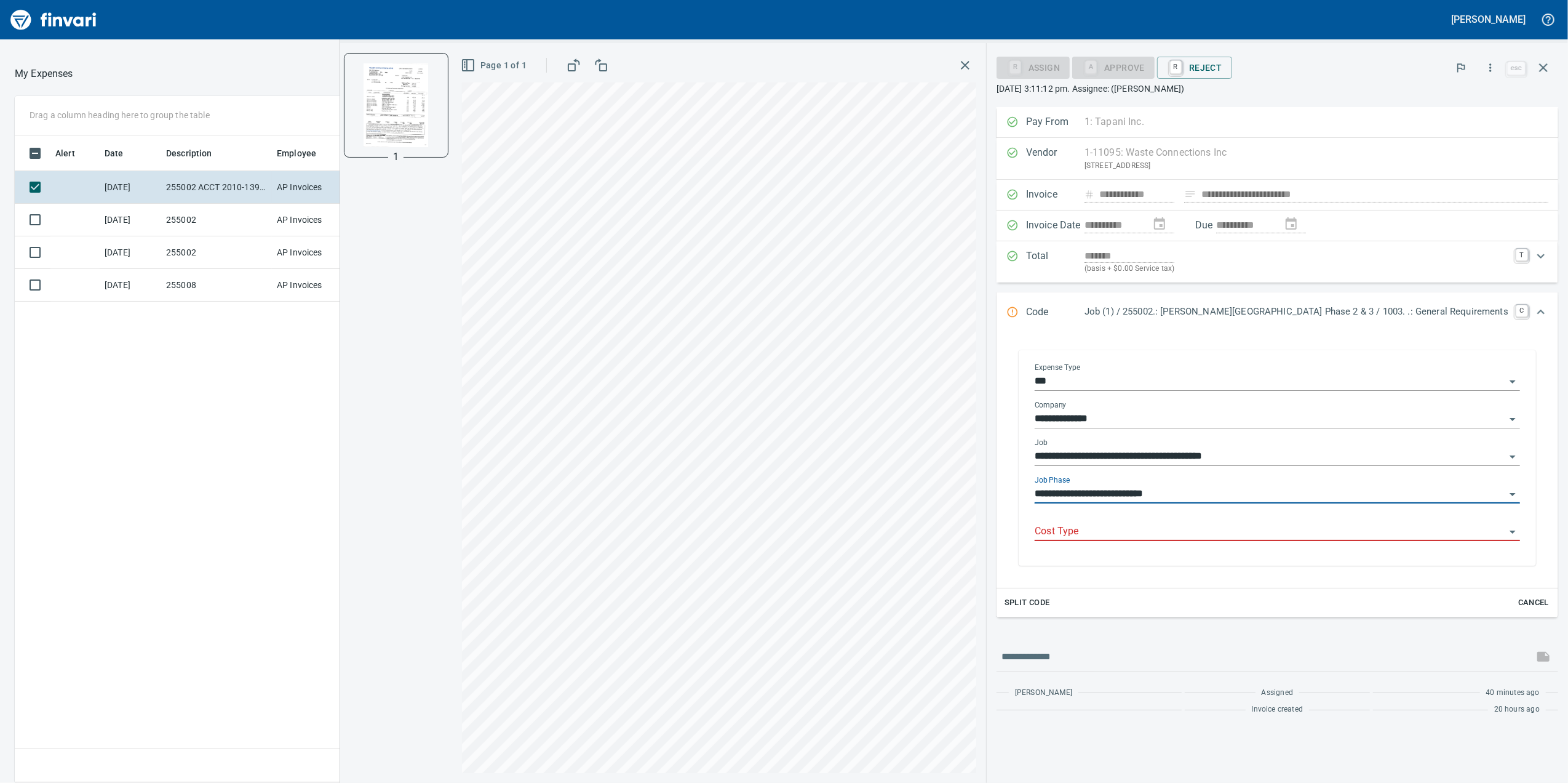
type input "**********"
click at [1217, 531] on input "Cost Type" at bounding box center [1270, 531] width 470 height 18
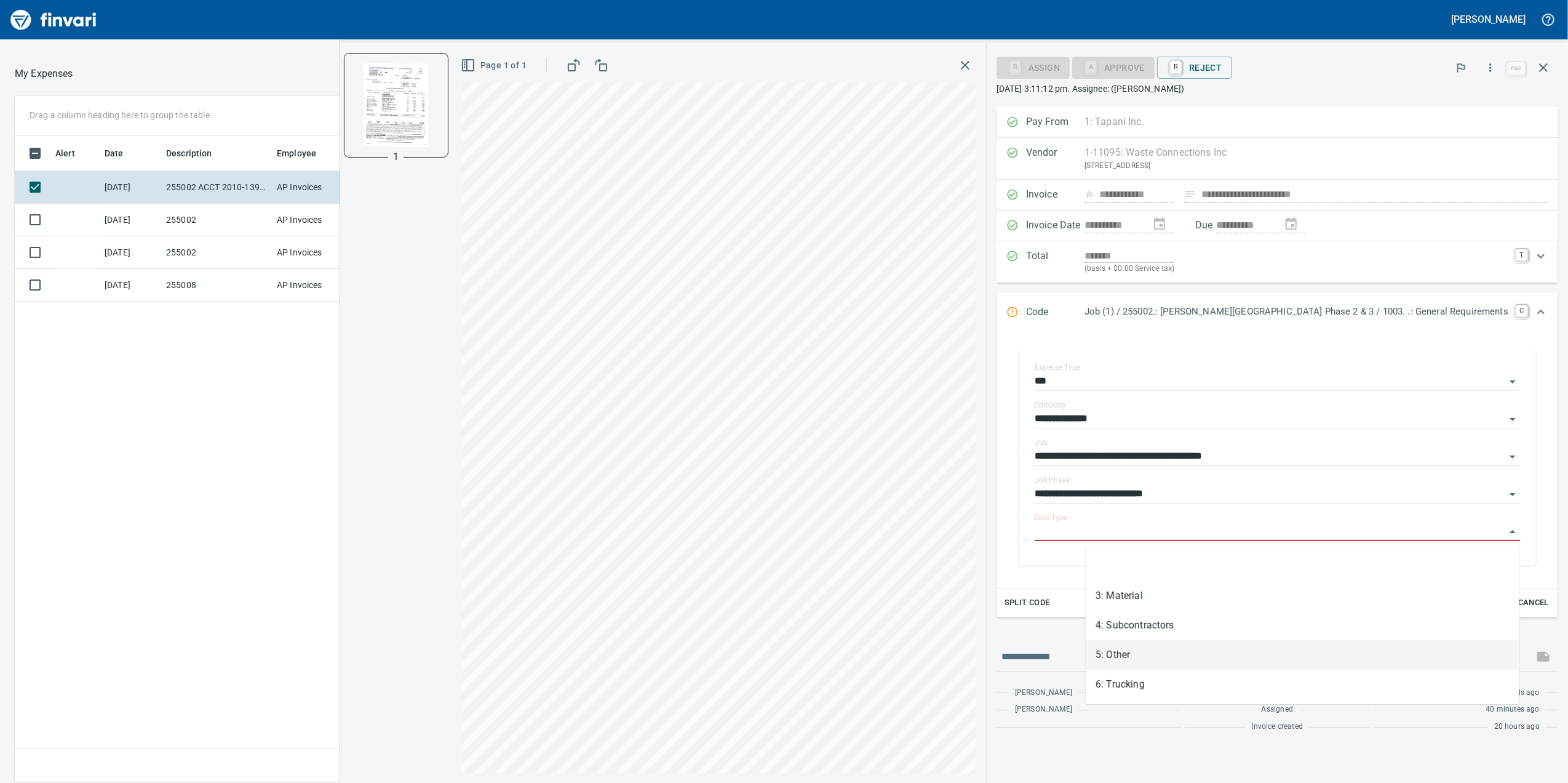
click at [1144, 648] on li "5: Other" at bounding box center [1303, 654] width 434 height 29
type input "********"
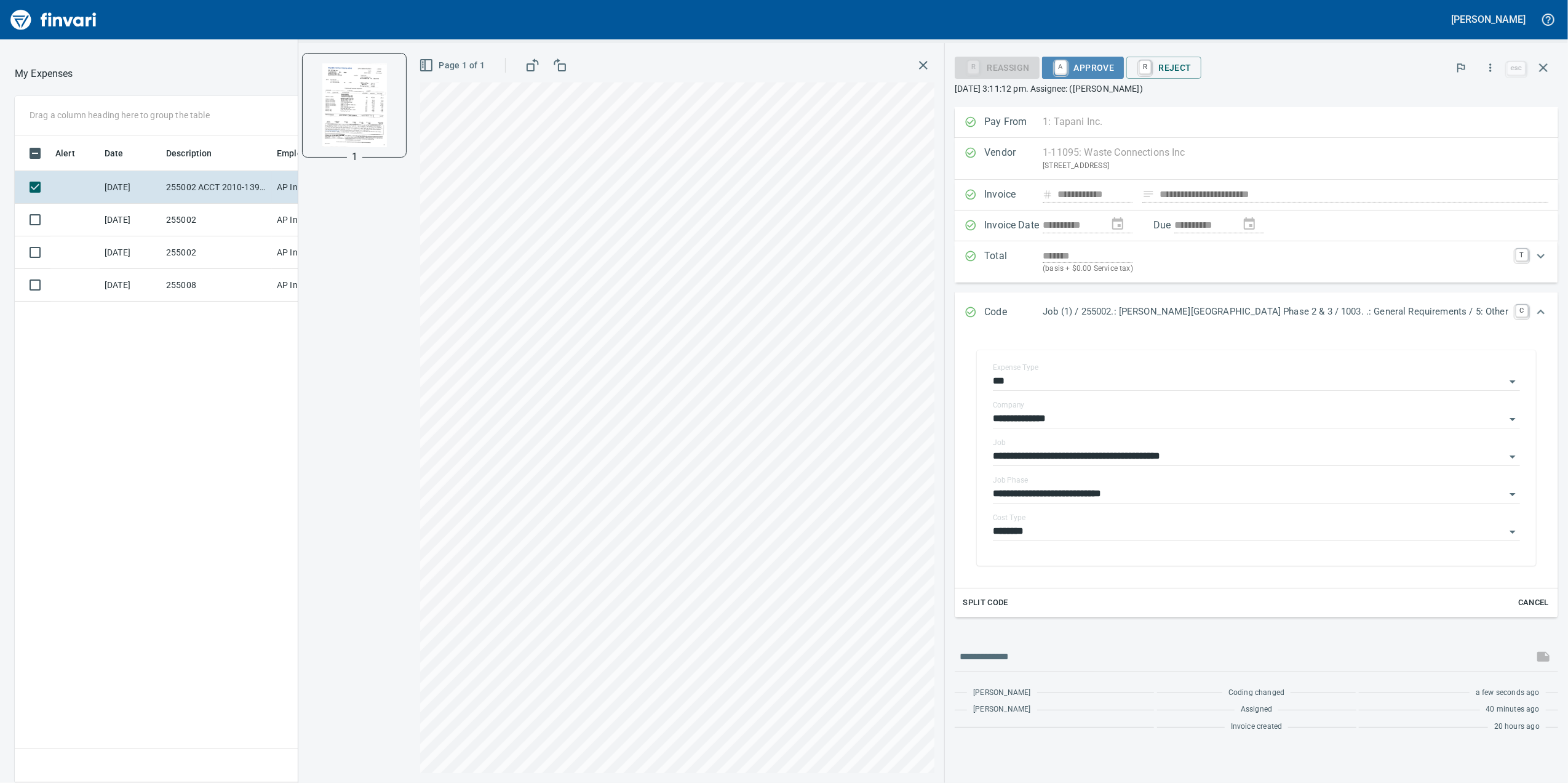
click at [1114, 65] on span "A Approve" at bounding box center [1083, 67] width 63 height 21
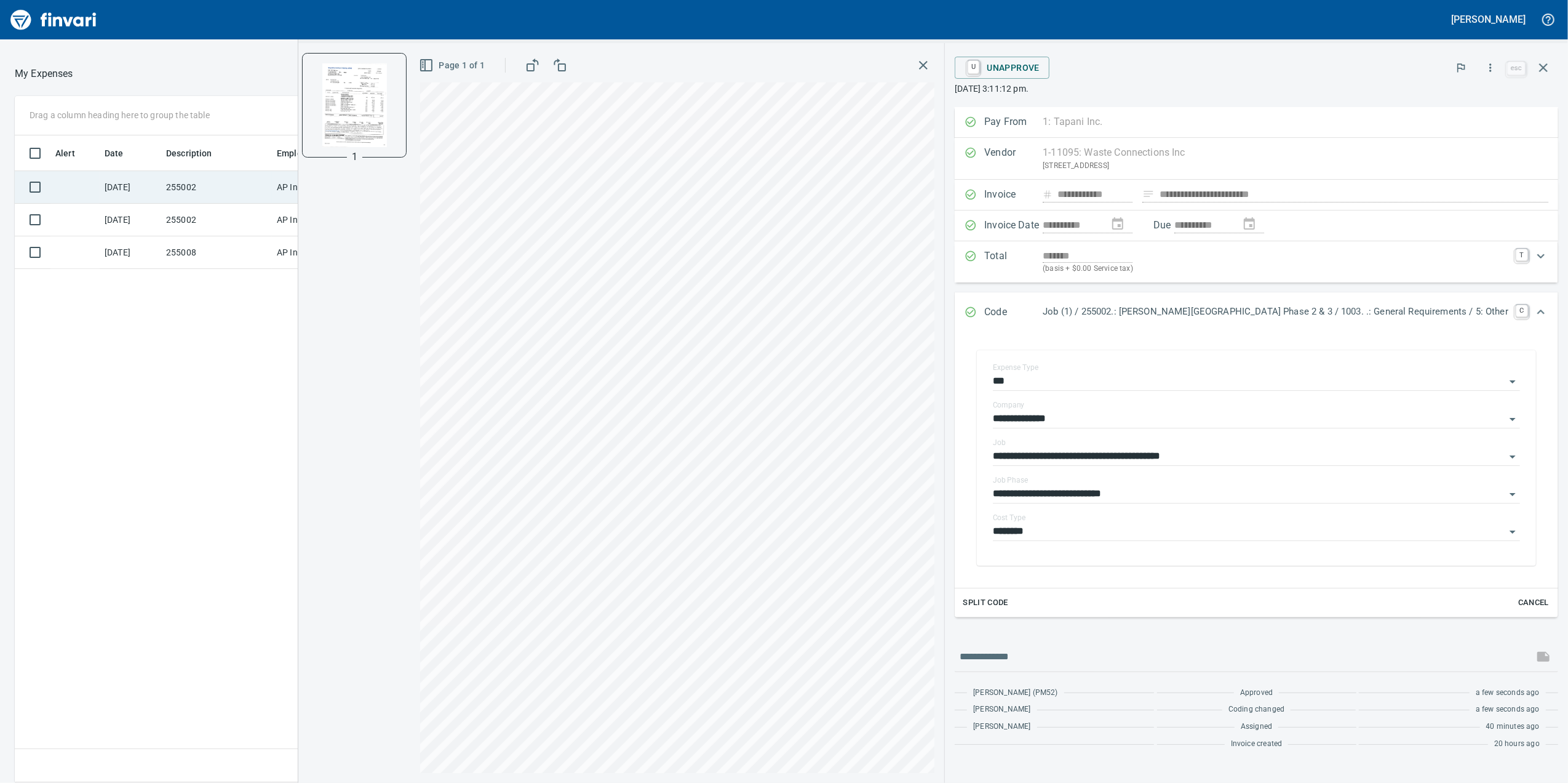
click at [200, 197] on td "255002" at bounding box center [216, 187] width 111 height 32
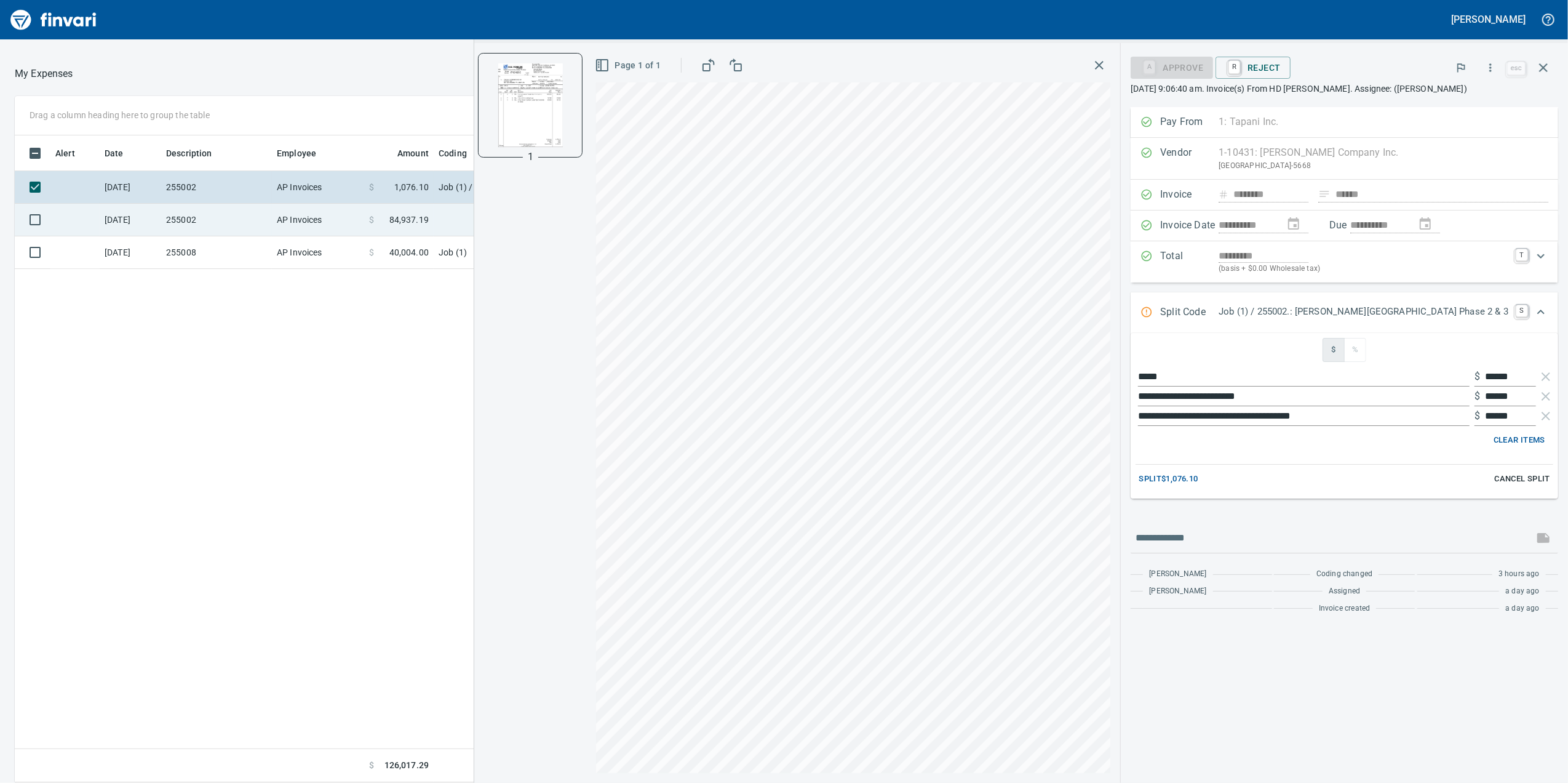
click at [428, 215] on span "84,937.19" at bounding box center [409, 219] width 39 height 13
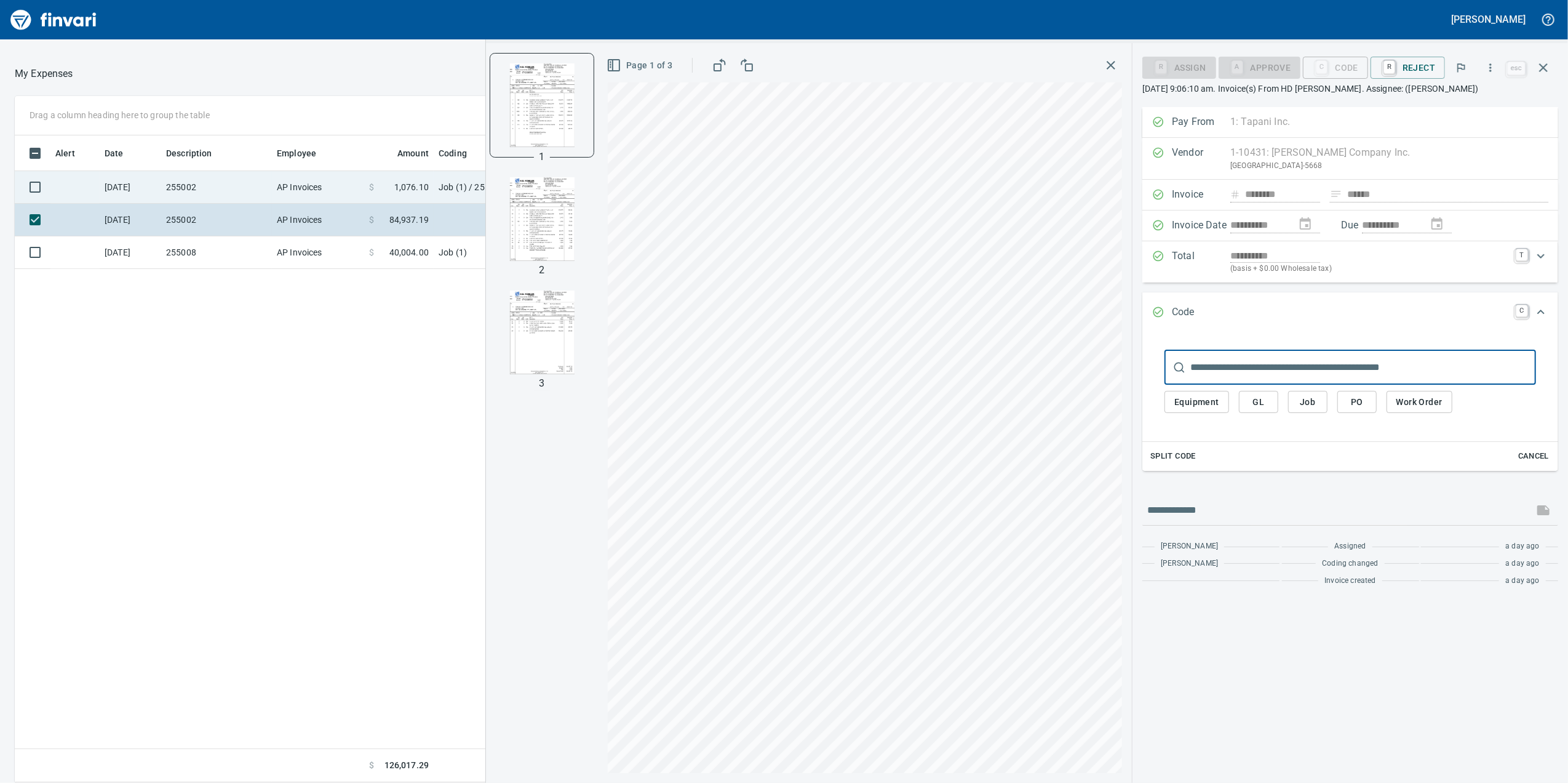
drag, startPoint x: 136, startPoint y: 191, endPoint x: 141, endPoint y: 172, distance: 19.6
click at [137, 180] on td "[DATE]" at bounding box center [130, 187] width 62 height 32
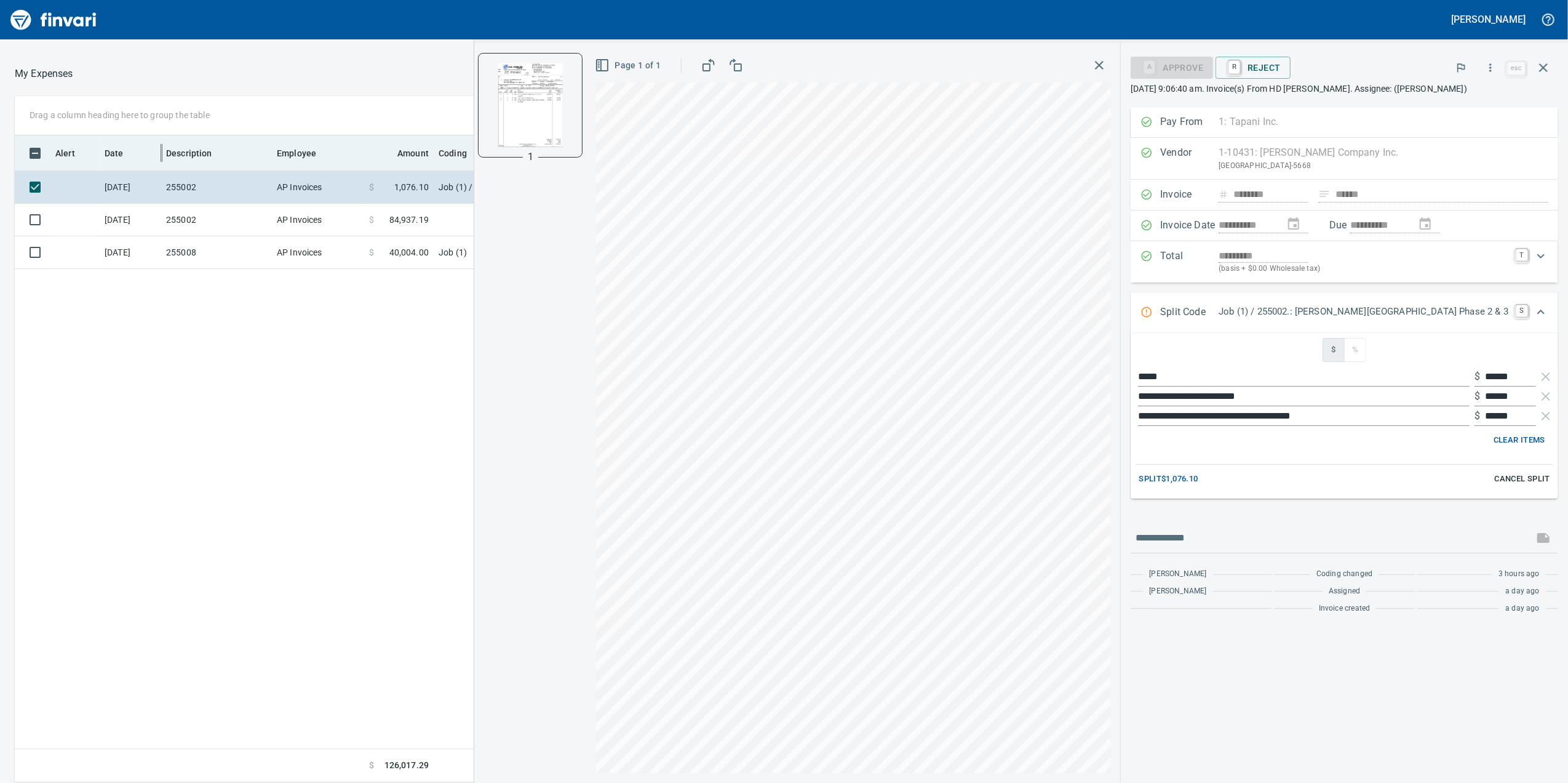
drag, startPoint x: 144, startPoint y: 169, endPoint x: 158, endPoint y: 154, distance: 20.5
click at [154, 158] on body "**********" at bounding box center [784, 391] width 1568 height 783
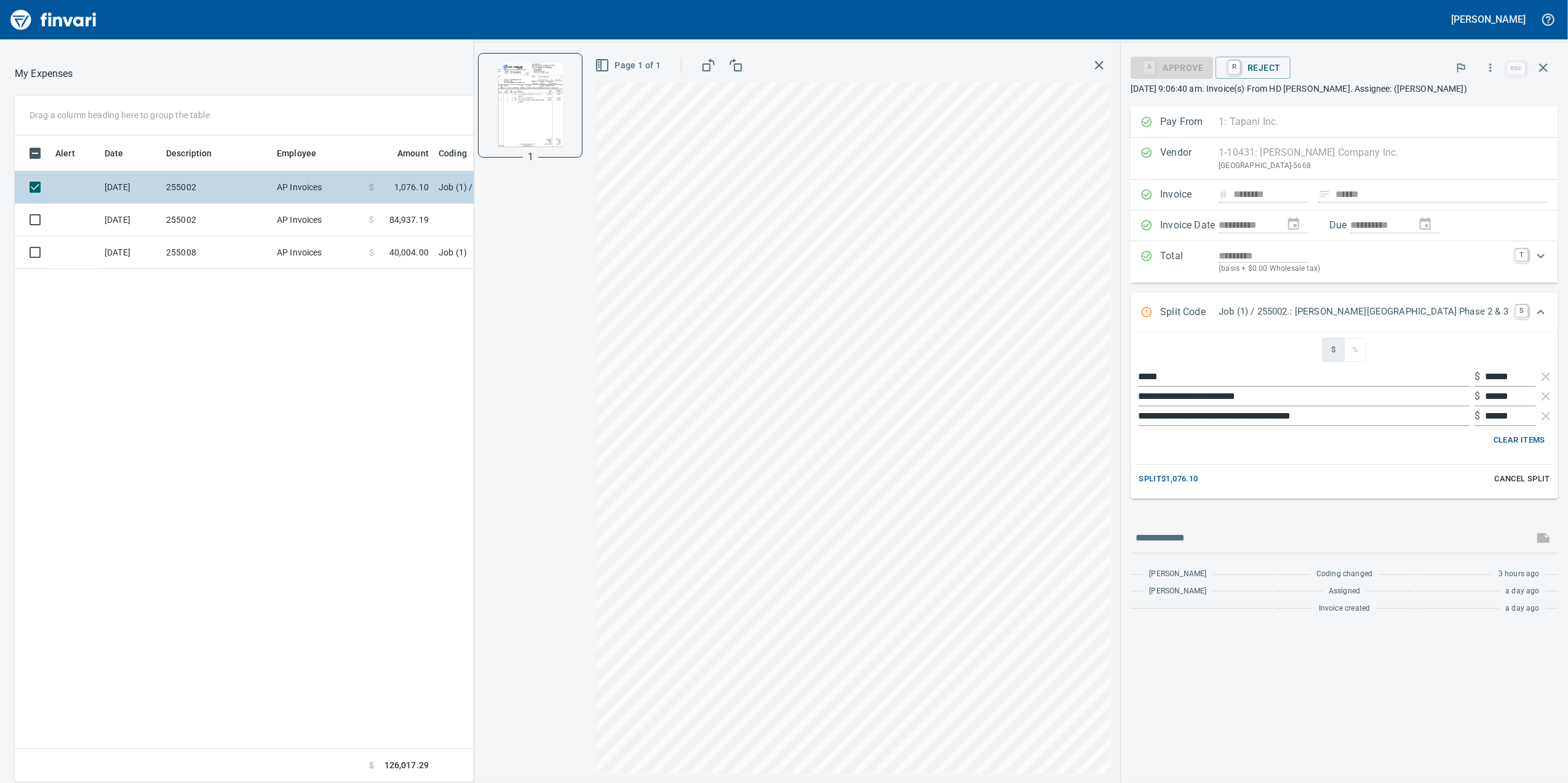
click at [153, 179] on td "[DATE]" at bounding box center [130, 187] width 62 height 32
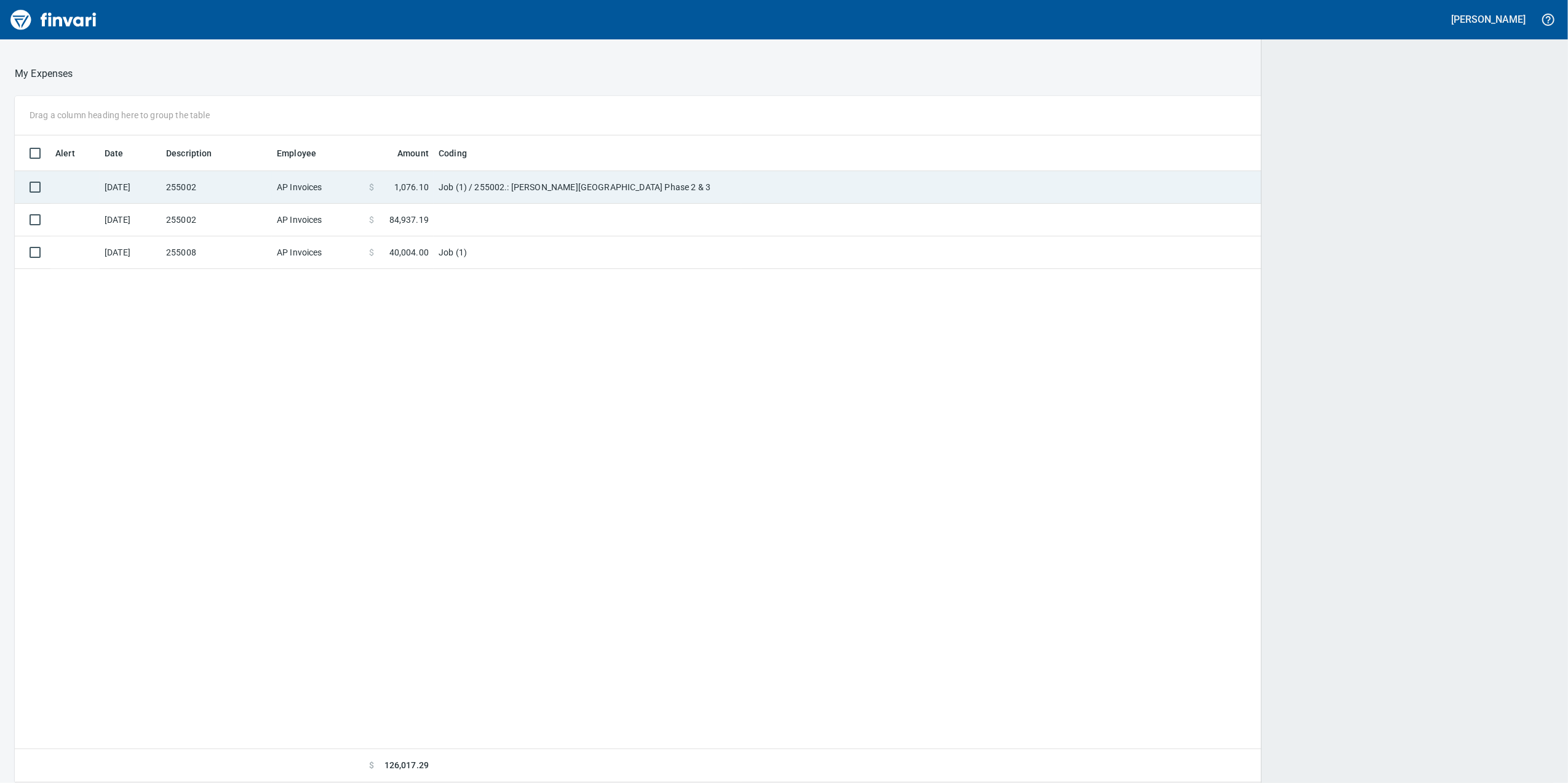
scroll to position [635, 1514]
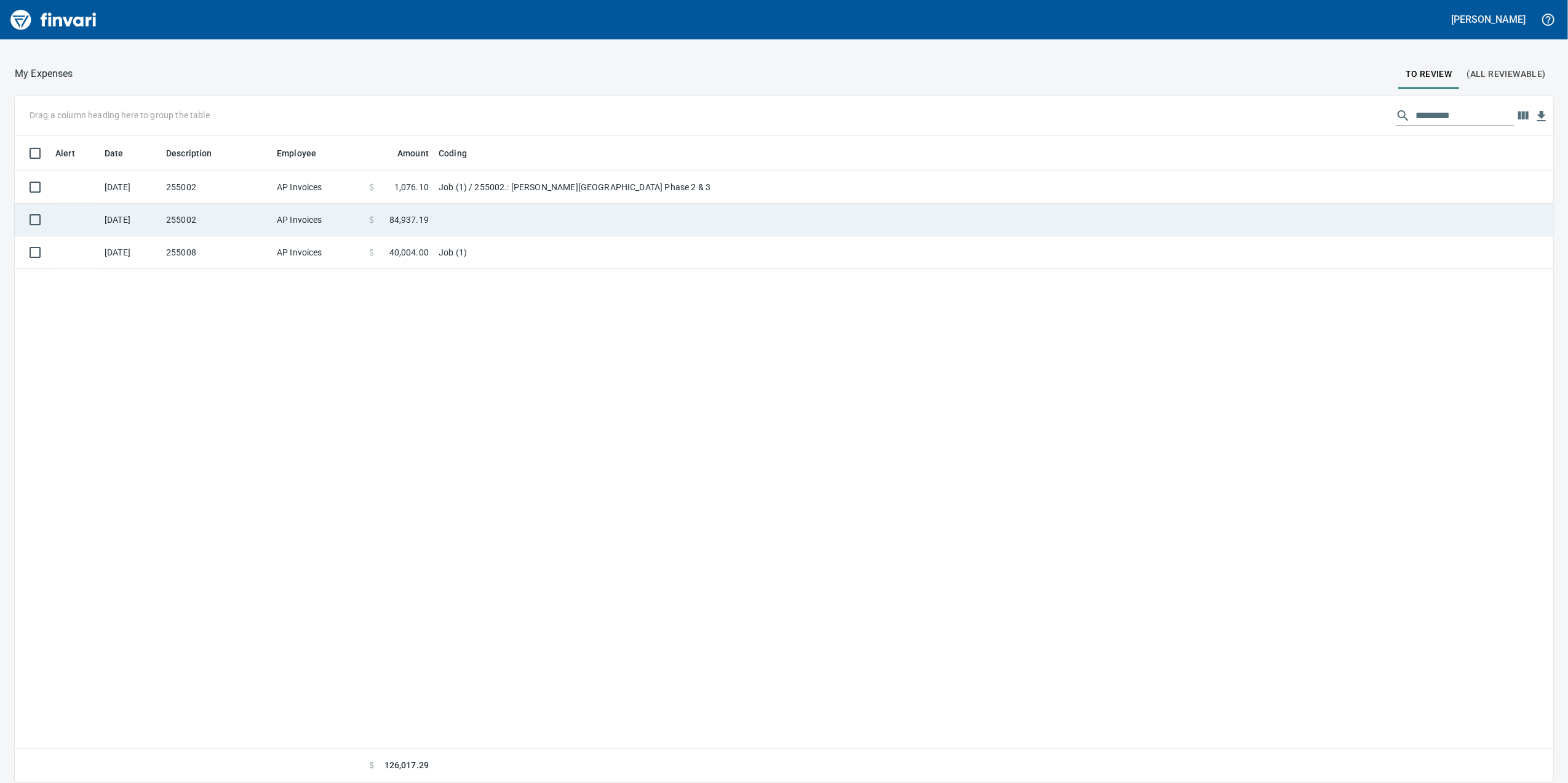
click at [144, 215] on td "[DATE]" at bounding box center [130, 219] width 62 height 32
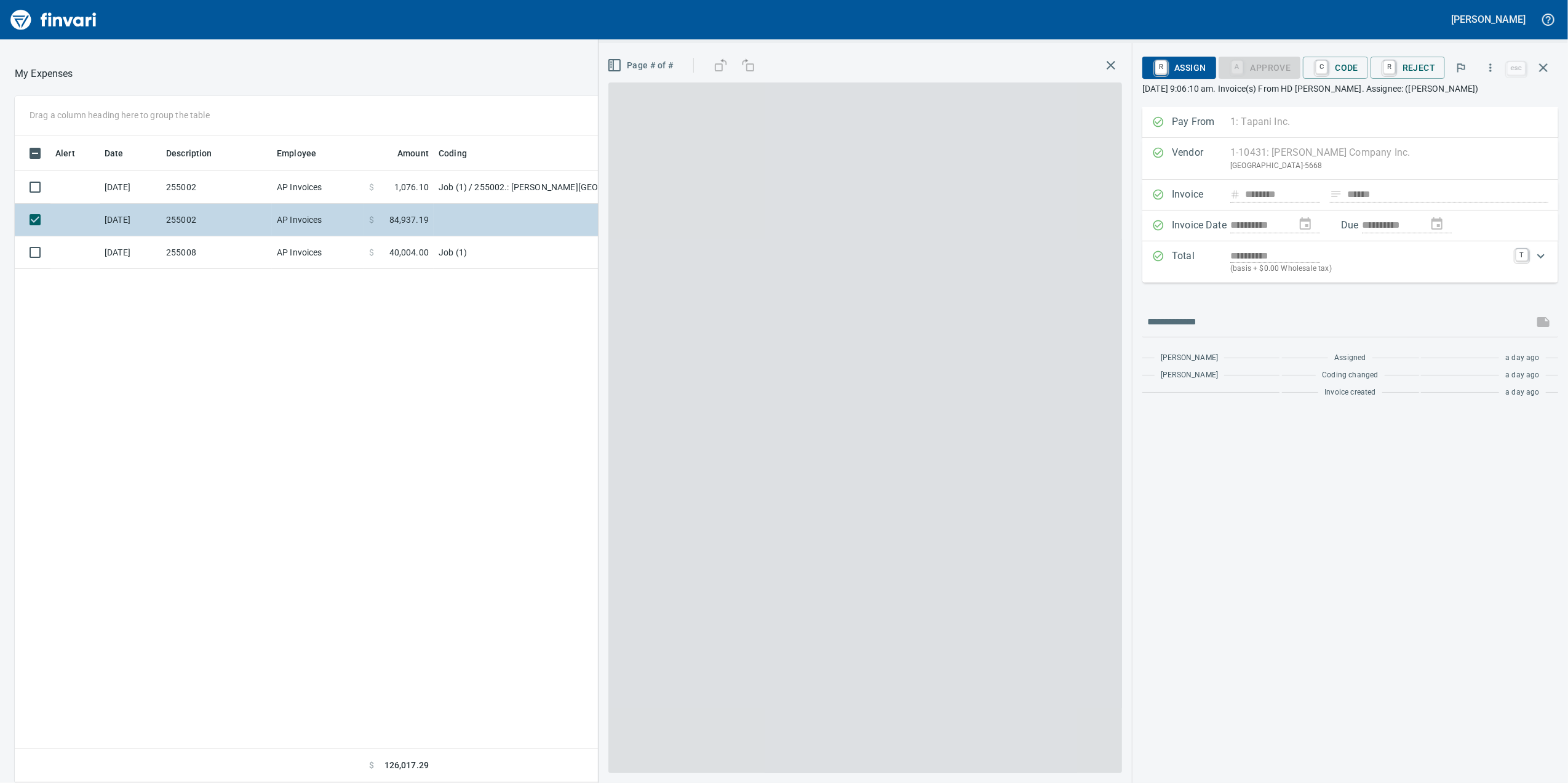
scroll to position [635, 1206]
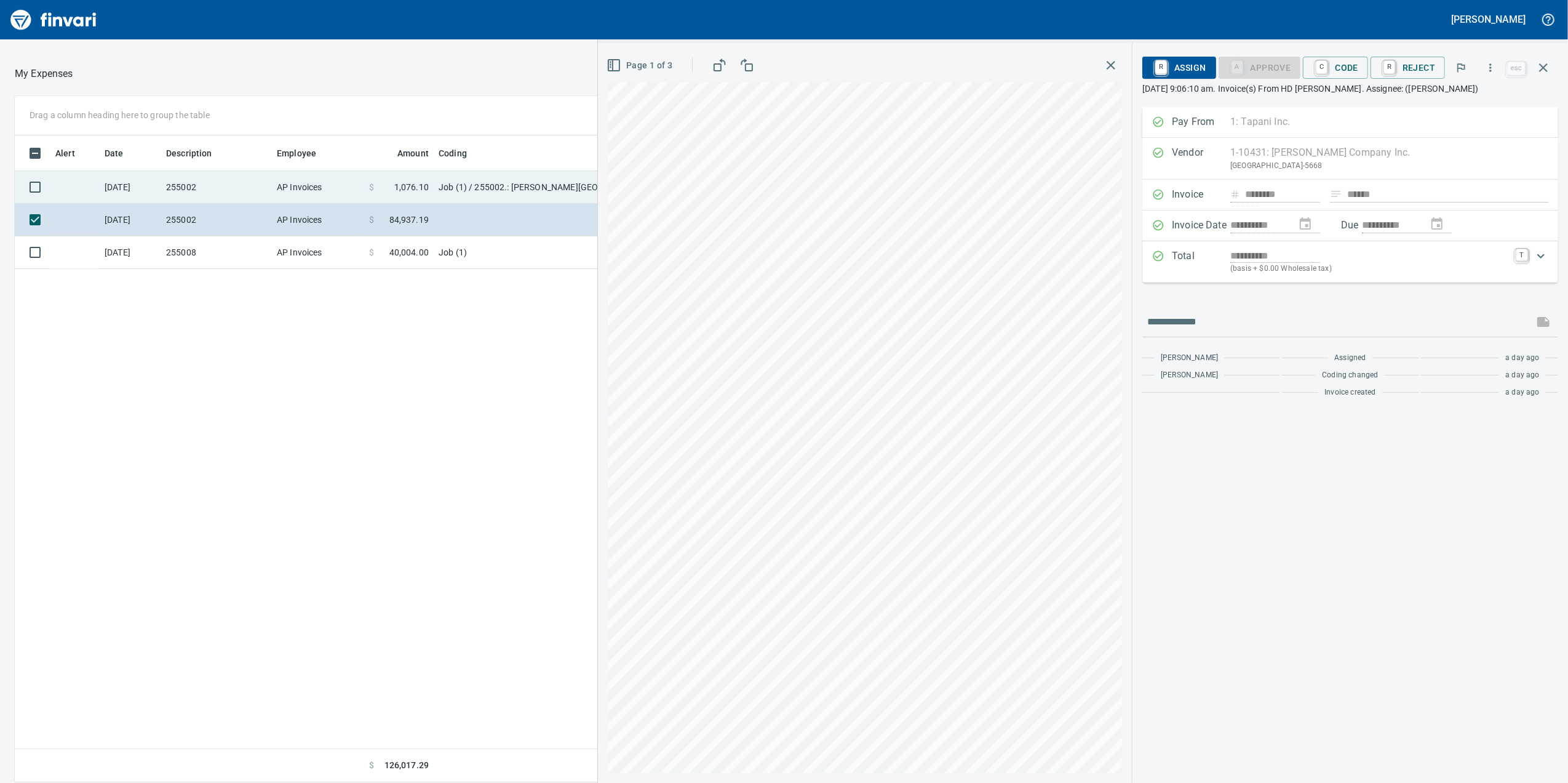
click at [206, 181] on td "255002" at bounding box center [216, 187] width 111 height 32
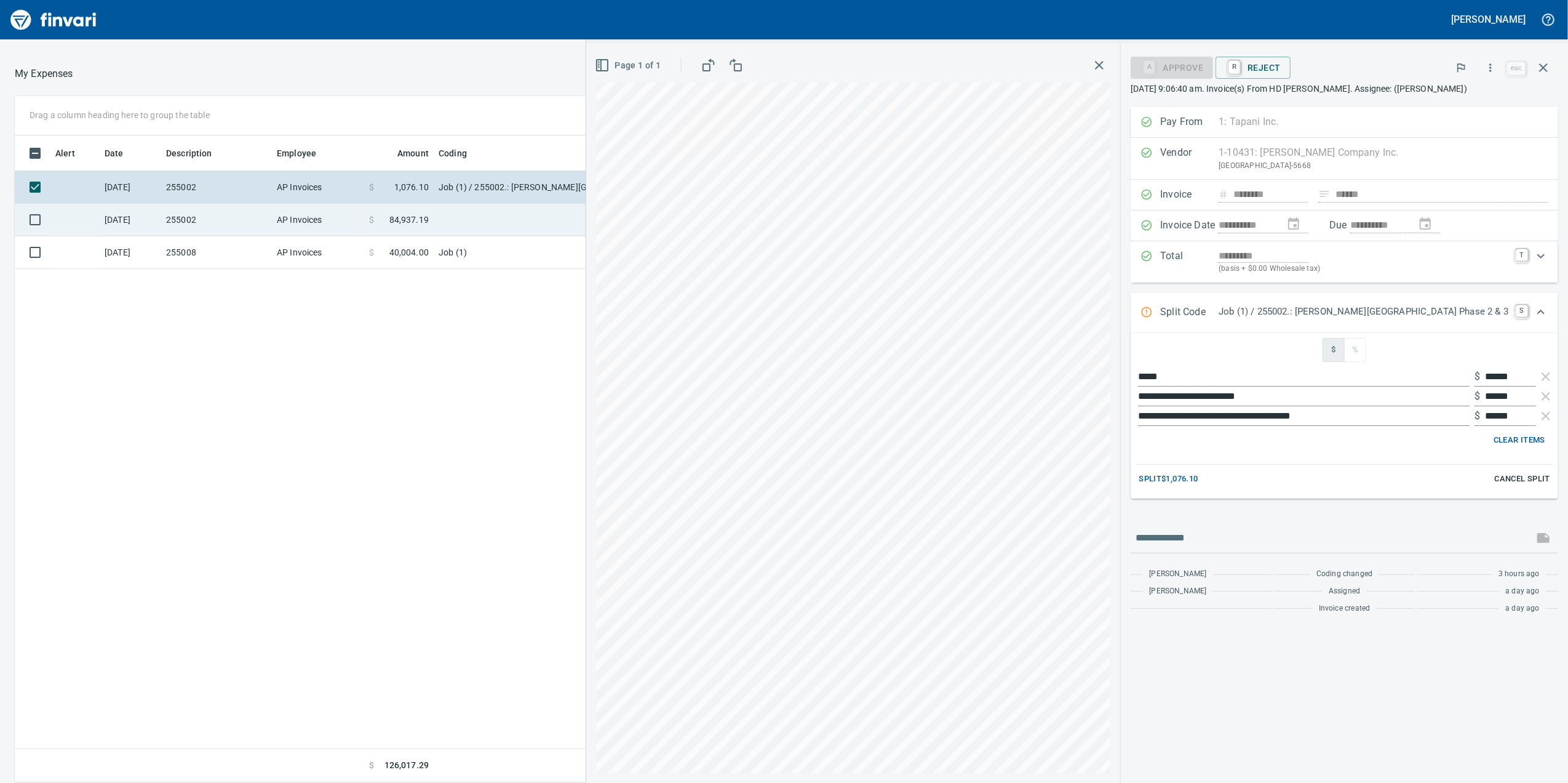
click at [188, 215] on td "255002" at bounding box center [216, 219] width 111 height 32
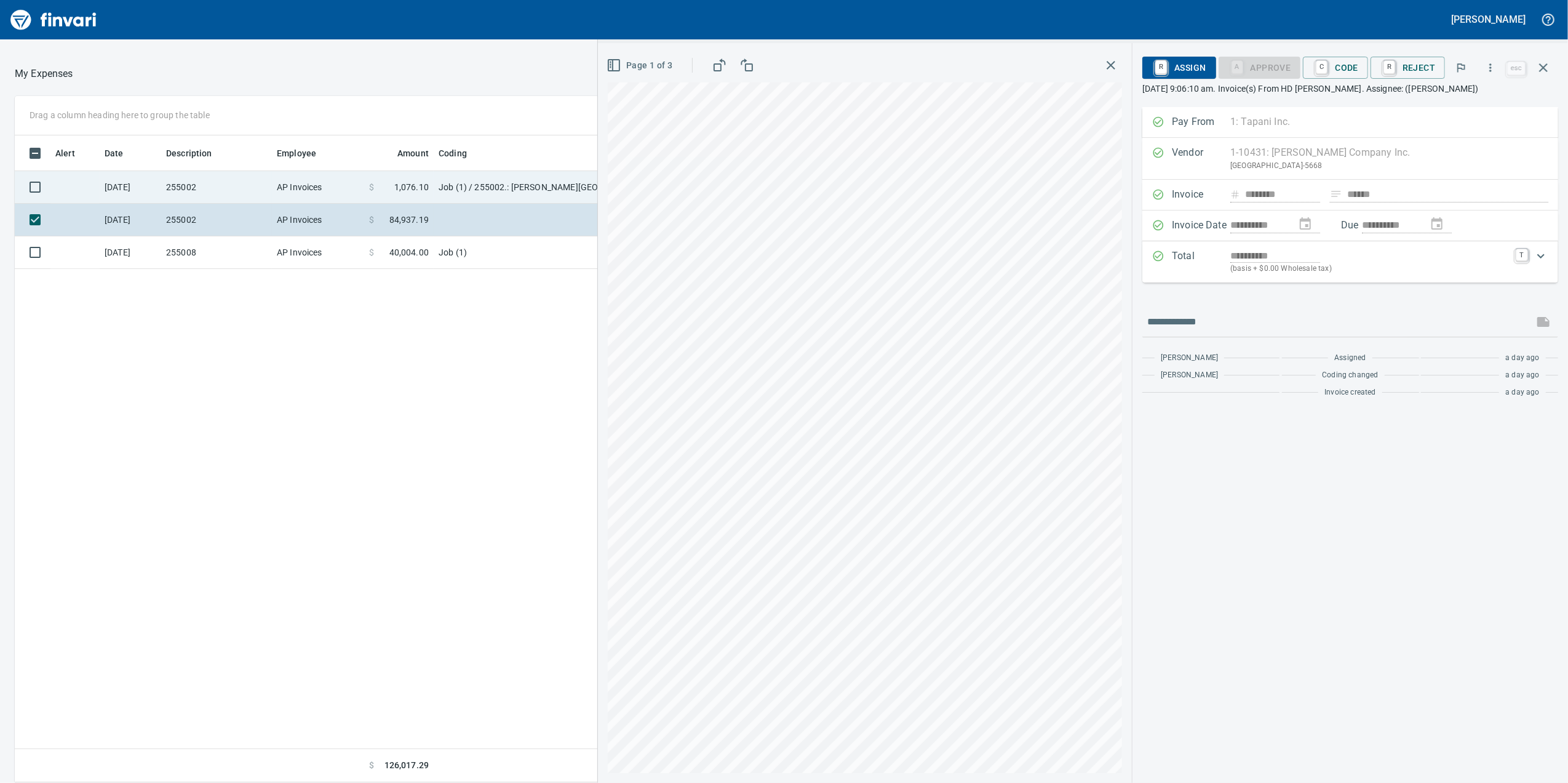
click at [367, 185] on td "$ 1,076.10" at bounding box center [399, 187] width 70 height 32
